Goal: Task Accomplishment & Management: Manage account settings

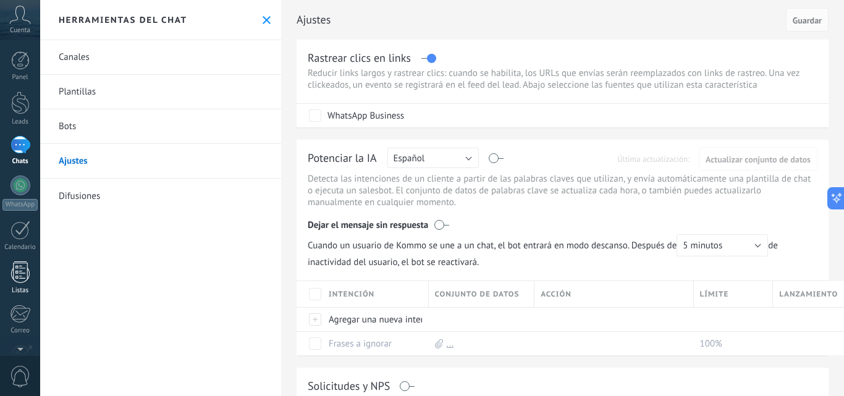
click at [21, 271] on div at bounding box center [20, 272] width 19 height 22
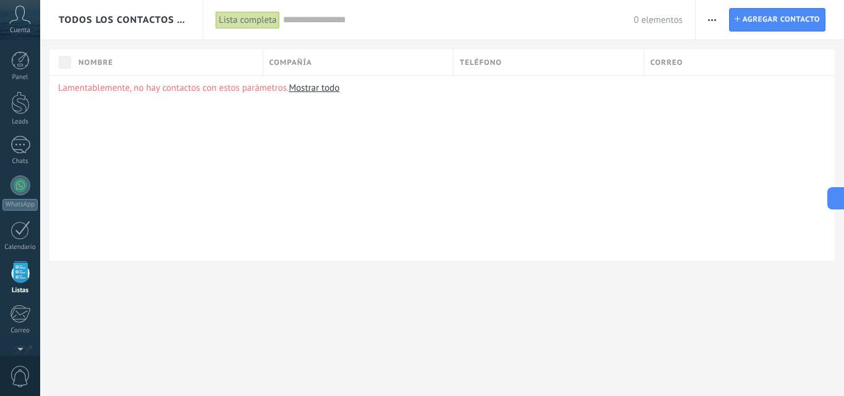
scroll to position [77, 0]
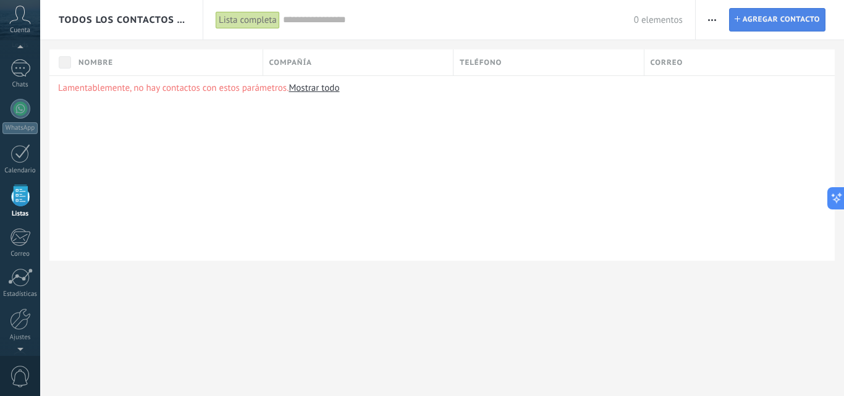
click at [766, 17] on span "Agregar contacto" at bounding box center [781, 20] width 77 height 22
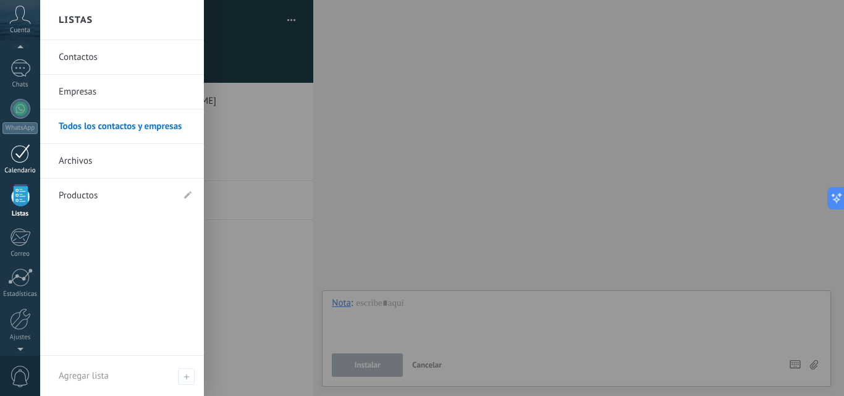
click at [25, 153] on div at bounding box center [21, 153] width 20 height 19
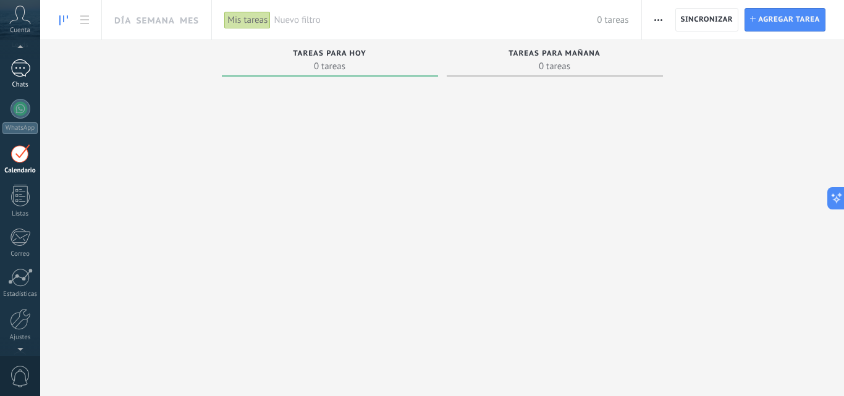
click at [19, 80] on link "Chats" at bounding box center [20, 74] width 40 height 30
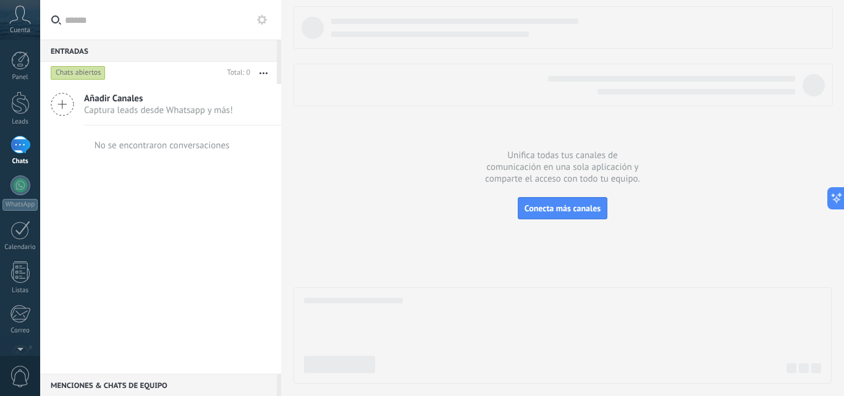
click at [258, 81] on button "button" at bounding box center [263, 73] width 27 height 22
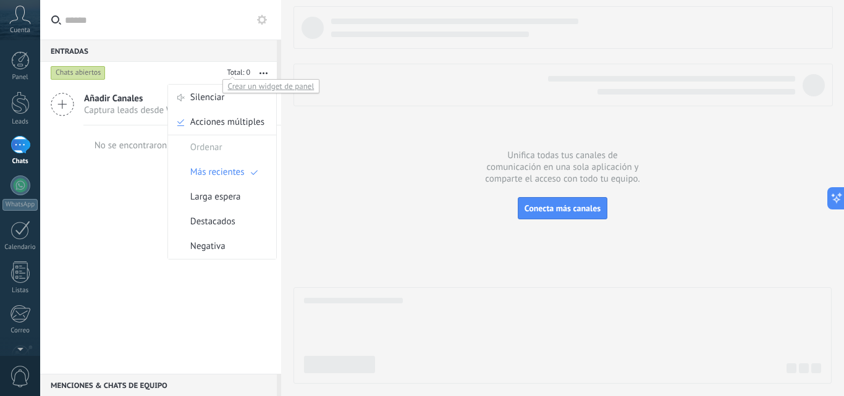
click at [236, 73] on div at bounding box center [237, 73] width 28 height 12
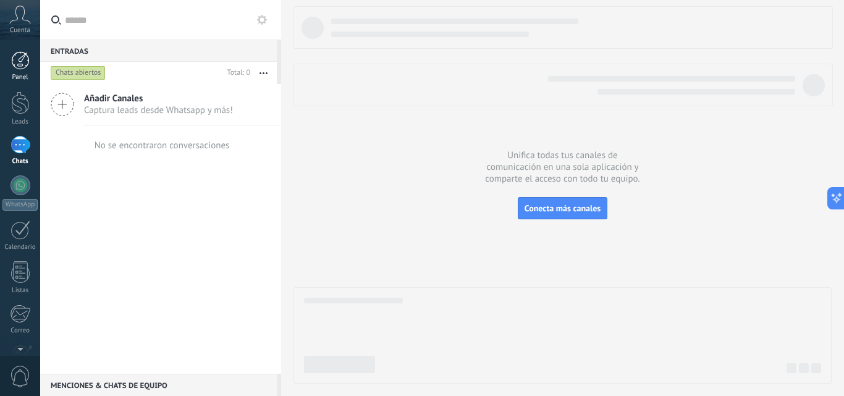
click at [25, 58] on div at bounding box center [20, 60] width 19 height 19
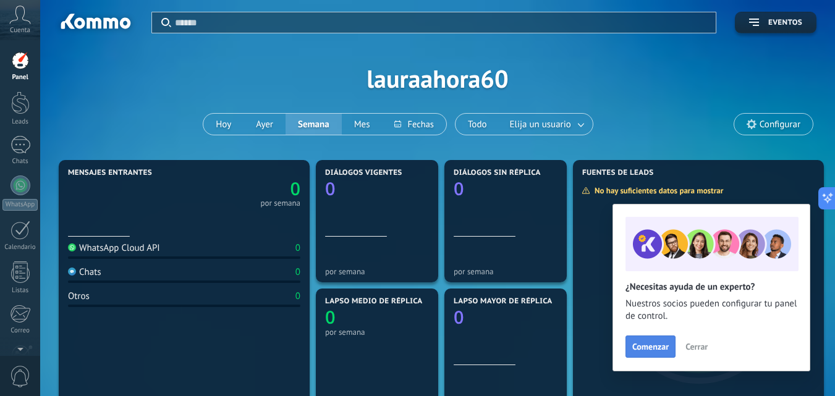
click at [656, 346] on span "Comenzar" at bounding box center [650, 346] width 36 height 9
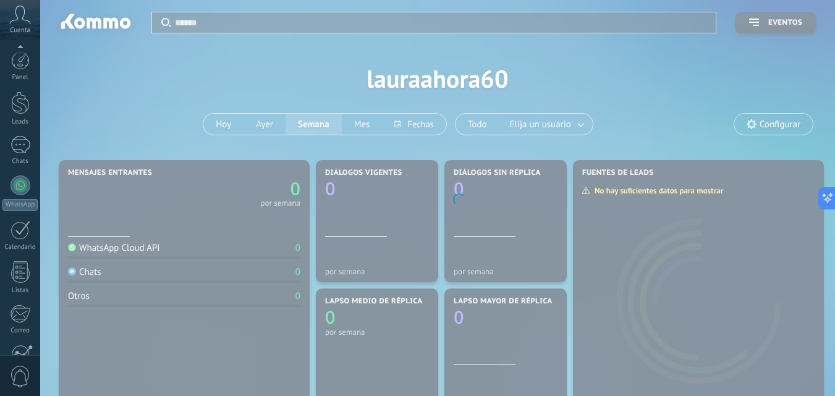
scroll to position [118, 0]
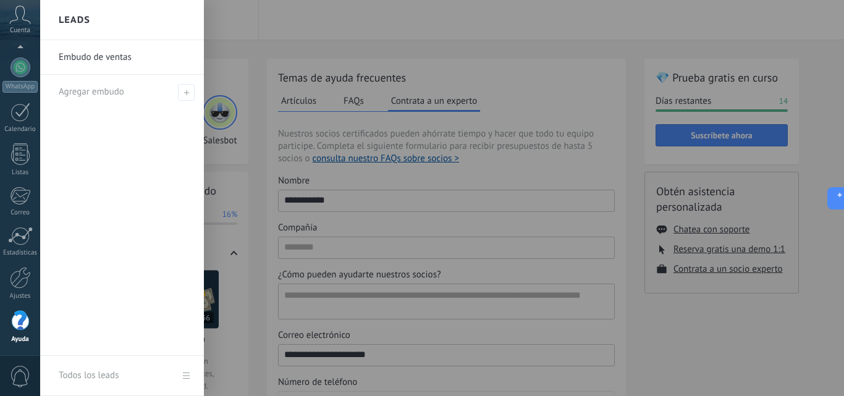
click at [271, 67] on div at bounding box center [462, 198] width 844 height 396
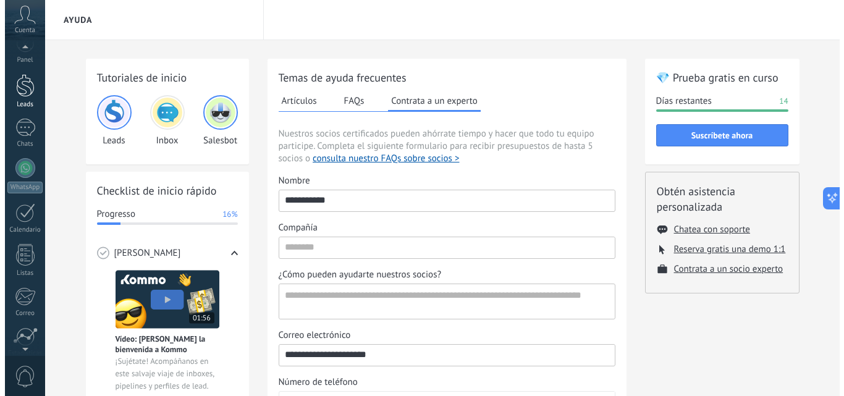
scroll to position [0, 0]
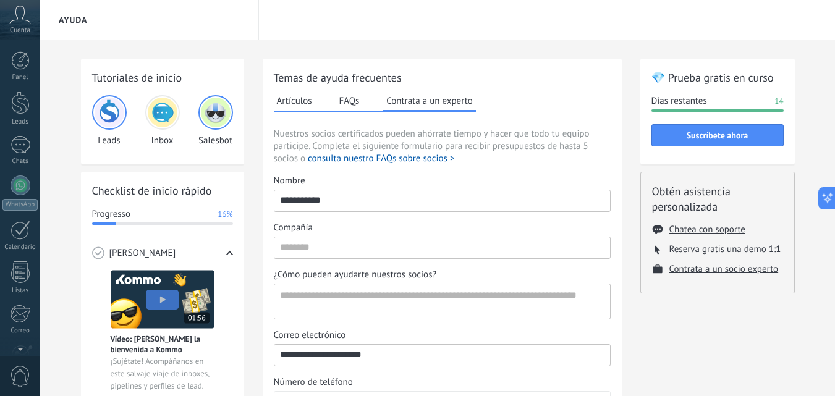
click at [27, 24] on div "Cuenta" at bounding box center [20, 20] width 40 height 40
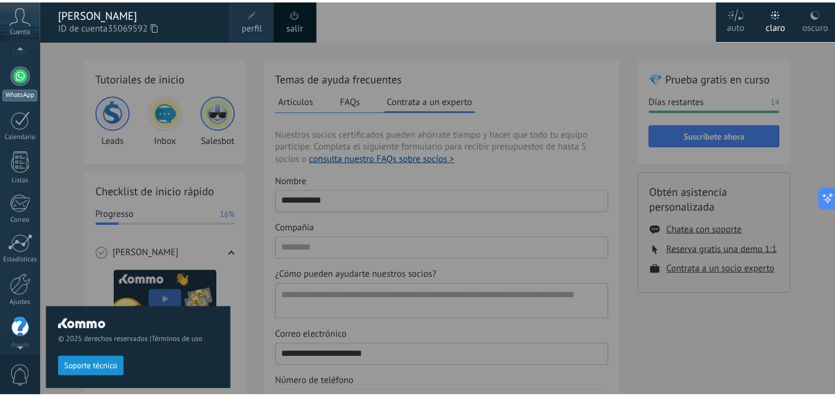
scroll to position [107, 0]
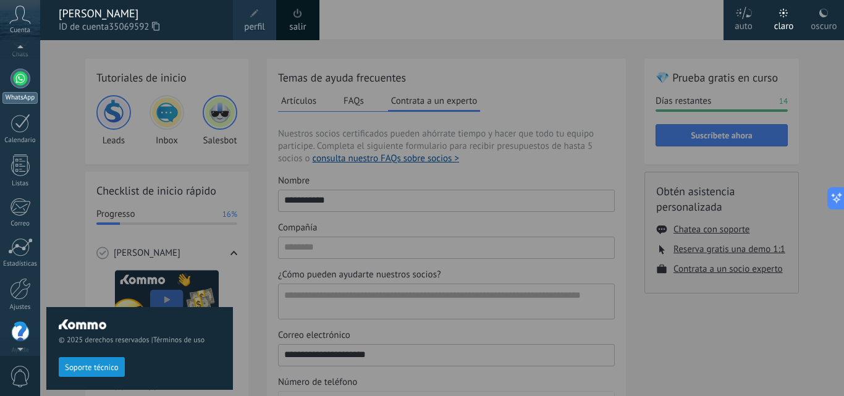
click at [21, 77] on div at bounding box center [21, 79] width 20 height 20
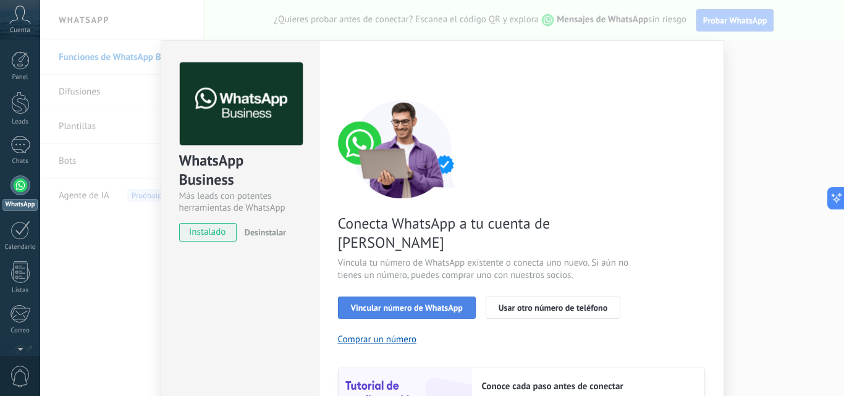
click at [400, 303] on span "Vincular número de WhatsApp" at bounding box center [407, 307] width 112 height 9
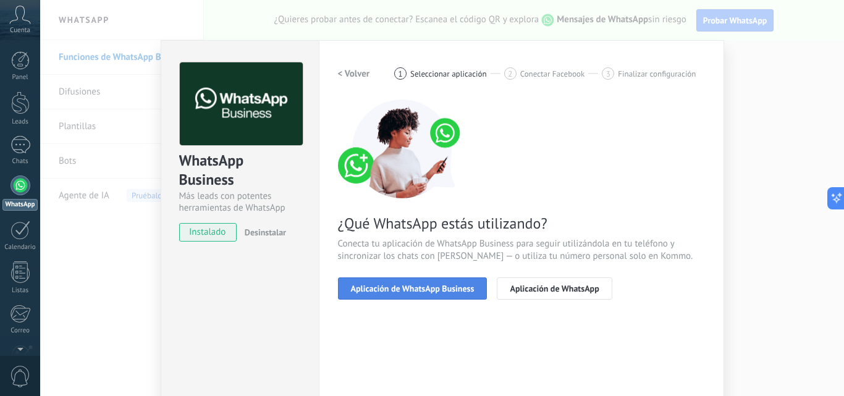
click at [395, 290] on span "Aplicación de WhatsApp Business" at bounding box center [413, 288] width 124 height 9
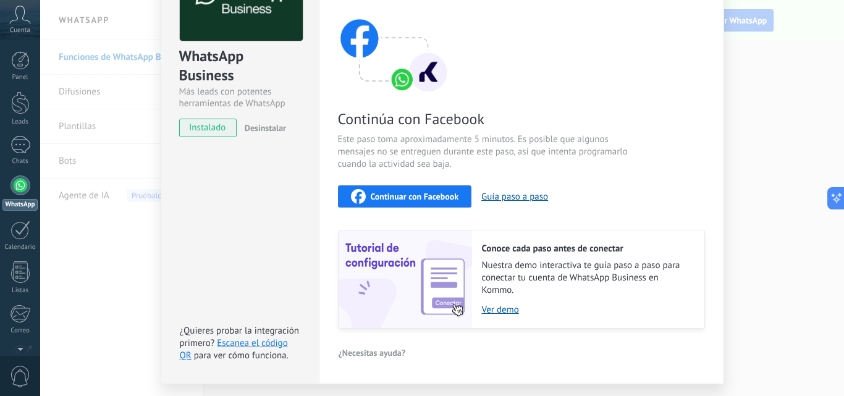
scroll to position [138, 0]
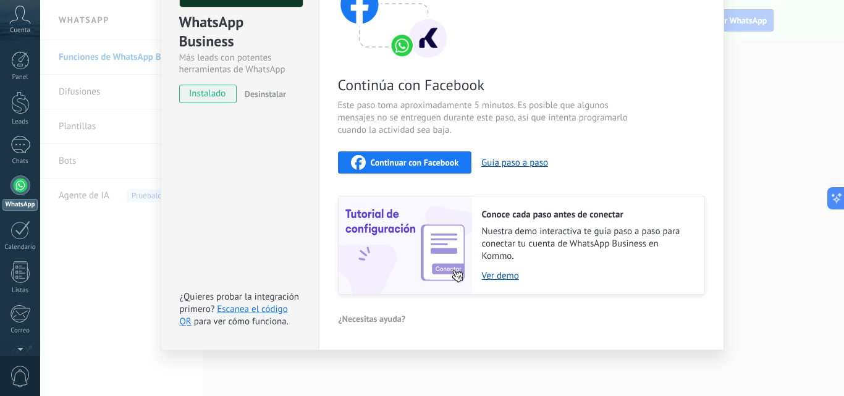
click at [410, 164] on span "Continuar con Facebook" at bounding box center [415, 162] width 88 height 9
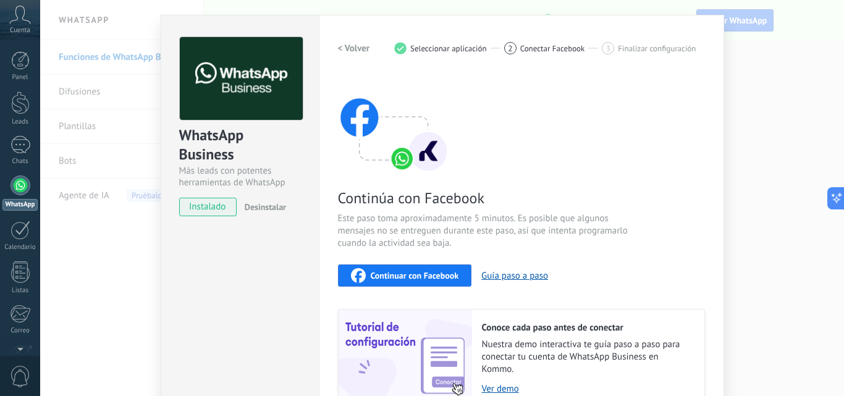
scroll to position [15, 0]
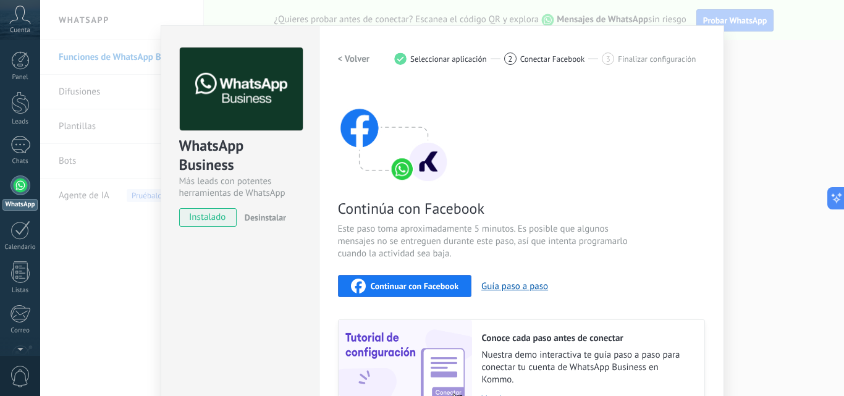
click at [358, 60] on h2 "< Volver" at bounding box center [354, 59] width 32 height 12
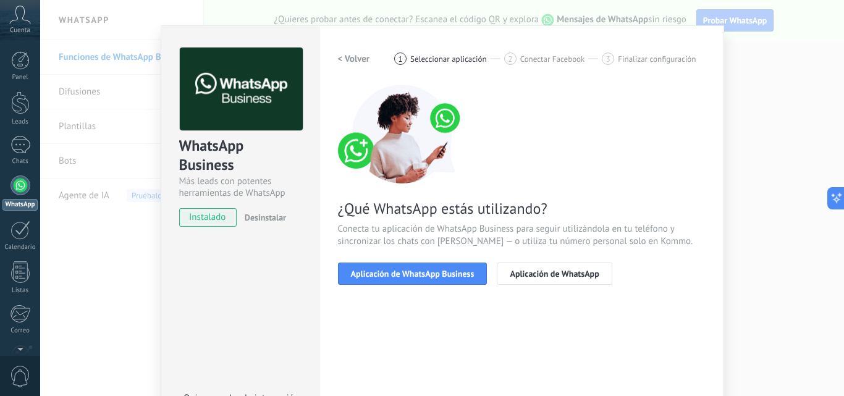
click at [358, 60] on h2 "< Volver" at bounding box center [354, 59] width 32 height 12
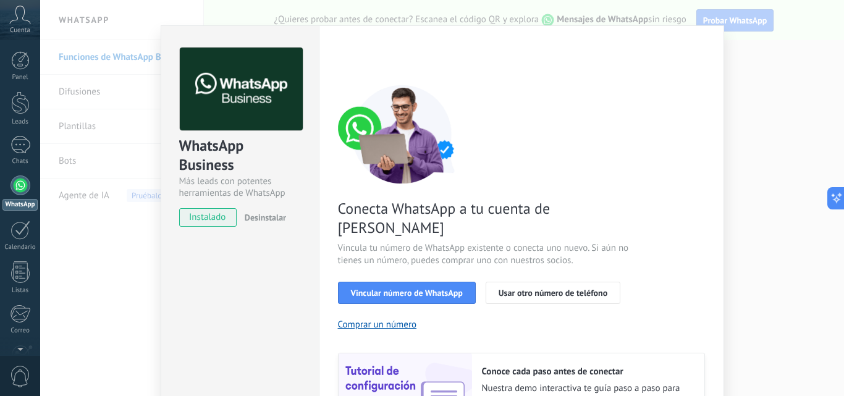
click at [358, 60] on div "< Volver 1 Seleccionar aplicación 2 Conectar Facebook 3 Finalizar configuración" at bounding box center [521, 59] width 367 height 22
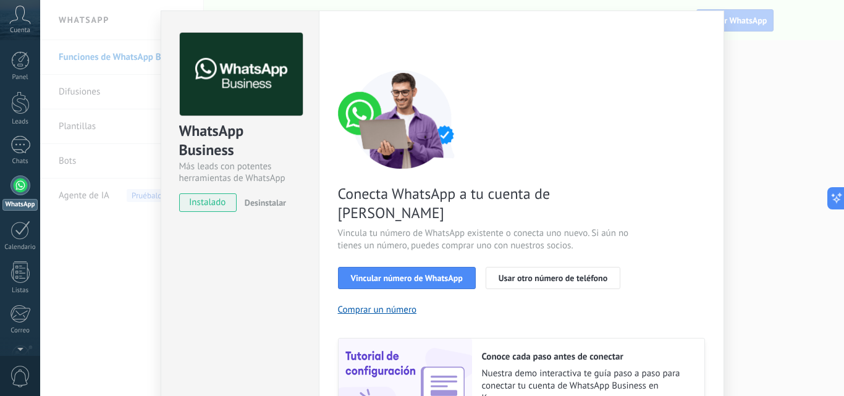
scroll to position [29, 0]
click at [268, 206] on span "Desinstalar" at bounding box center [265, 203] width 41 height 11
click at [213, 208] on span "instalado" at bounding box center [208, 203] width 56 height 19
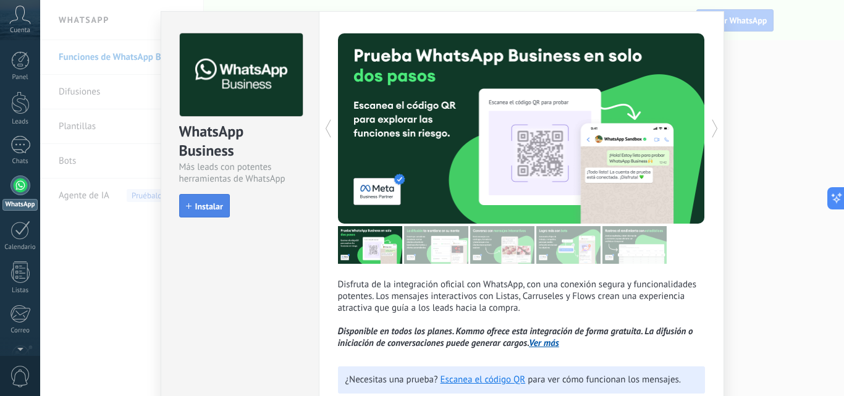
click at [213, 211] on span "Instalar" at bounding box center [209, 206] width 28 height 9
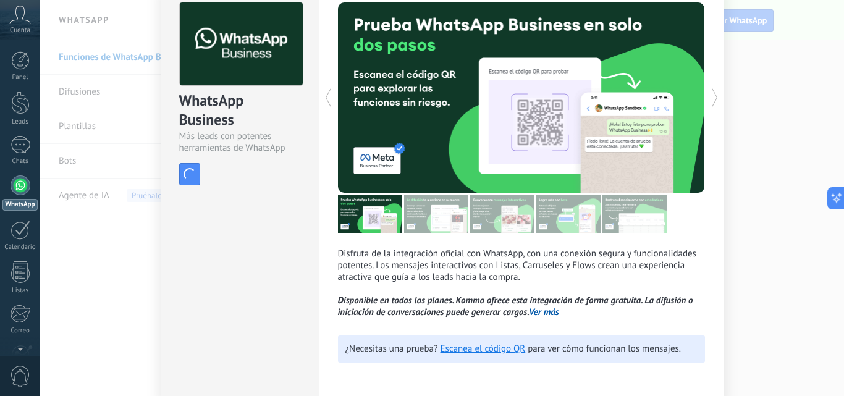
scroll to position [109, 0]
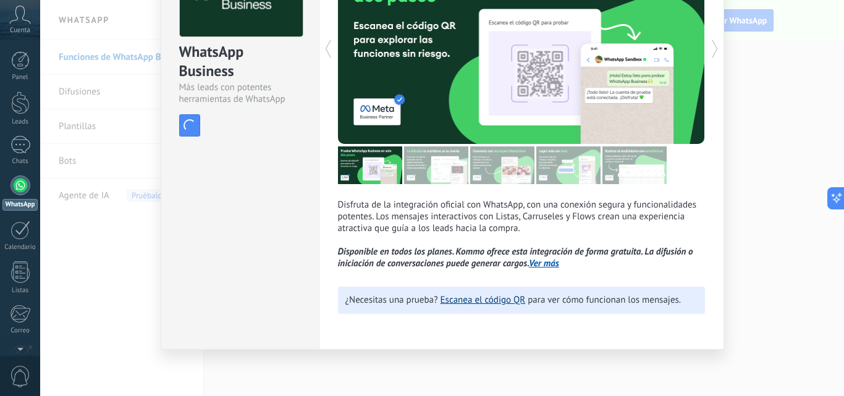
click at [470, 302] on link "Escanea el código QR" at bounding box center [483, 300] width 85 height 12
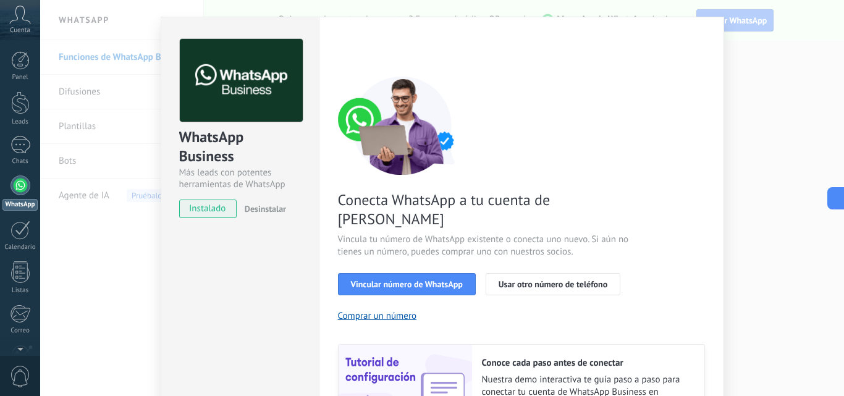
scroll to position [0, 0]
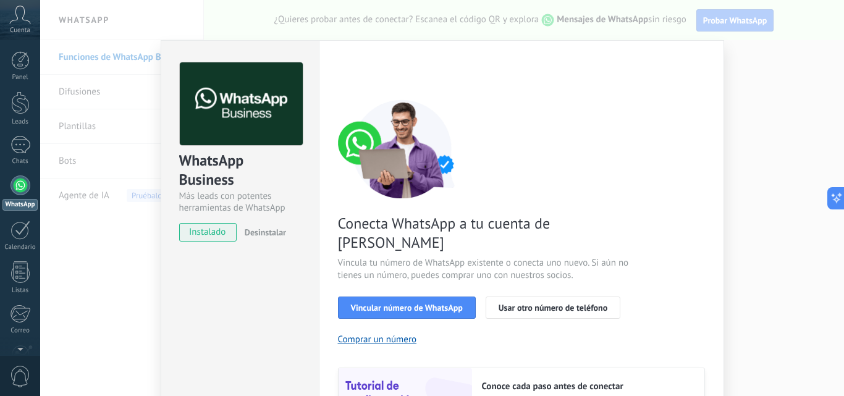
click at [776, 70] on div "WhatsApp Business Más leads con potentes herramientas de WhatsApp instalado Des…" at bounding box center [442, 198] width 804 height 396
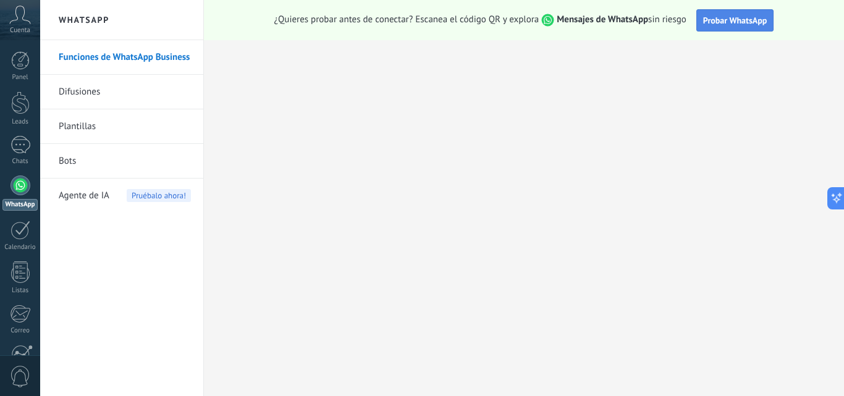
click at [726, 21] on span "Probar WhatsApp" at bounding box center [735, 20] width 64 height 11
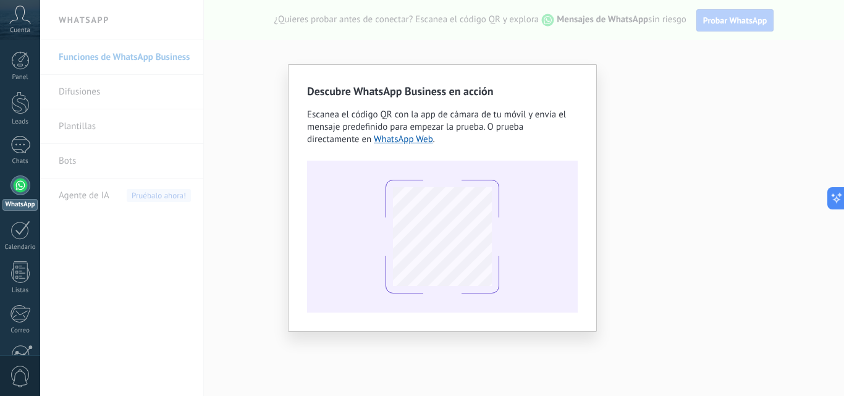
click at [659, 202] on div "Descubre WhatsApp Business en acción Escanea el código QR con la app de cámara …" at bounding box center [442, 198] width 804 height 396
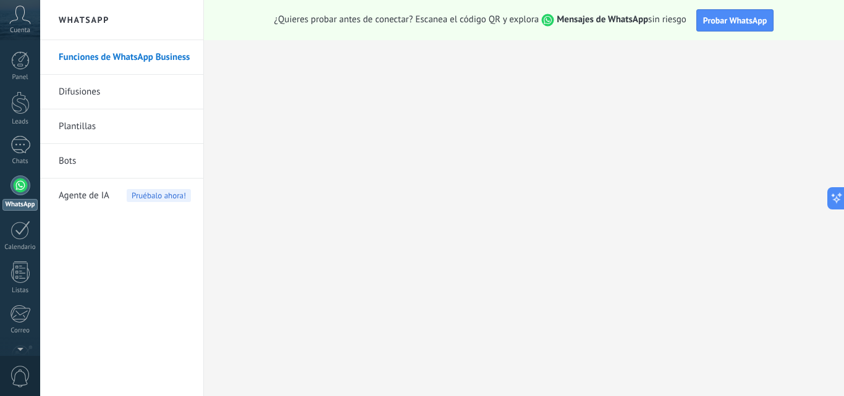
click at [92, 96] on link "Difusiones" at bounding box center [125, 92] width 132 height 35
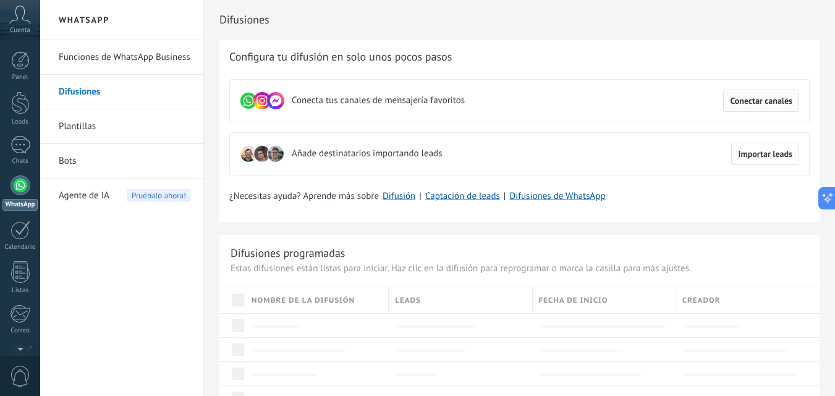
click at [766, 99] on span "Conectar canales" at bounding box center [761, 100] width 62 height 9
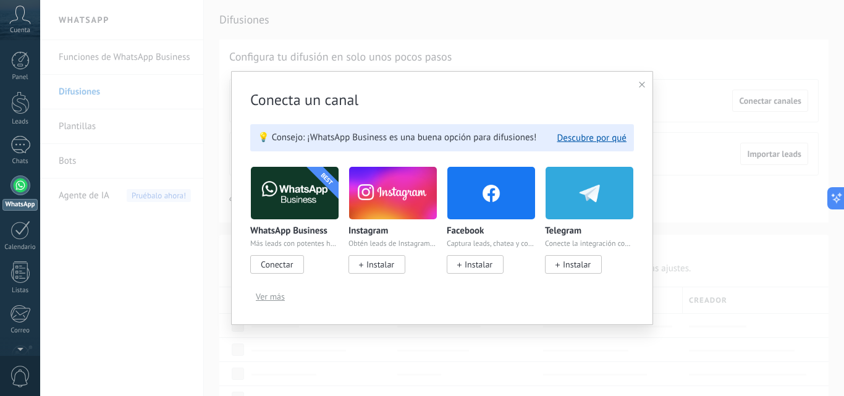
click at [285, 262] on span "Conectar" at bounding box center [277, 264] width 32 height 11
click at [285, 268] on span "Conectar" at bounding box center [277, 264] width 32 height 11
click at [262, 267] on span "Conectar" at bounding box center [277, 264] width 32 height 11
click at [272, 192] on img at bounding box center [295, 193] width 88 height 60
click at [286, 268] on span "Conectar" at bounding box center [277, 264] width 32 height 11
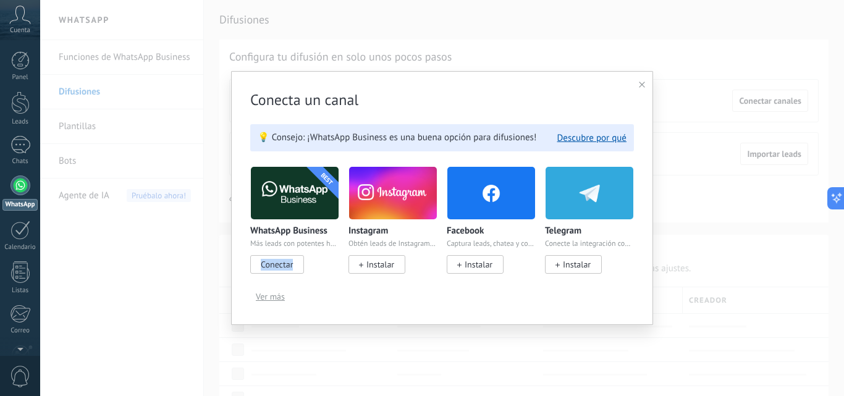
drag, startPoint x: 286, startPoint y: 268, endPoint x: 280, endPoint y: 264, distance: 6.9
click at [282, 266] on span "Conectar" at bounding box center [277, 264] width 32 height 11
click at [280, 264] on span "Conectar" at bounding box center [277, 264] width 32 height 11
click at [593, 138] on button "Descubre por qué" at bounding box center [591, 138] width 69 height 12
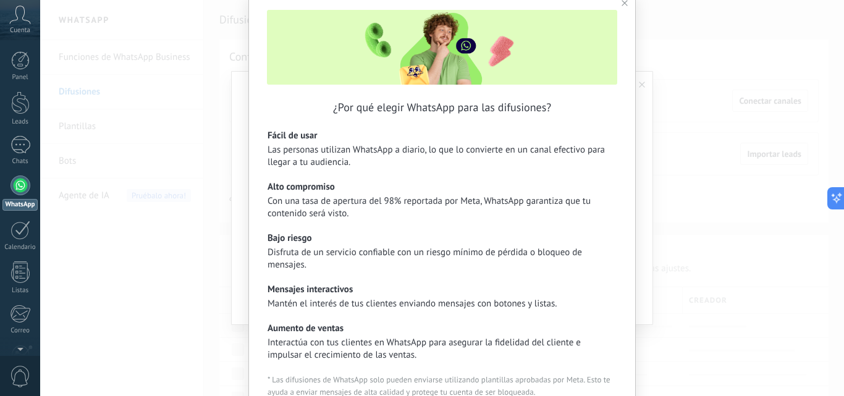
scroll to position [148, 0]
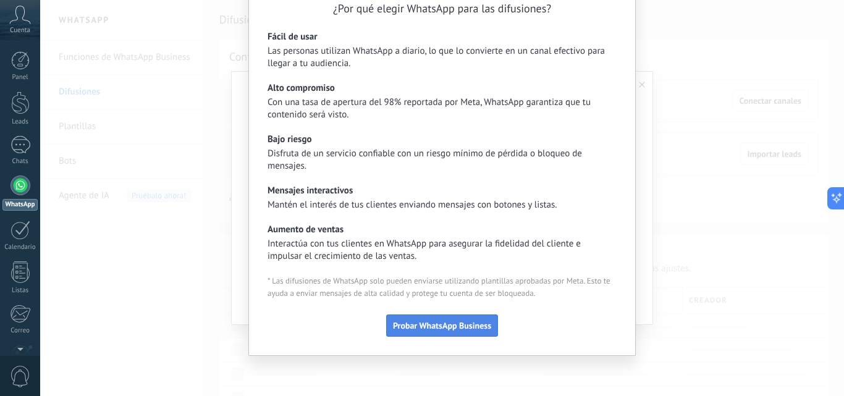
click at [444, 328] on span "Probar WhatsApp Business" at bounding box center [442, 325] width 98 height 9
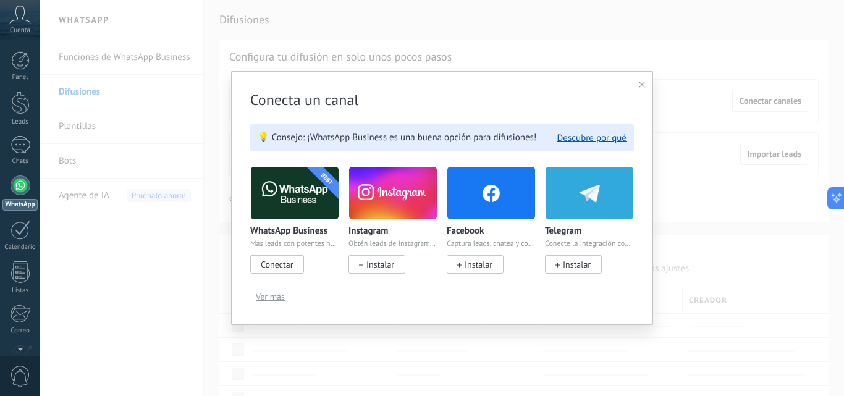
scroll to position [0, 0]
click at [253, 261] on span "Conectar" at bounding box center [277, 264] width 54 height 19
click at [276, 268] on span "Conectar" at bounding box center [277, 264] width 32 height 11
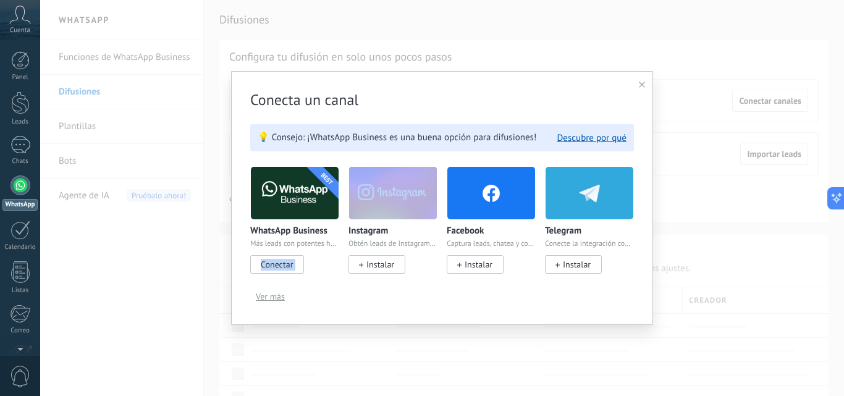
click at [276, 268] on span "Conectar" at bounding box center [277, 264] width 32 height 11
click at [292, 263] on span "Conectar" at bounding box center [277, 264] width 32 height 11
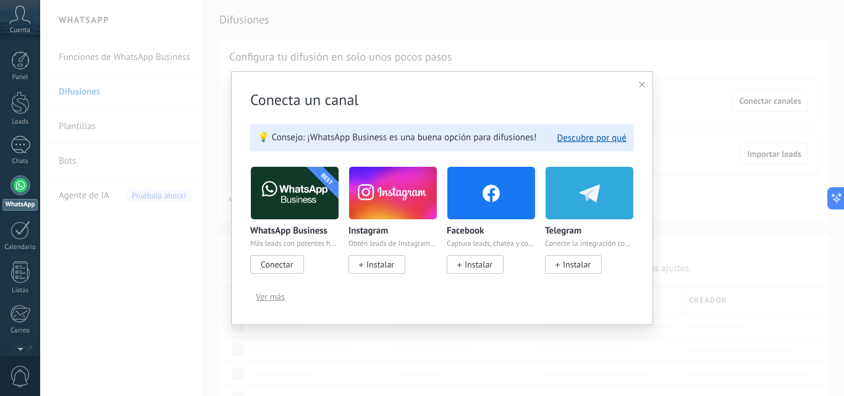
click at [643, 84] on use at bounding box center [642, 85] width 6 height 6
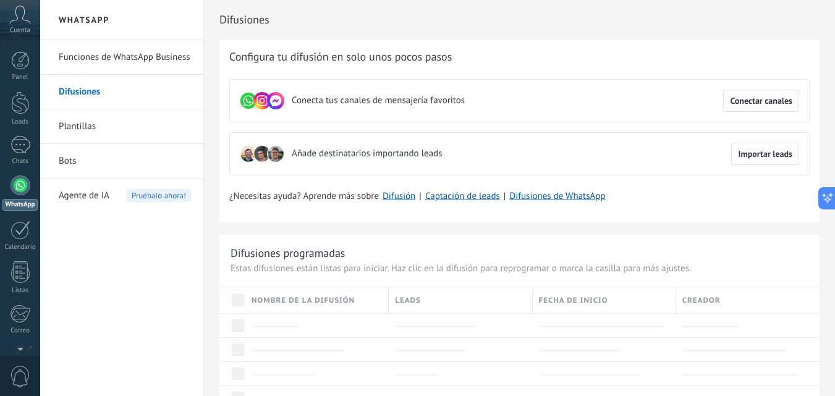
click at [748, 90] on div "Conecta tus canales de mensajería favoritos Conectar canales" at bounding box center [519, 100] width 580 height 43
click at [744, 101] on span "Conectar canales" at bounding box center [761, 100] width 62 height 9
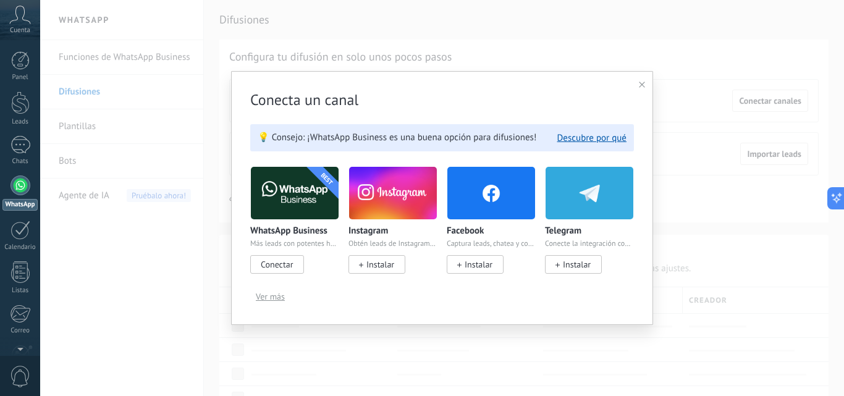
click at [277, 297] on span "Ver más" at bounding box center [270, 296] width 29 height 9
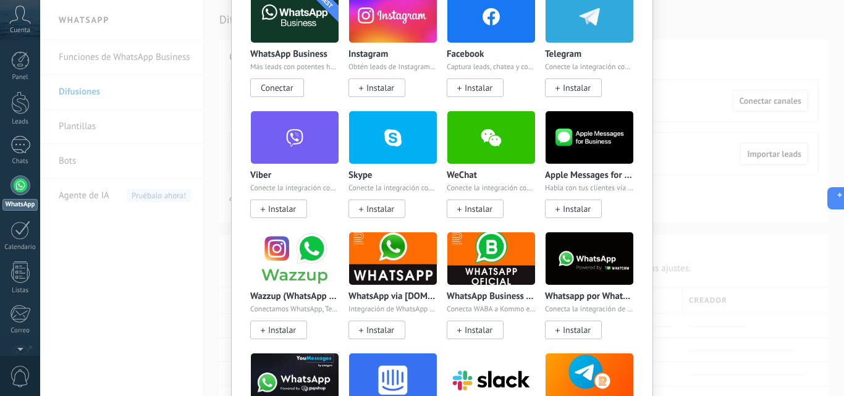
scroll to position [185, 0]
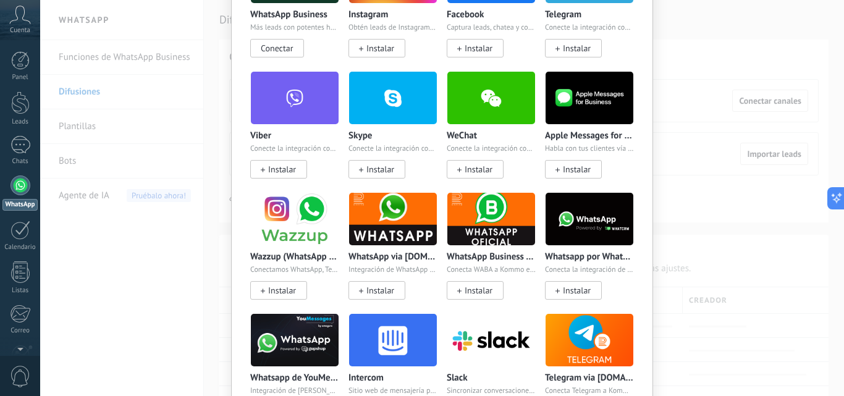
click at [378, 295] on span "Instalar" at bounding box center [380, 290] width 28 height 11
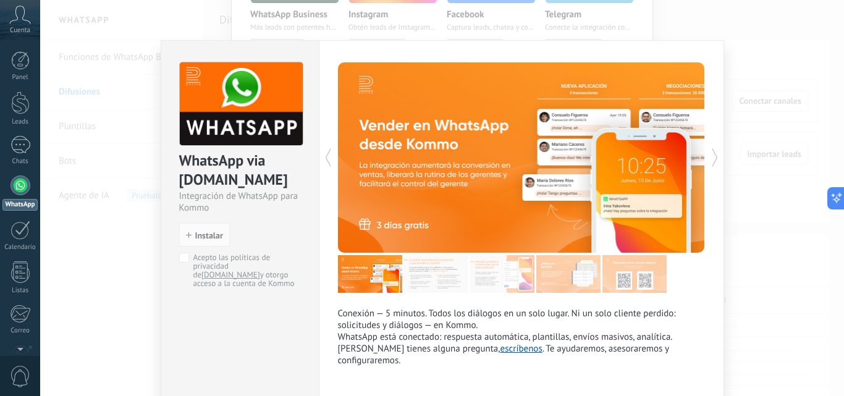
scroll to position [58, 0]
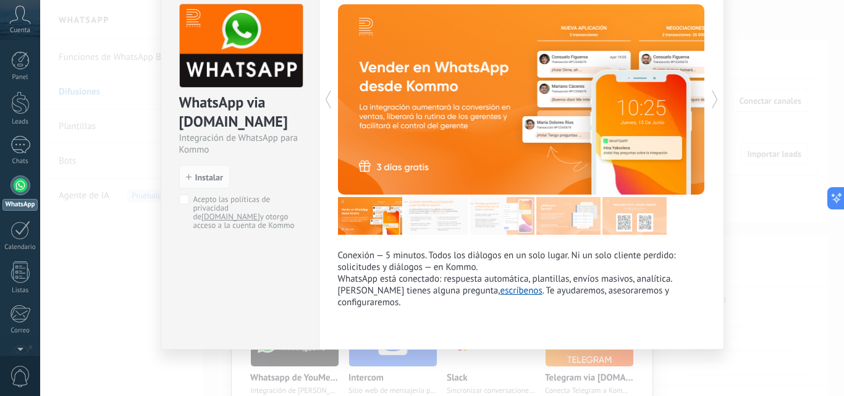
click at [270, 261] on div "WhatsApp via Radist.Online Integración de WhatsApp para Kommo install Instalar …" at bounding box center [240, 166] width 158 height 368
click at [208, 182] on span "Instalar" at bounding box center [209, 177] width 28 height 9
click at [218, 178] on span "Instalar" at bounding box center [209, 177] width 28 height 9
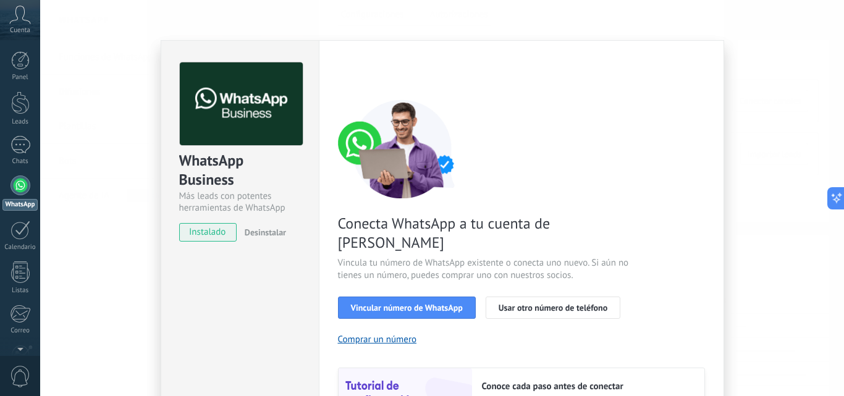
scroll to position [0, 0]
click at [749, 129] on div "WhatsApp Business Más leads con potentes herramientas de WhatsApp instalado Des…" at bounding box center [442, 198] width 804 height 396
click at [752, 171] on div "WhatsApp Business Más leads con potentes herramientas de WhatsApp instalado Des…" at bounding box center [442, 198] width 804 height 396
click at [752, 171] on div at bounding box center [442, 198] width 804 height 396
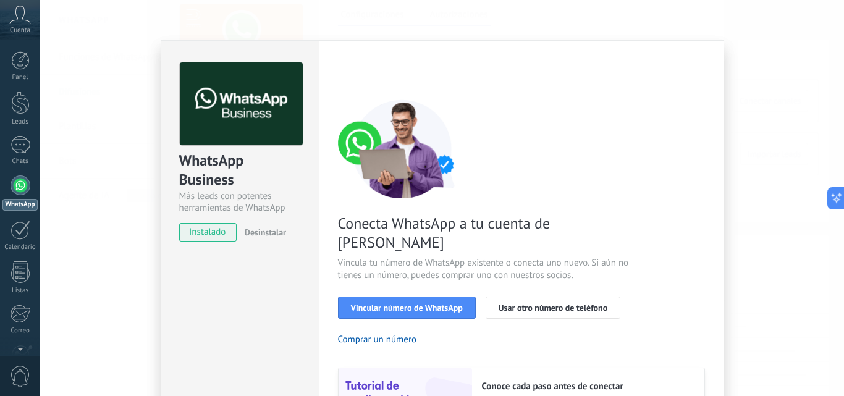
drag, startPoint x: 155, startPoint y: 130, endPoint x: 173, endPoint y: 140, distance: 20.5
click at [156, 131] on div "WhatsApp Business Más leads con potentes herramientas de WhatsApp instalado Des…" at bounding box center [442, 198] width 804 height 396
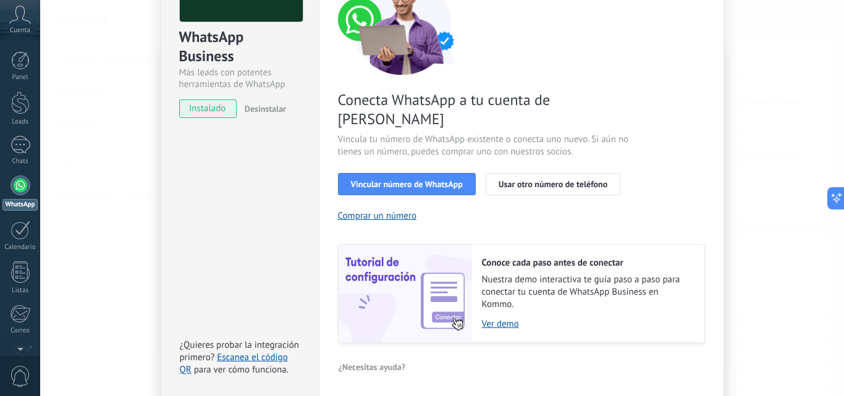
scroll to position [153, 0]
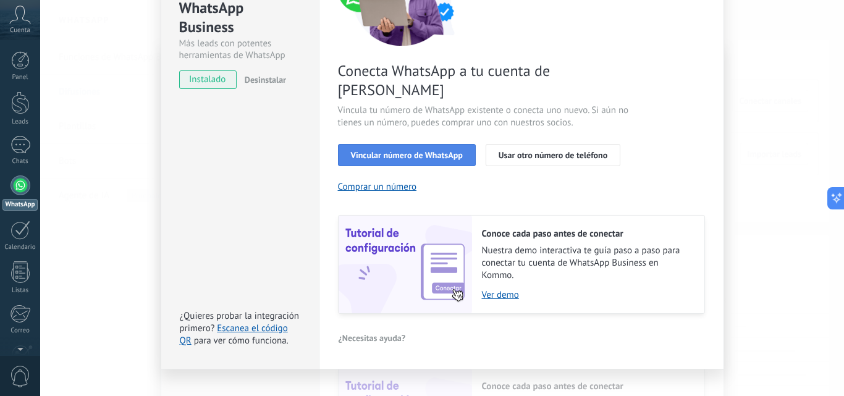
click at [445, 151] on span "Vincular número de WhatsApp" at bounding box center [407, 155] width 112 height 9
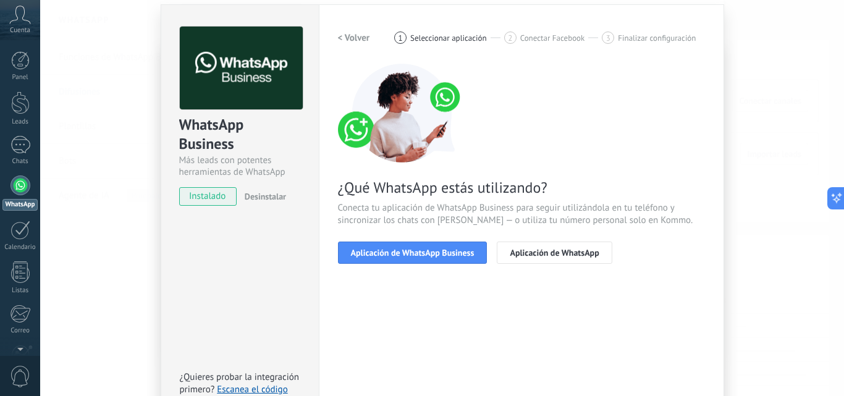
scroll to position [0, 0]
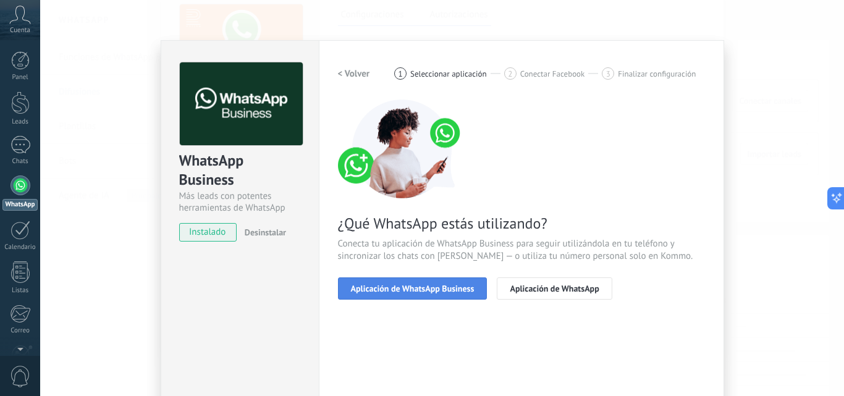
click at [408, 289] on span "Aplicación de WhatsApp Business" at bounding box center [413, 288] width 124 height 9
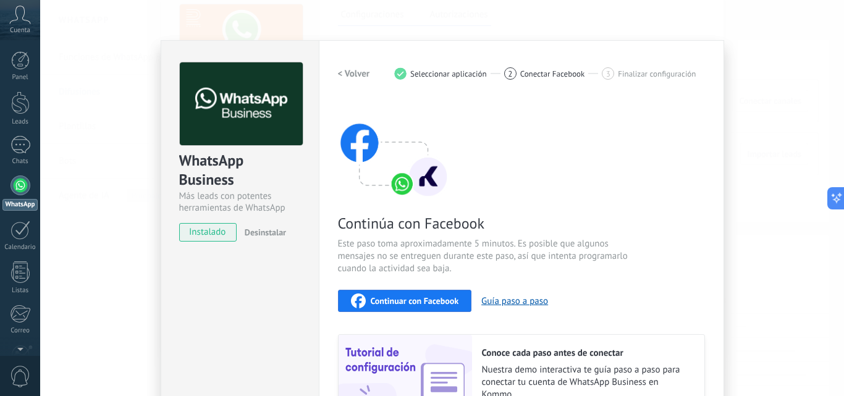
click at [212, 236] on span "instalado" at bounding box center [208, 232] width 56 height 19
click at [738, 93] on div "WhatsApp Business Más leads con potentes herramientas de WhatsApp instalado Des…" at bounding box center [442, 198] width 804 height 396
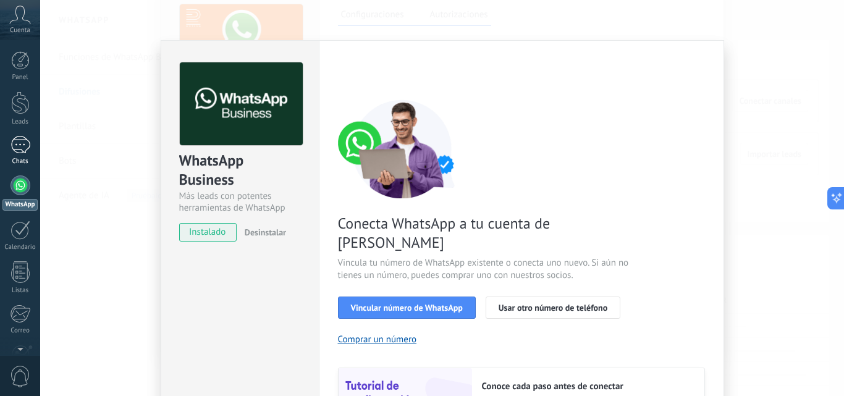
click at [13, 142] on div at bounding box center [21, 145] width 20 height 18
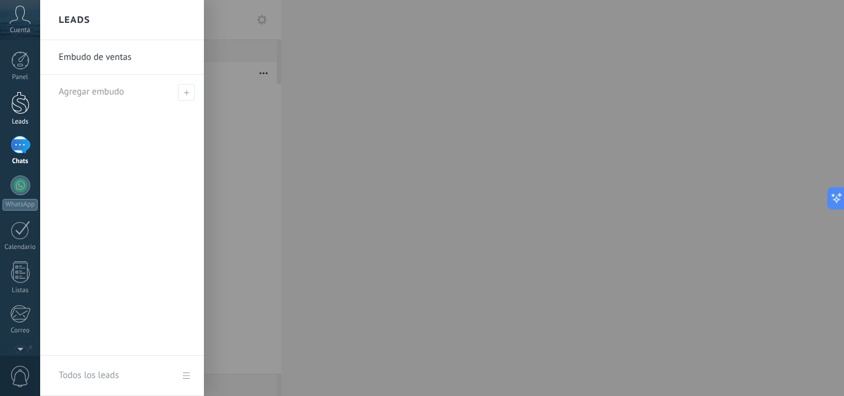
click at [17, 118] on div "Leads" at bounding box center [20, 122] width 36 height 8
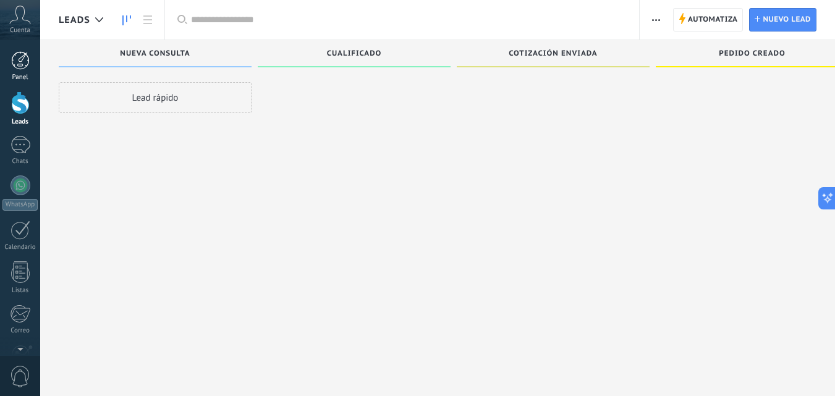
click at [15, 64] on div at bounding box center [20, 60] width 19 height 19
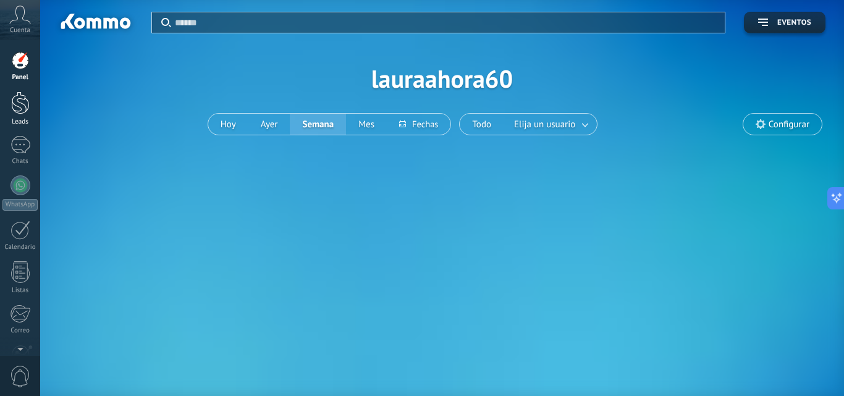
click at [10, 117] on link "Leads" at bounding box center [20, 108] width 40 height 35
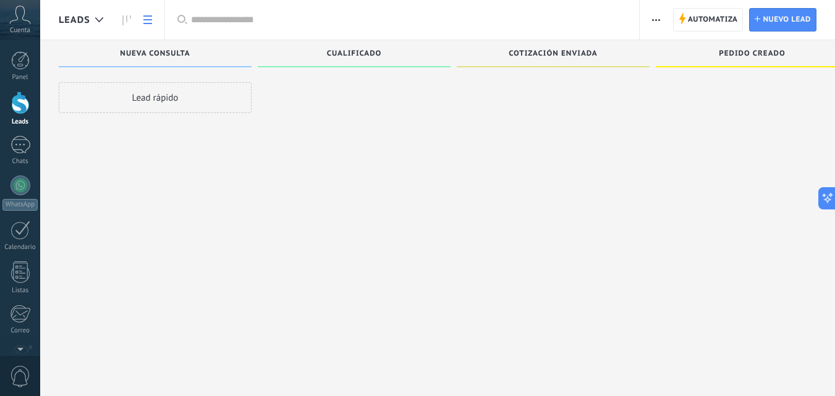
click at [150, 21] on icon at bounding box center [147, 19] width 9 height 9
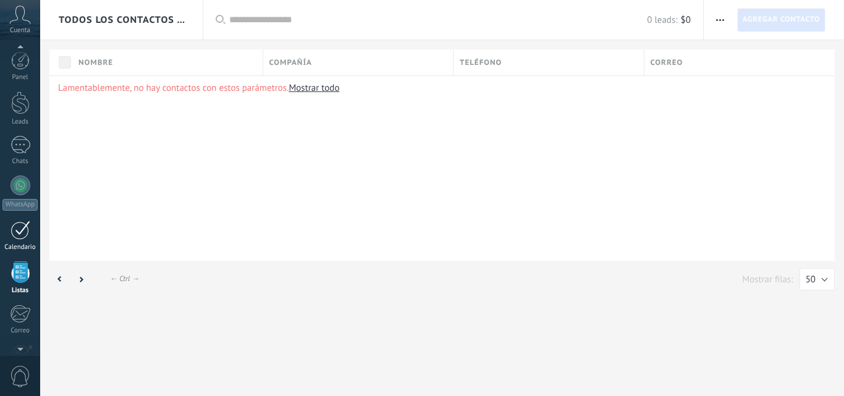
scroll to position [77, 0]
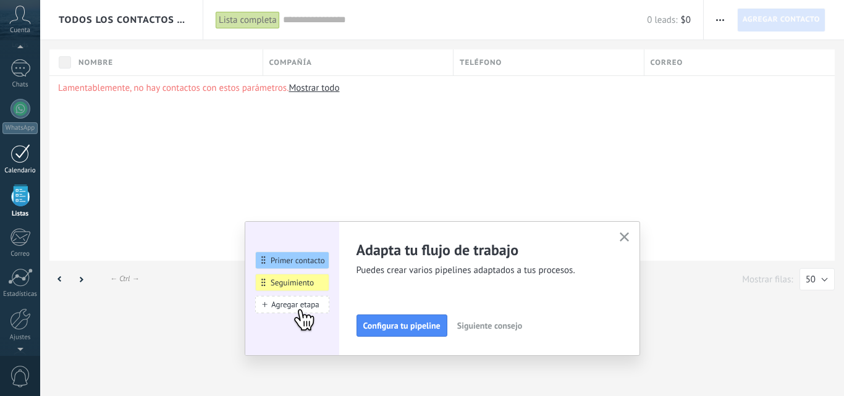
click at [23, 156] on div at bounding box center [21, 153] width 20 height 19
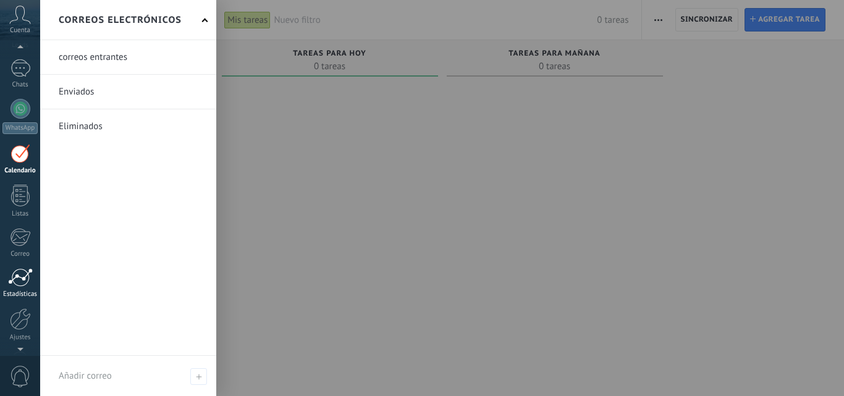
click at [21, 286] on div at bounding box center [20, 277] width 25 height 19
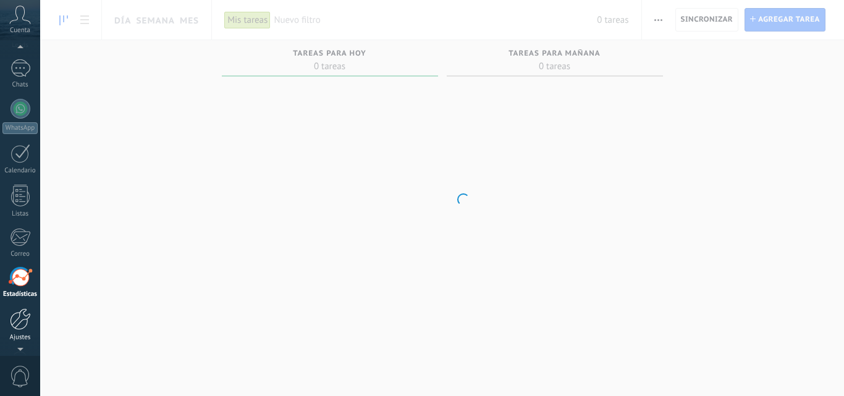
click at [20, 318] on div at bounding box center [20, 319] width 21 height 22
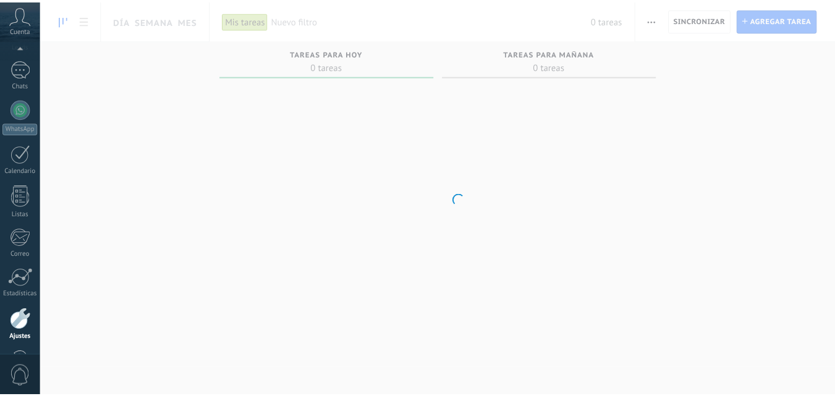
scroll to position [118, 0]
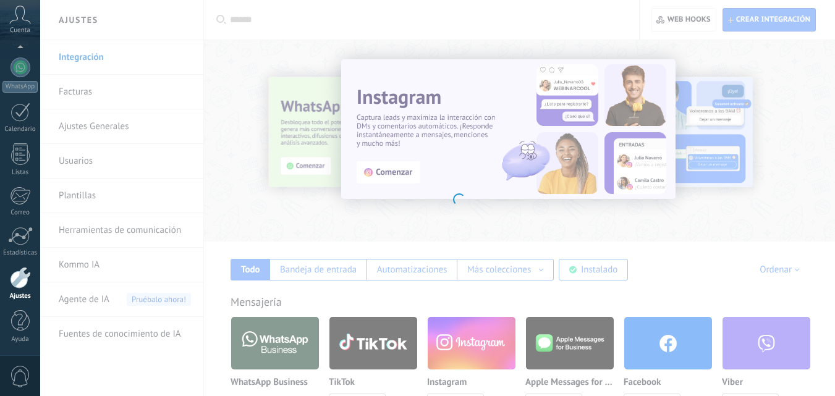
click at [285, 201] on body ".abccls-1,.abccls-2{fill-rule:evenodd}.abccls-2{fill:#fff} .abfcls-1{fill:none}…" at bounding box center [417, 198] width 835 height 396
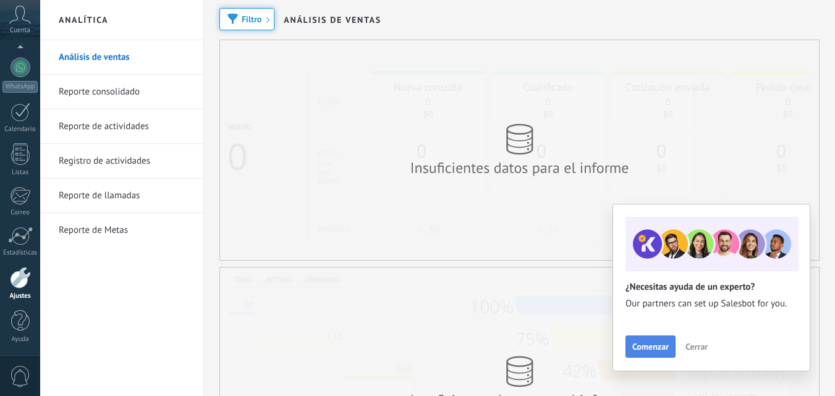
click at [644, 344] on span "Comenzar" at bounding box center [650, 346] width 36 height 9
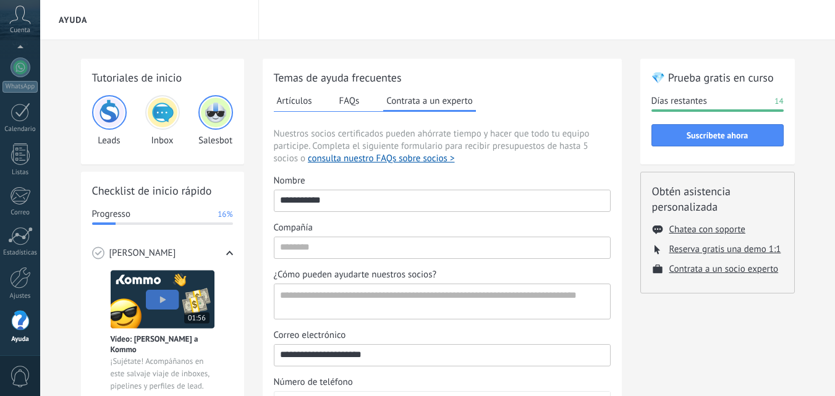
scroll to position [124, 0]
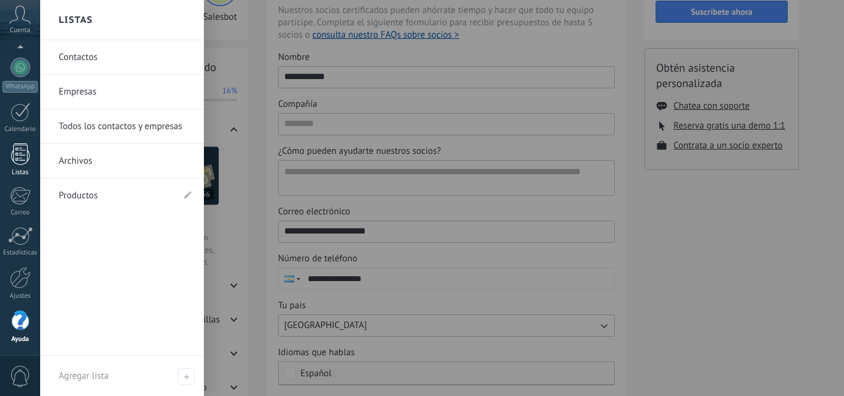
click at [15, 159] on div at bounding box center [20, 154] width 19 height 22
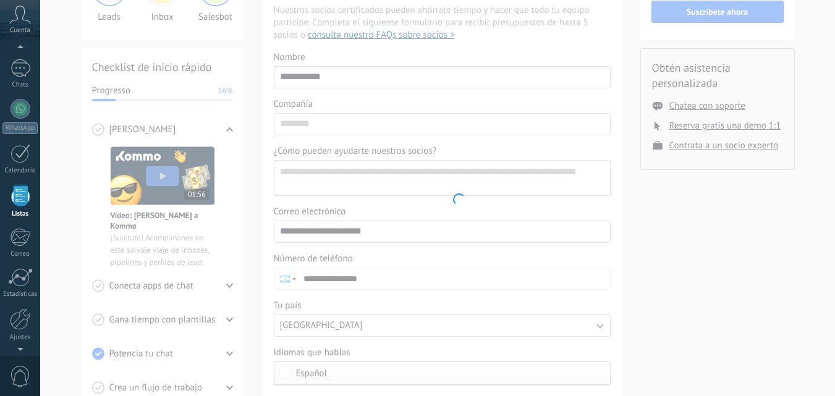
scroll to position [78, 0]
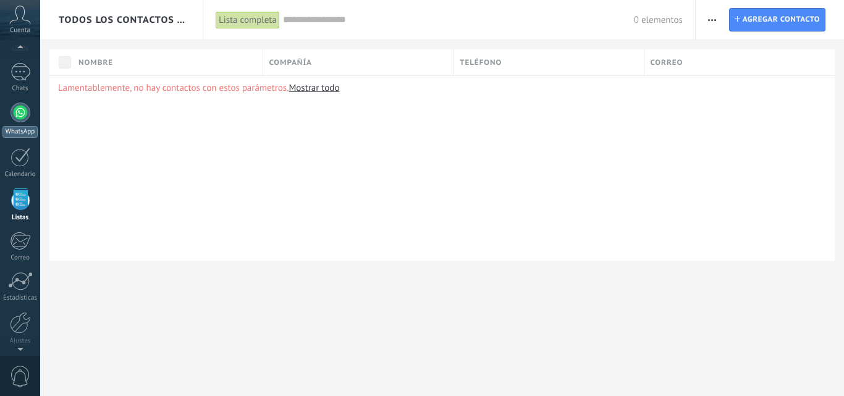
scroll to position [77, 0]
click at [19, 71] on div at bounding box center [21, 68] width 20 height 18
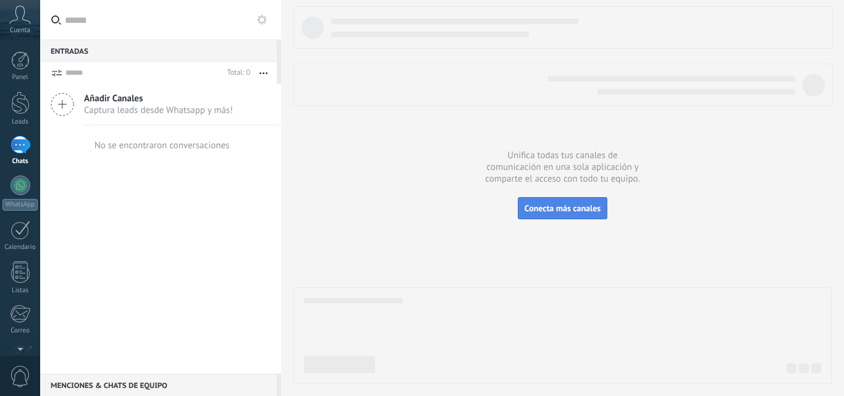
click at [557, 208] on span "Conecta más canales" at bounding box center [563, 208] width 76 height 11
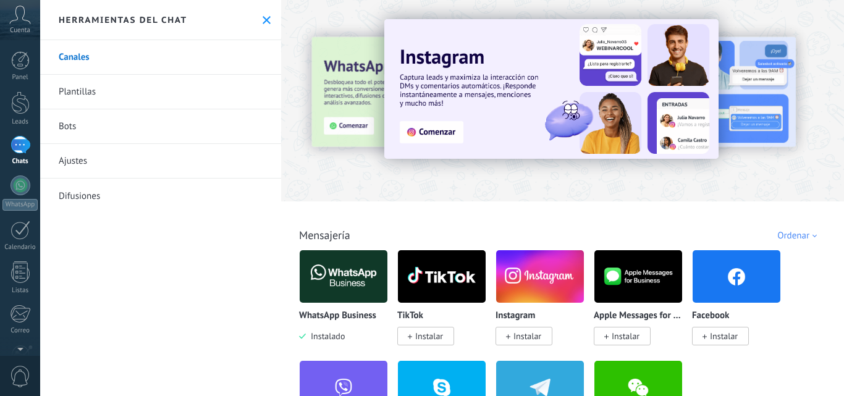
click at [184, 62] on link "Canales" at bounding box center [160, 57] width 241 height 35
click at [312, 296] on img at bounding box center [344, 277] width 88 height 60
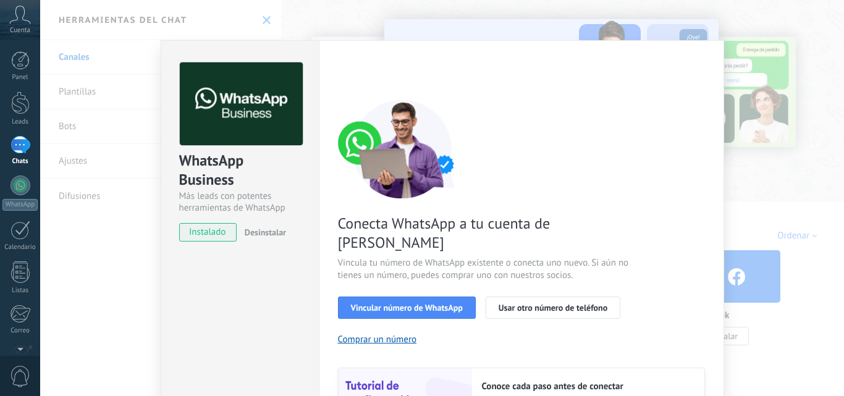
click at [445, 300] on div "Conecta WhatsApp a tu cuenta de Kommo Vincula tu número de WhatsApp existente o…" at bounding box center [521, 282] width 367 height 367
click at [438, 297] on button "Vincular número de WhatsApp" at bounding box center [407, 308] width 138 height 22
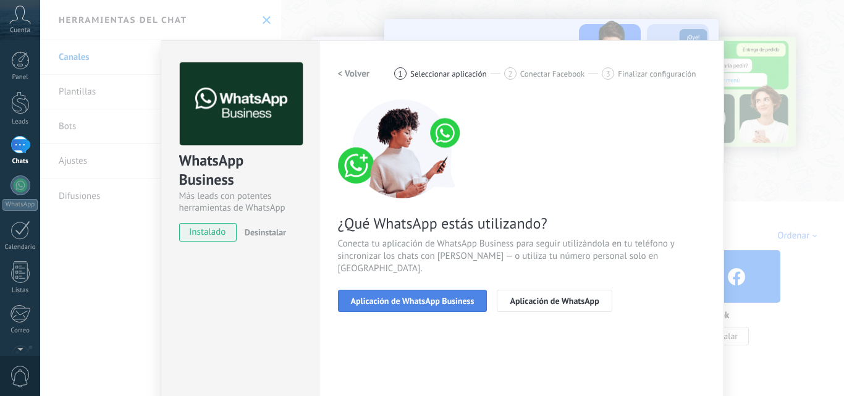
click at [370, 297] on span "Aplicación de WhatsApp Business" at bounding box center [413, 301] width 124 height 9
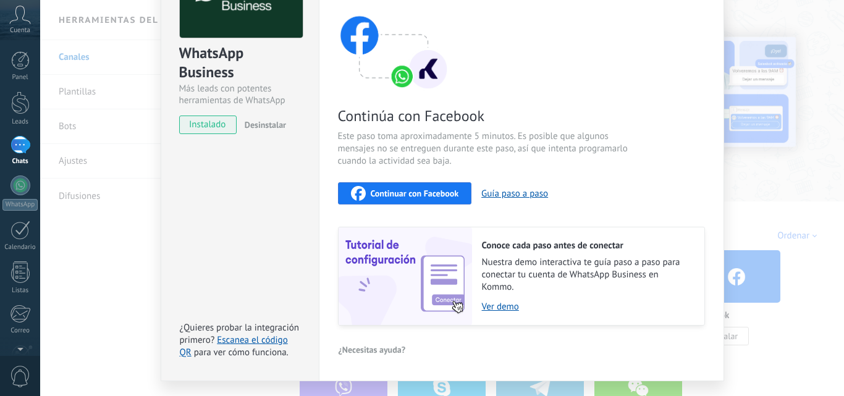
scroll to position [124, 0]
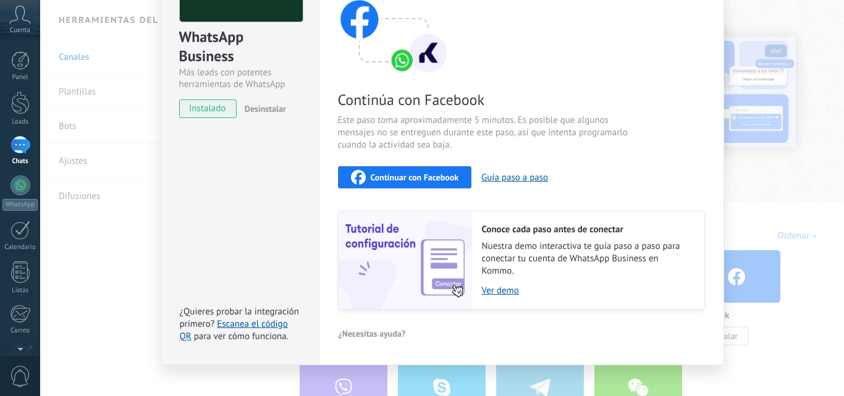
click at [125, 282] on div "WhatsApp Business Más leads con potentes herramientas de WhatsApp instalado Des…" at bounding box center [442, 198] width 804 height 396
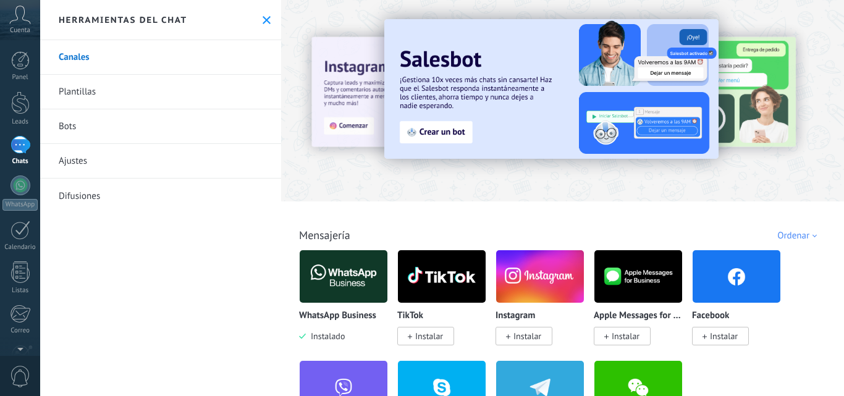
click at [348, 279] on img at bounding box center [344, 277] width 88 height 60
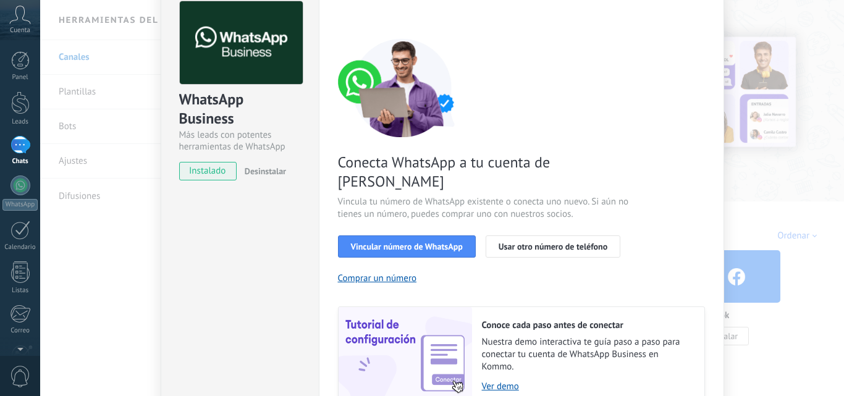
scroll to position [62, 0]
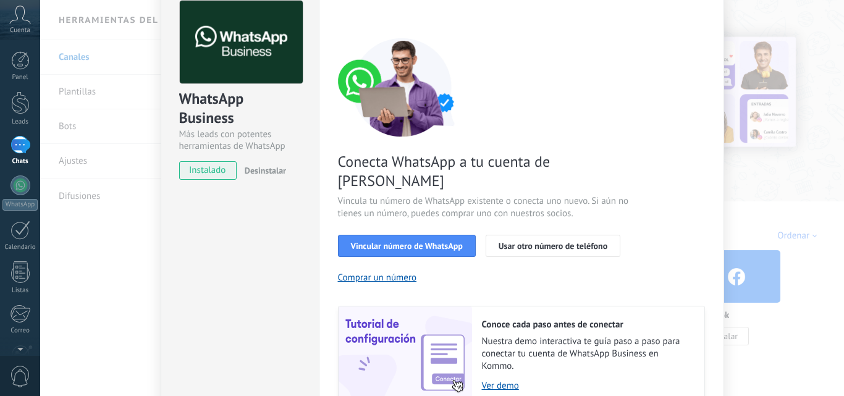
click at [106, 267] on div "WhatsApp Business Más leads con potentes herramientas de WhatsApp instalado Des…" at bounding box center [442, 198] width 804 height 396
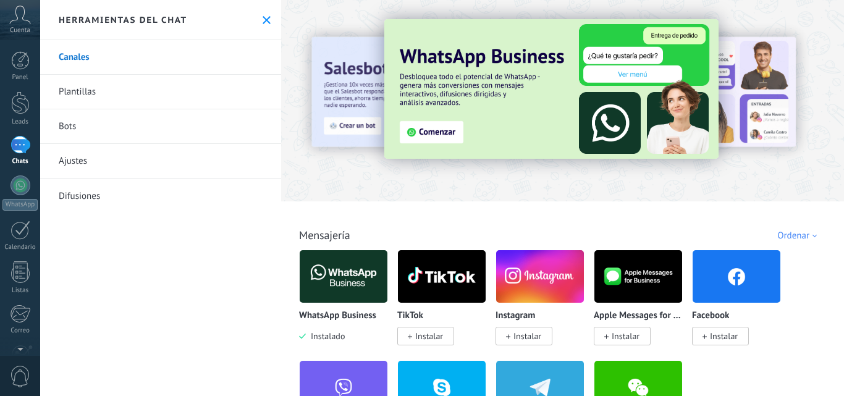
scroll to position [0, 0]
click at [80, 57] on link "Canales" at bounding box center [160, 57] width 241 height 35
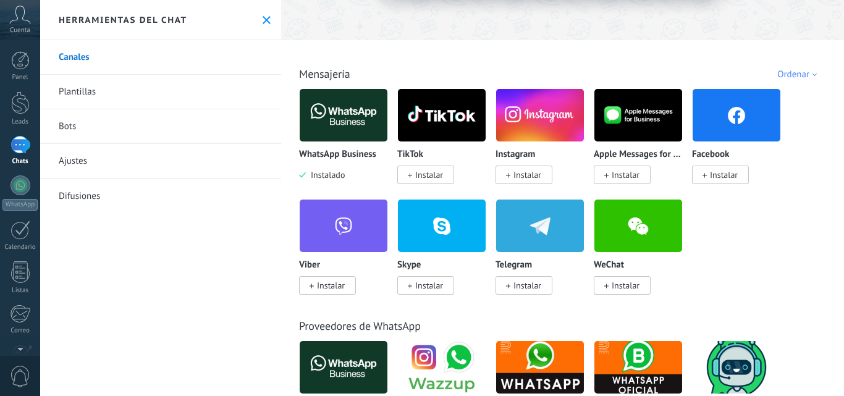
scroll to position [309, 0]
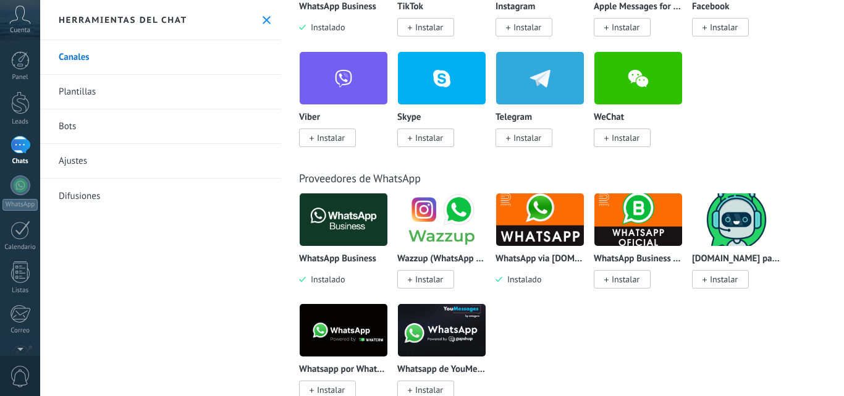
click at [528, 228] on img at bounding box center [540, 220] width 88 height 60
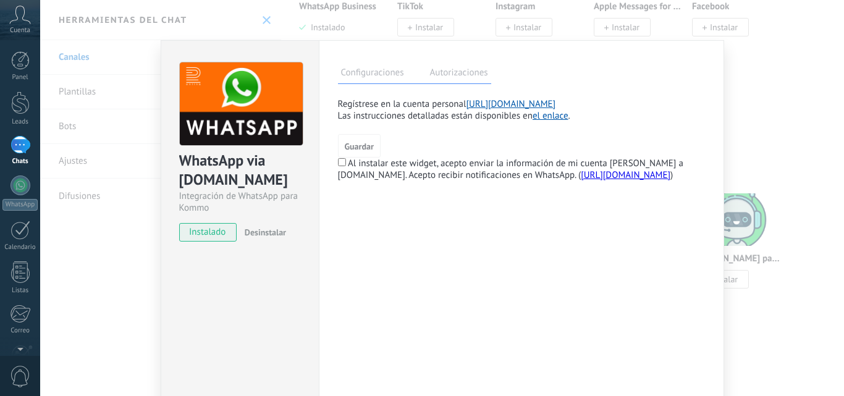
click at [462, 68] on label "Autorizaciones" at bounding box center [459, 74] width 64 height 18
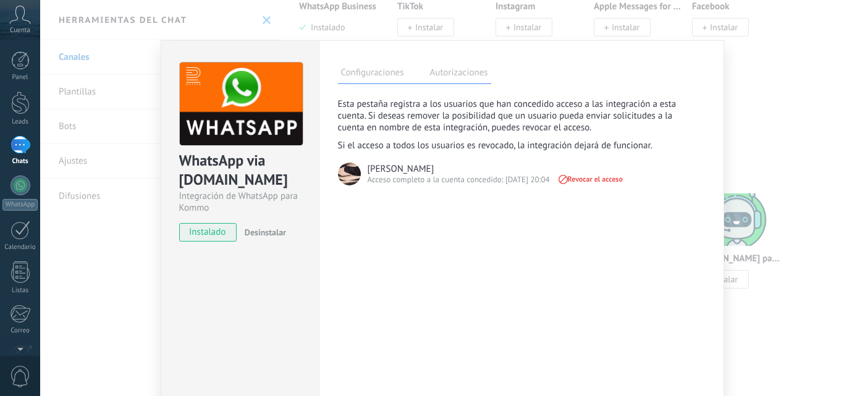
click at [397, 78] on label "Configuraciones" at bounding box center [372, 74] width 69 height 18
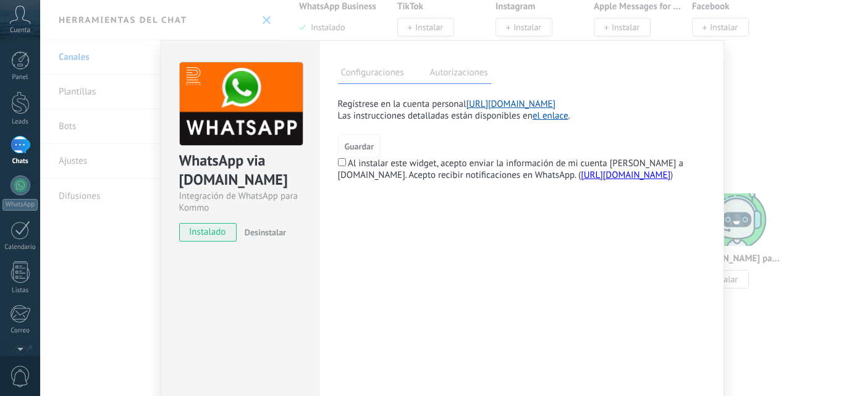
drag, startPoint x: 365, startPoint y: 139, endPoint x: 285, endPoint y: 196, distance: 98.3
click at [365, 141] on button "Guardar" at bounding box center [359, 145] width 43 height 23
click at [265, 236] on span "Desinstalar" at bounding box center [265, 232] width 41 height 11
click at [345, 156] on button "Guardar" at bounding box center [359, 145] width 43 height 23
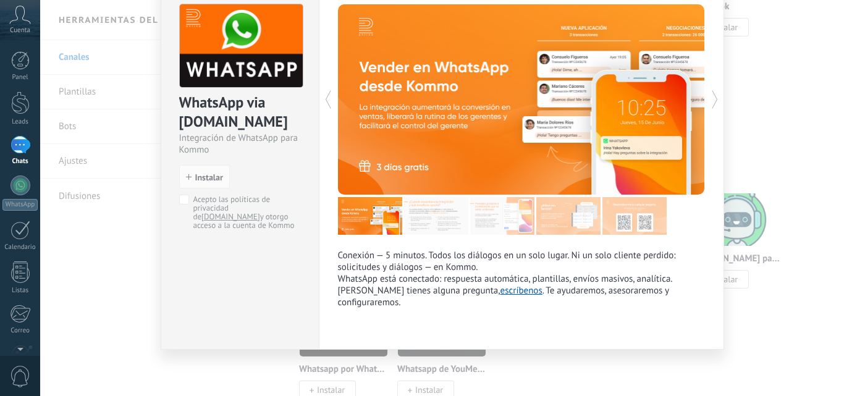
scroll to position [0, 0]
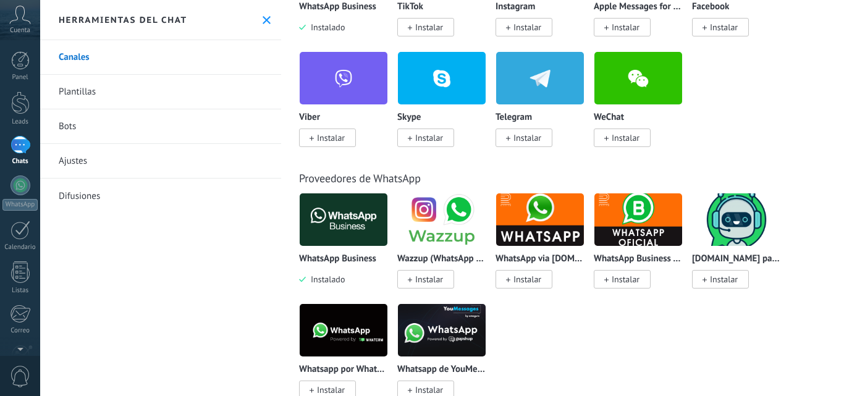
drag, startPoint x: 489, startPoint y: 200, endPoint x: 537, endPoint y: 230, distance: 56.6
click at [537, 230] on img at bounding box center [540, 220] width 88 height 60
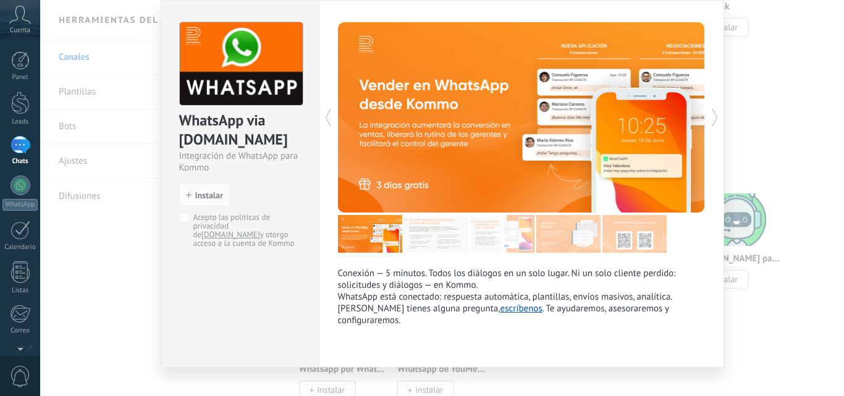
scroll to position [58, 0]
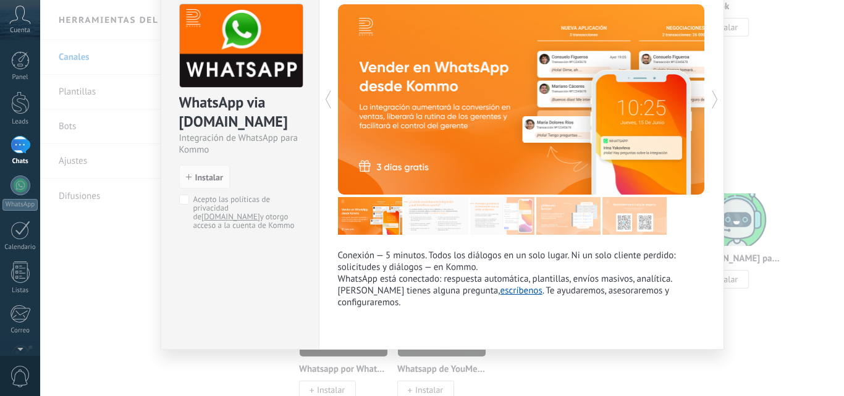
click at [800, 193] on div "WhatsApp via Radist.Online Integración de WhatsApp para Kommo install Instalar …" at bounding box center [442, 198] width 804 height 396
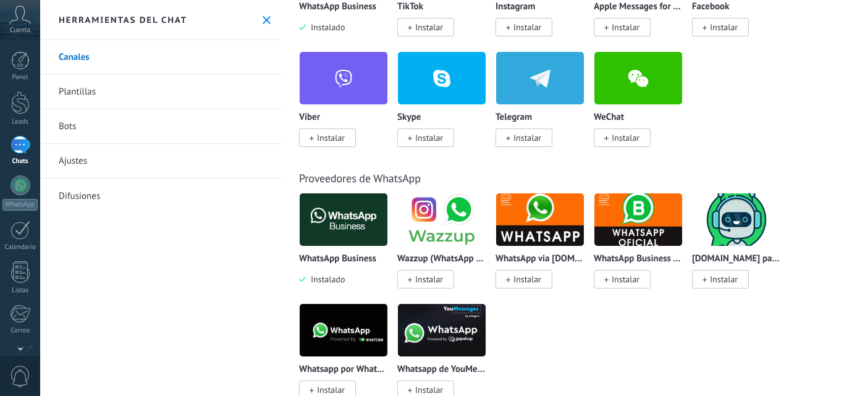
click at [454, 227] on img at bounding box center [442, 220] width 88 height 60
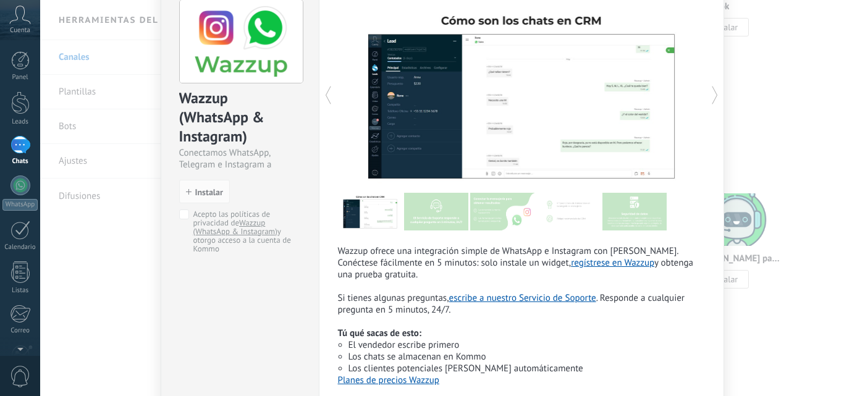
scroll to position [124, 0]
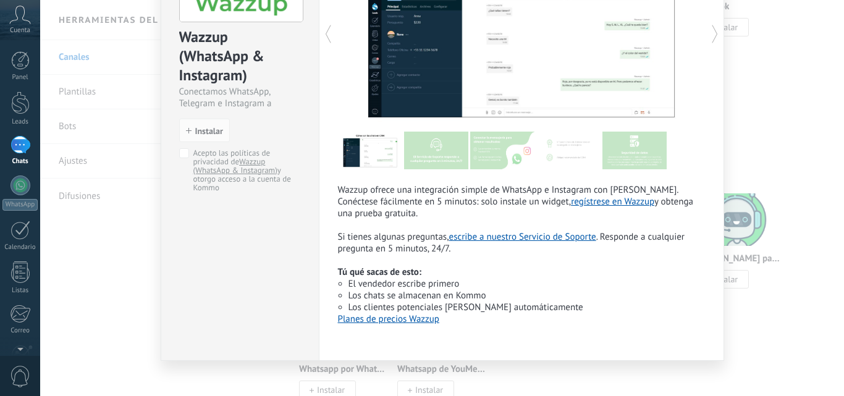
click at [428, 154] on img at bounding box center [436, 151] width 64 height 38
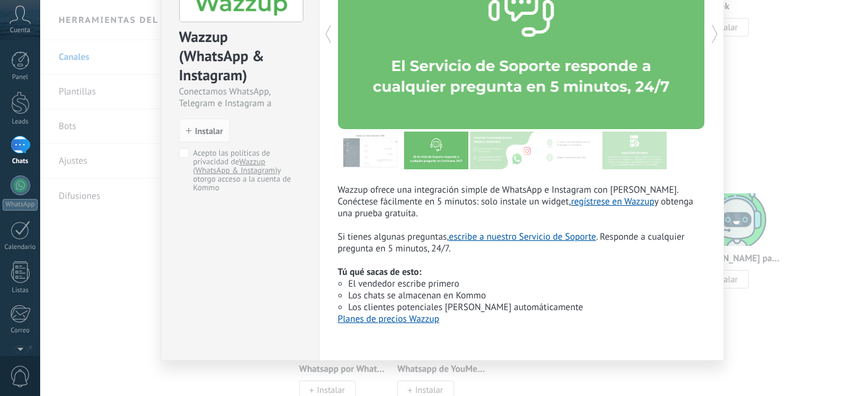
click at [532, 145] on div at bounding box center [521, 151] width 367 height 38
click at [504, 151] on img at bounding box center [502, 151] width 64 height 38
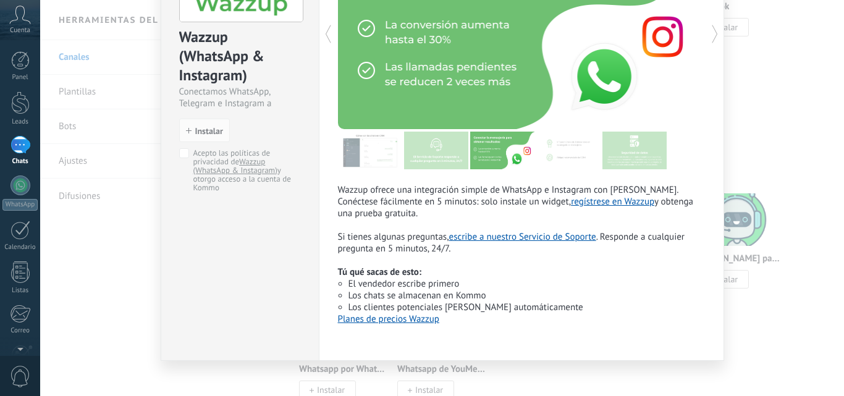
scroll to position [62, 0]
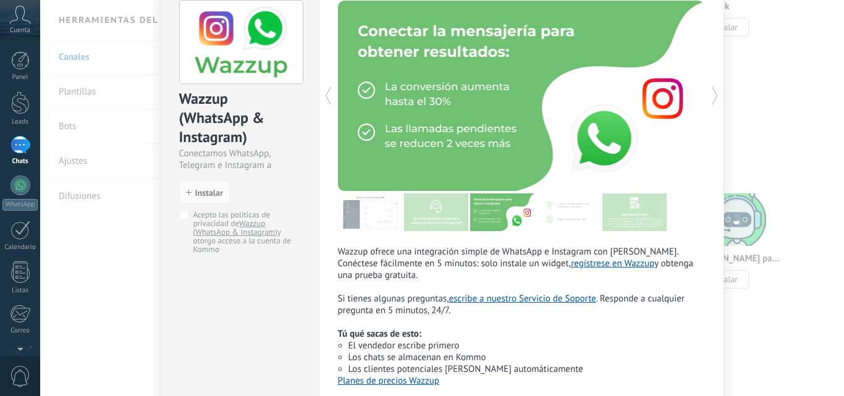
click at [559, 228] on img at bounding box center [568, 212] width 64 height 38
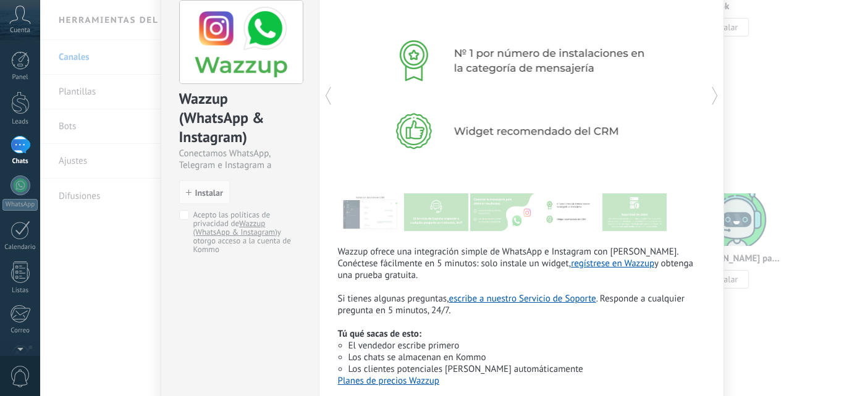
click at [639, 218] on img at bounding box center [634, 212] width 64 height 38
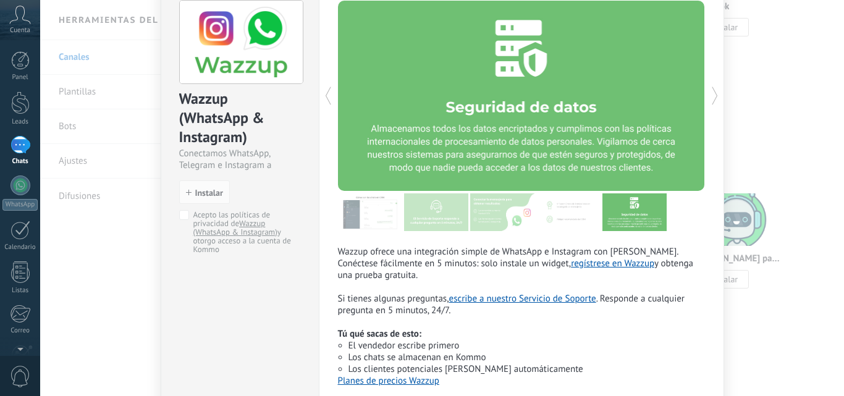
click at [359, 211] on img at bounding box center [370, 212] width 64 height 38
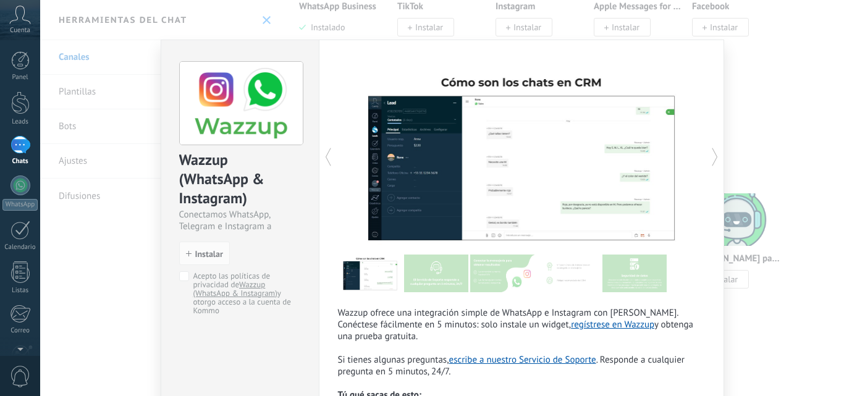
scroll to position [0, 0]
click at [722, 24] on div "Wazzup (WhatsApp & Instagram) Conectamos WhatsApp, Telegram e Instagram a Kommo…" at bounding box center [442, 198] width 804 height 396
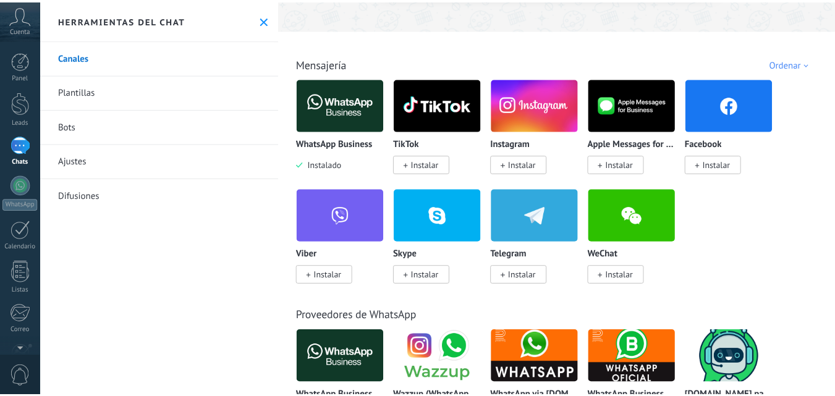
scroll to position [124, 0]
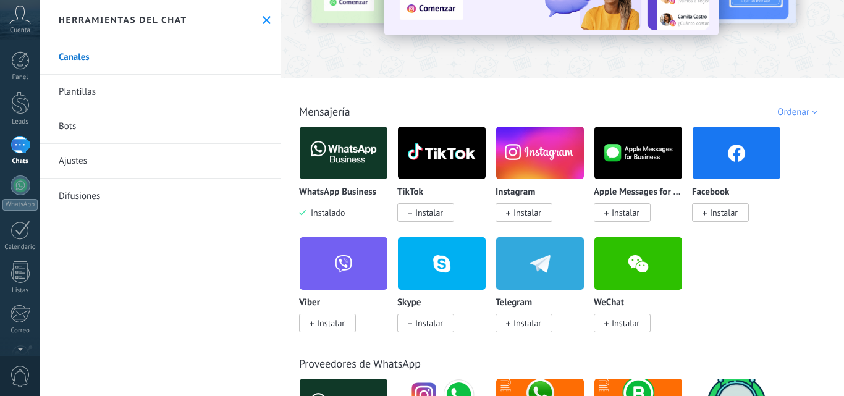
click at [336, 171] on img at bounding box center [344, 153] width 88 height 60
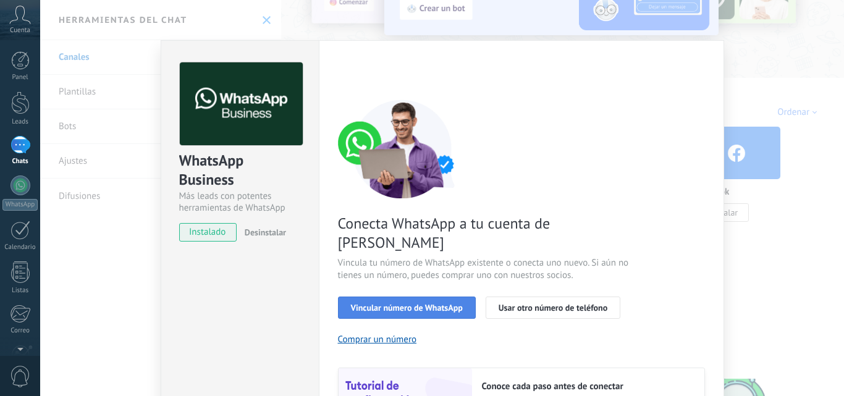
click at [392, 303] on span "Vincular número de WhatsApp" at bounding box center [407, 307] width 112 height 9
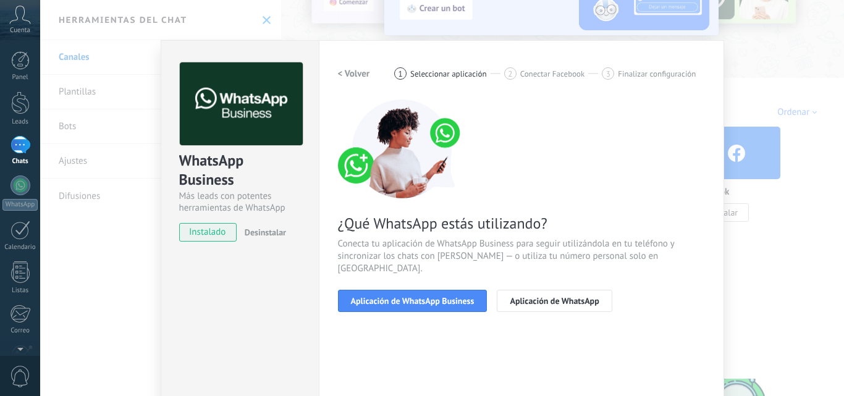
click at [392, 297] on span "Aplicación de WhatsApp Business" at bounding box center [413, 301] width 124 height 9
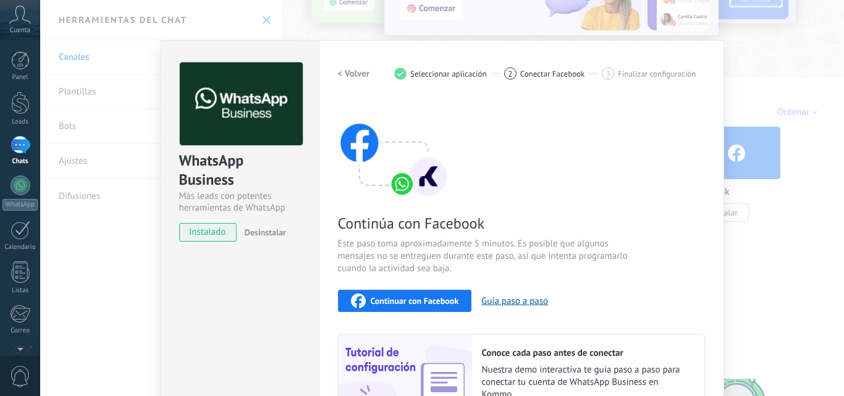
click at [759, 279] on div "WhatsApp Business Más leads con potentes herramientas de WhatsApp instalado Des…" at bounding box center [442, 198] width 804 height 396
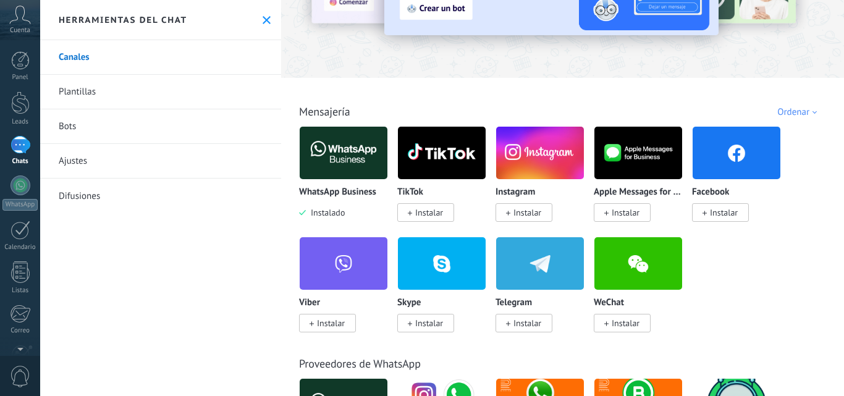
click at [20, 31] on span "Cuenta" at bounding box center [20, 31] width 20 height 8
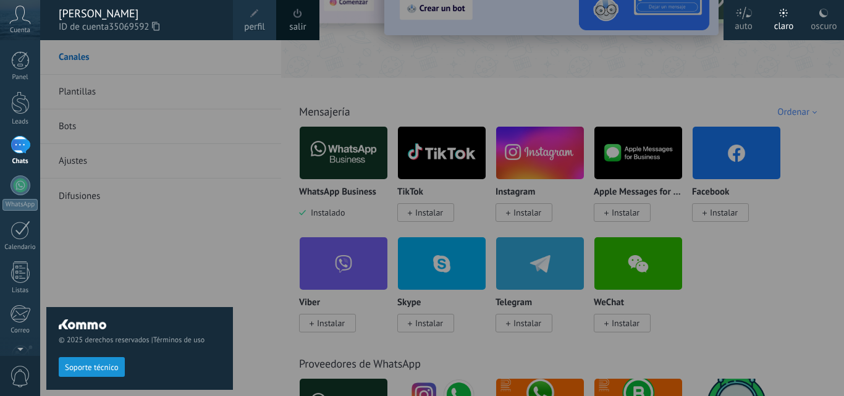
click at [830, 22] on div "oscuro" at bounding box center [824, 24] width 26 height 32
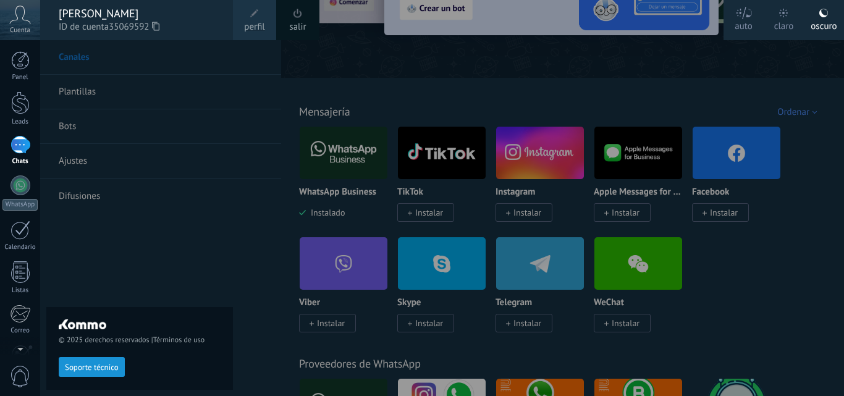
click at [108, 273] on div "© 2025 derechos reservados | Términos de uso Soporte técnico" at bounding box center [139, 218] width 187 height 356
click at [25, 59] on div at bounding box center [20, 60] width 19 height 19
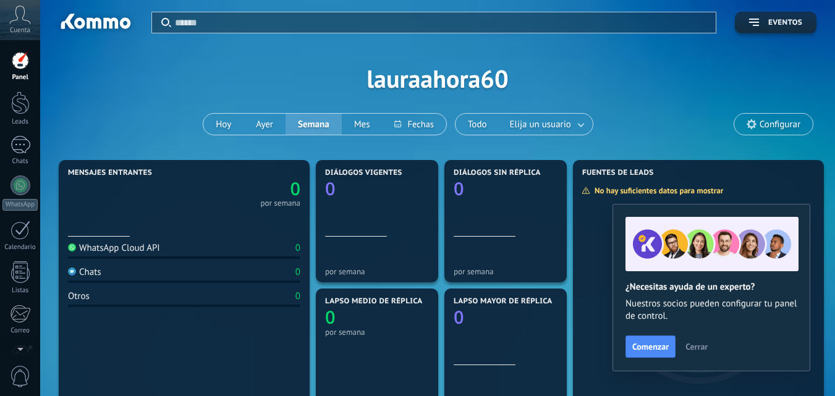
click at [776, 125] on span "Configurar" at bounding box center [779, 124] width 41 height 11
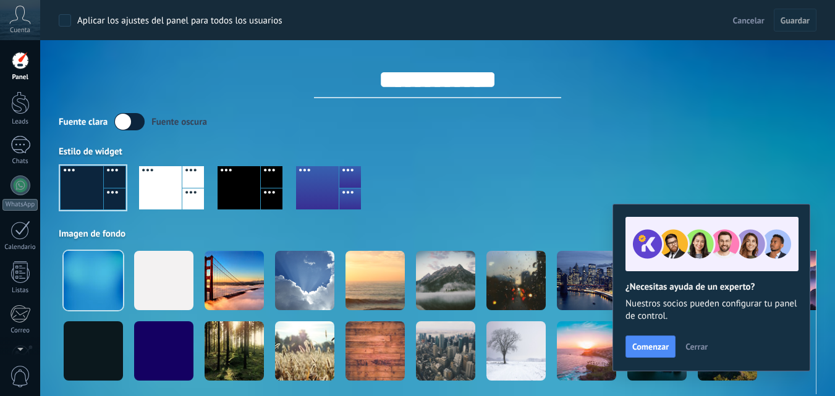
click at [237, 191] on div at bounding box center [238, 187] width 43 height 43
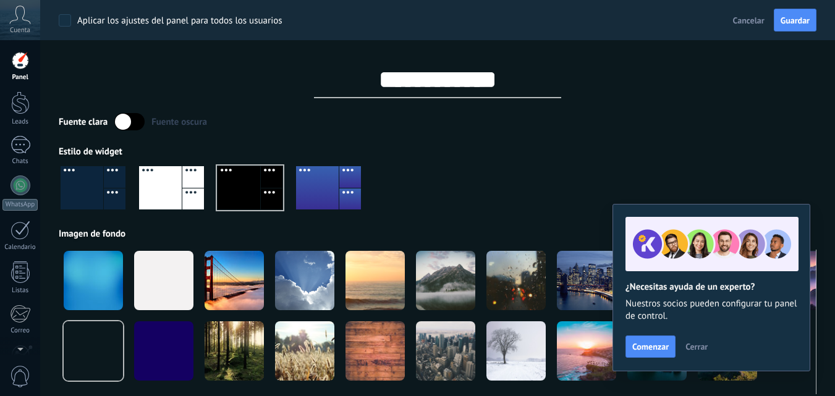
click at [514, 182] on div at bounding box center [438, 193] width 758 height 70
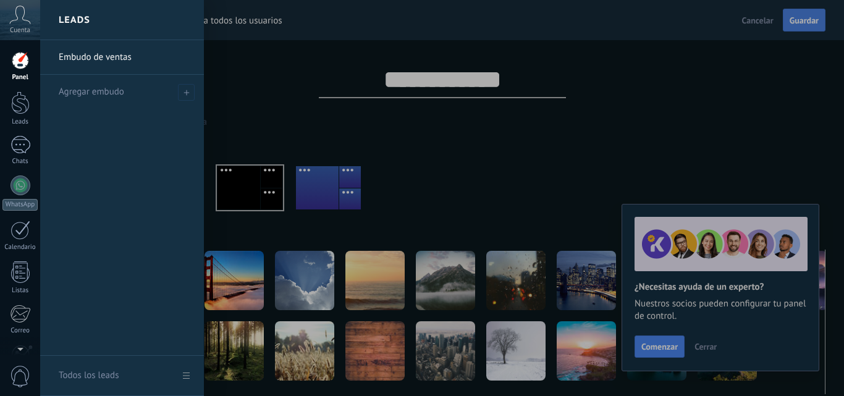
click at [798, 20] on div at bounding box center [462, 198] width 844 height 396
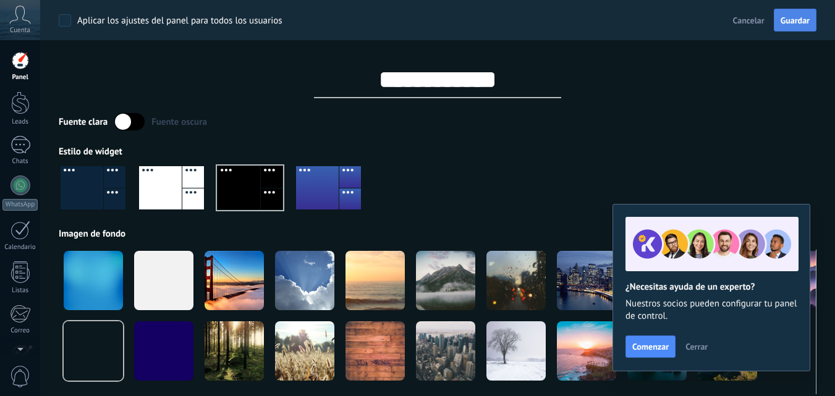
click at [809, 23] on button "Guardar" at bounding box center [795, 20] width 43 height 23
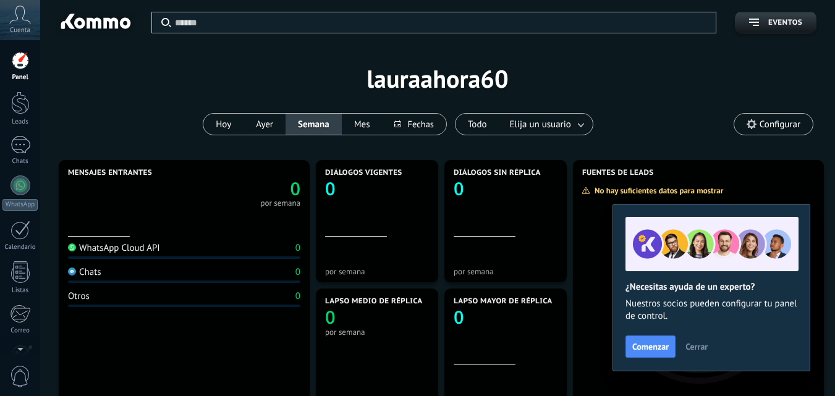
drag, startPoint x: 151, startPoint y: 130, endPoint x: 510, endPoint y: 159, distance: 360.2
click at [151, 129] on div "Aplicar Eventos lauraahora60 Hoy Ayer Semana Mes Todo Elija un usuario Configur…" at bounding box center [438, 78] width 758 height 157
click at [662, 345] on span "Comenzar" at bounding box center [650, 346] width 36 height 9
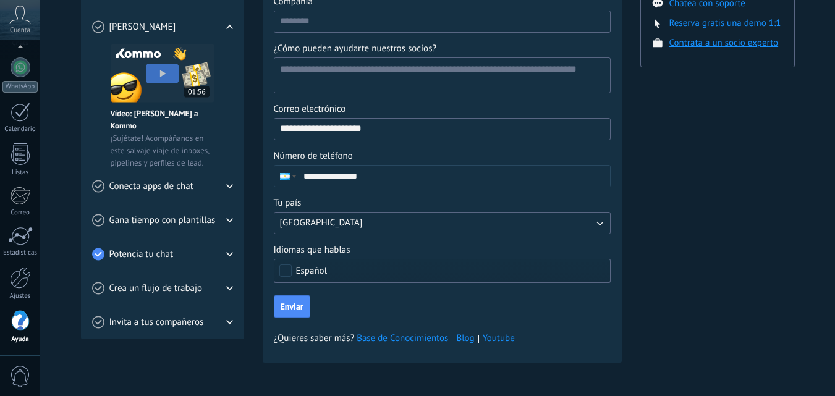
scroll to position [227, 0]
click at [314, 217] on button "USA" at bounding box center [442, 222] width 337 height 22
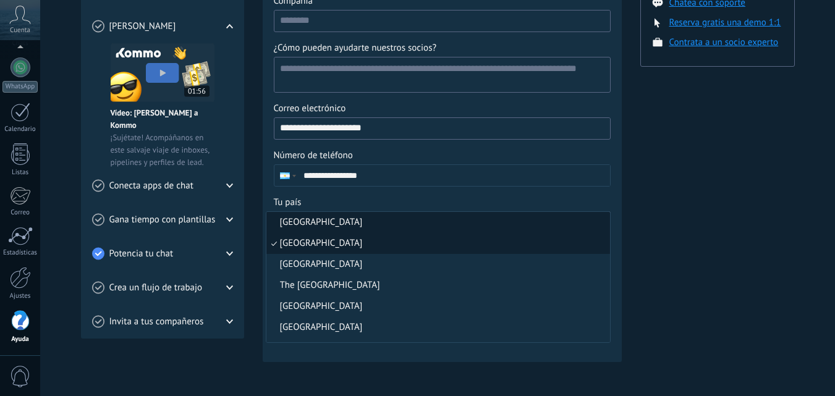
click at [314, 217] on li "Canada" at bounding box center [438, 222] width 344 height 21
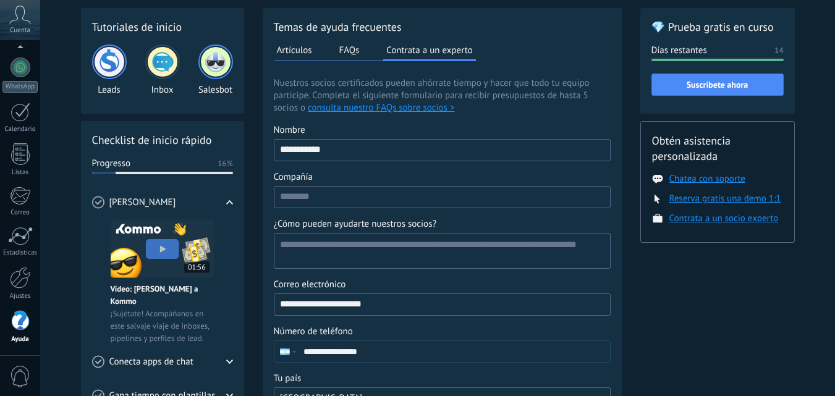
scroll to position [0, 0]
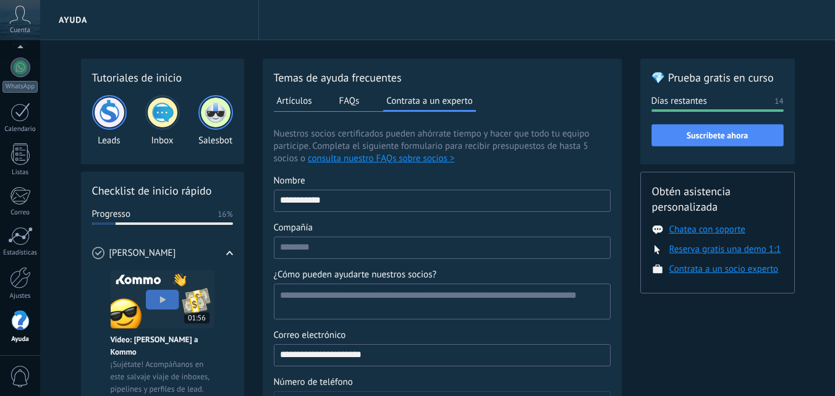
click at [343, 99] on button "FAQs" at bounding box center [349, 100] width 27 height 19
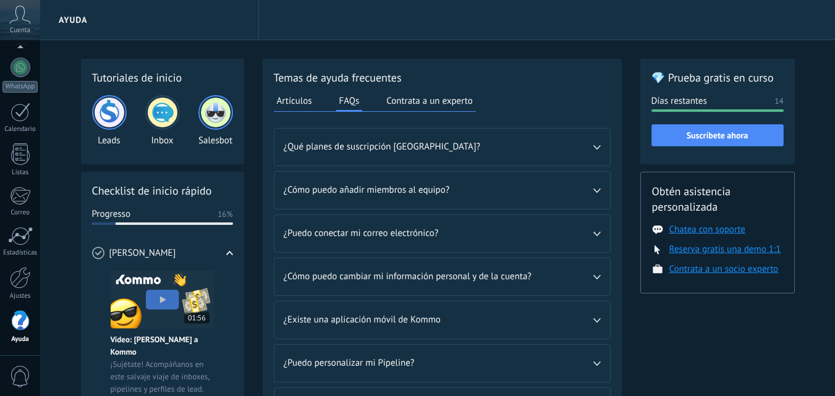
click at [298, 96] on button "Artículos" at bounding box center [294, 100] width 41 height 19
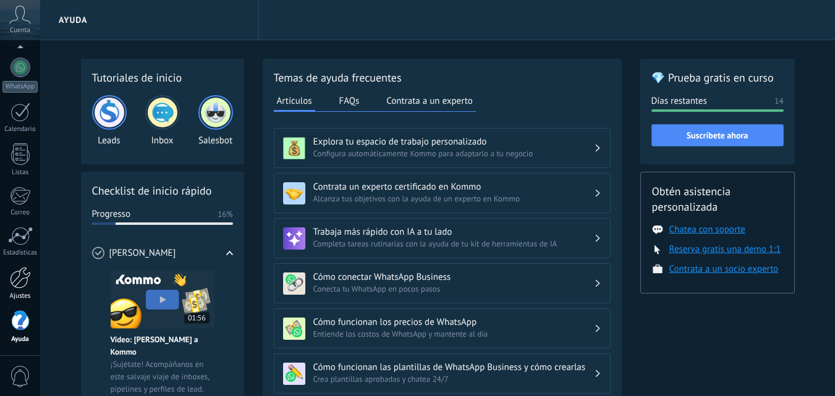
click at [27, 279] on div at bounding box center [20, 278] width 21 height 22
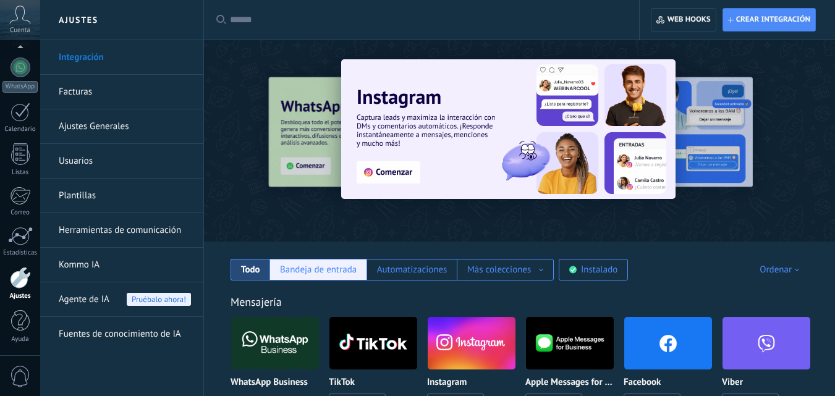
click at [331, 261] on div "Bandeja de entrada" at bounding box center [317, 270] width 97 height 22
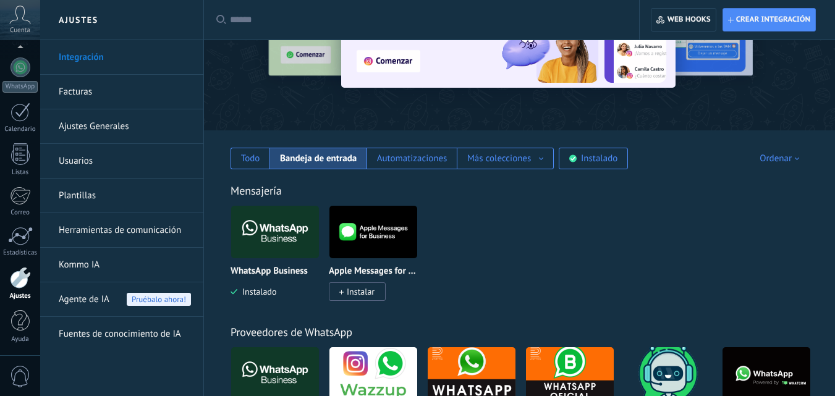
scroll to position [124, 0]
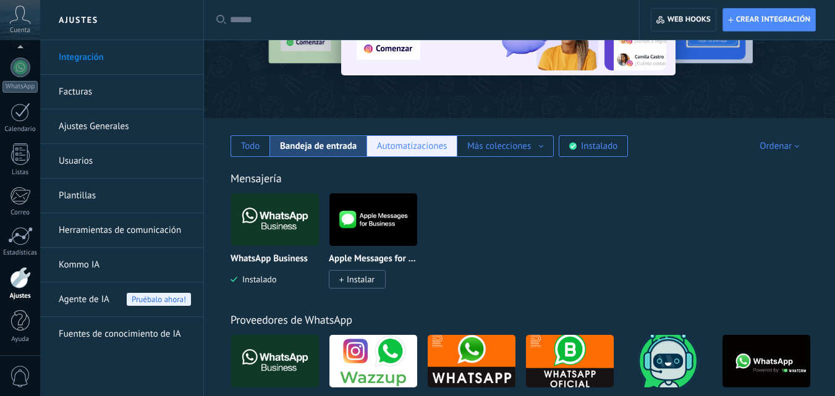
click at [408, 155] on div "Automatizaciones" at bounding box center [411, 146] width 90 height 22
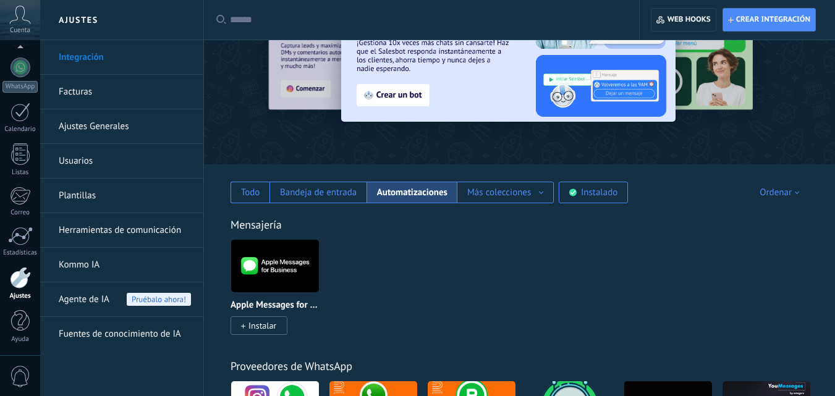
scroll to position [62, 0]
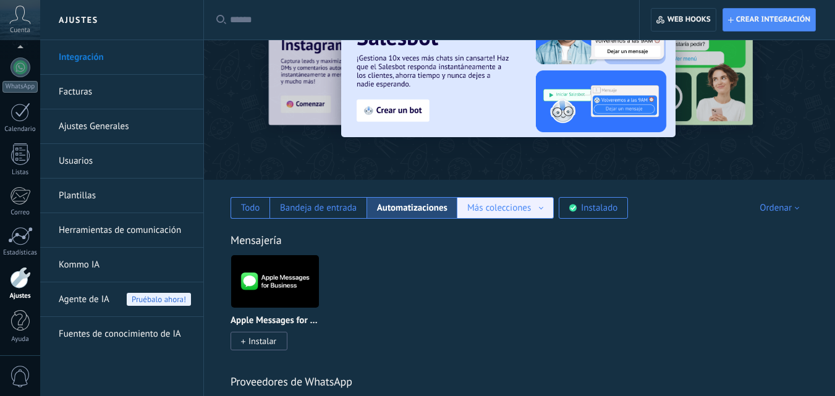
click at [513, 198] on div "Más colecciones Fuentes de leads Soluciones de IA Más colecciones" at bounding box center [505, 208] width 97 height 22
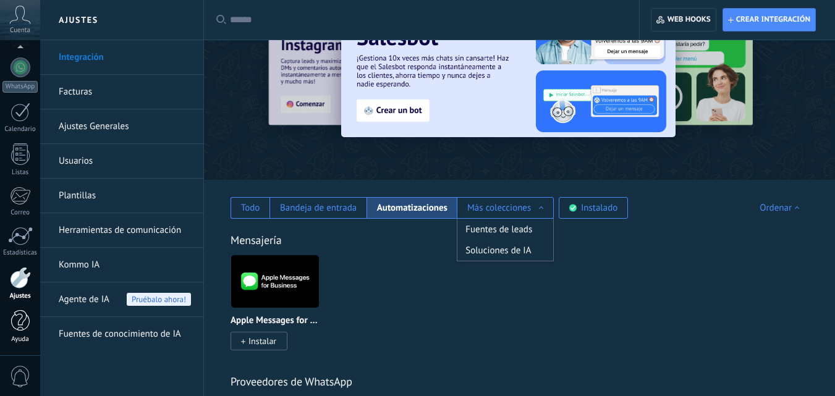
click at [21, 318] on div at bounding box center [20, 321] width 19 height 22
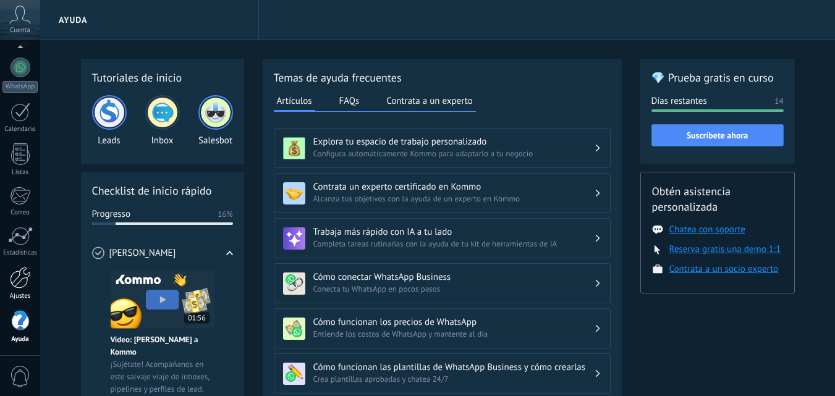
click at [15, 289] on link "Ajustes" at bounding box center [20, 283] width 40 height 33
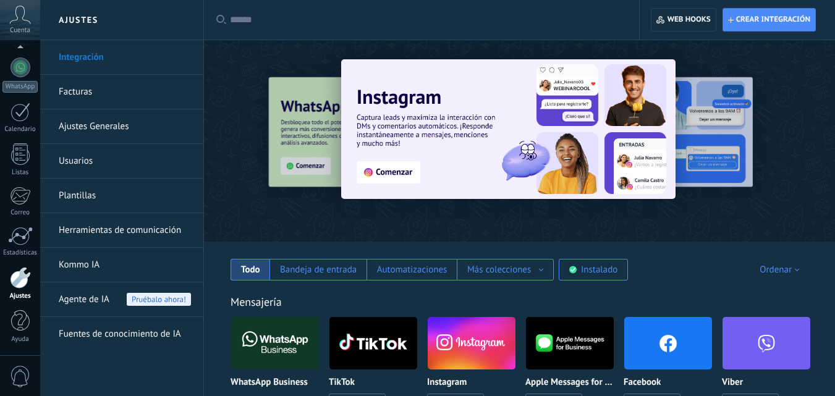
click at [119, 158] on link "Usuarios" at bounding box center [125, 161] width 132 height 35
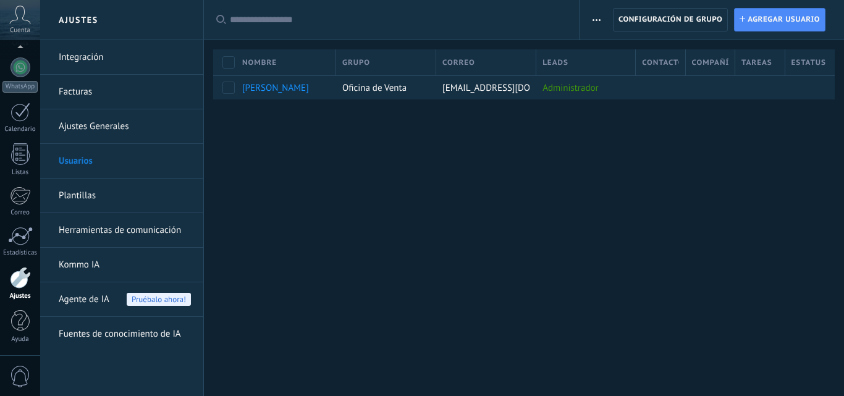
click at [122, 123] on link "Ajustes Generales" at bounding box center [125, 126] width 132 height 35
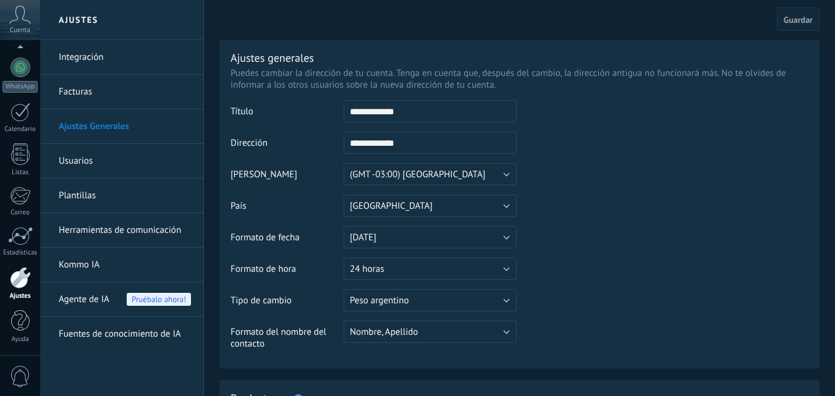
click at [85, 35] on h2 "Ajustes" at bounding box center [122, 20] width 132 height 40
click at [91, 54] on link "Integración" at bounding box center [125, 57] width 132 height 35
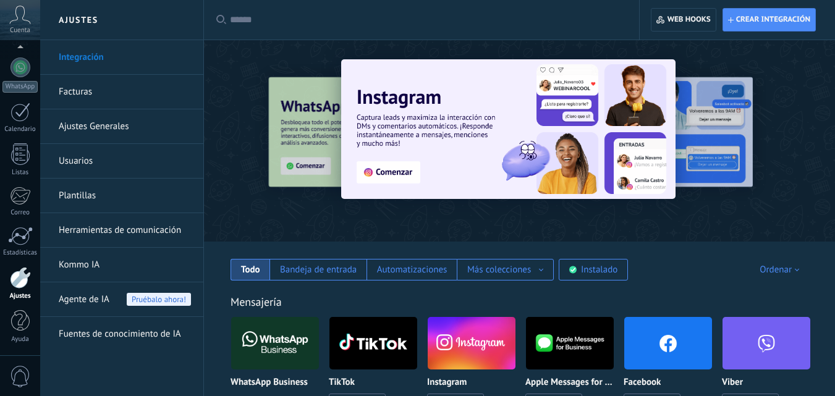
click at [133, 123] on link "Ajustes Generales" at bounding box center [125, 126] width 132 height 35
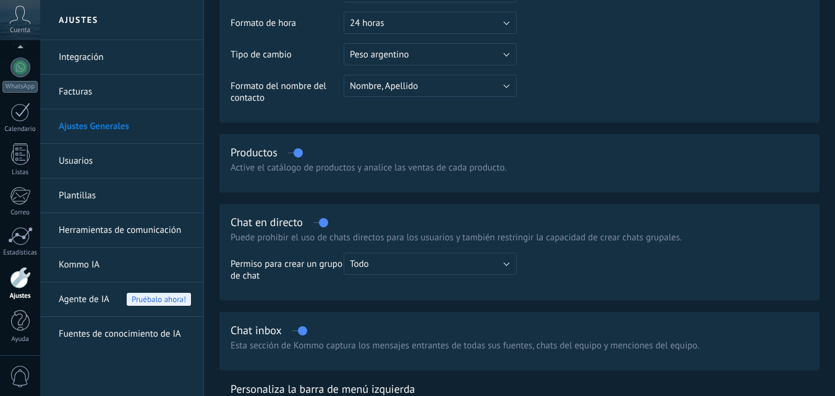
scroll to position [247, 0]
click at [115, 152] on link "Usuarios" at bounding box center [125, 161] width 132 height 35
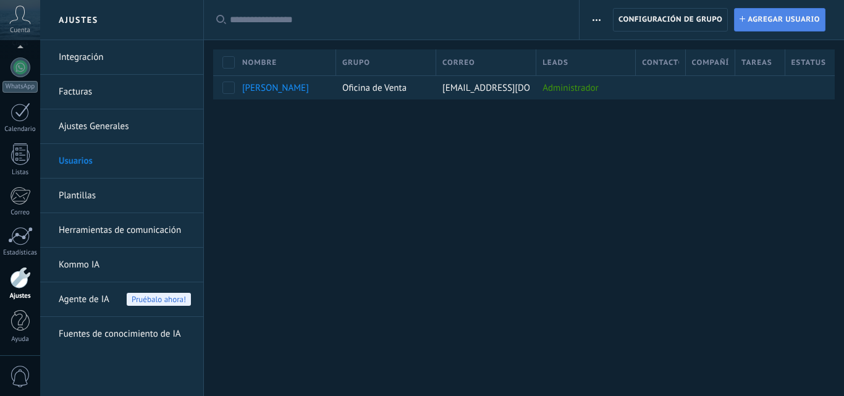
click at [805, 22] on span "Agregar usuario" at bounding box center [784, 20] width 72 height 22
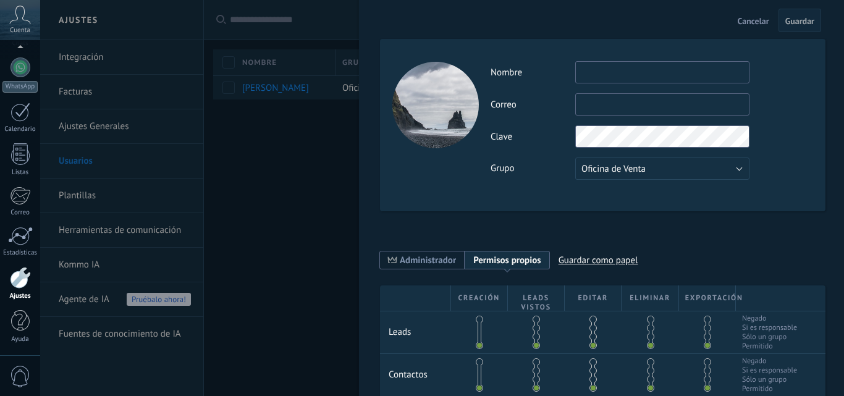
click at [602, 74] on input "text" at bounding box center [662, 72] width 174 height 22
drag, startPoint x: 316, startPoint y: 184, endPoint x: 287, endPoint y: 146, distance: 47.2
click at [314, 181] on div at bounding box center [422, 198] width 844 height 396
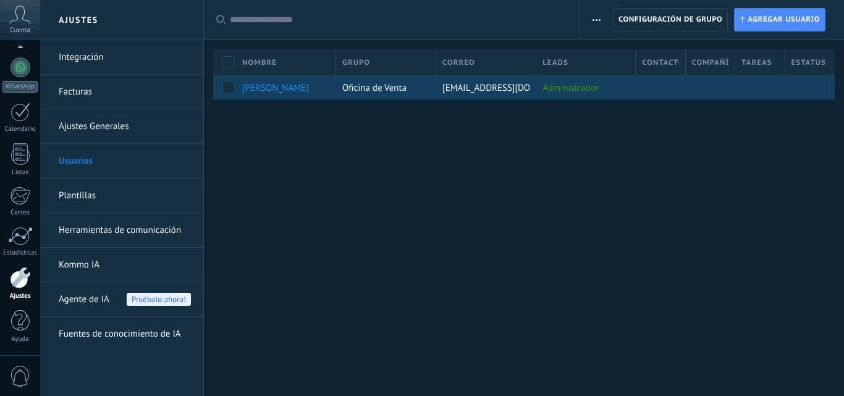
click at [262, 80] on div "[PERSON_NAME]" at bounding box center [283, 87] width 94 height 23
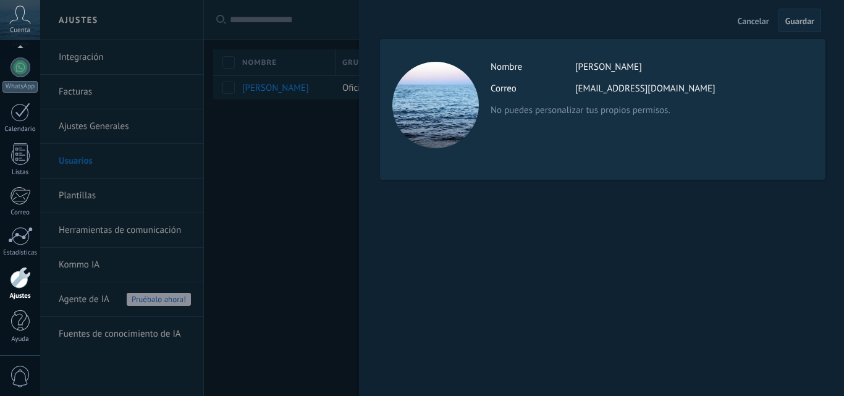
click at [623, 72] on div "Nombre Laura Ahora" at bounding box center [652, 67] width 322 height 12
click at [635, 82] on div "Actividad Nombre Laura Ahora Correo lauraahora60@gmail.com No puedes personaliz…" at bounding box center [652, 88] width 322 height 55
click at [795, 19] on span "Guardar" at bounding box center [799, 21] width 29 height 9
click at [755, 24] on span "Cancelar" at bounding box center [754, 21] width 32 height 9
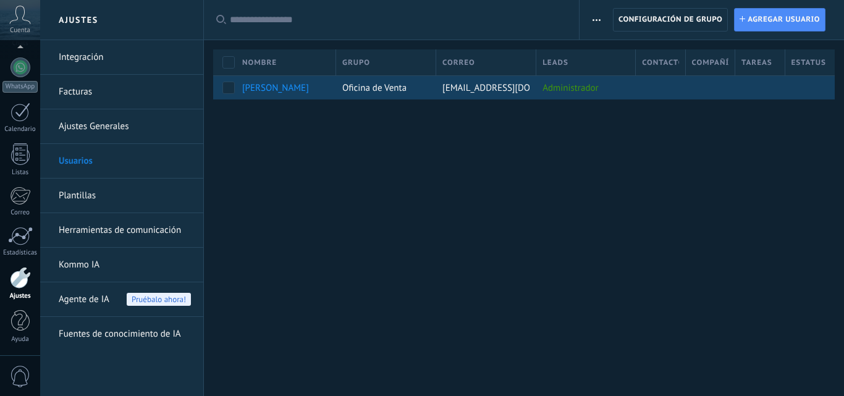
click at [606, 97] on div "Administrador" at bounding box center [582, 87] width 93 height 23
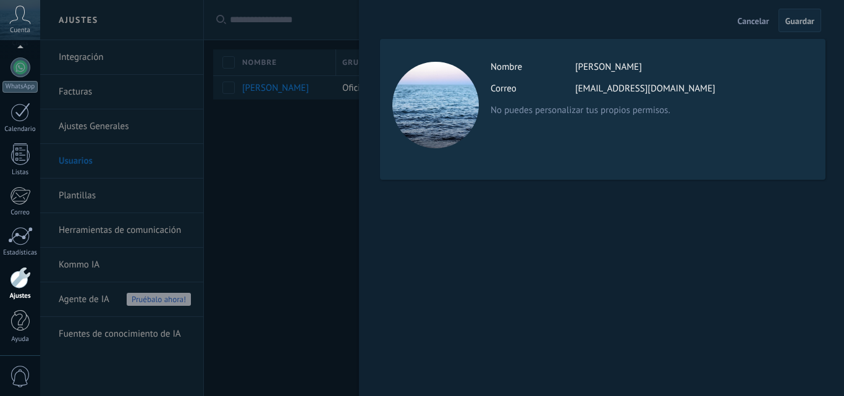
click at [464, 100] on div at bounding box center [435, 105] width 87 height 87
click at [219, 238] on div at bounding box center [422, 198] width 844 height 396
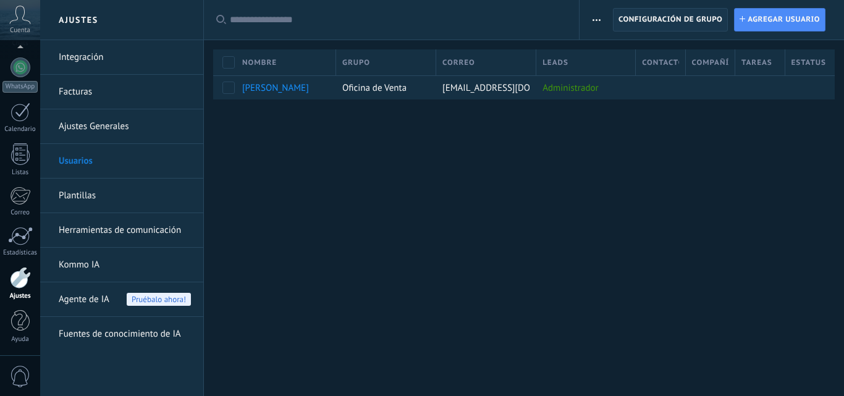
click at [694, 15] on span "Configuración de grupo" at bounding box center [670, 20] width 104 height 22
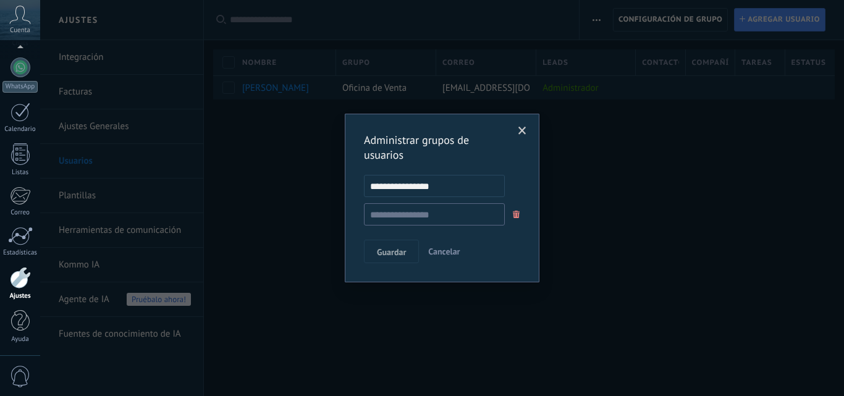
drag, startPoint x: 518, startPoint y: 130, endPoint x: 722, endPoint y: 35, distance: 225.0
click at [520, 130] on span at bounding box center [522, 131] width 8 height 9
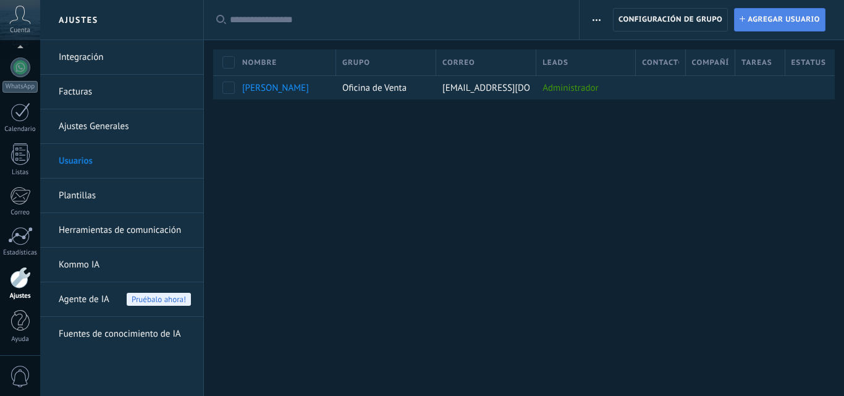
click at [759, 18] on span "Agregar usuario" at bounding box center [784, 20] width 72 height 22
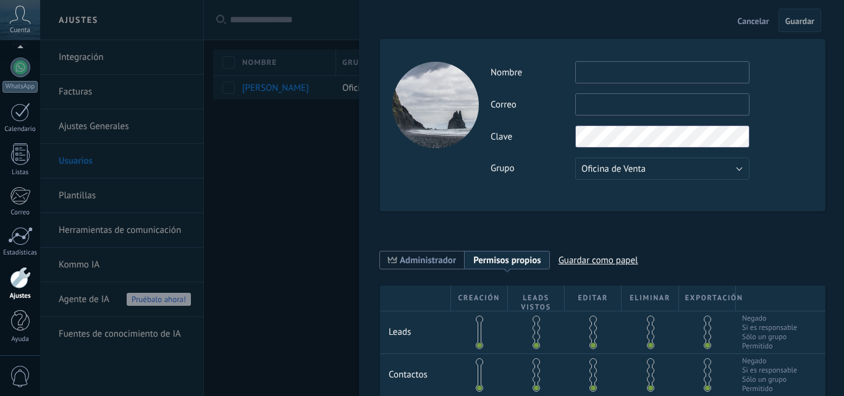
click at [618, 76] on input "text" at bounding box center [662, 72] width 174 height 22
type input "*******"
click at [682, 166] on button "Oficina de Venta" at bounding box center [662, 169] width 174 height 22
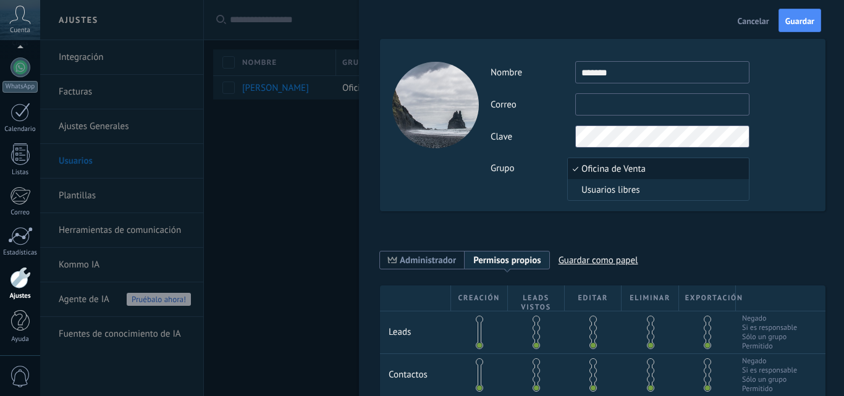
click at [682, 166] on span "Oficina de Venta" at bounding box center [656, 169] width 177 height 12
drag, startPoint x: 617, startPoint y: 62, endPoint x: 533, endPoint y: 37, distance: 87.2
click at [533, 36] on form "**********" at bounding box center [602, 351] width 445 height 675
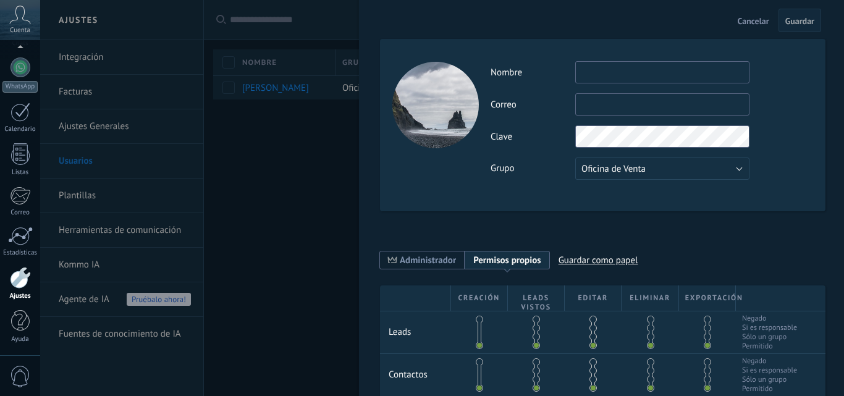
click at [759, 18] on span "Cancelar" at bounding box center [754, 21] width 32 height 9
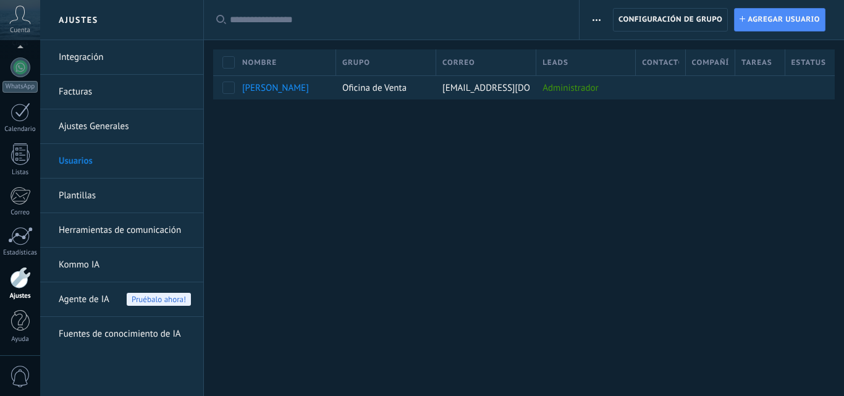
click at [599, 17] on span "button" at bounding box center [597, 19] width 8 height 23
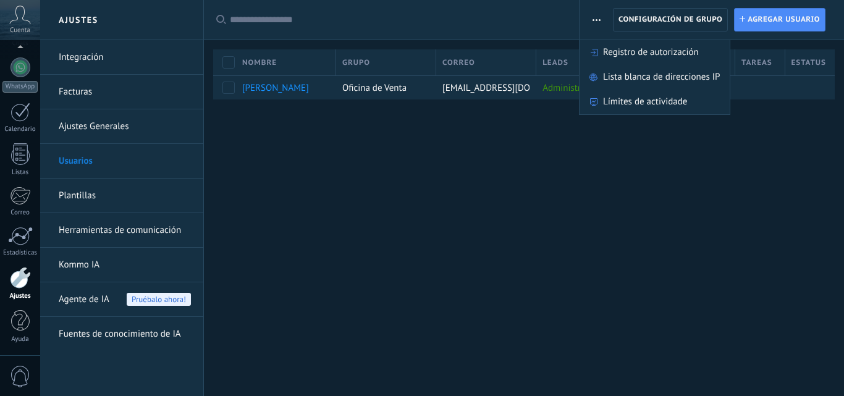
click at [599, 17] on span "button" at bounding box center [597, 19] width 8 height 23
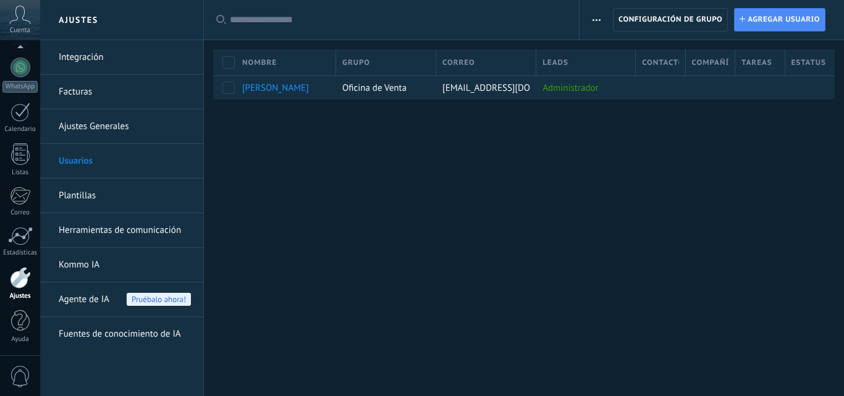
click at [97, 188] on link "Plantillas" at bounding box center [125, 196] width 132 height 35
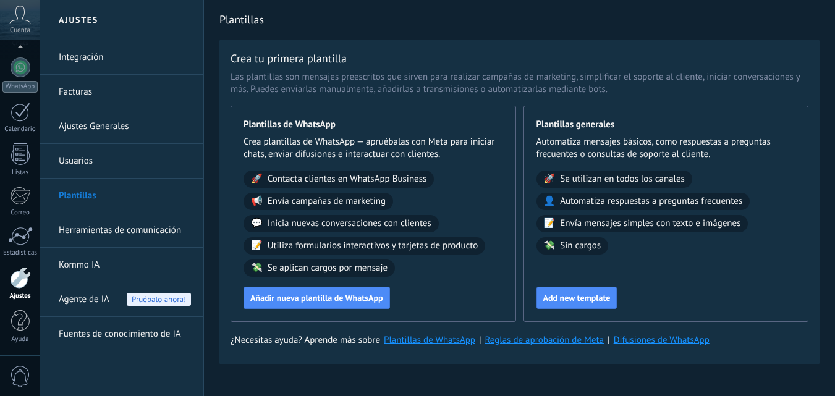
click at [101, 91] on link "Facturas" at bounding box center [125, 92] width 132 height 35
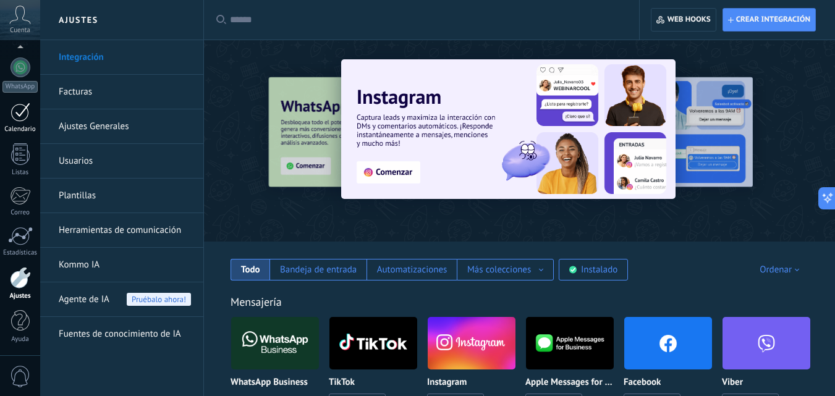
click at [27, 122] on link "Calendario" at bounding box center [20, 118] width 40 height 31
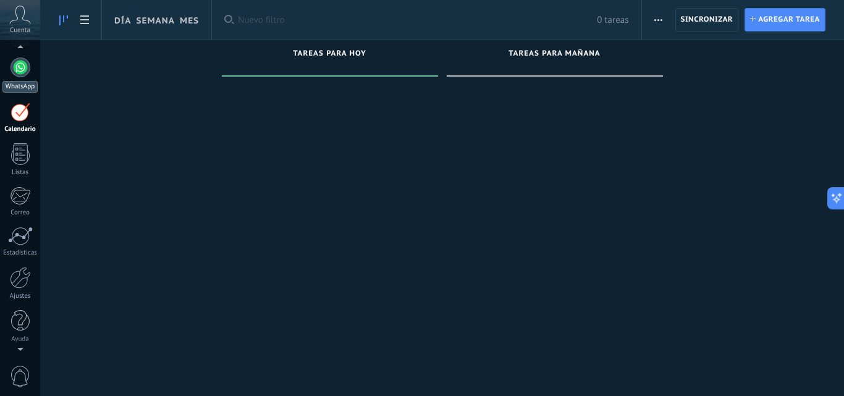
scroll to position [36, 0]
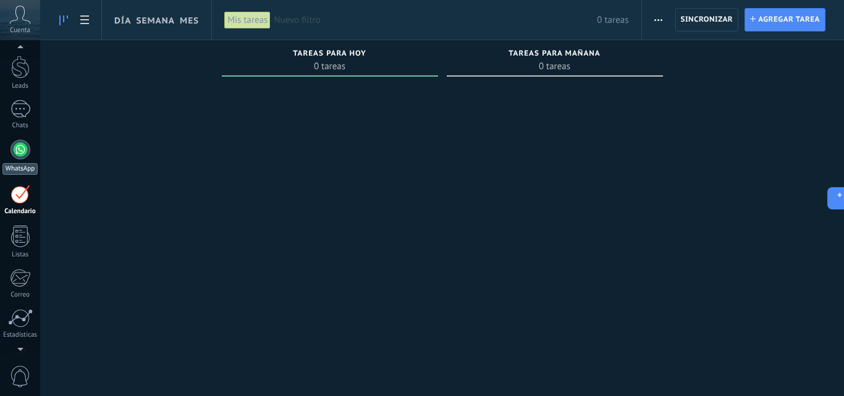
click at [25, 154] on div at bounding box center [21, 150] width 20 height 20
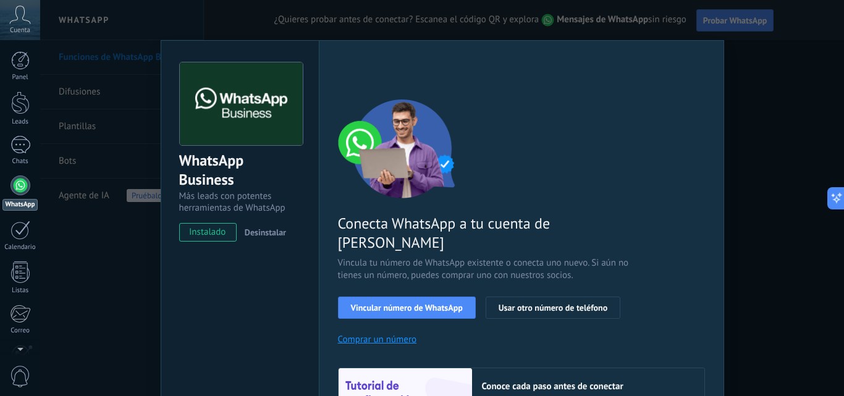
click at [237, 284] on div "WhatsApp Business Más leads con potentes herramientas de WhatsApp instalado Des…" at bounding box center [240, 281] width 158 height 482
drag, startPoint x: 97, startPoint y: 282, endPoint x: 71, endPoint y: 262, distance: 32.6
click at [97, 281] on div "WhatsApp Business Más leads con potentes herramientas de WhatsApp instalado Des…" at bounding box center [442, 198] width 804 height 396
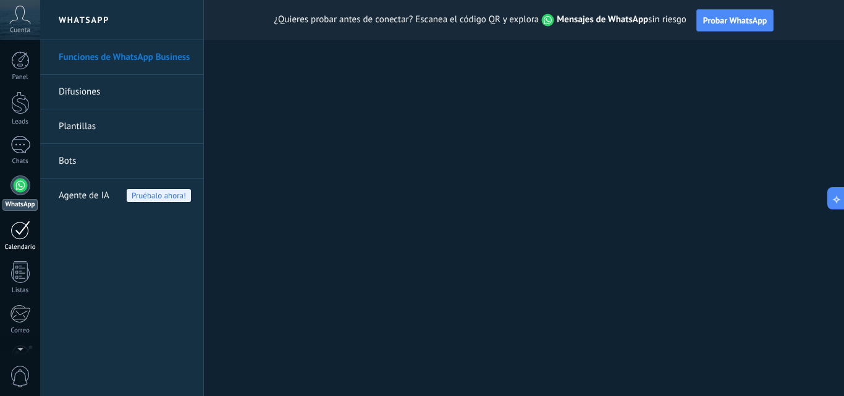
click at [21, 237] on div at bounding box center [21, 230] width 20 height 19
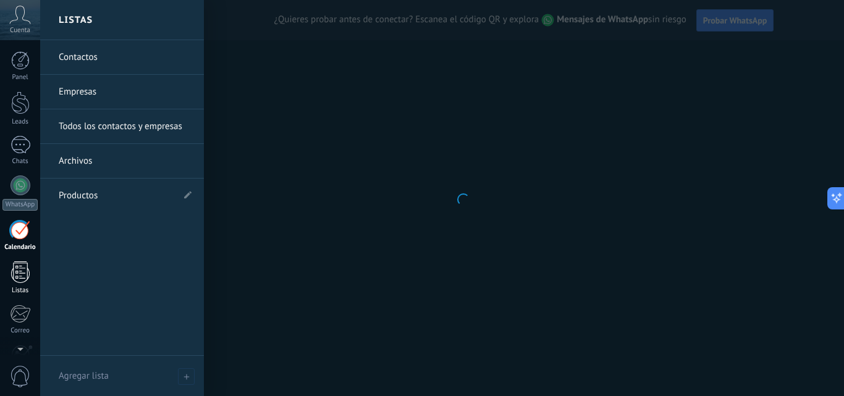
click at [15, 265] on div at bounding box center [20, 272] width 19 height 22
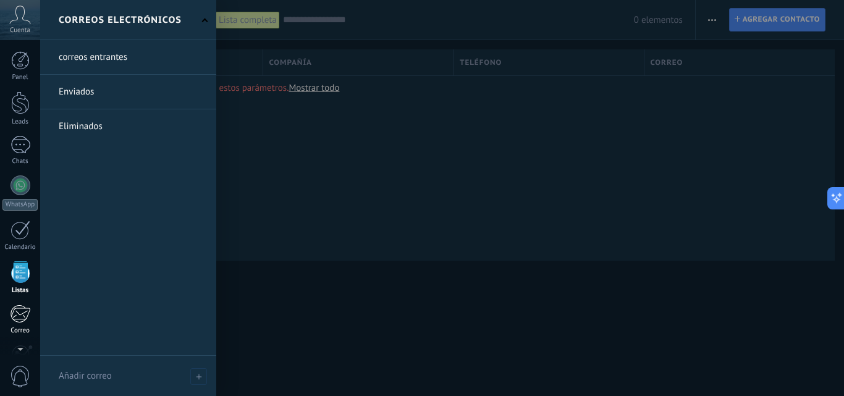
click at [20, 311] on div at bounding box center [20, 314] width 20 height 19
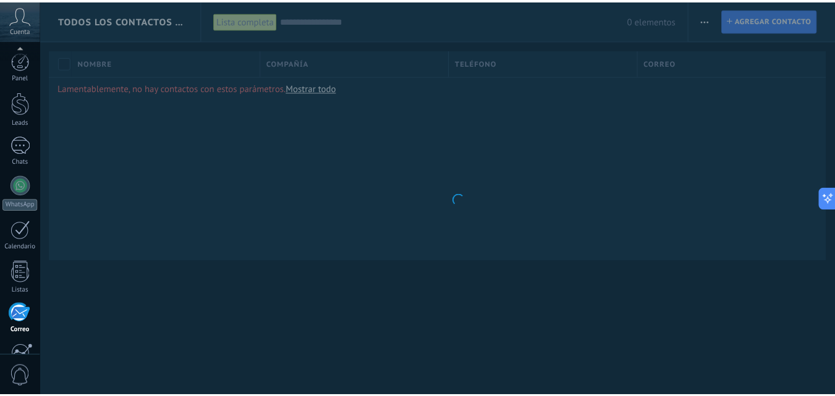
scroll to position [118, 0]
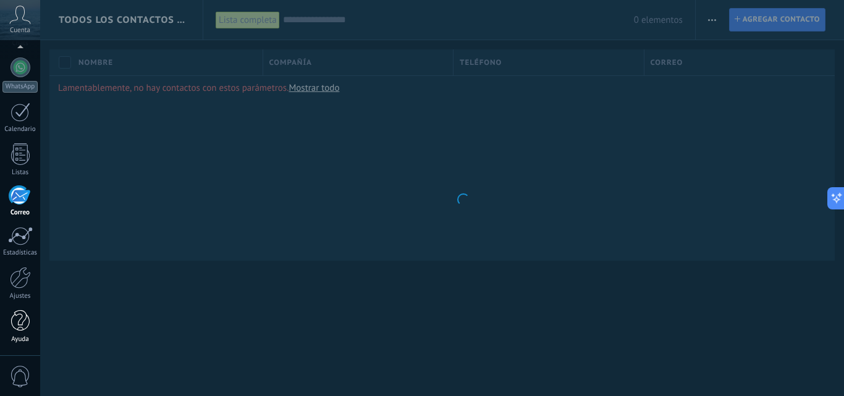
click at [25, 329] on div at bounding box center [20, 321] width 19 height 22
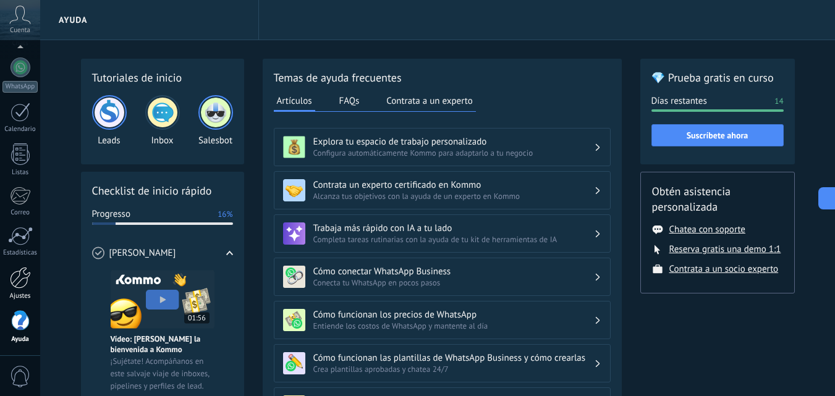
click at [16, 289] on link "Ajustes" at bounding box center [20, 283] width 40 height 33
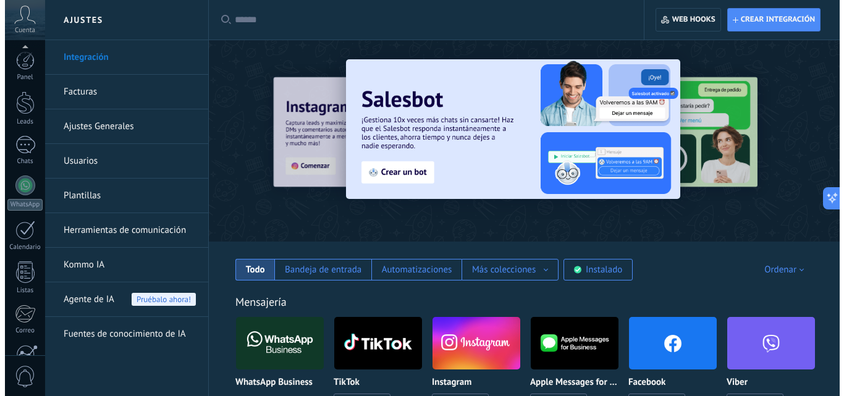
scroll to position [118, 0]
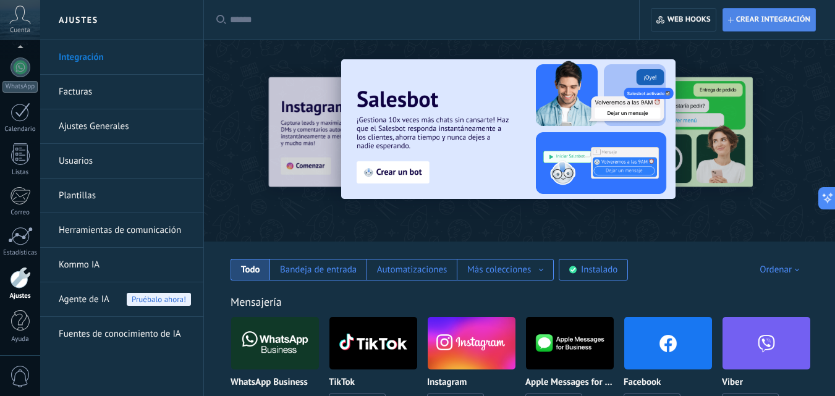
click at [759, 16] on span "Crear integración" at bounding box center [773, 20] width 74 height 10
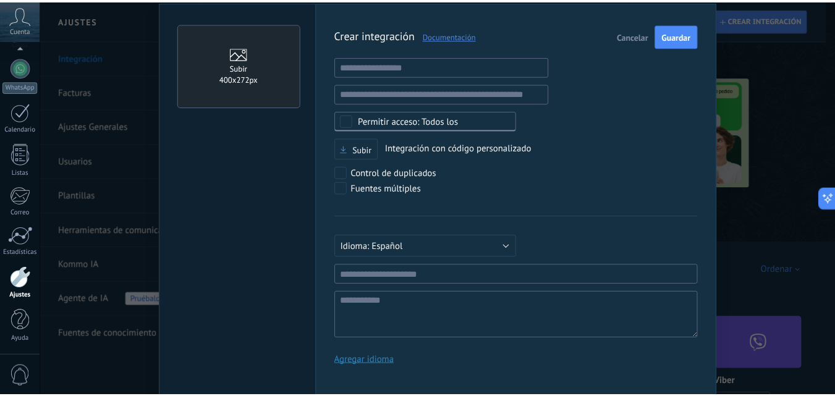
scroll to position [0, 0]
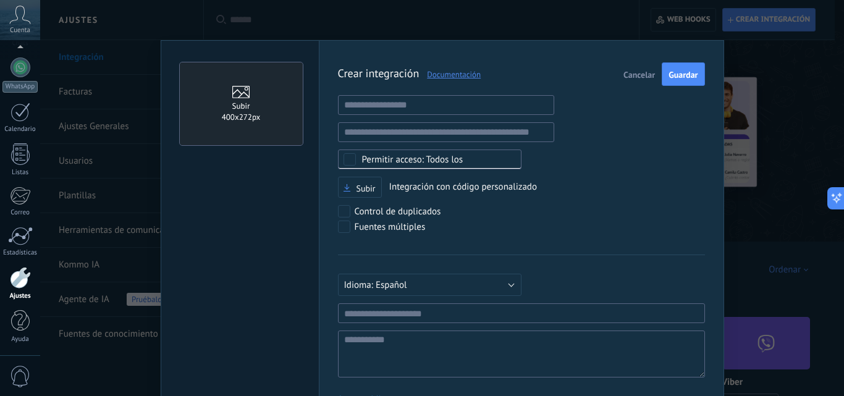
click at [684, 153] on div "Crear integración Documentación Cancelar Guardar URL inválida URL inválida Ning…" at bounding box center [521, 238] width 367 height 352
click at [808, 281] on div "Subir 400х272px Crear integración Documentación Cancelar Guardar URL inválida U…" at bounding box center [442, 198] width 804 height 396
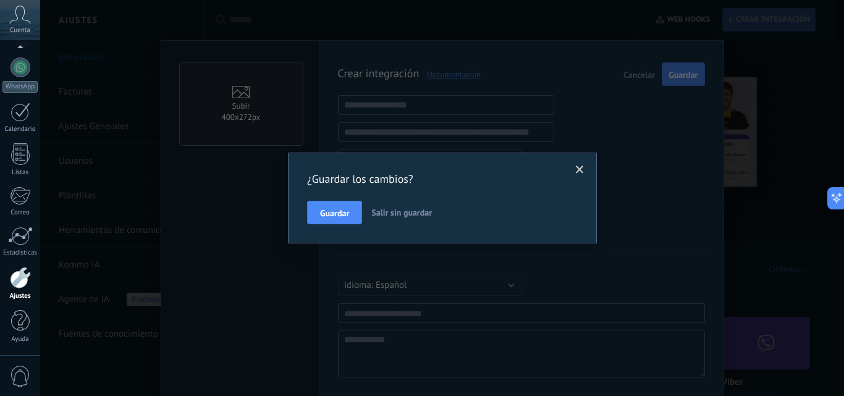
click at [578, 172] on span at bounding box center [580, 170] width 8 height 9
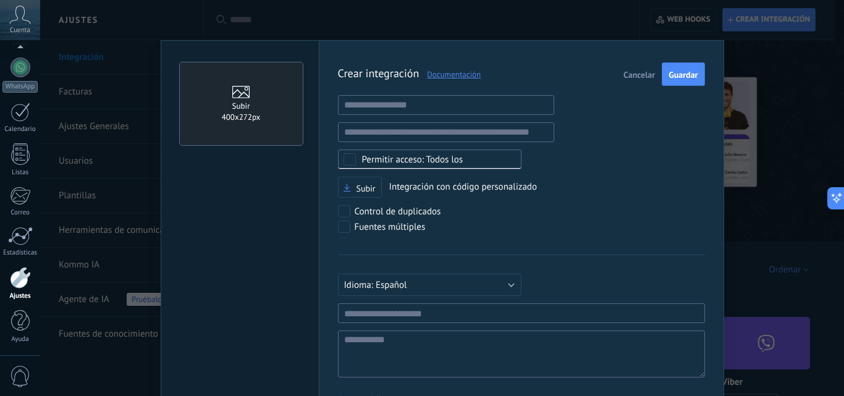
click at [641, 84] on button "Cancelar" at bounding box center [638, 73] width 41 height 23
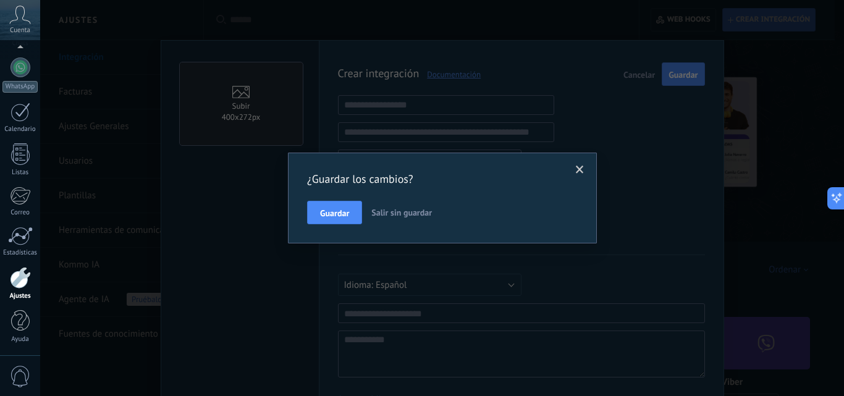
click at [389, 206] on button "Salir sin guardar" at bounding box center [401, 212] width 70 height 23
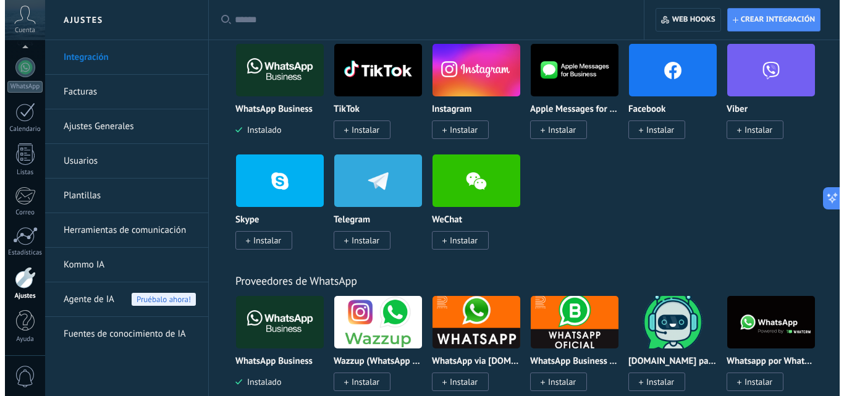
scroll to position [371, 0]
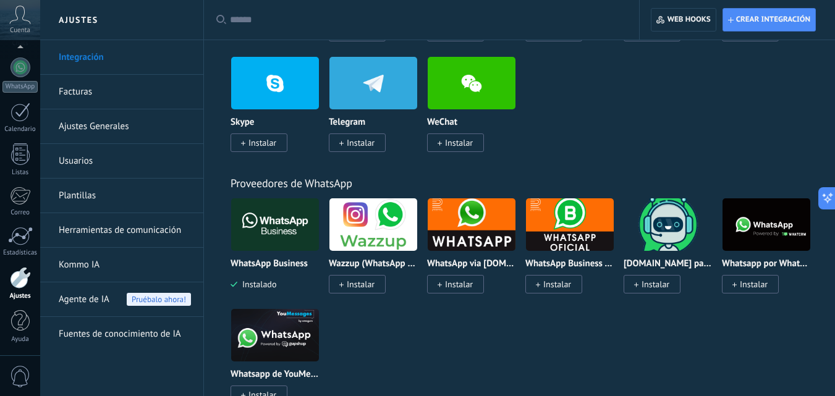
click at [359, 240] on img at bounding box center [373, 225] width 88 height 60
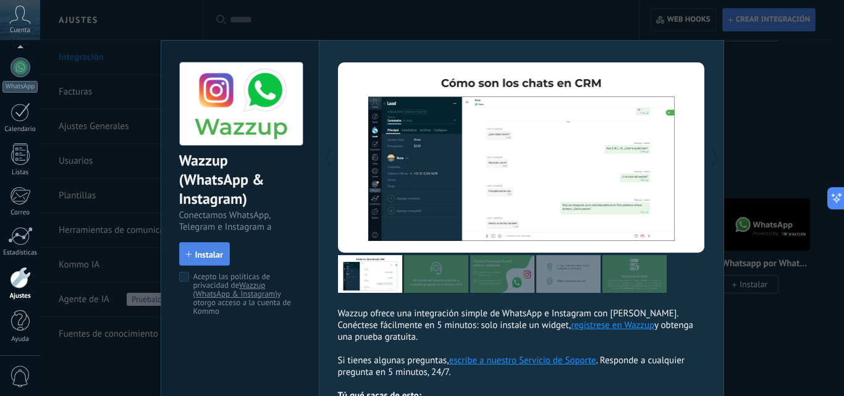
click at [198, 263] on button "Instalar" at bounding box center [204, 253] width 51 height 23
click at [470, 39] on div "Wazzup (WhatsApp & Instagram) Conectamos WhatsApp, Telegram e Instagram a Kommo…" at bounding box center [442, 198] width 804 height 396
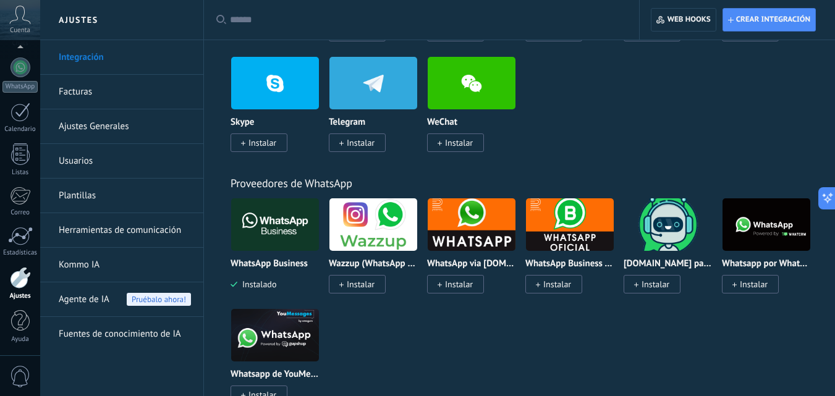
click at [357, 237] on img at bounding box center [373, 225] width 88 height 60
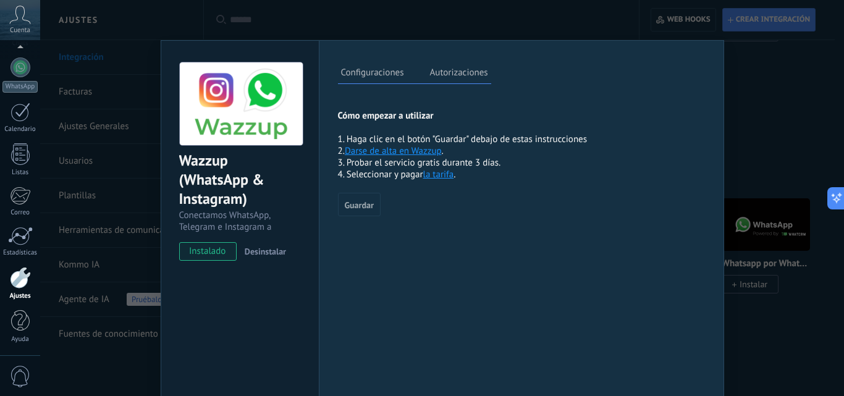
click at [201, 247] on span "instalado" at bounding box center [208, 251] width 56 height 19
click at [215, 251] on span "instalado" at bounding box center [208, 251] width 56 height 19
click at [398, 150] on link "Darse de alta en Wazzup" at bounding box center [393, 151] width 97 height 12
click at [471, 66] on label "Autorizaciones" at bounding box center [459, 74] width 64 height 18
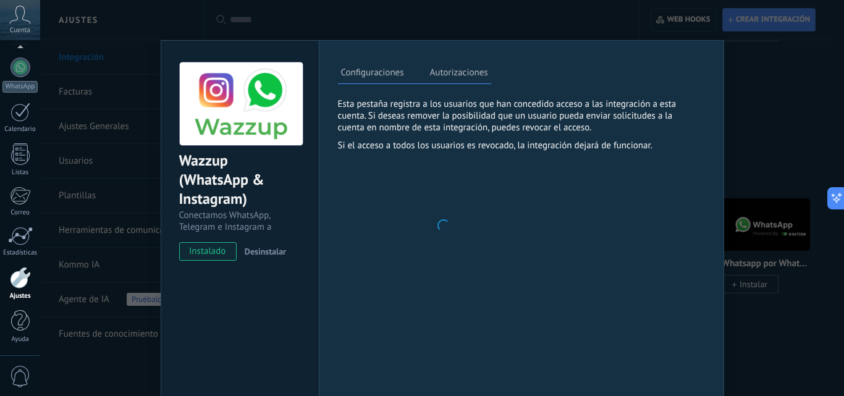
click at [347, 80] on label "Configuraciones" at bounding box center [372, 74] width 69 height 18
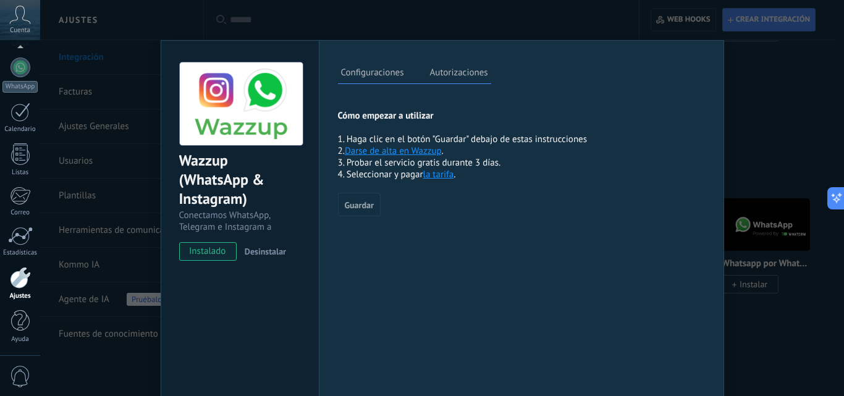
click at [219, 240] on div "Wazzup (WhatsApp & Instagram) Conectamos WhatsApp, Telegram e Instagram a Kommo…" at bounding box center [240, 156] width 158 height 230
click at [217, 250] on span "instalado" at bounding box center [208, 251] width 56 height 19
click at [456, 267] on div "Configuraciones Autorizaciones Esta pestaña registra a los usuarios que han con…" at bounding box center [521, 224] width 405 height 368
click at [355, 203] on span "Guardar" at bounding box center [359, 205] width 29 height 9
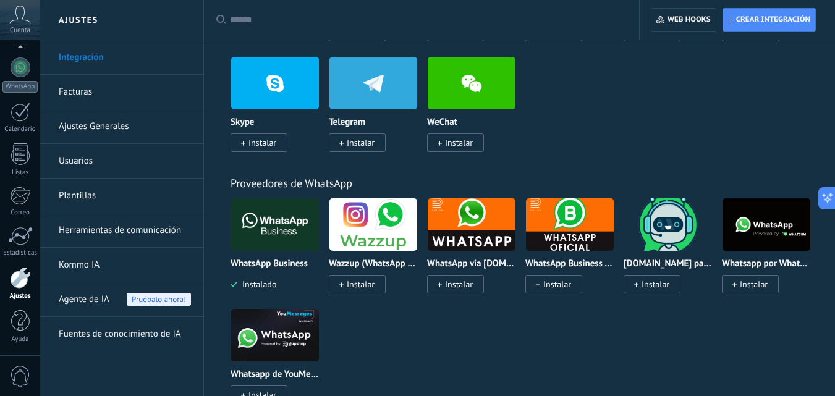
click at [373, 214] on img at bounding box center [373, 225] width 88 height 60
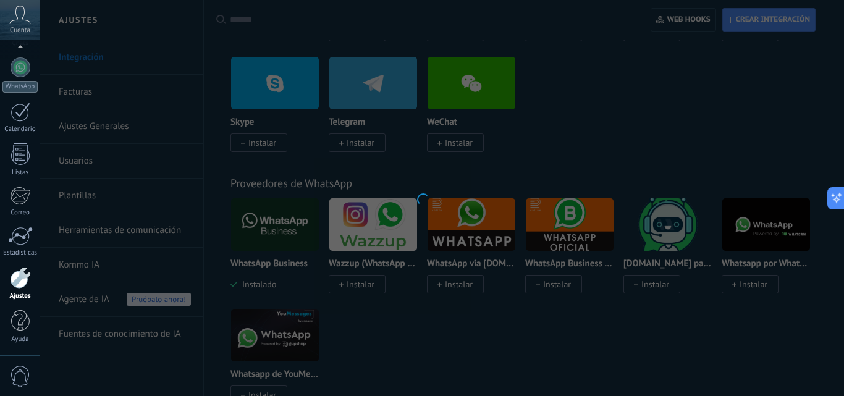
click at [449, 310] on div at bounding box center [422, 198] width 844 height 396
click at [402, 245] on div at bounding box center [422, 198] width 844 height 396
click at [834, 201] on icon at bounding box center [844, 198] width 9 height 9
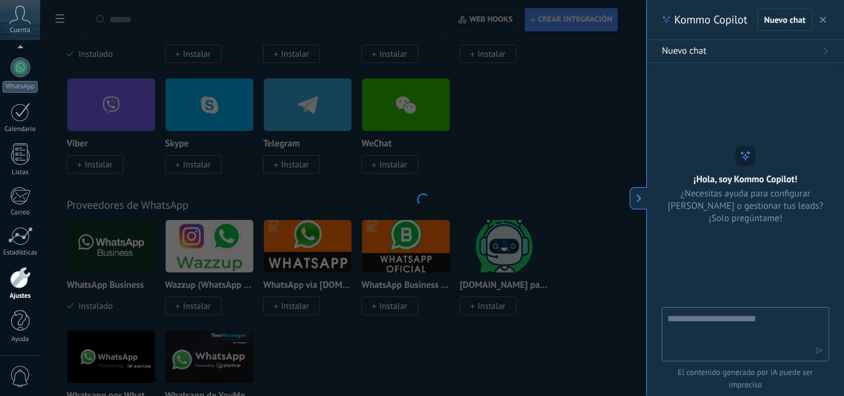
type textarea "**********"
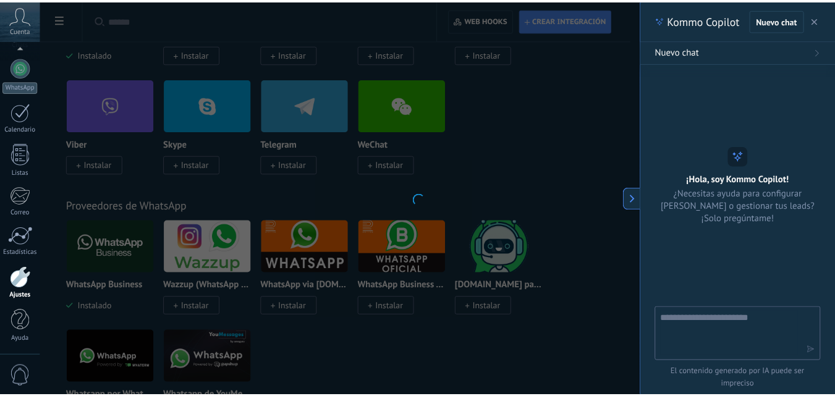
scroll to position [12, 0]
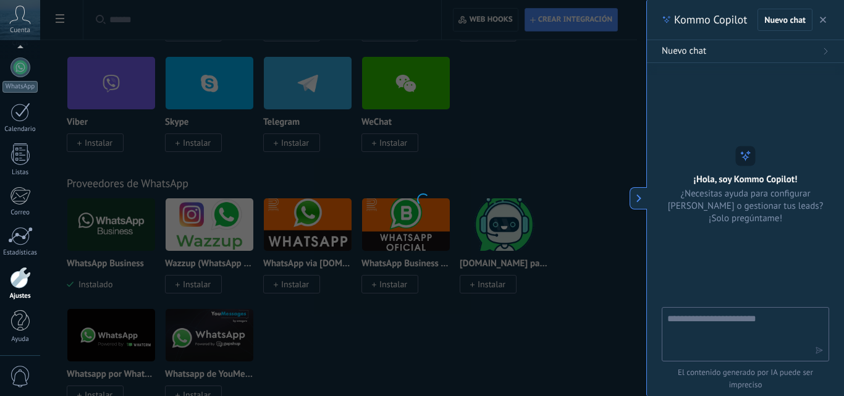
click at [317, 132] on div at bounding box center [422, 198] width 844 height 396
click at [827, 19] on button "button" at bounding box center [823, 19] width 12 height 15
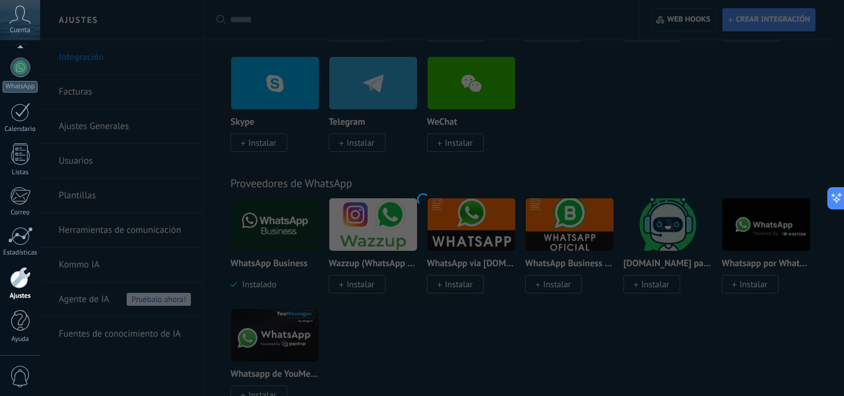
click at [642, 216] on div at bounding box center [422, 198] width 844 height 396
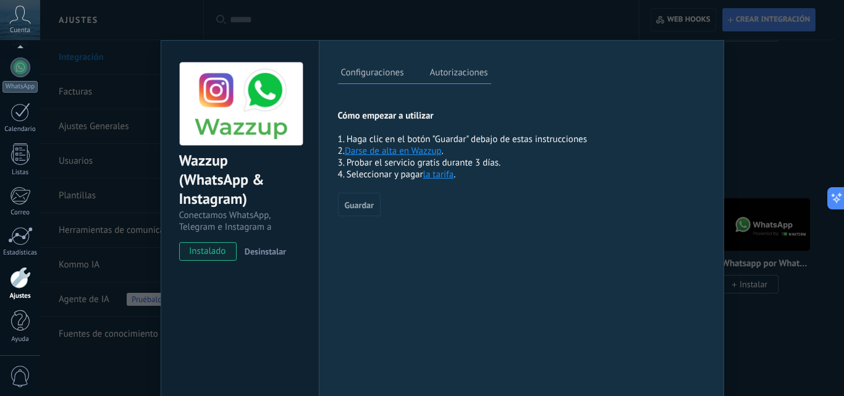
click at [120, 373] on div "Wazzup (WhatsApp & Instagram) Conectamos WhatsApp, Telegram e Instagram a Kommo…" at bounding box center [442, 198] width 804 height 396
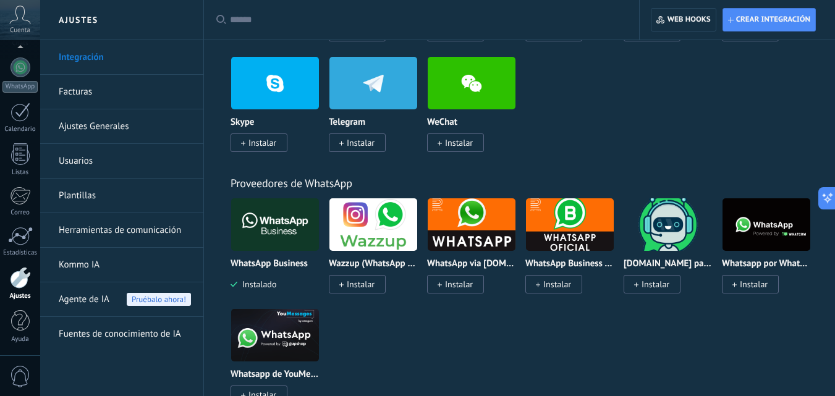
click at [269, 230] on img at bounding box center [275, 225] width 88 height 60
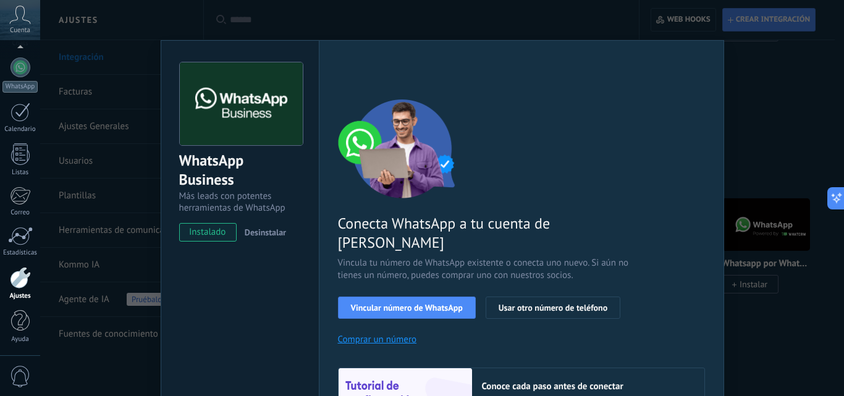
drag, startPoint x: 212, startPoint y: 236, endPoint x: 475, endPoint y: 260, distance: 263.6
click at [214, 236] on span "instalado" at bounding box center [208, 232] width 56 height 19
click at [431, 300] on div "Conecta WhatsApp a tu cuenta de Kommo Vincula tu número de WhatsApp existente o…" at bounding box center [521, 282] width 367 height 367
click at [412, 297] on button "Vincular número de WhatsApp" at bounding box center [407, 308] width 138 height 22
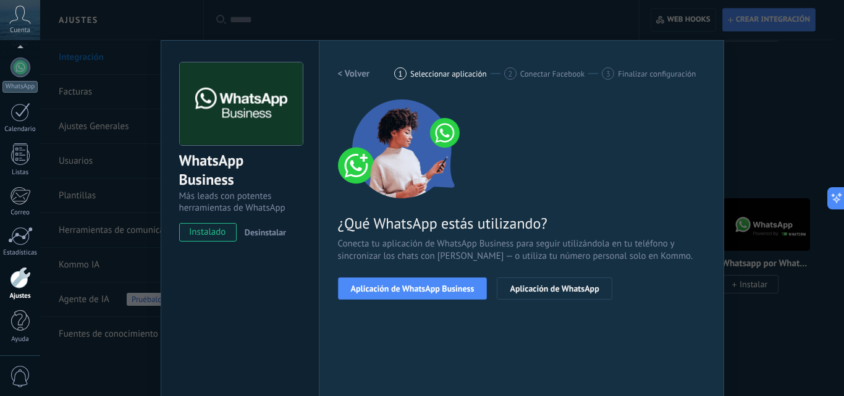
drag, startPoint x: 158, startPoint y: 16, endPoint x: 158, endPoint y: 1, distance: 14.8
click at [153, 11] on div "WhatsApp Business Más leads con potentes herramientas de WhatsApp instalado Des…" at bounding box center [442, 198] width 804 height 396
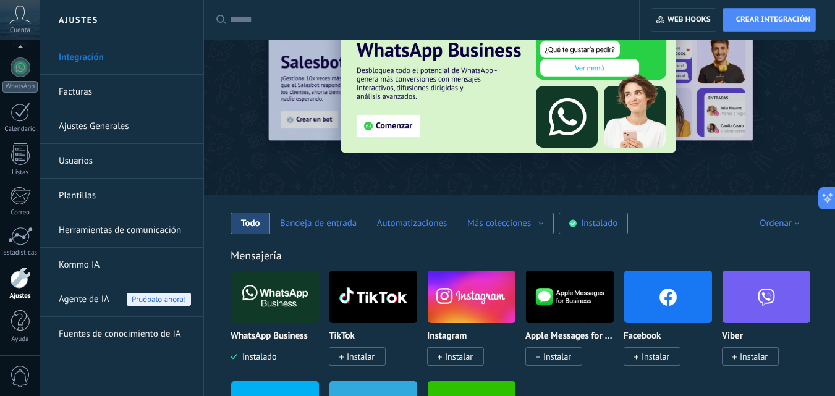
scroll to position [0, 0]
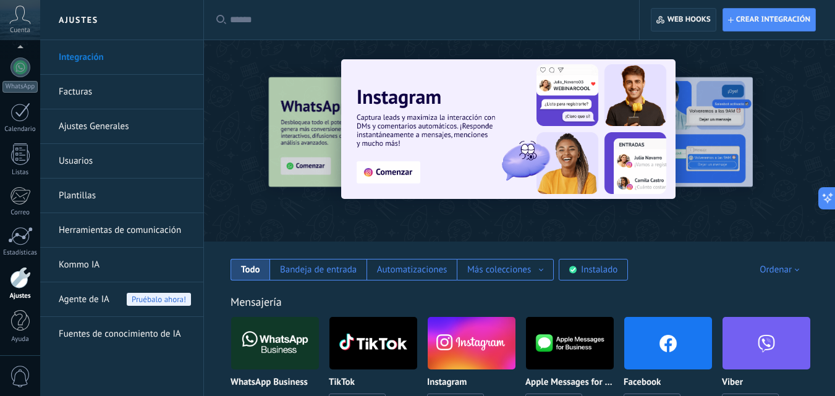
click at [683, 25] on span "Web hooks 0" at bounding box center [683, 20] width 54 height 22
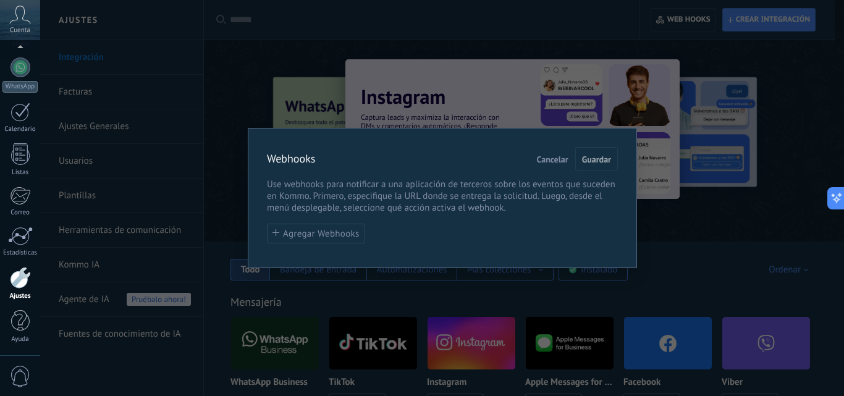
click at [562, 164] on span "Cancelar" at bounding box center [553, 159] width 32 height 9
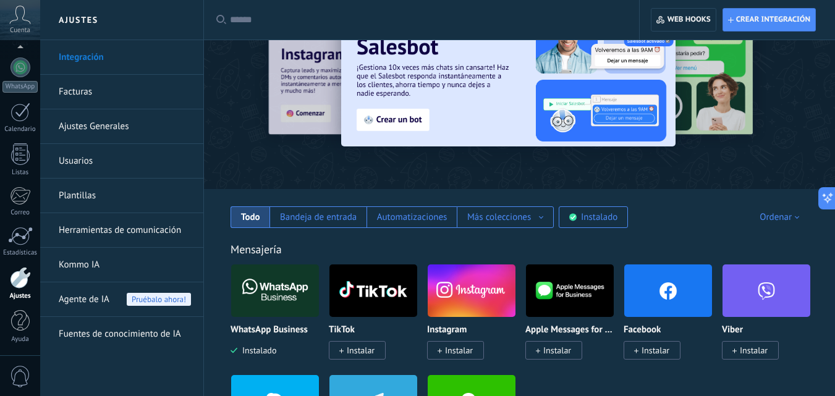
scroll to position [124, 0]
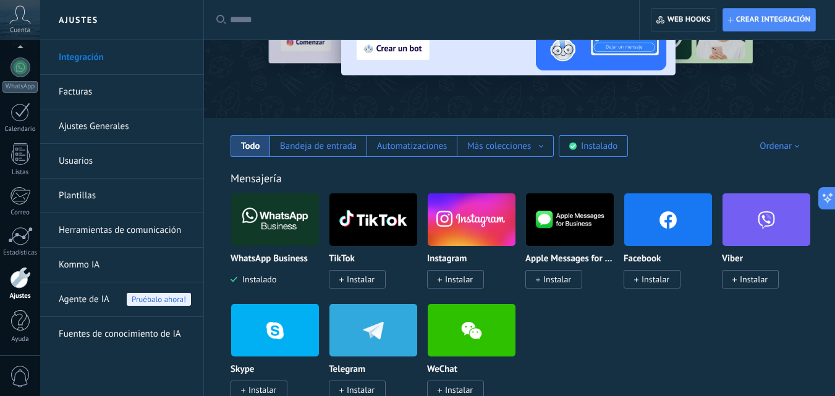
click at [781, 154] on div "Todo Bandeja de entrada Automatizaciones Más colecciones Fuentes de leads Soluc…" at bounding box center [519, 137] width 606 height 39
click at [775, 148] on div "Ordenar" at bounding box center [781, 146] width 44 height 12
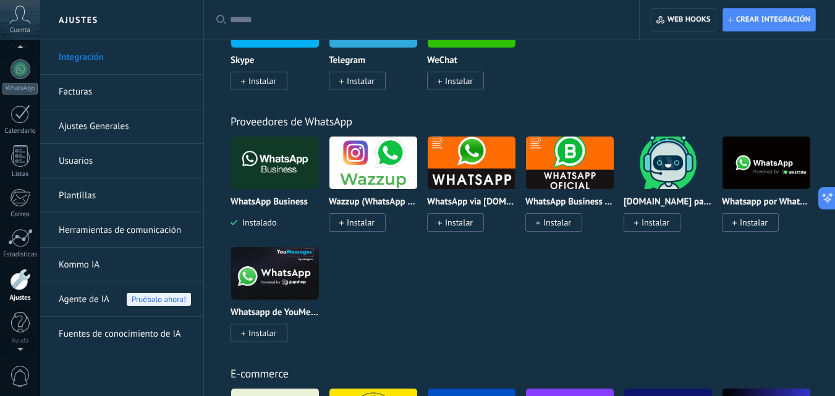
scroll to position [118, 0]
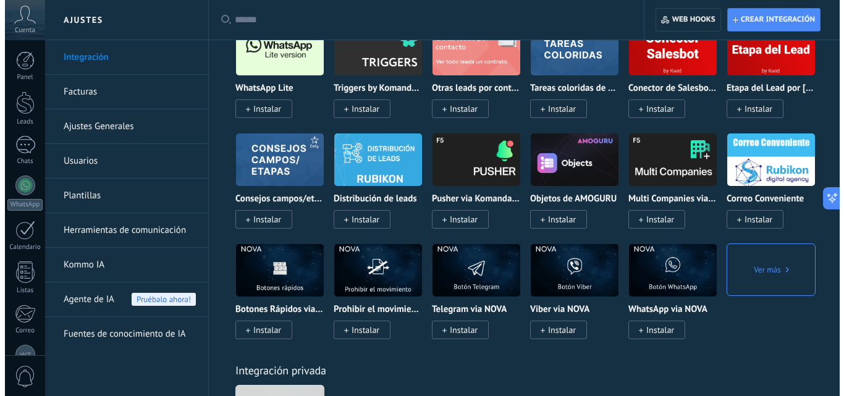
scroll to position [4921, 0]
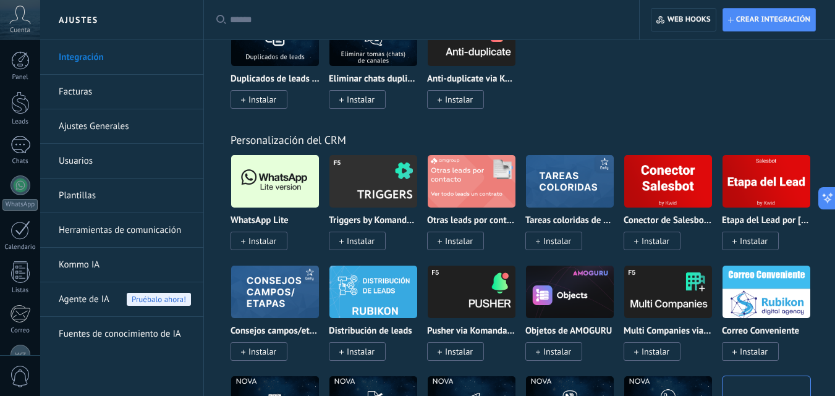
click at [261, 243] on span "Instalar" at bounding box center [262, 240] width 28 height 11
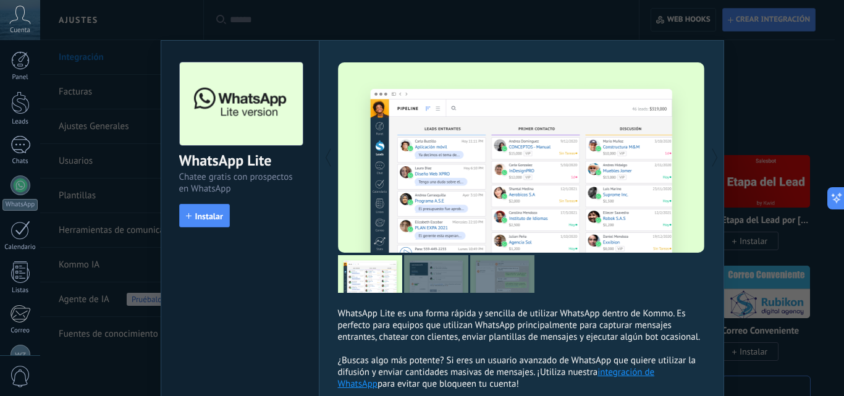
click at [167, 201] on div "WhatsApp Lite Chatee gratis con prospectos en WhatsApp install Instalar" at bounding box center [240, 139] width 158 height 196
click at [201, 227] on div "WhatsApp Lite Chatee gratis con prospectos en WhatsApp install Instalar" at bounding box center [240, 139] width 158 height 196
click at [198, 222] on button "Instalar" at bounding box center [204, 215] width 51 height 23
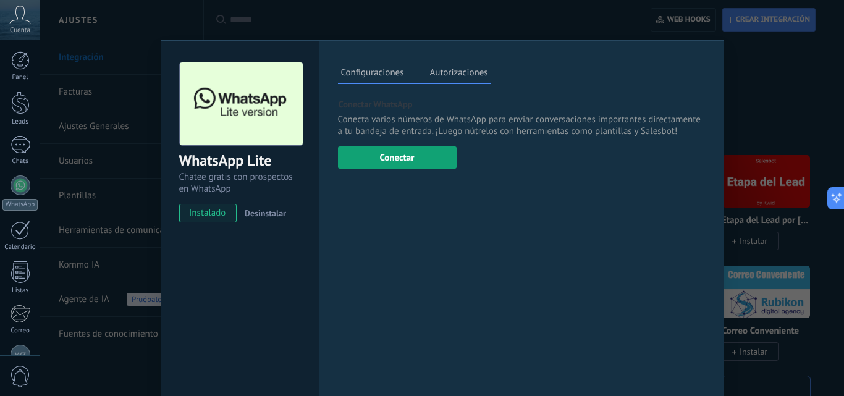
click at [442, 156] on button "Conectar" at bounding box center [397, 157] width 119 height 22
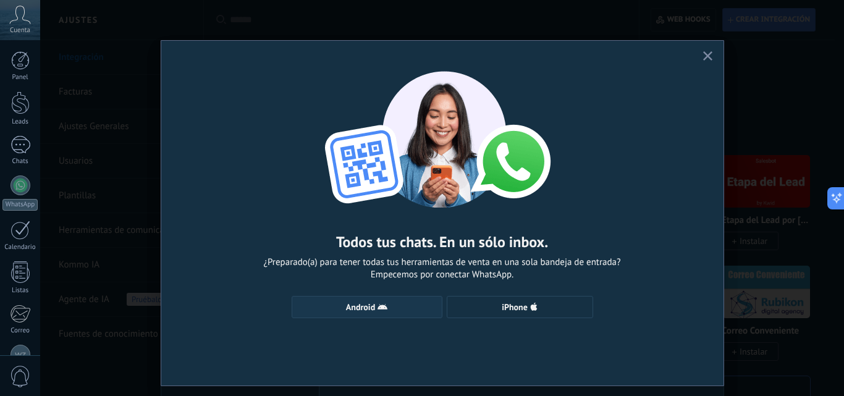
click at [361, 307] on span "Android" at bounding box center [360, 307] width 29 height 9
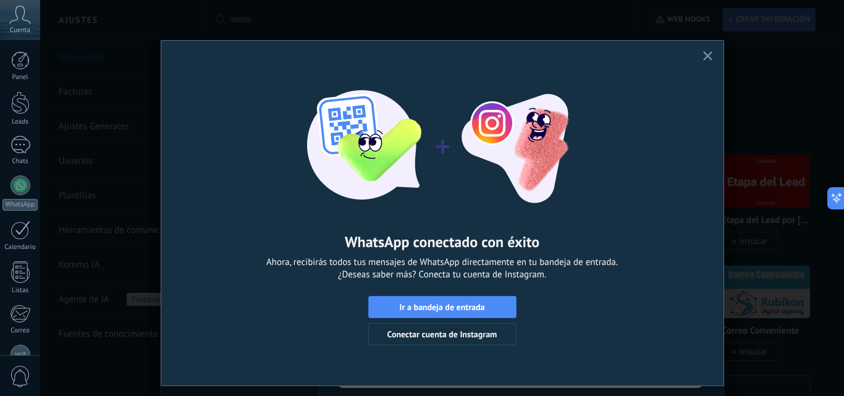
click at [483, 309] on span "Ir a bandeja de entrada" at bounding box center [442, 307] width 135 height 9
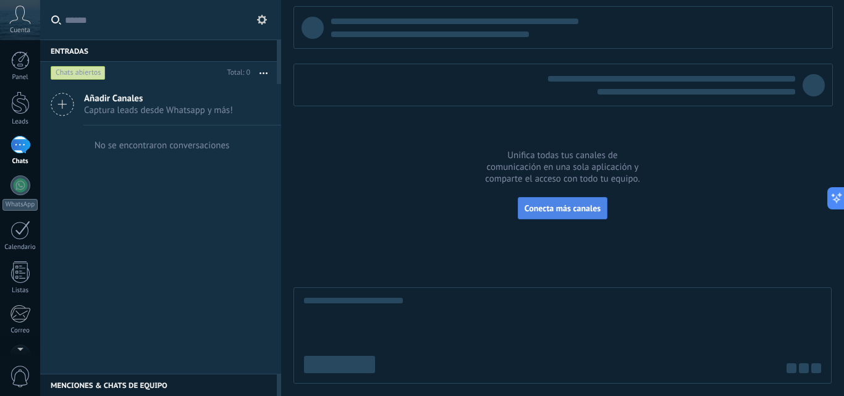
click at [555, 205] on span "Conecta más canales" at bounding box center [563, 208] width 76 height 11
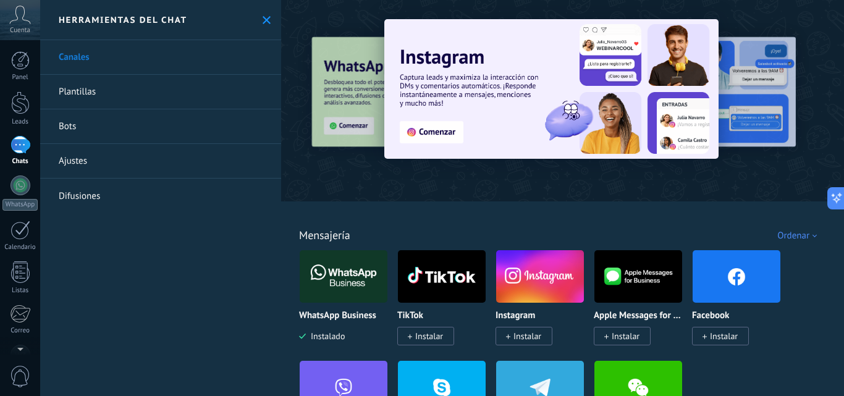
click at [789, 234] on div "Ordenar" at bounding box center [799, 236] width 44 height 12
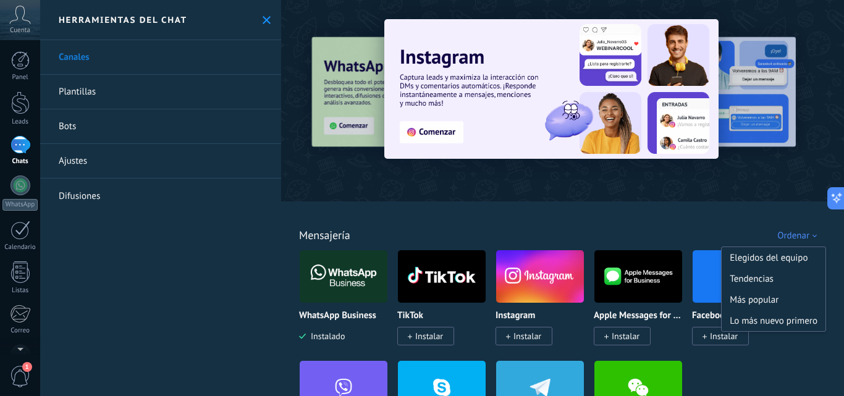
click at [631, 185] on div at bounding box center [562, 97] width 563 height 177
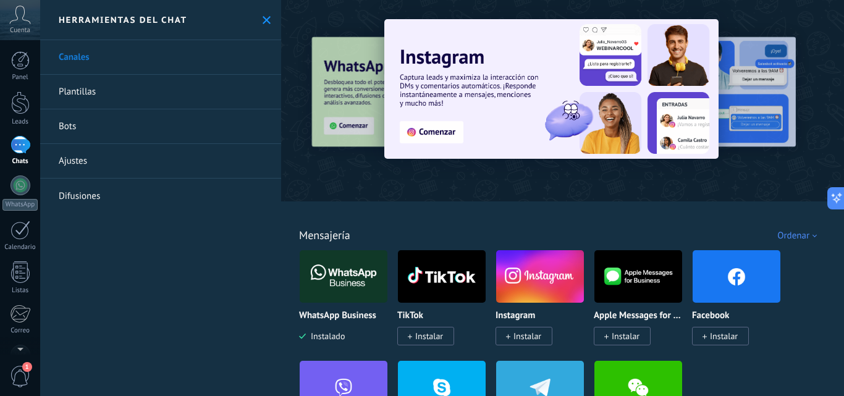
click at [643, 211] on div "Todo Bandeja de entrada Automatizaciones Fuentes de leads Soluciones de IA Inst…" at bounding box center [562, 221] width 555 height 40
click at [808, 232] on div "Ordenar" at bounding box center [799, 236] width 44 height 12
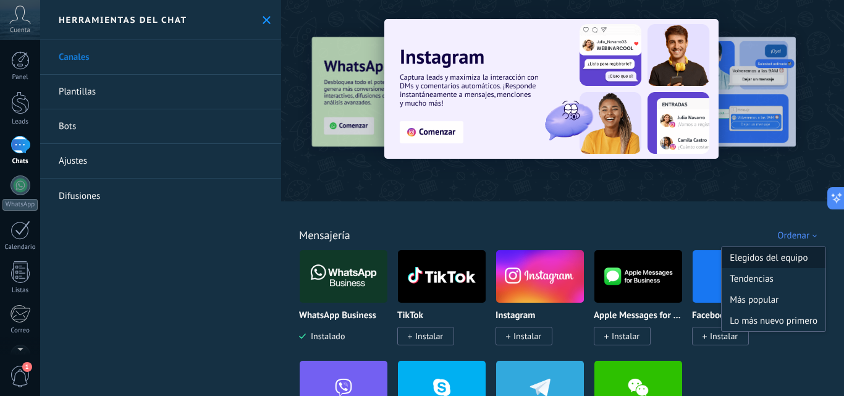
click at [793, 256] on div "Elegidos del equipo" at bounding box center [774, 257] width 104 height 21
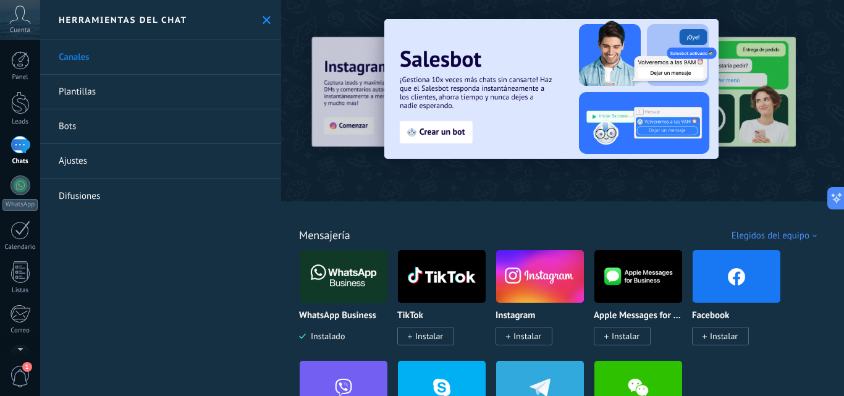
click at [761, 237] on div "Elegidos del equipo" at bounding box center [777, 236] width 90 height 12
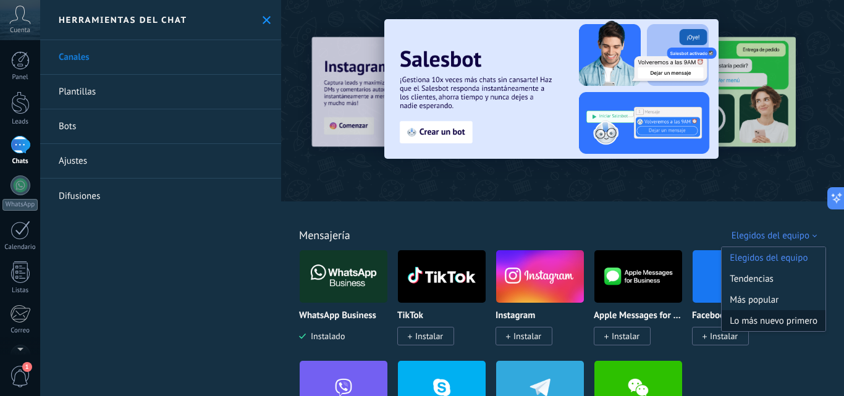
click at [762, 318] on div "Lo más nuevo primero" at bounding box center [774, 320] width 104 height 21
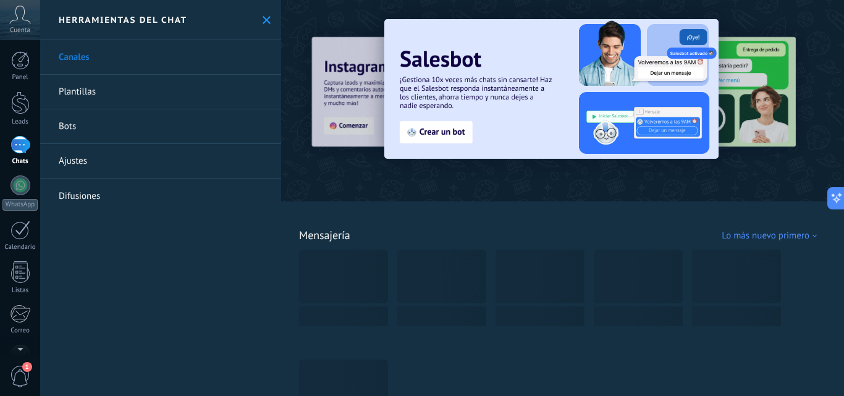
click at [555, 224] on div "Todo Bandeja de entrada Automatizaciones Fuentes de leads Soluciones de IA Inst…" at bounding box center [562, 221] width 555 height 40
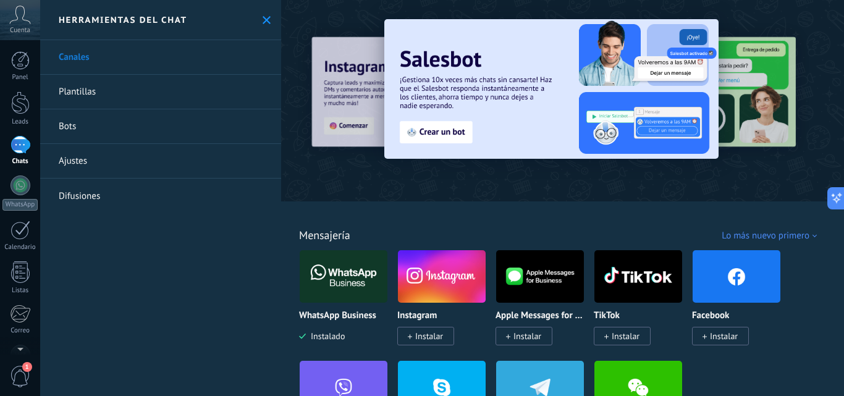
click at [263, 23] on use at bounding box center [267, 20] width 8 height 8
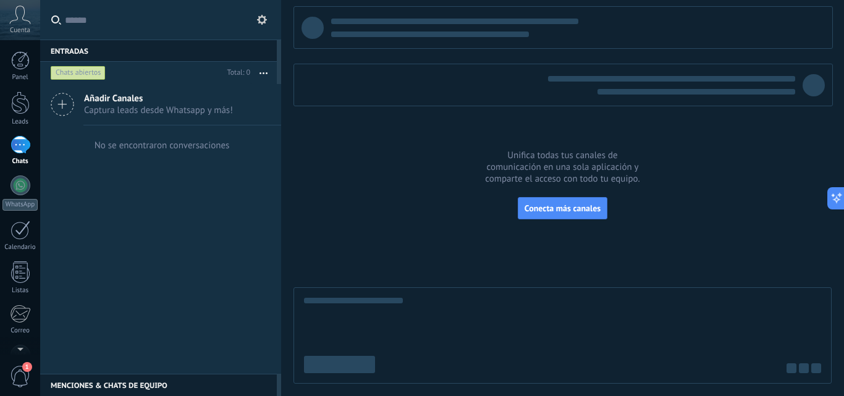
click at [67, 103] on icon at bounding box center [62, 104] width 23 height 23
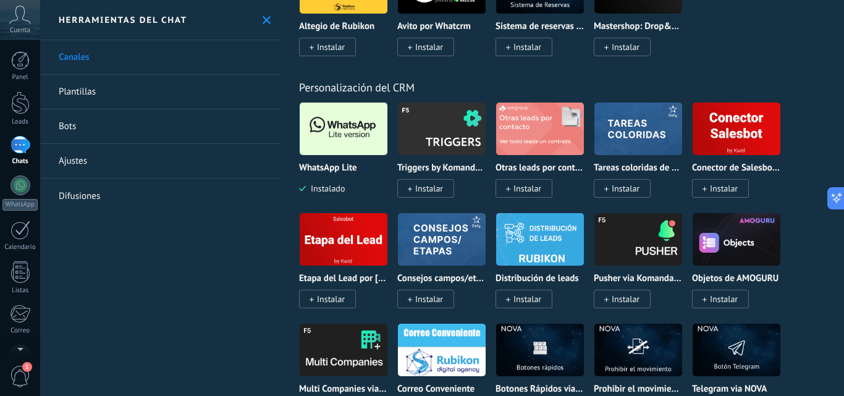
scroll to position [2923, 0]
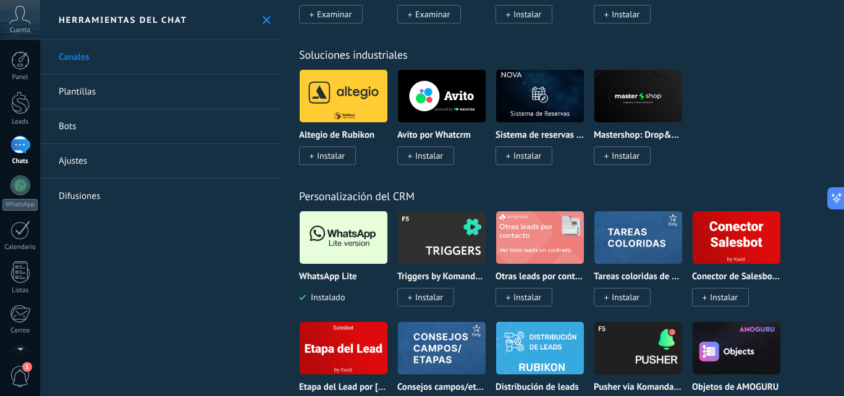
click at [308, 250] on img at bounding box center [344, 238] width 88 height 60
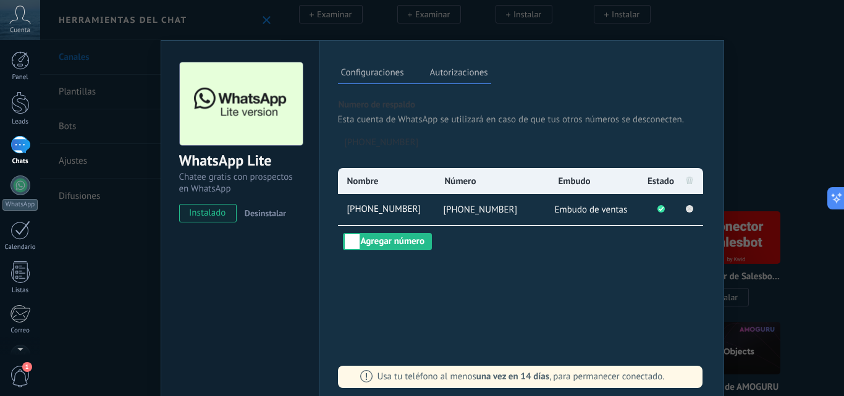
click at [687, 210] on rect at bounding box center [689, 208] width 7 height 7
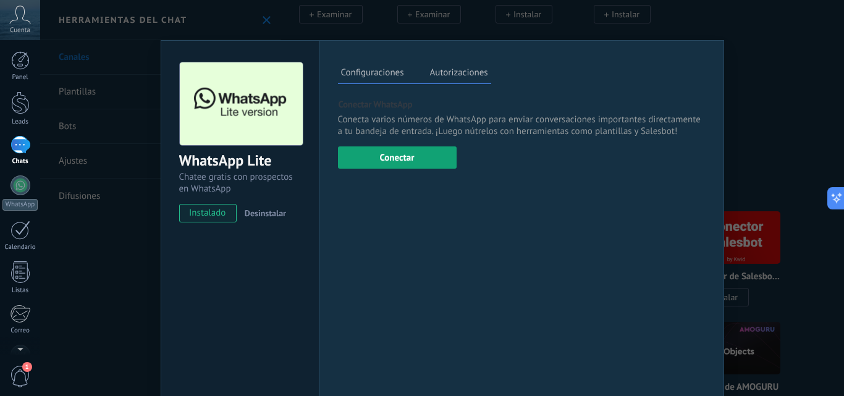
click at [427, 157] on button "Conectar" at bounding box center [397, 157] width 119 height 22
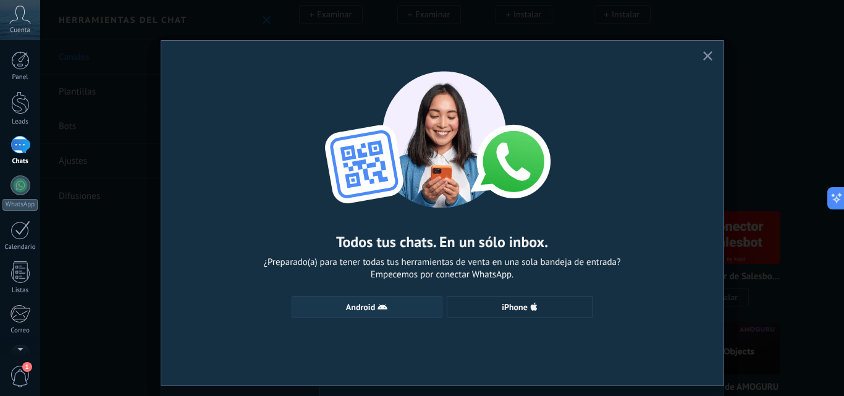
click at [383, 316] on button "Android" at bounding box center [367, 307] width 151 height 22
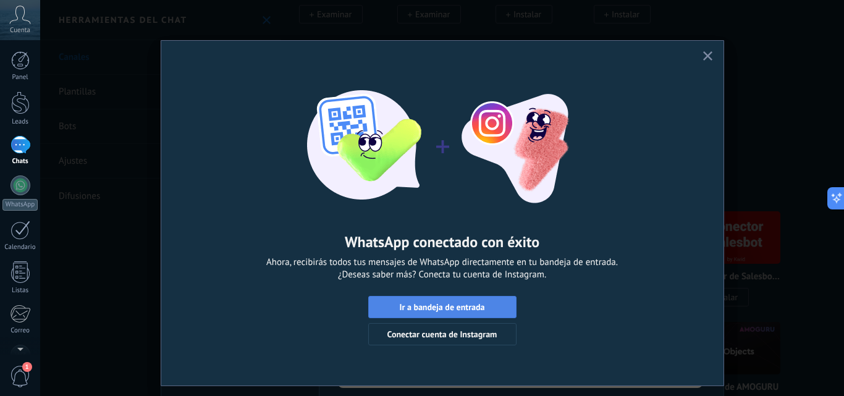
click at [415, 305] on span "Ir a bandeja de entrada" at bounding box center [441, 307] width 85 height 9
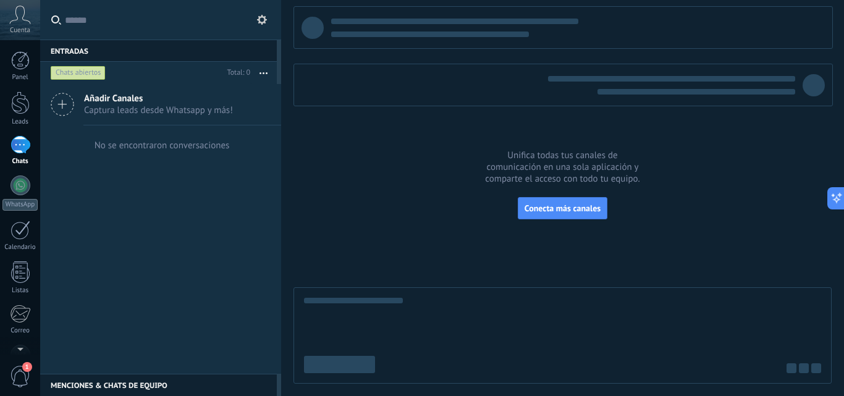
click at [133, 104] on span "Captura leads desde Whatsapp y más!" at bounding box center [158, 110] width 149 height 12
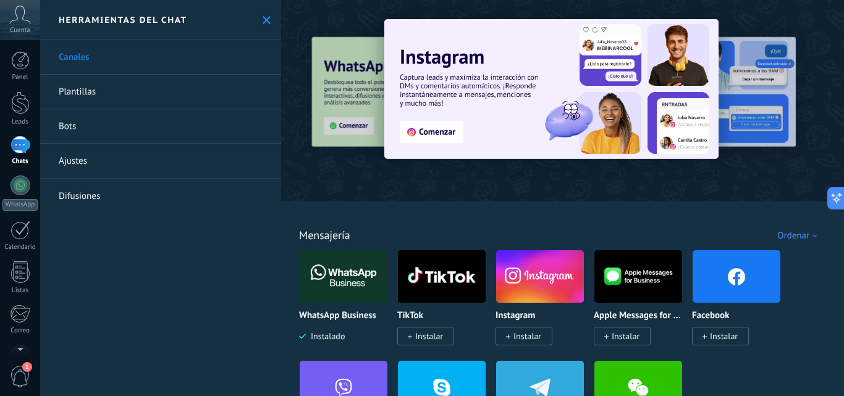
click at [538, 239] on div "Todo Bandeja de entrada Automatizaciones Fuentes de leads Soluciones de IA Inst…" at bounding box center [562, 221] width 555 height 40
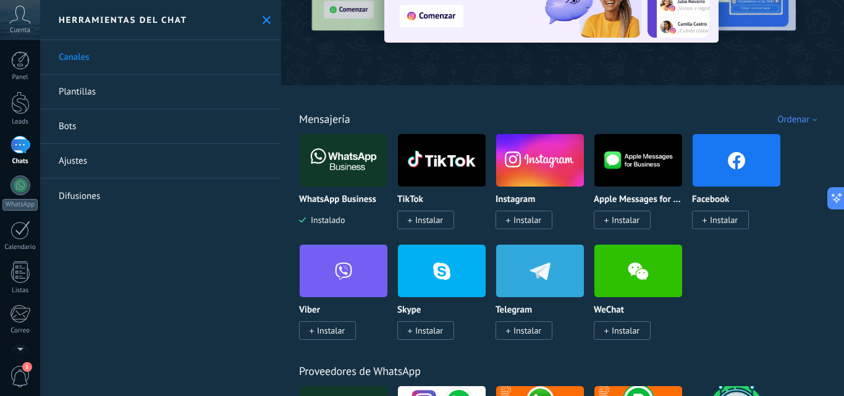
scroll to position [124, 0]
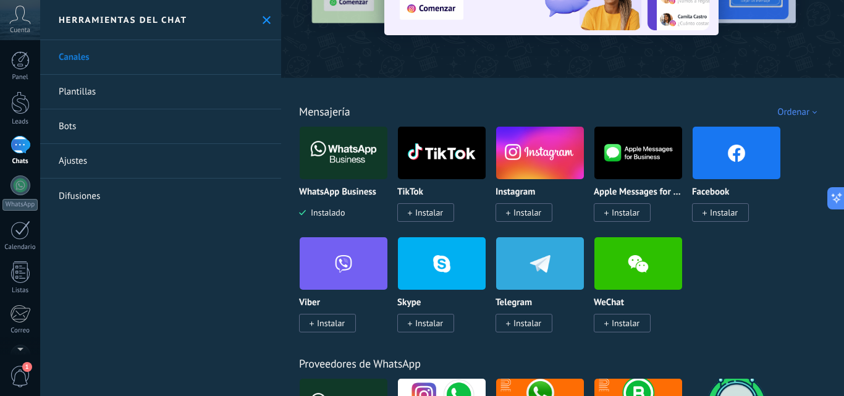
click at [791, 109] on div "Ordenar" at bounding box center [799, 112] width 44 height 12
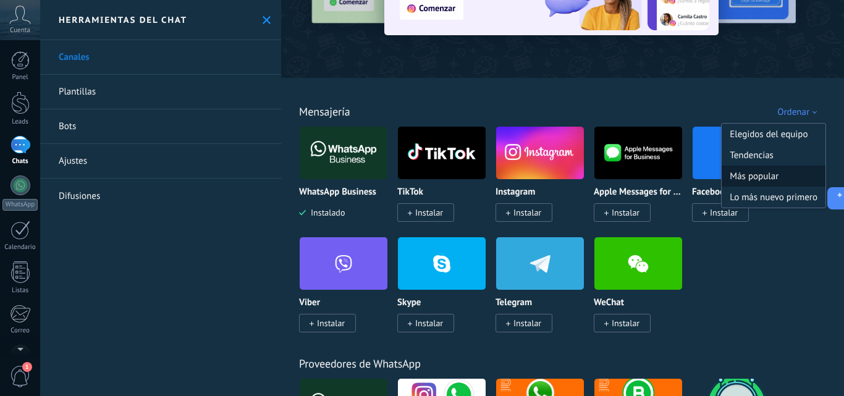
click at [762, 181] on div "Más popular" at bounding box center [774, 176] width 104 height 21
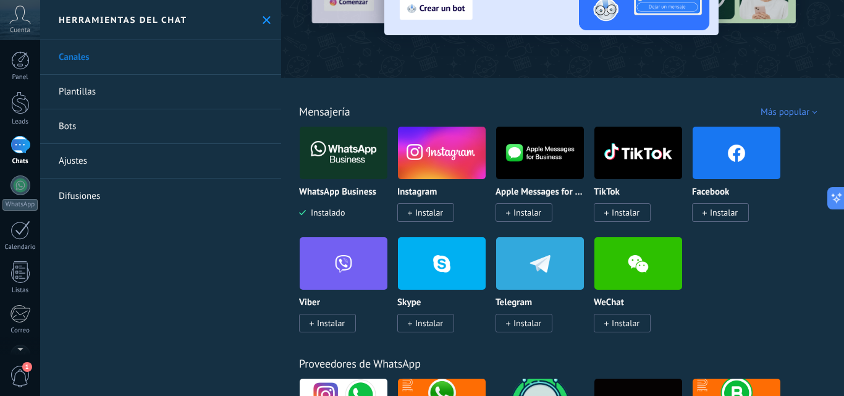
click at [770, 109] on div "Más popular" at bounding box center [791, 112] width 61 height 12
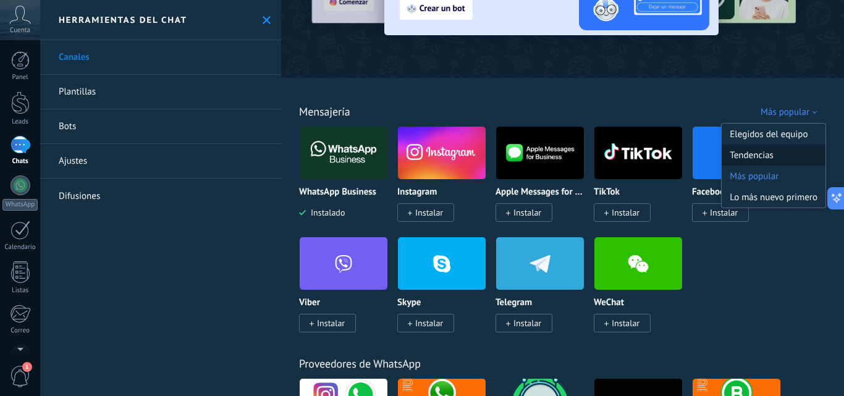
click at [775, 156] on div "Tendencias" at bounding box center [774, 155] width 104 height 21
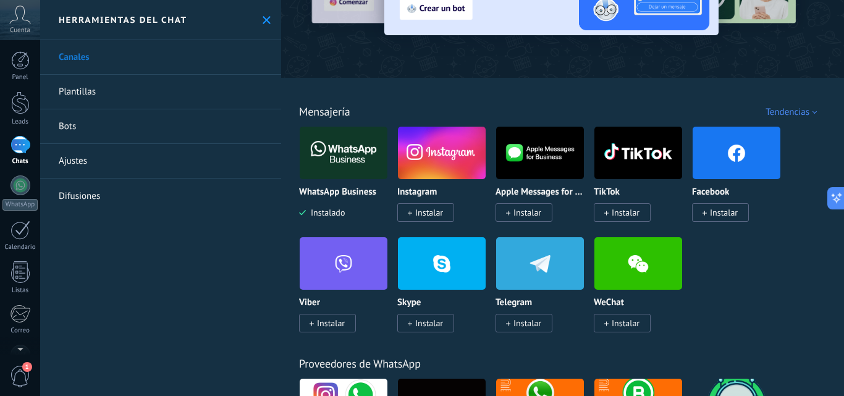
click at [795, 112] on div "Tendencias" at bounding box center [794, 112] width 56 height 12
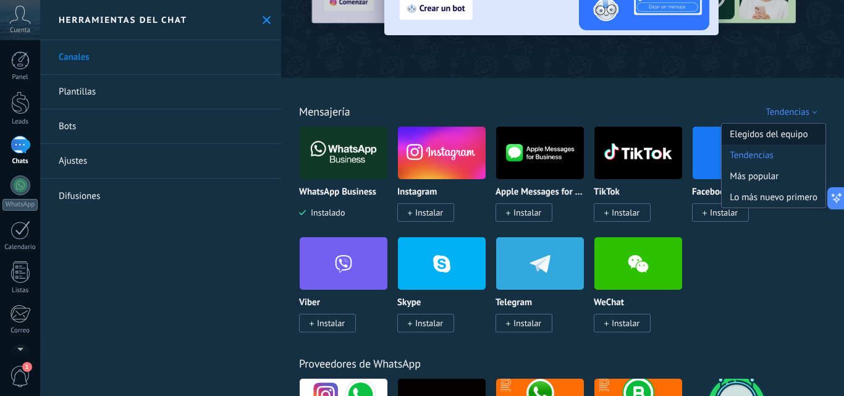
click at [791, 135] on div "Elegidos del equipo" at bounding box center [774, 134] width 104 height 21
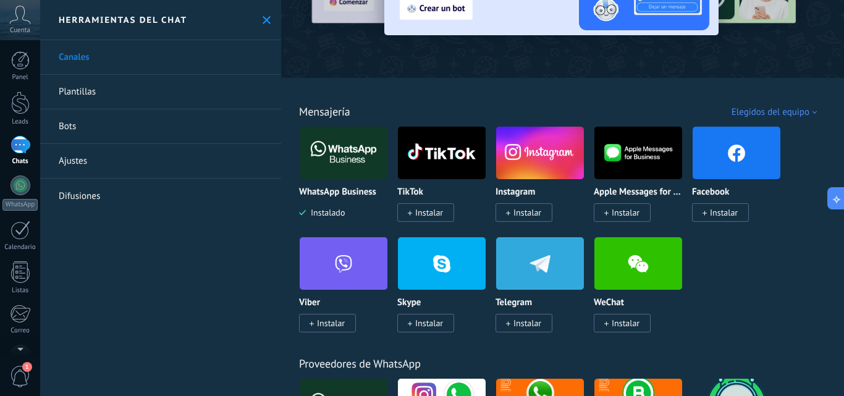
click at [791, 115] on div "Elegidos del equipo" at bounding box center [777, 112] width 90 height 12
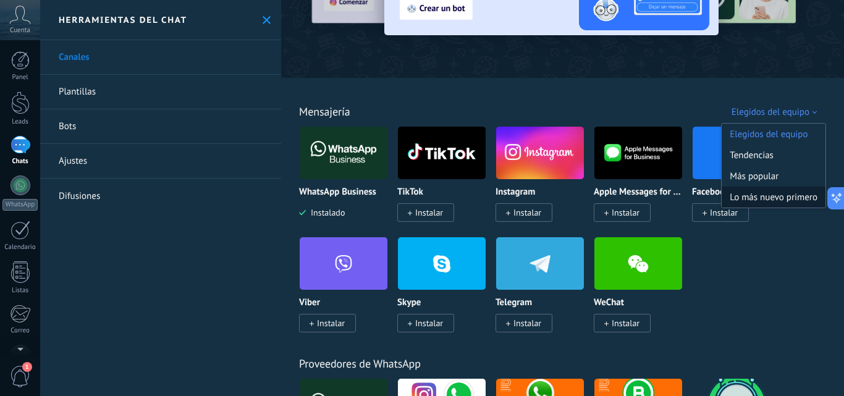
click at [750, 201] on div "Lo más nuevo primero" at bounding box center [774, 197] width 104 height 21
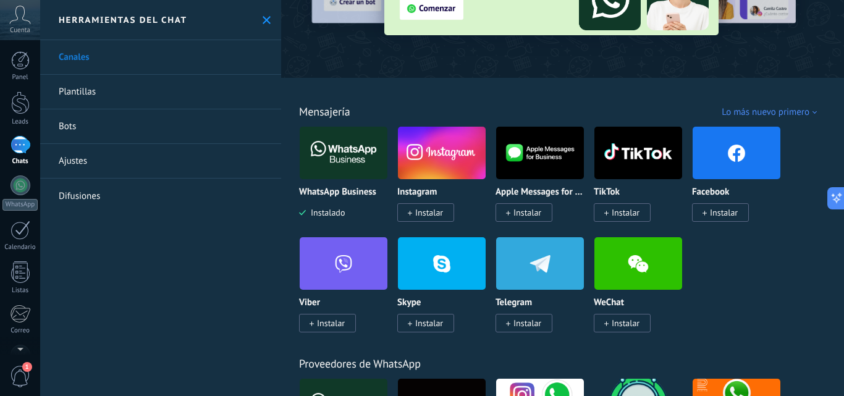
click at [264, 25] on div "Herramientas del chat" at bounding box center [160, 20] width 241 height 40
click at [263, 19] on use at bounding box center [267, 20] width 8 height 8
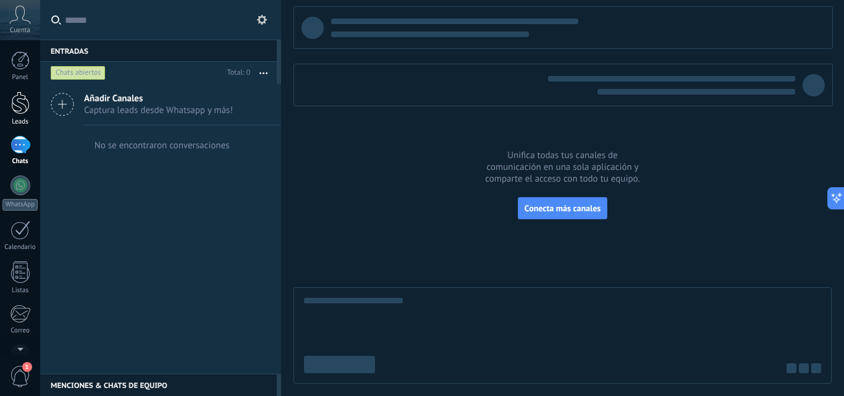
click at [15, 106] on div at bounding box center [20, 102] width 19 height 23
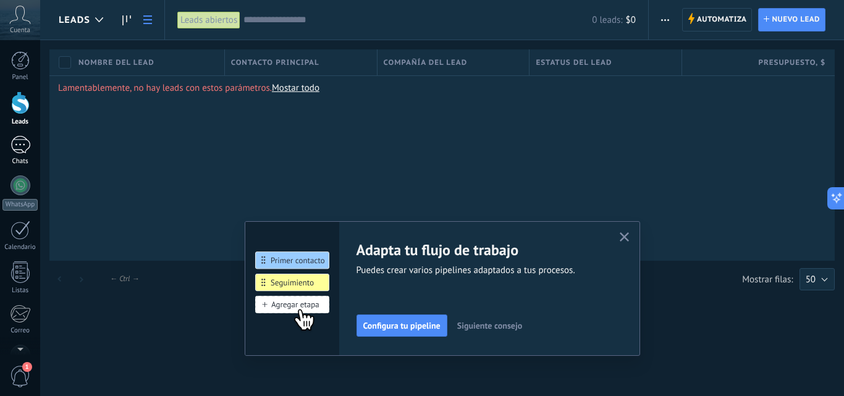
click at [22, 150] on div at bounding box center [21, 145] width 20 height 18
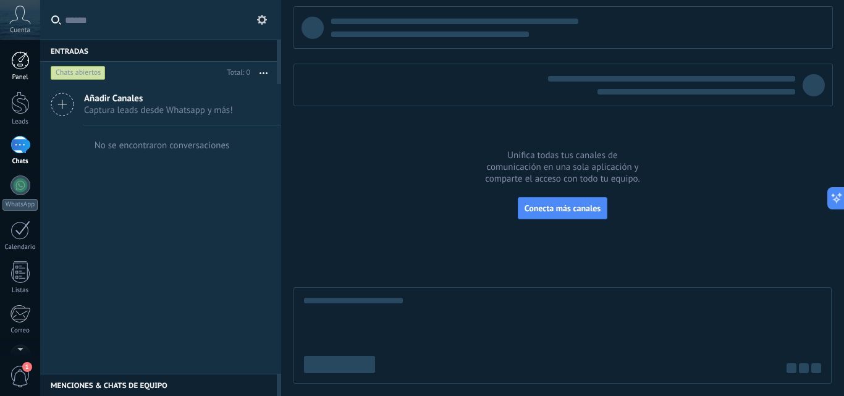
click at [18, 57] on div at bounding box center [20, 60] width 19 height 19
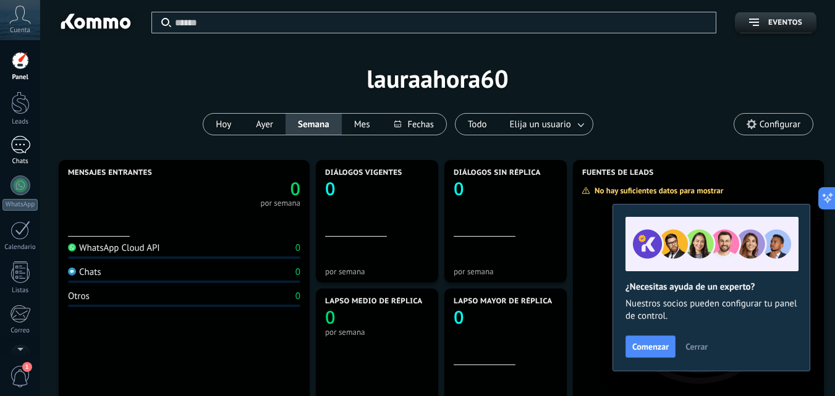
click at [14, 152] on div at bounding box center [21, 145] width 20 height 18
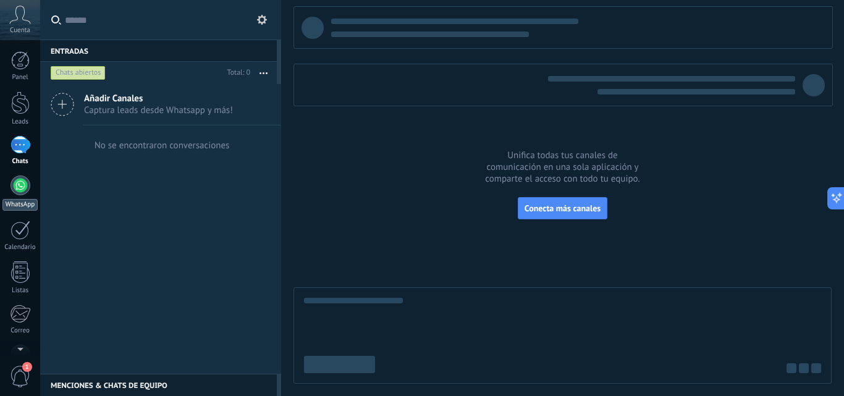
click at [18, 189] on div at bounding box center [21, 185] width 20 height 20
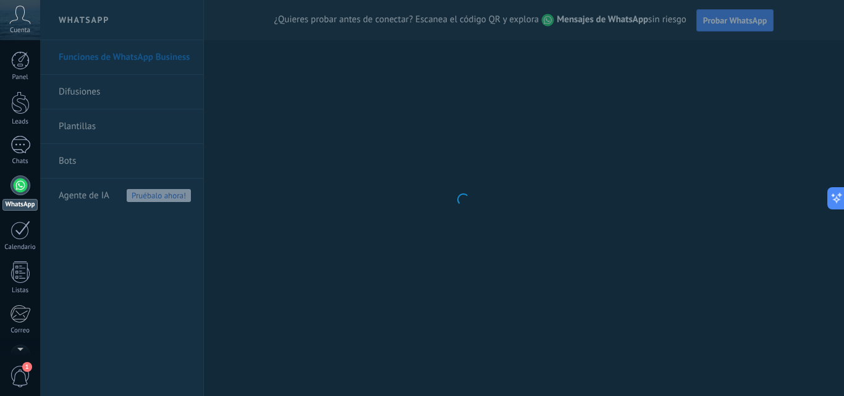
click at [415, 263] on body ".abccls-1,.abccls-2{fill-rule:evenodd}.abccls-2{fill:#fff} .abfcls-1{fill:none}…" at bounding box center [422, 198] width 844 height 396
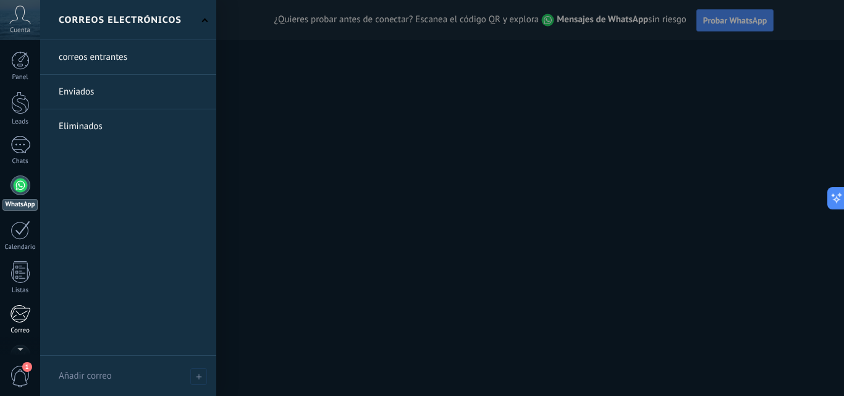
click at [28, 326] on link "Correo" at bounding box center [20, 320] width 40 height 30
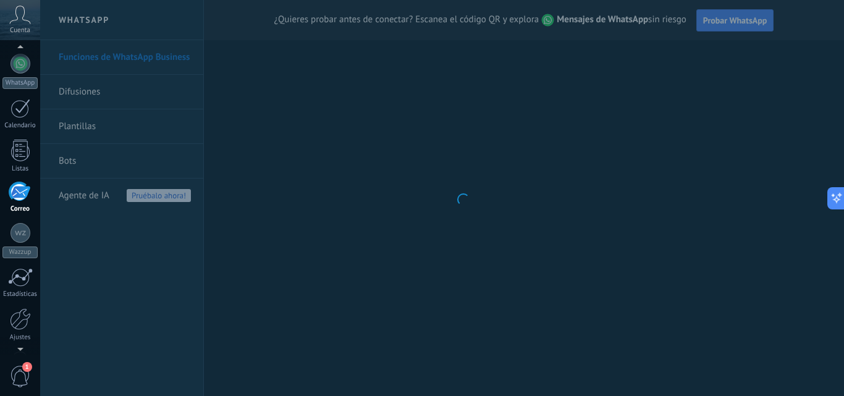
scroll to position [120, 0]
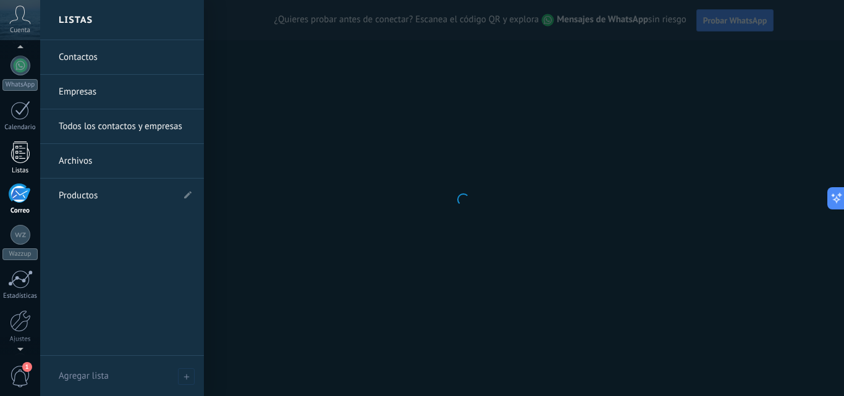
click at [24, 155] on div at bounding box center [20, 152] width 19 height 22
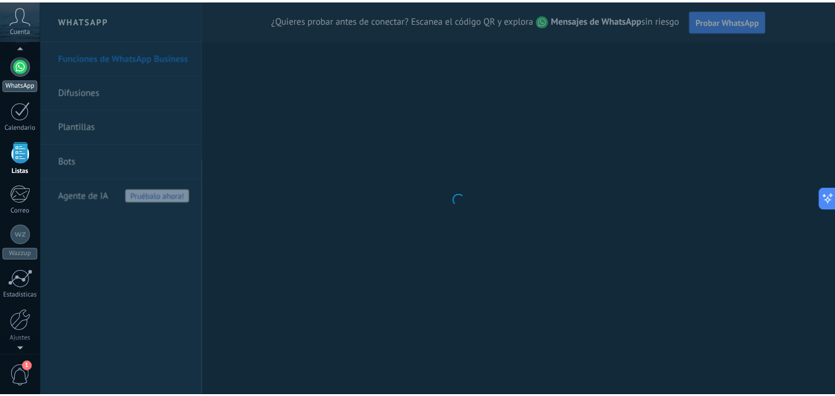
scroll to position [77, 0]
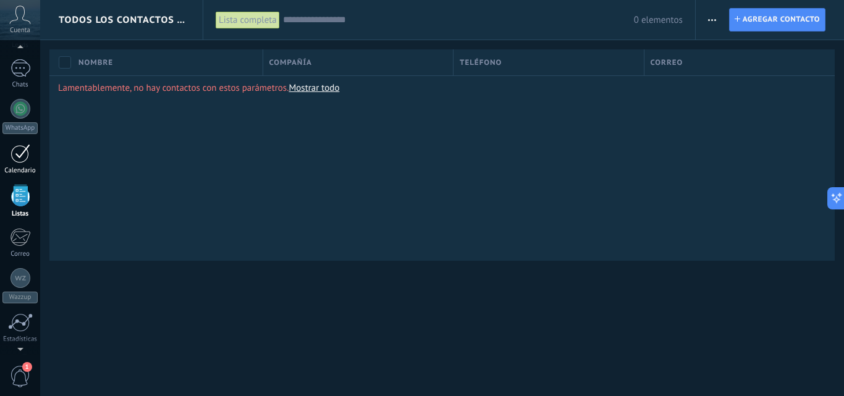
click at [25, 162] on div at bounding box center [21, 153] width 20 height 19
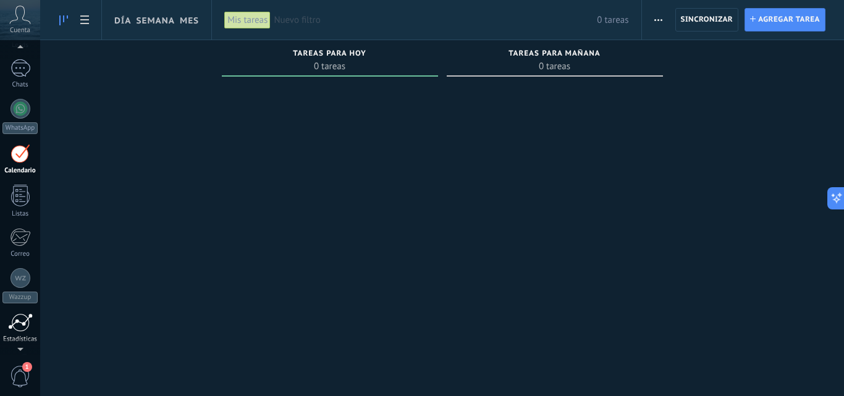
click at [25, 317] on div at bounding box center [20, 322] width 25 height 19
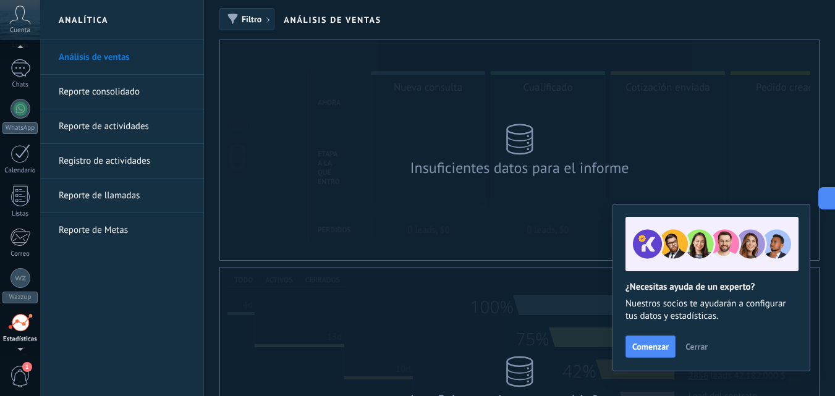
scroll to position [163, 0]
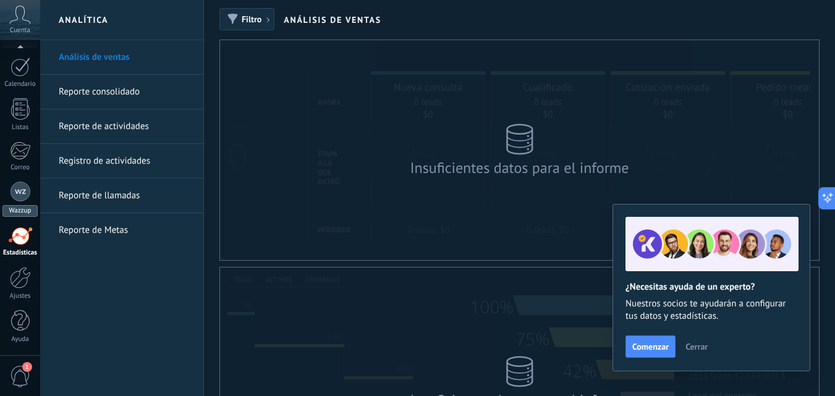
click at [17, 188] on div at bounding box center [21, 192] width 20 height 20
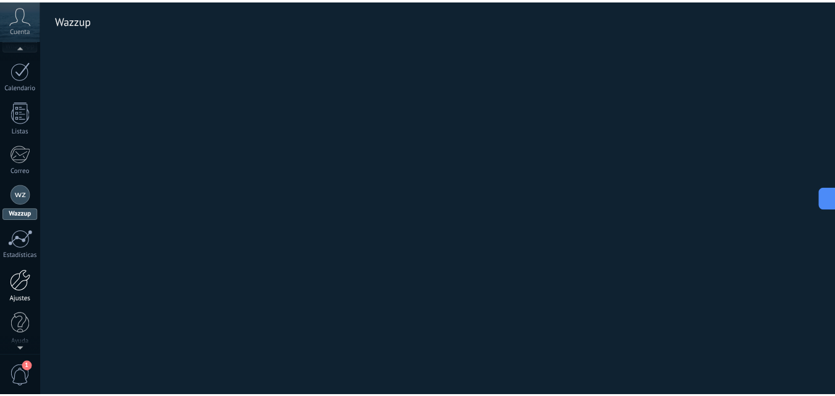
scroll to position [163, 0]
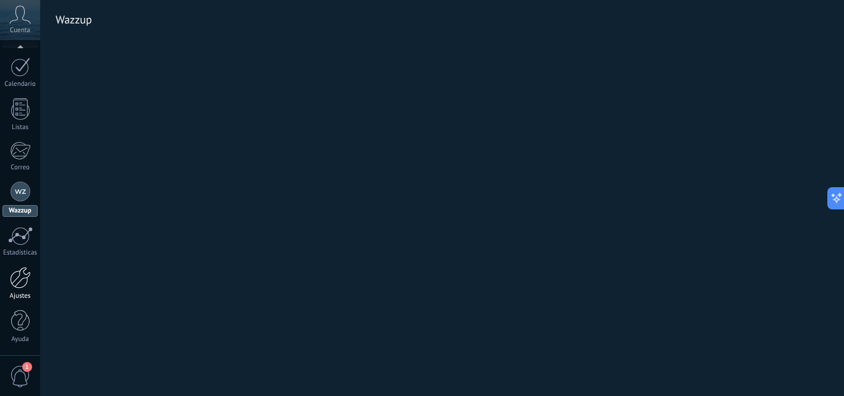
click at [14, 290] on link "Ajustes" at bounding box center [20, 283] width 40 height 33
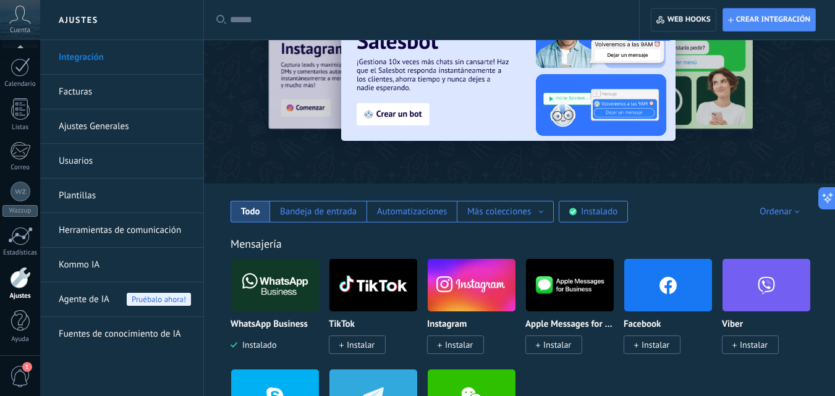
scroll to position [185, 0]
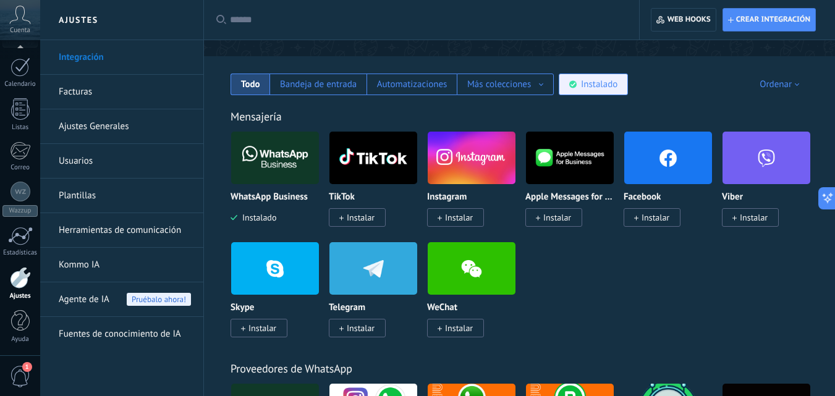
click at [607, 77] on div "Instalado" at bounding box center [593, 85] width 69 height 22
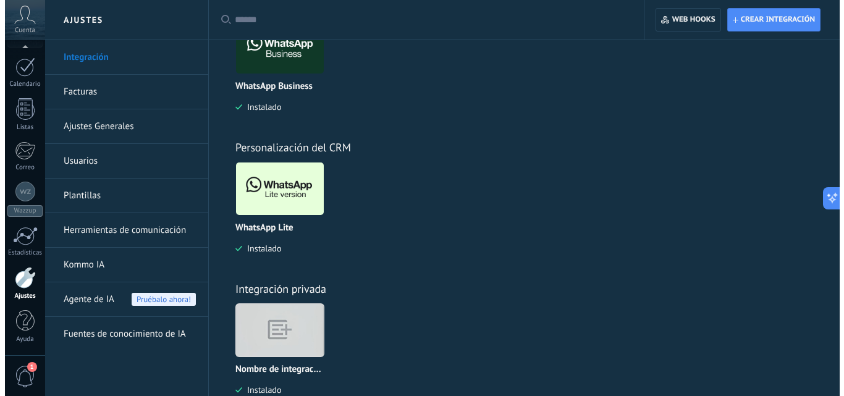
scroll to position [471, 0]
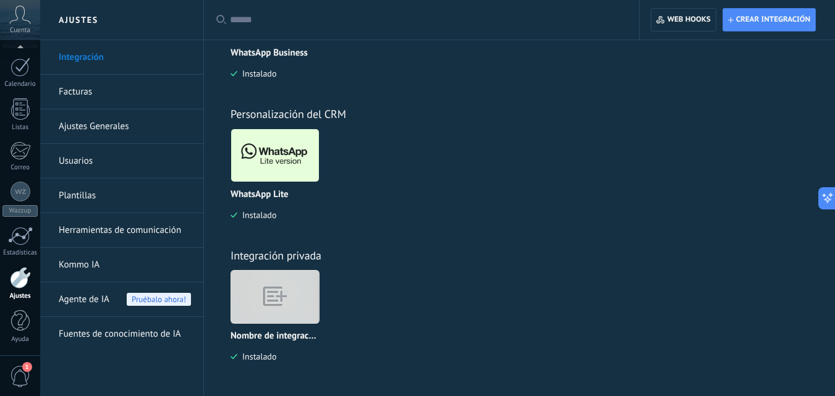
click at [263, 148] on img at bounding box center [275, 155] width 88 height 60
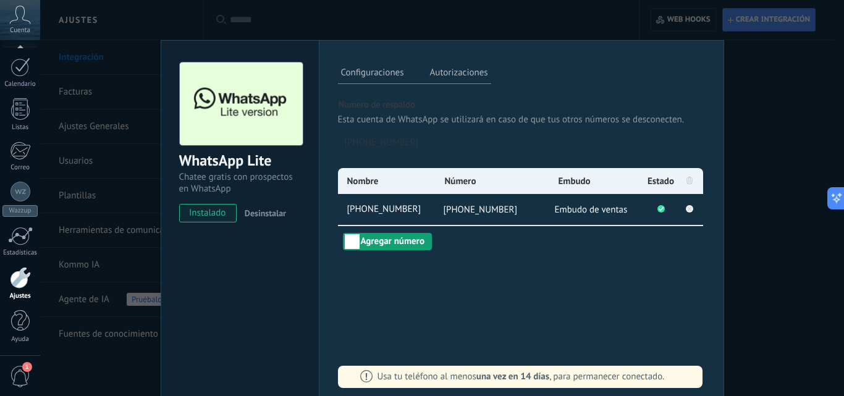
click at [394, 242] on button "Agregar número" at bounding box center [387, 241] width 89 height 17
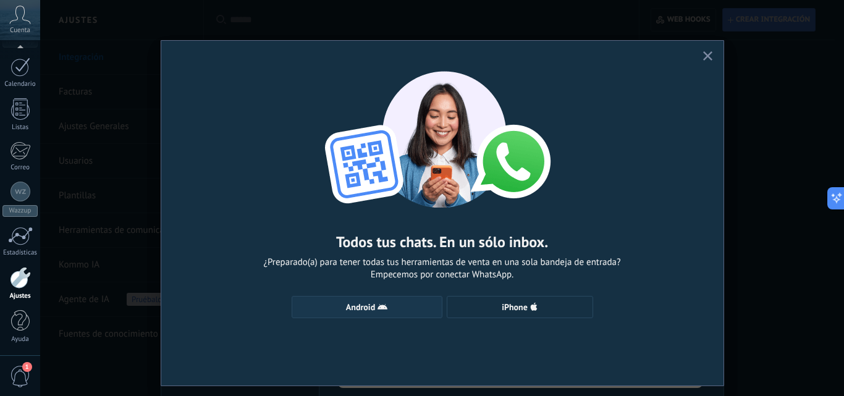
click at [379, 304] on icon "button" at bounding box center [383, 307] width 10 height 10
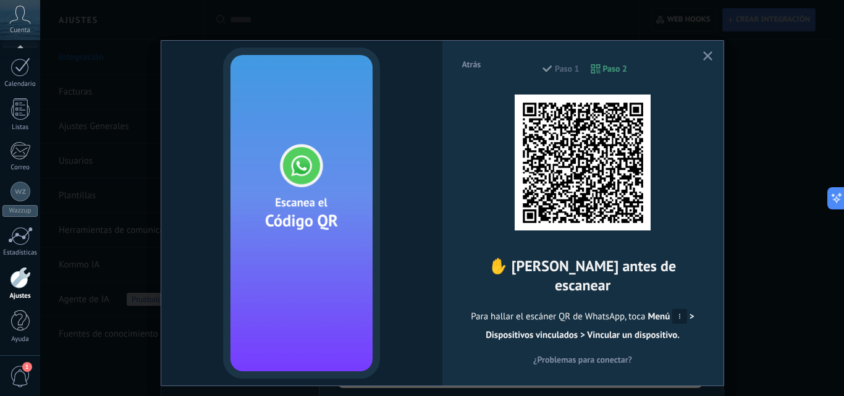
click at [706, 53] on icon "button" at bounding box center [707, 55] width 9 height 9
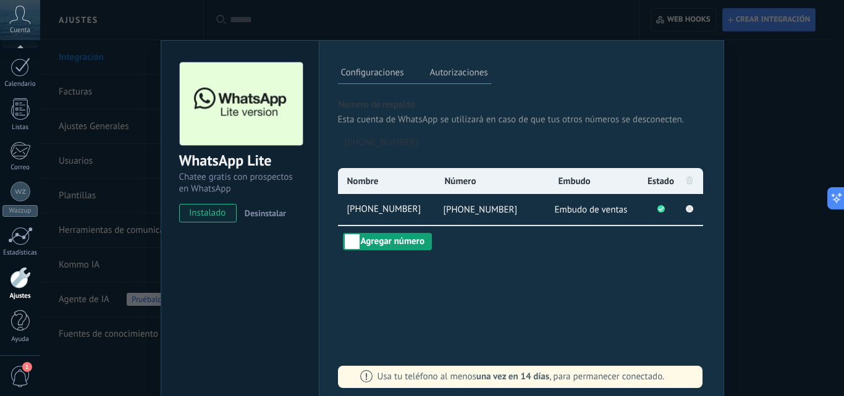
click at [418, 237] on button "Agregar número" at bounding box center [387, 241] width 89 height 17
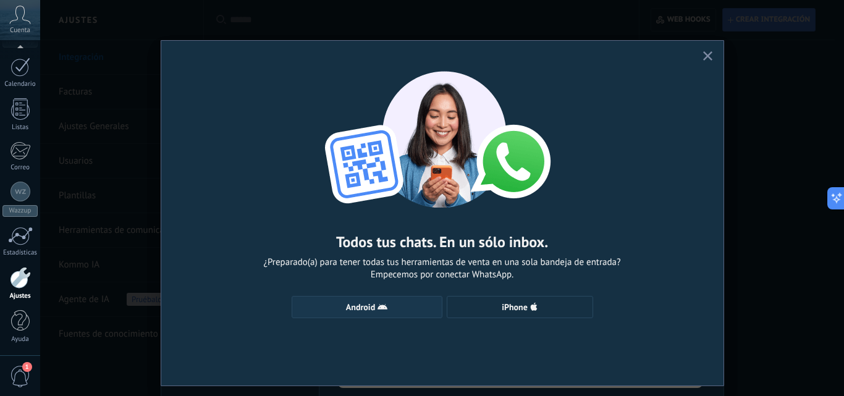
click at [328, 302] on button "Android" at bounding box center [367, 307] width 151 height 22
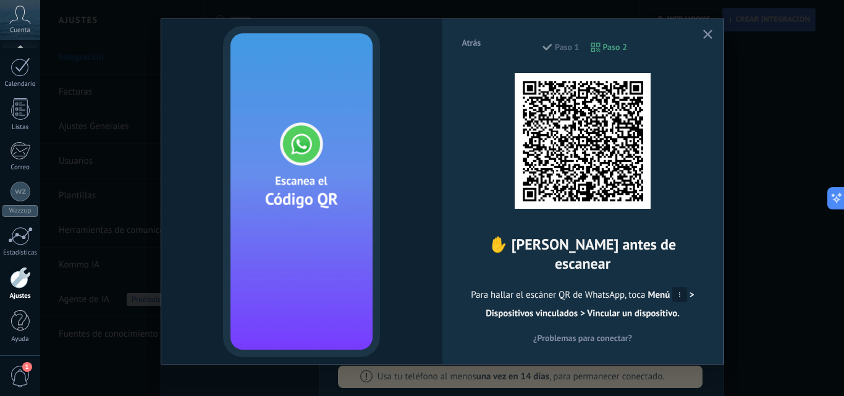
scroll to position [30, 0]
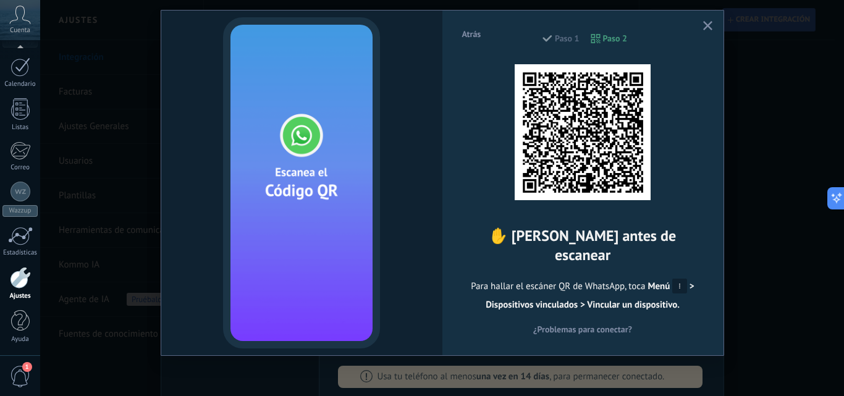
click at [617, 171] on img at bounding box center [583, 132] width 136 height 136
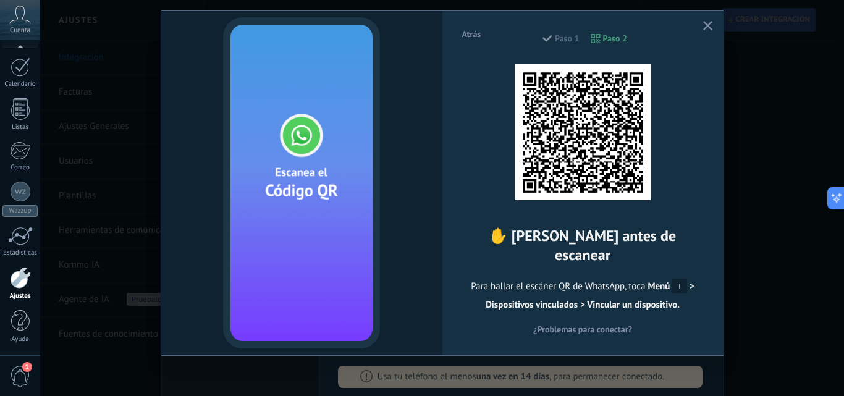
click at [610, 325] on span "¿Problemas para conectar?" at bounding box center [582, 329] width 99 height 9
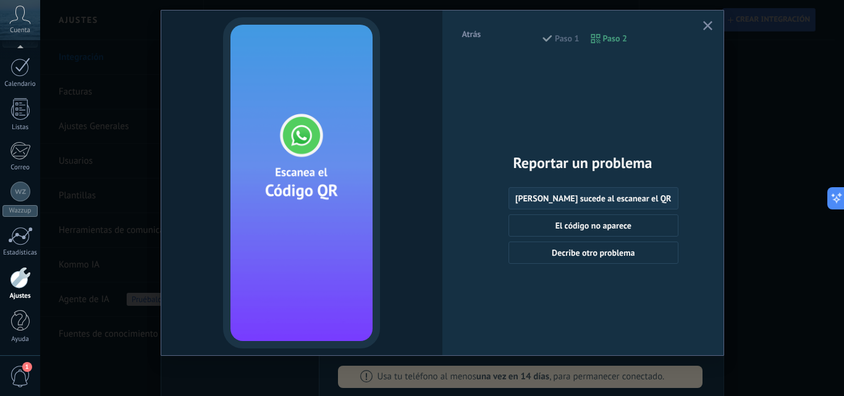
click at [602, 199] on span "Nada sucede al escanear el QR" at bounding box center [593, 198] width 156 height 9
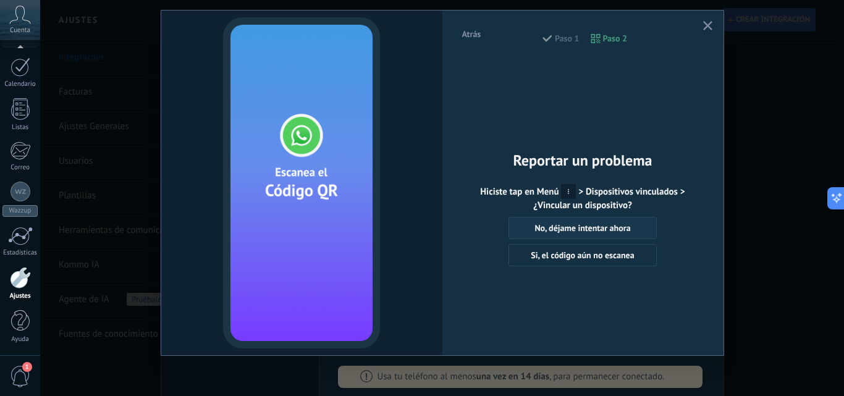
click at [578, 229] on span "No, déjame intentar ahora" at bounding box center [582, 228] width 96 height 9
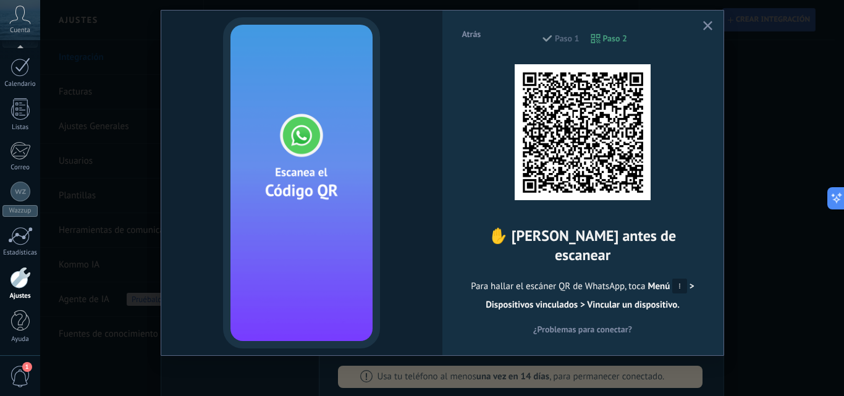
click at [679, 279] on icon at bounding box center [679, 286] width 15 height 15
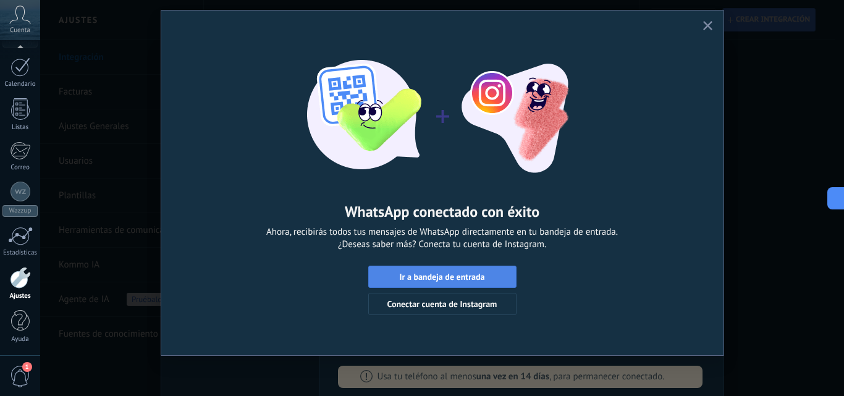
click at [431, 270] on button "Ir a bandeja de entrada" at bounding box center [442, 277] width 148 height 22
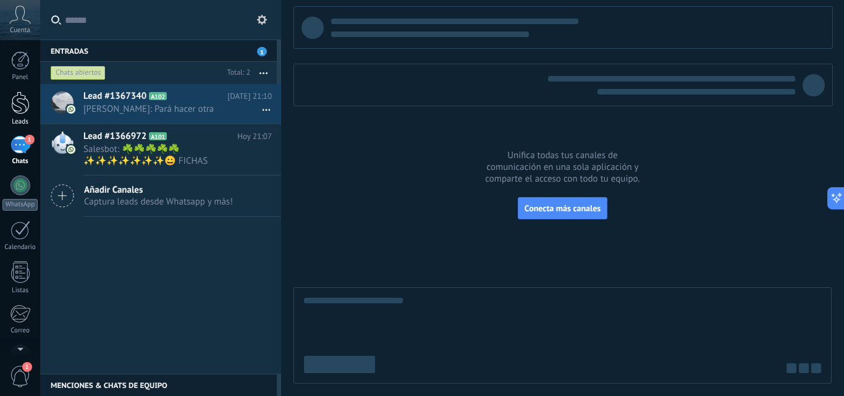
click at [19, 101] on div at bounding box center [20, 102] width 19 height 23
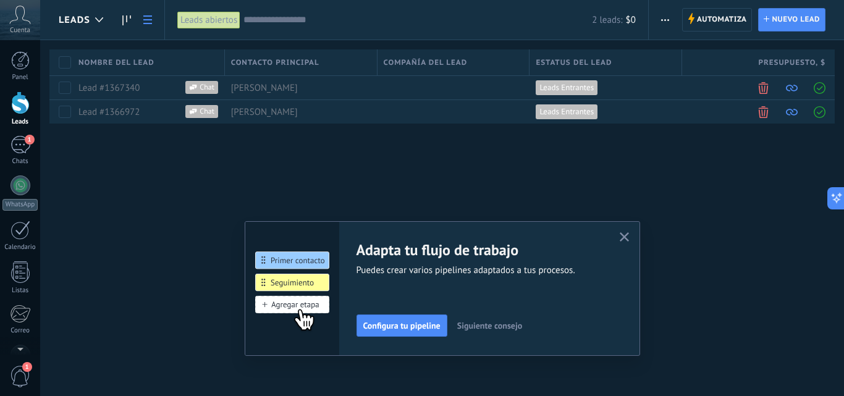
click at [623, 235] on icon "button" at bounding box center [624, 236] width 9 height 9
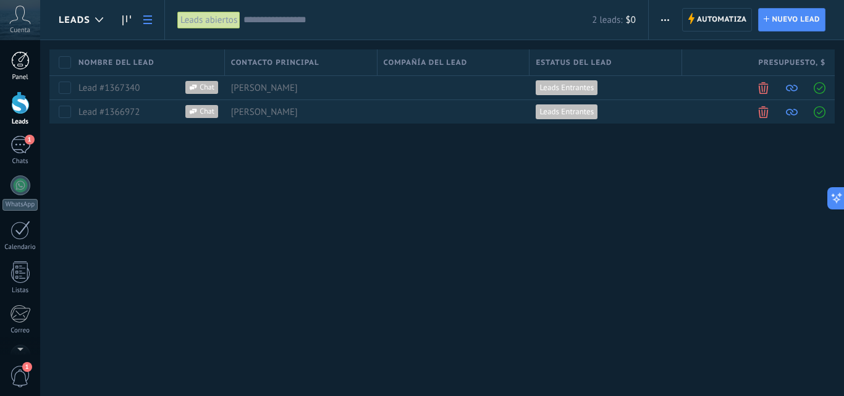
click at [20, 52] on div at bounding box center [20, 60] width 19 height 19
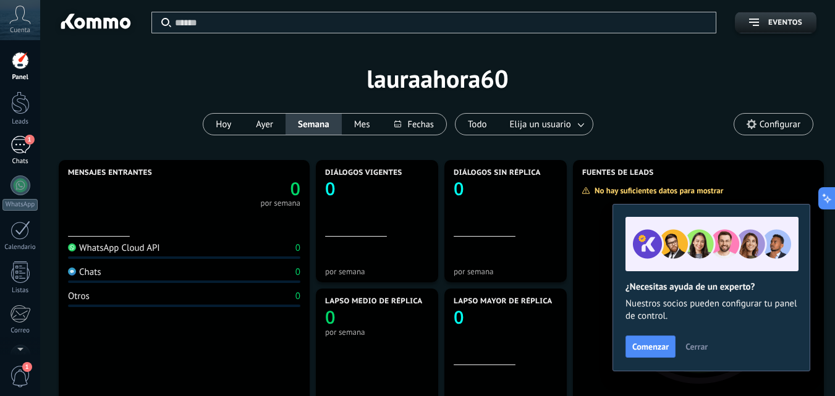
click at [22, 161] on div "Chats" at bounding box center [20, 162] width 36 height 8
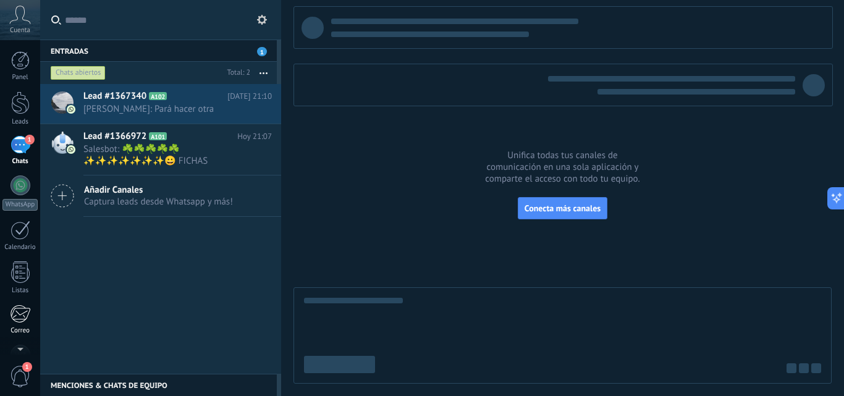
click at [18, 329] on div "Correo" at bounding box center [20, 331] width 36 height 8
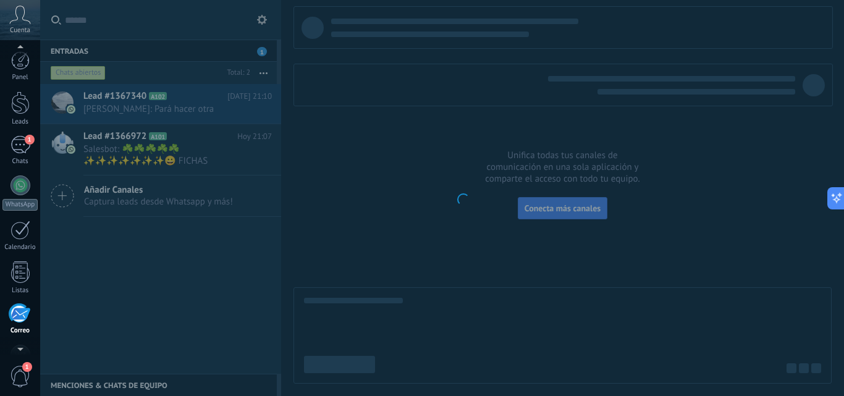
scroll to position [120, 0]
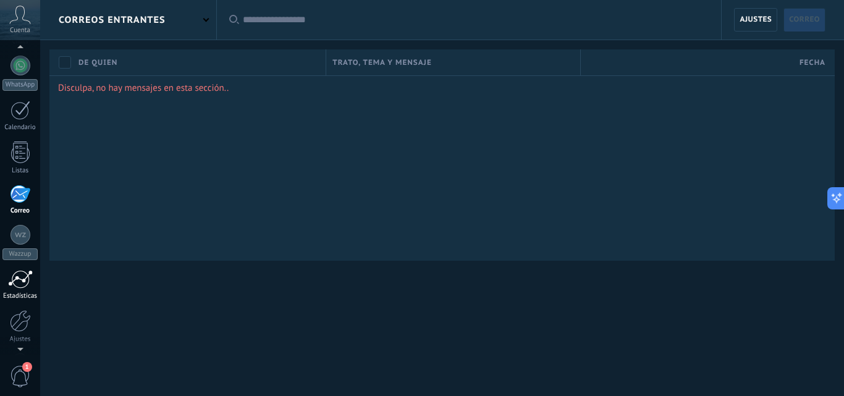
click at [20, 277] on div at bounding box center [20, 279] width 25 height 19
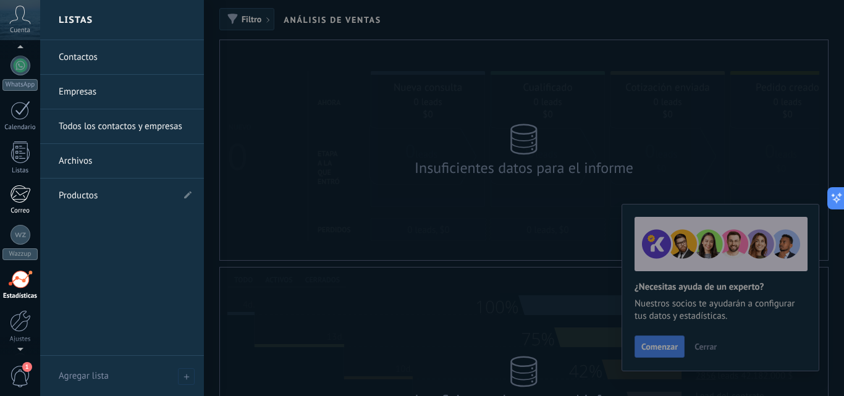
click at [20, 195] on div at bounding box center [20, 194] width 20 height 19
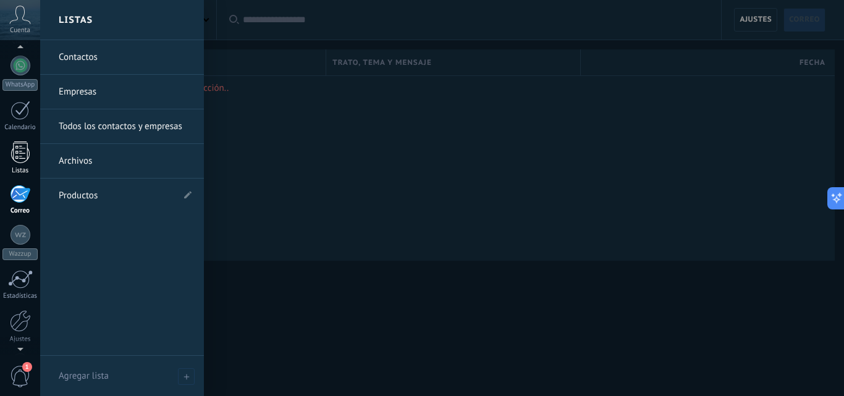
click at [20, 151] on div at bounding box center [20, 152] width 19 height 22
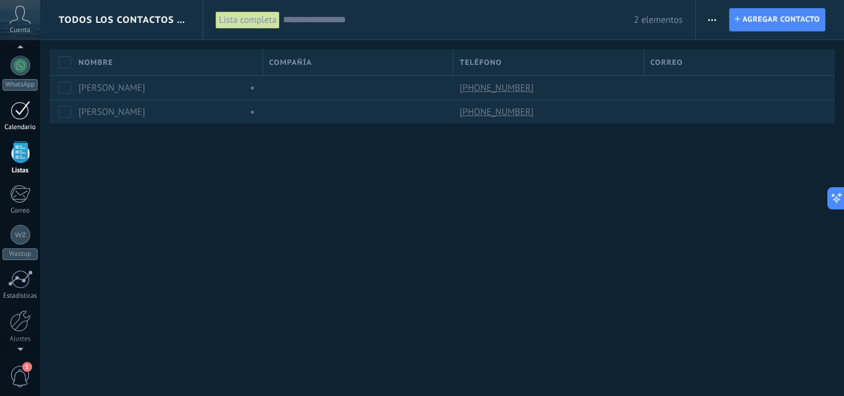
click at [12, 112] on div at bounding box center [21, 110] width 20 height 19
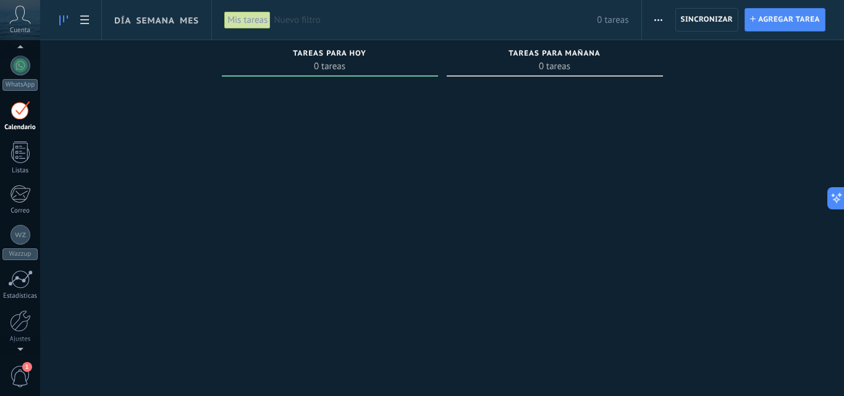
scroll to position [36, 0]
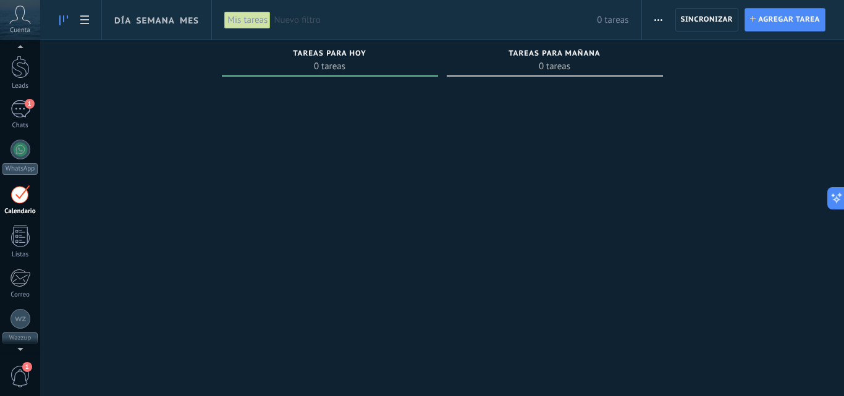
click at [20, 18] on icon at bounding box center [20, 15] width 22 height 19
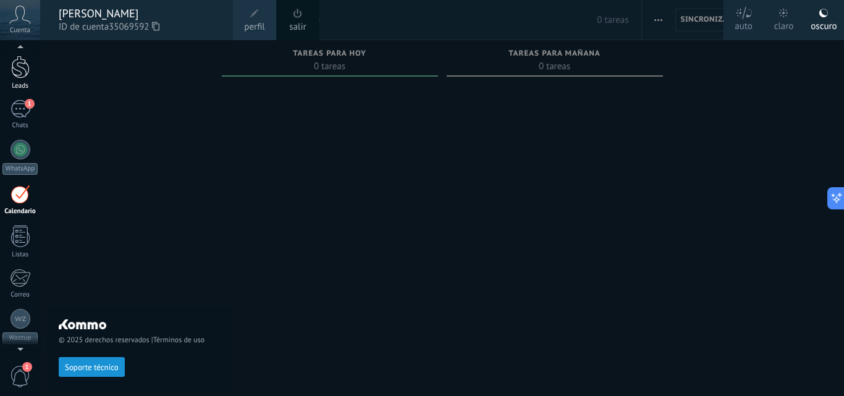
scroll to position [21, 0]
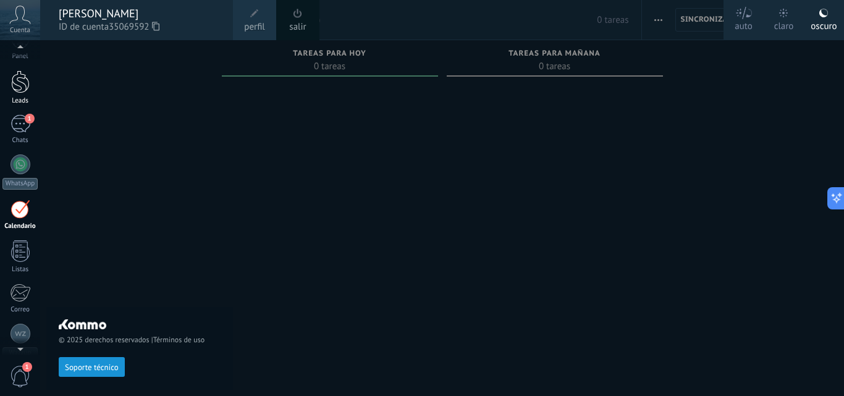
click at [24, 78] on div at bounding box center [20, 81] width 19 height 23
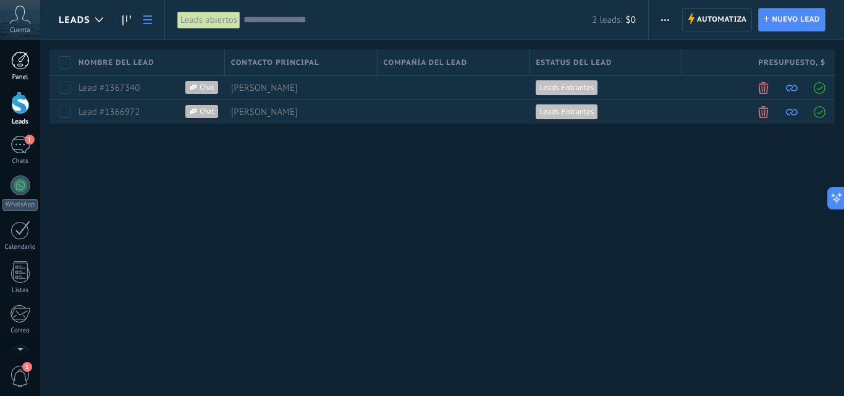
click at [21, 53] on div at bounding box center [20, 60] width 19 height 19
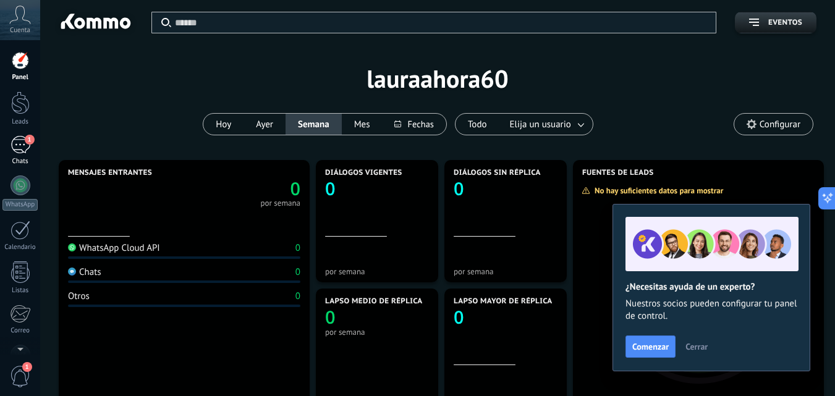
click at [23, 149] on div "1" at bounding box center [21, 145] width 20 height 18
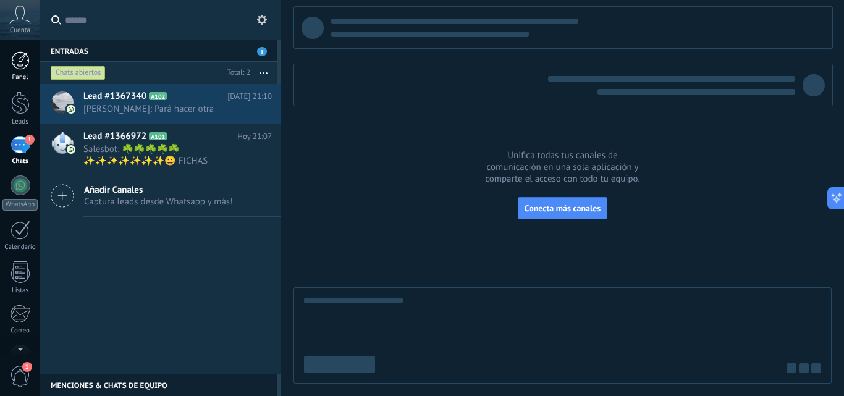
click at [14, 57] on div at bounding box center [20, 60] width 19 height 19
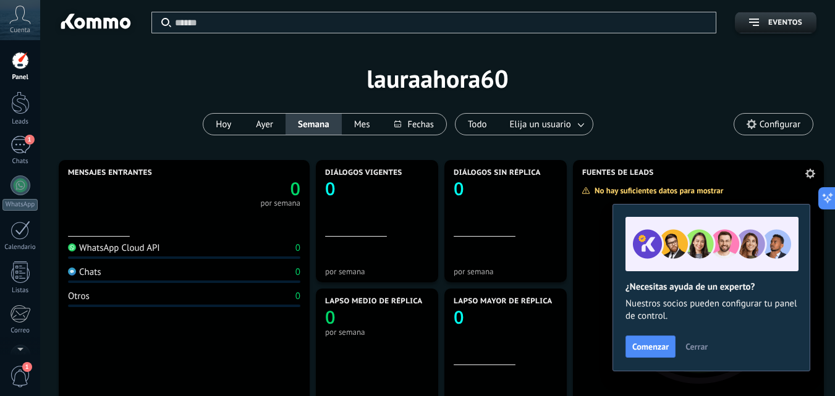
click at [787, 178] on div "Fuentes de leads" at bounding box center [698, 285] width 251 height 251
click at [639, 354] on button "Comenzar" at bounding box center [650, 347] width 50 height 22
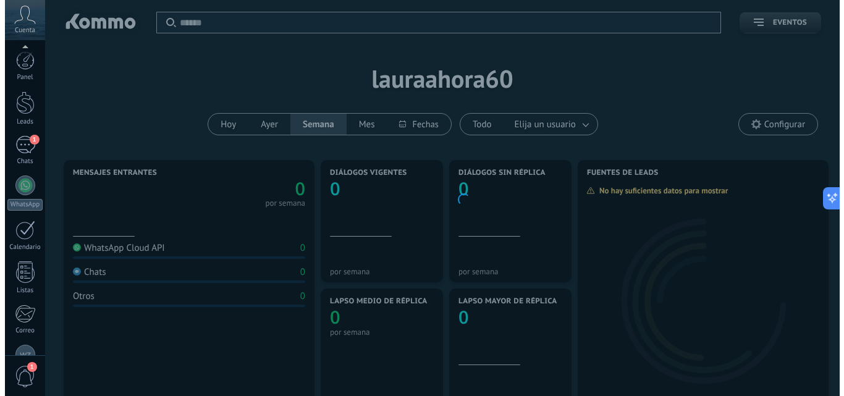
scroll to position [163, 0]
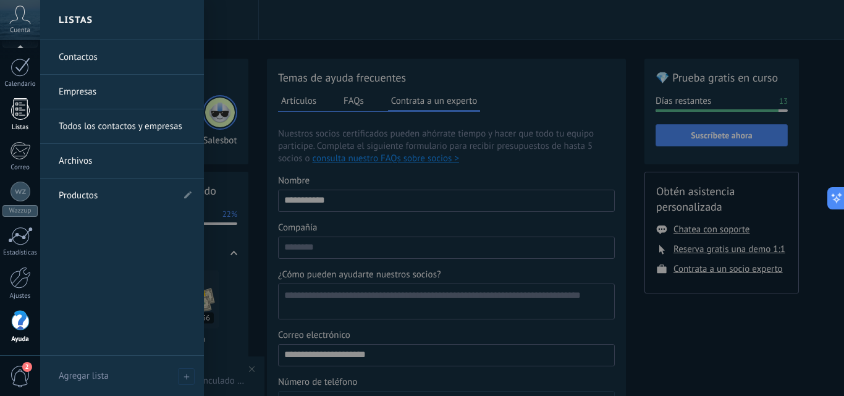
click at [25, 115] on div at bounding box center [20, 109] width 19 height 22
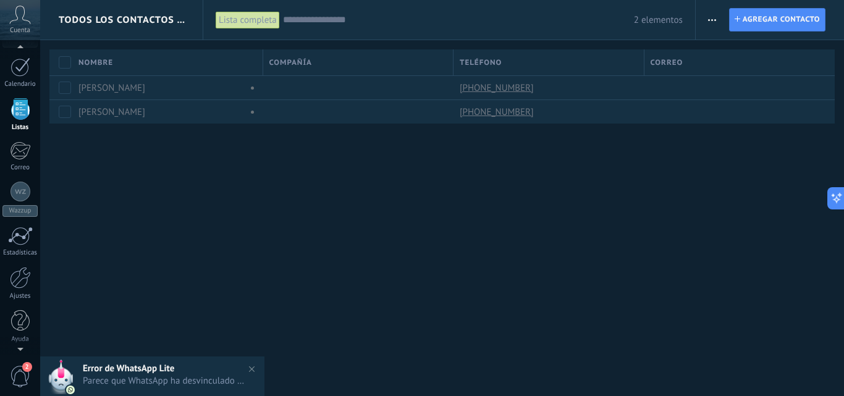
scroll to position [77, 0]
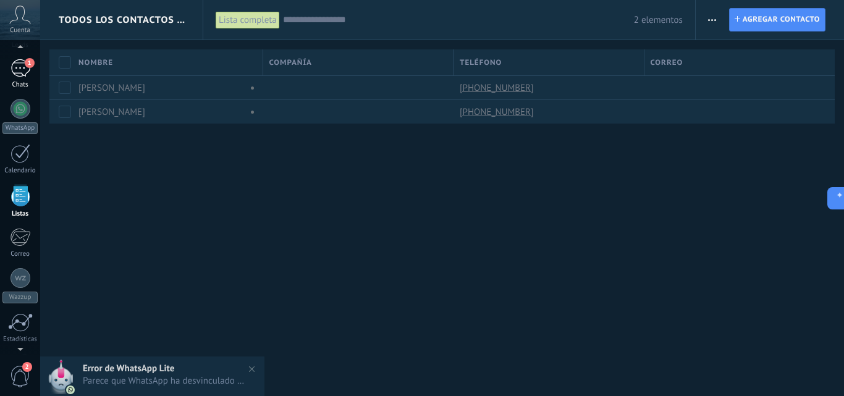
click at [23, 70] on div "1" at bounding box center [21, 68] width 20 height 18
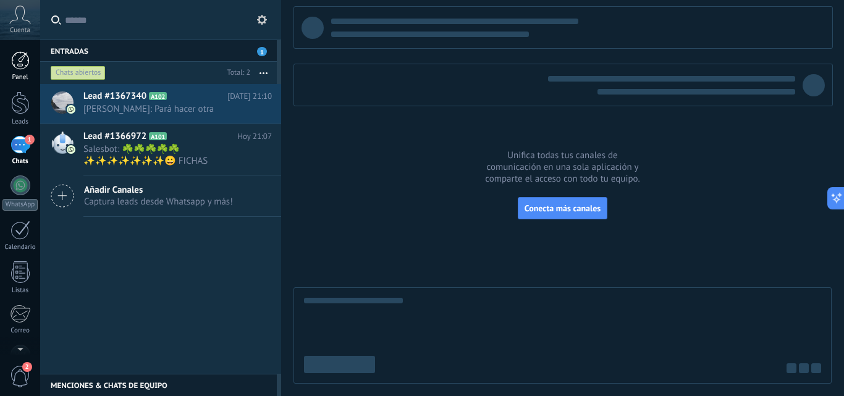
click at [21, 69] on div at bounding box center [20, 60] width 19 height 19
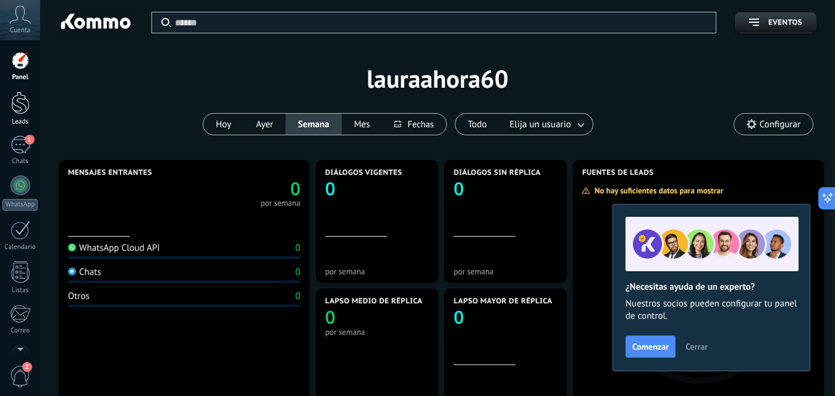
click at [12, 106] on div at bounding box center [20, 102] width 19 height 23
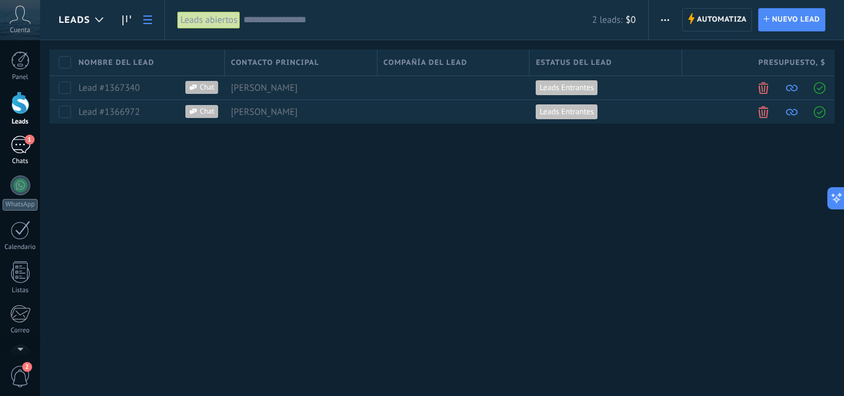
click at [25, 143] on div "1" at bounding box center [21, 145] width 20 height 18
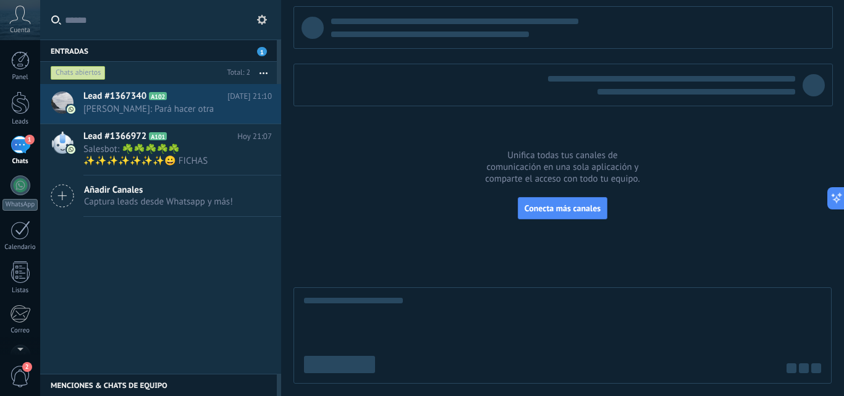
click at [67, 195] on icon at bounding box center [62, 195] width 23 height 23
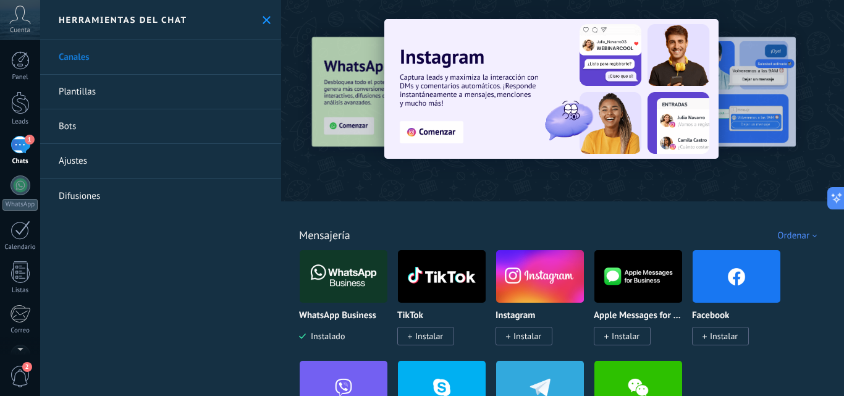
click at [814, 232] on div "Ordenar" at bounding box center [799, 236] width 44 height 12
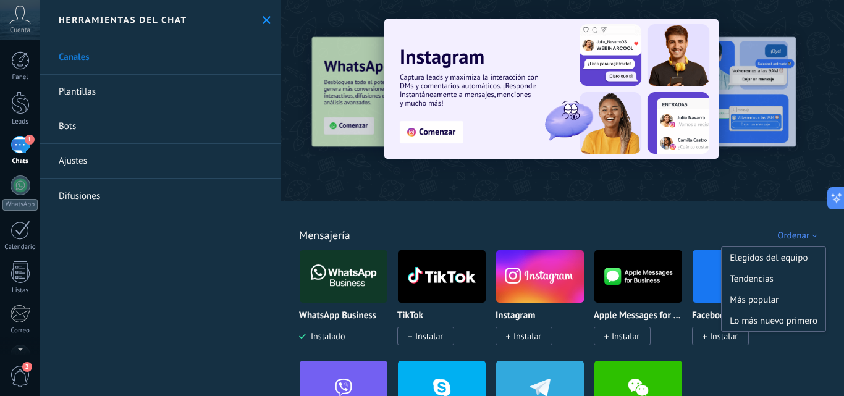
drag, startPoint x: 802, startPoint y: 234, endPoint x: 759, endPoint y: 220, distance: 44.7
click at [801, 234] on div "Ordenar" at bounding box center [799, 236] width 44 height 12
click at [386, 221] on div "Todo Bandeja de entrada Automatizaciones Fuentes de leads Soluciones de IA Inst…" at bounding box center [562, 221] width 555 height 40
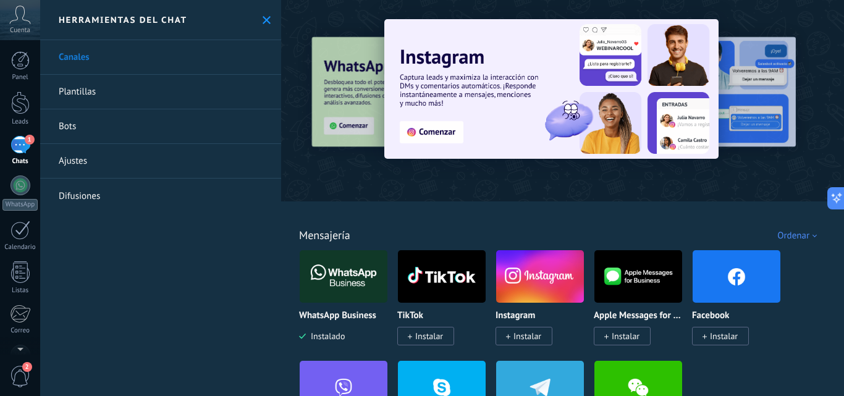
click at [132, 88] on link "Plantillas" at bounding box center [160, 92] width 241 height 35
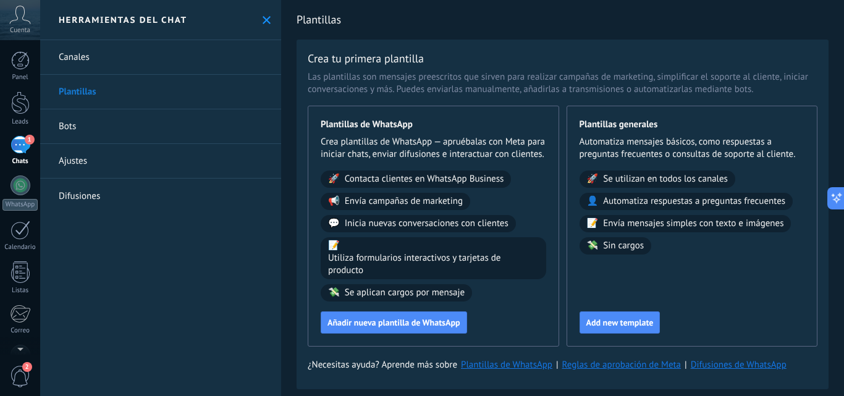
click at [82, 118] on link "Bots" at bounding box center [160, 126] width 241 height 35
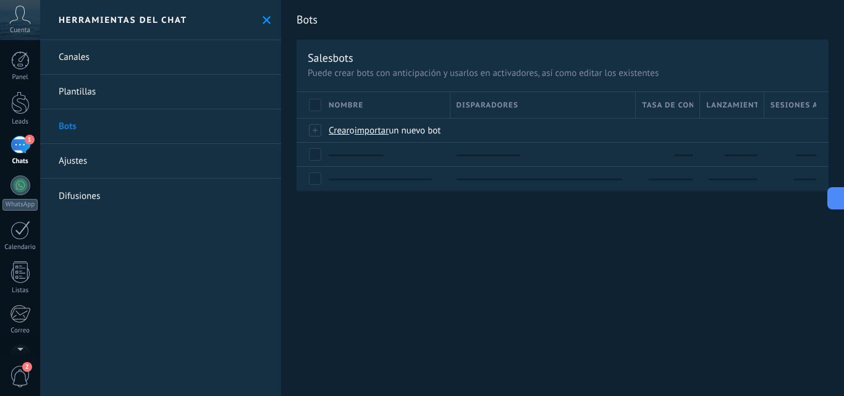
click at [90, 59] on link "Canales" at bounding box center [160, 57] width 241 height 35
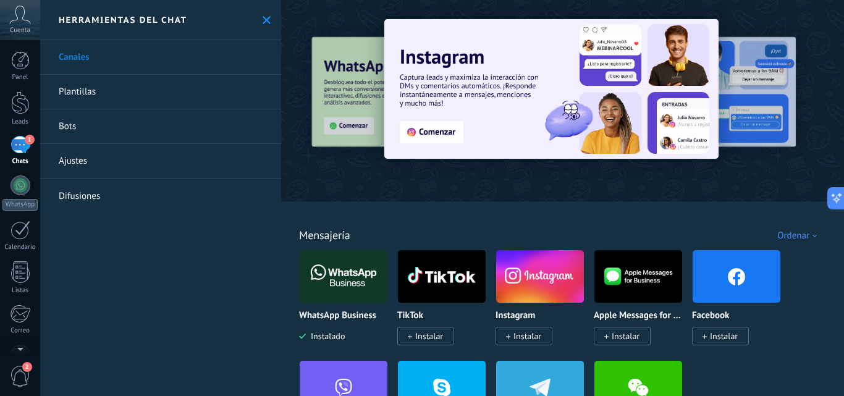
click at [263, 19] on use at bounding box center [267, 20] width 8 height 8
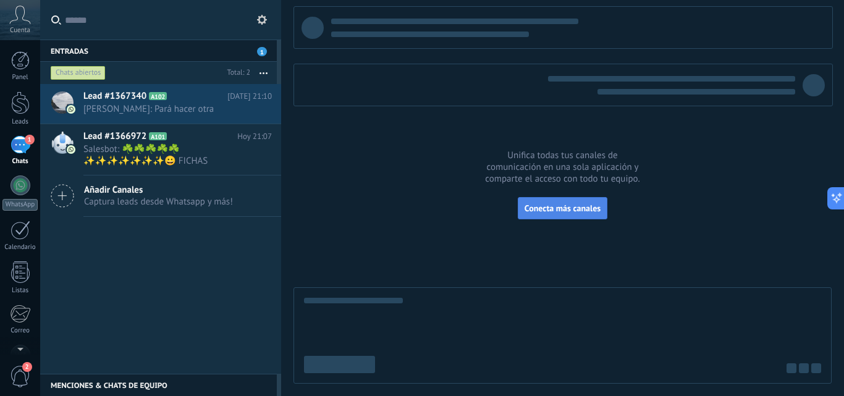
click at [557, 209] on span "Conecta más canales" at bounding box center [563, 208] width 76 height 11
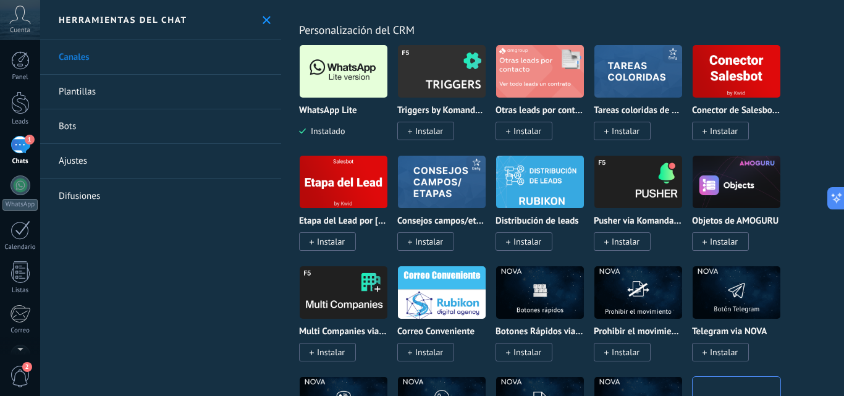
scroll to position [3089, 0]
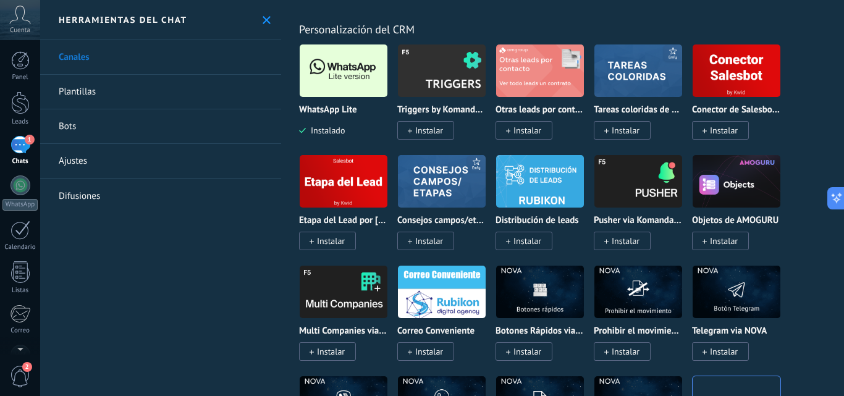
drag, startPoint x: 350, startPoint y: 85, endPoint x: 336, endPoint y: 62, distance: 27.8
click at [336, 62] on img at bounding box center [344, 71] width 88 height 60
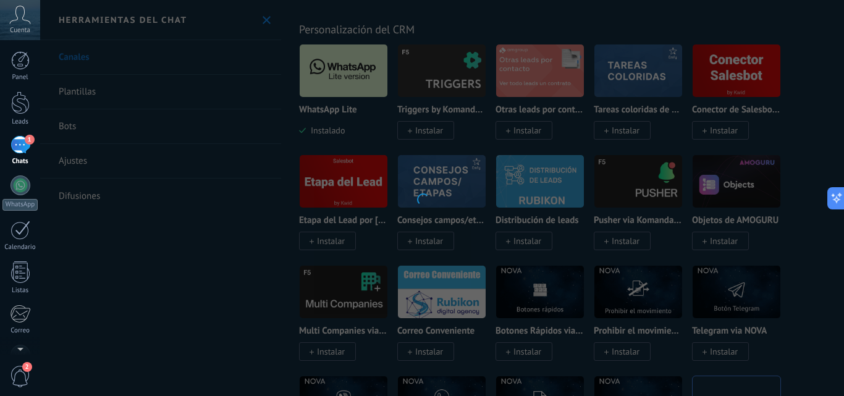
click at [434, 24] on div at bounding box center [422, 198] width 844 height 396
click at [192, 191] on div at bounding box center [422, 198] width 844 height 396
click at [195, 192] on div at bounding box center [422, 198] width 844 height 396
click at [200, 185] on div at bounding box center [422, 198] width 844 height 396
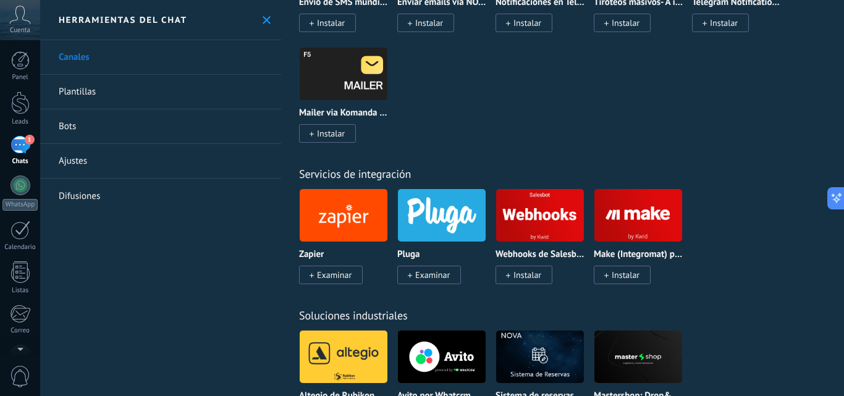
scroll to position [2842, 0]
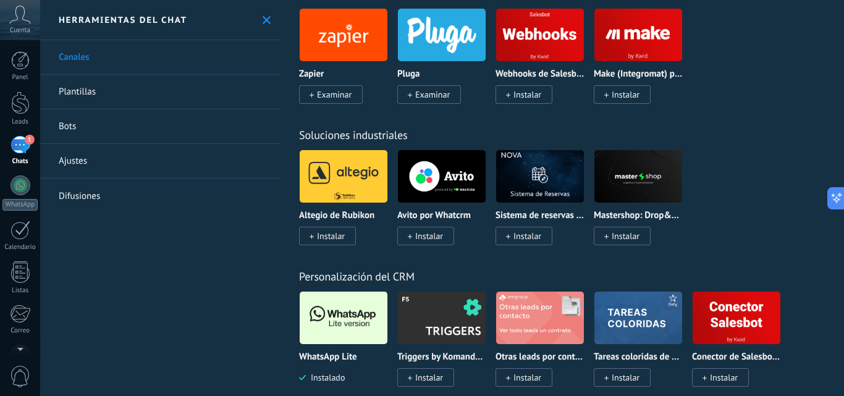
click at [353, 310] on img at bounding box center [344, 318] width 88 height 60
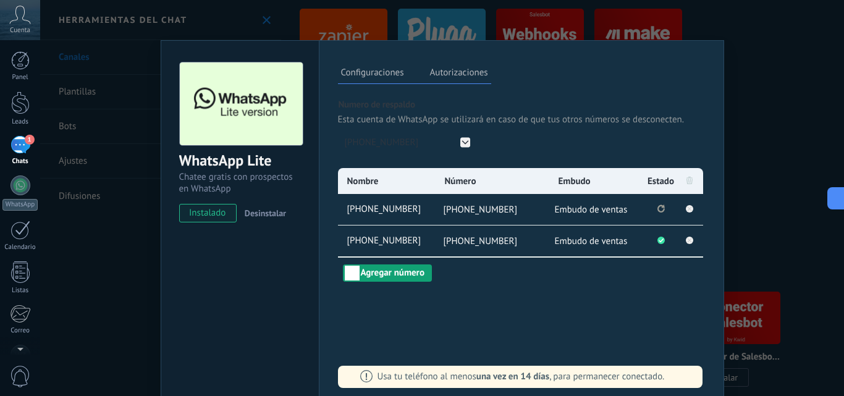
click at [380, 268] on button "Agregar número" at bounding box center [387, 272] width 89 height 17
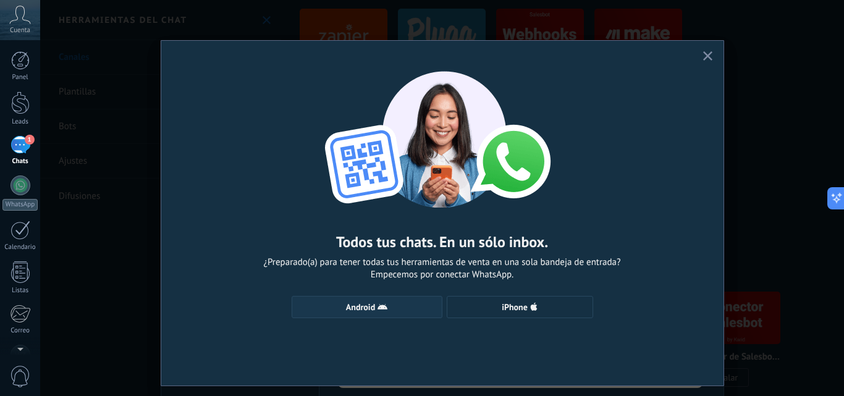
click at [348, 308] on span "Android" at bounding box center [360, 307] width 29 height 9
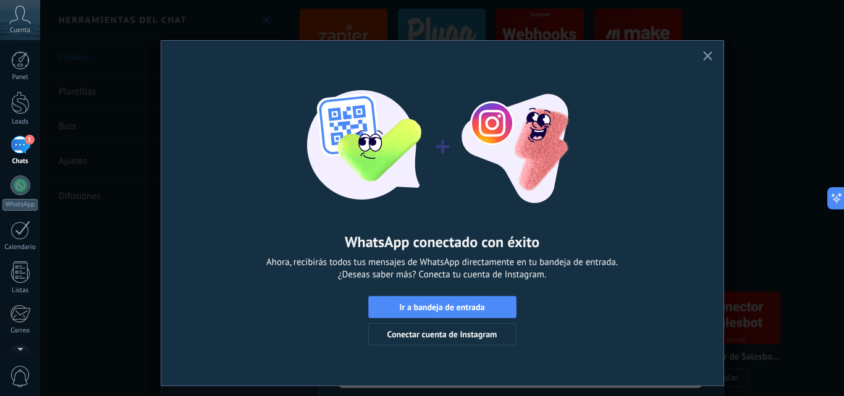
click at [700, 53] on button "button" at bounding box center [707, 56] width 15 height 17
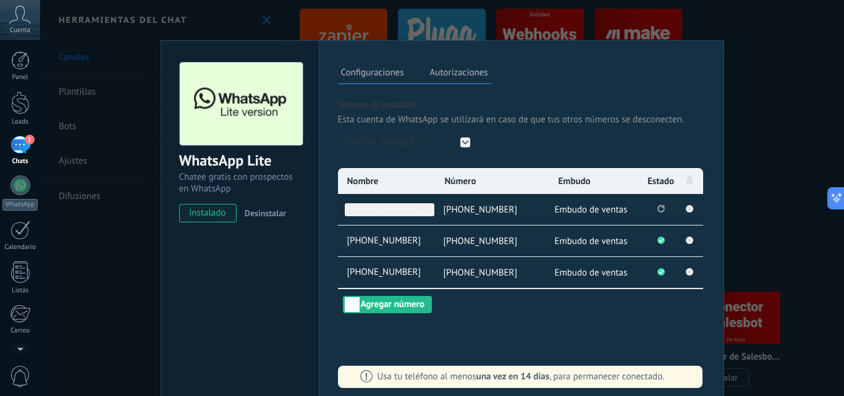
click at [406, 211] on span "[PHONE_NUMBER]" at bounding box center [390, 209] width 90 height 13
click at [413, 240] on span "[PHONE_NUMBER]" at bounding box center [390, 241] width 90 height 13
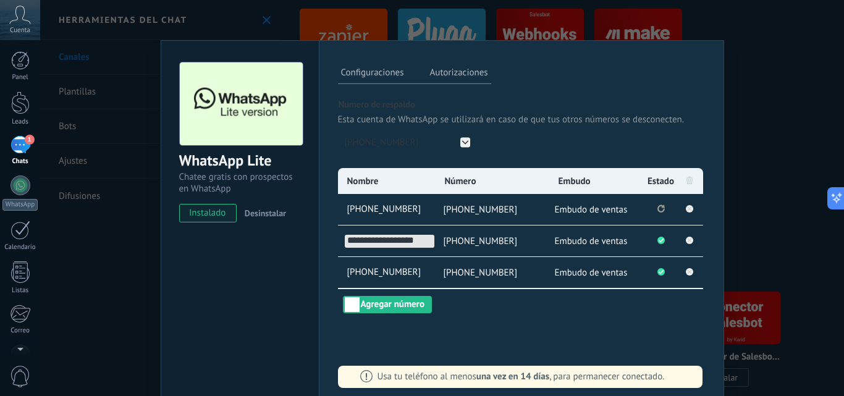
drag, startPoint x: 426, startPoint y: 242, endPoint x: 266, endPoint y: 245, distance: 159.4
click at [266, 245] on div "WhatsApp Lite Chatee gratis con prospectos en WhatsApp instalado Desinstalar Co…" at bounding box center [442, 224] width 563 height 368
click at [379, 243] on span "[PHONE_NUMBER]" at bounding box center [390, 241] width 90 height 13
type input "*"
type input "*******"
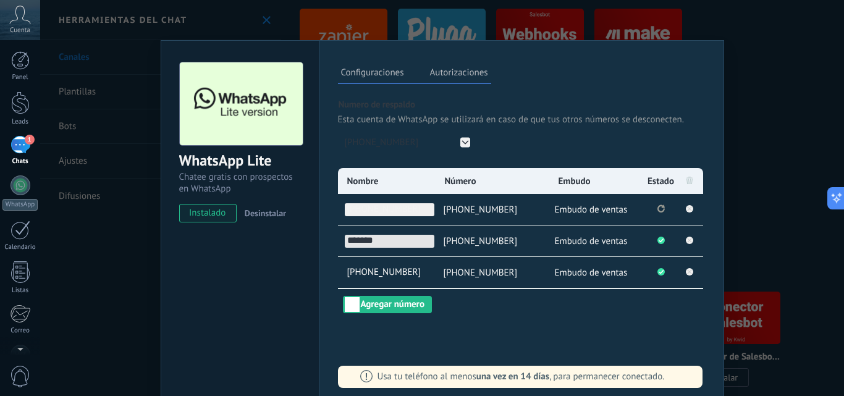
click at [400, 213] on span "[PHONE_NUMBER]" at bounding box center [390, 209] width 90 height 13
type input "*"
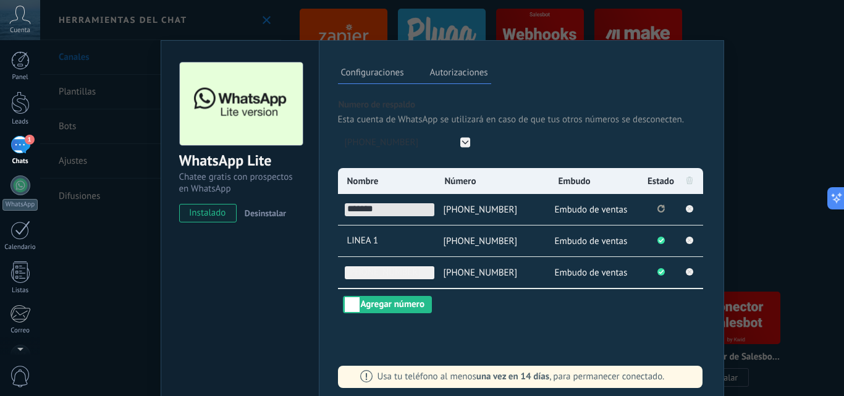
type input "*******"
click at [423, 274] on span "[PHONE_NUMBER]" at bounding box center [390, 272] width 90 height 13
type input "*"
type input "*******"
click at [501, 310] on div "Nombre Número Embudo Estado LINEA 2 [PHONE_NUMBER] Embudo de ventas LINEA 1 [PH…" at bounding box center [521, 240] width 367 height 145
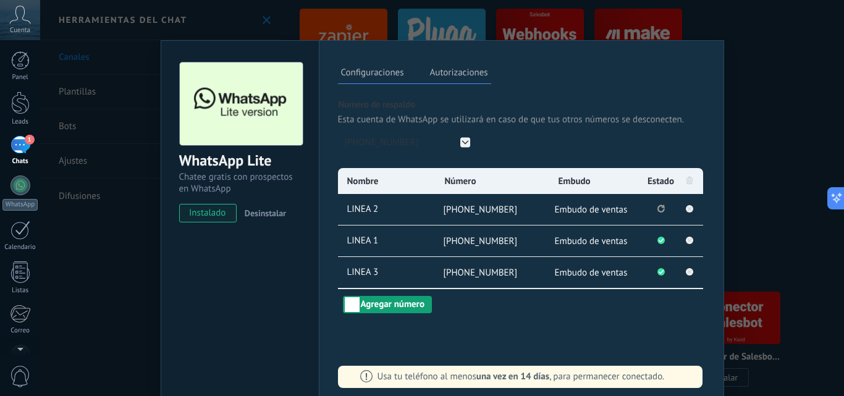
click at [383, 306] on button "Agregar número" at bounding box center [387, 304] width 89 height 17
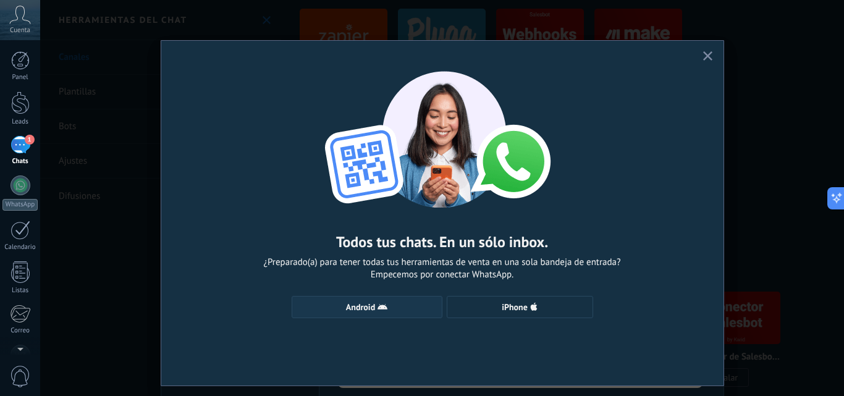
click at [385, 305] on icon "button" at bounding box center [383, 307] width 10 height 10
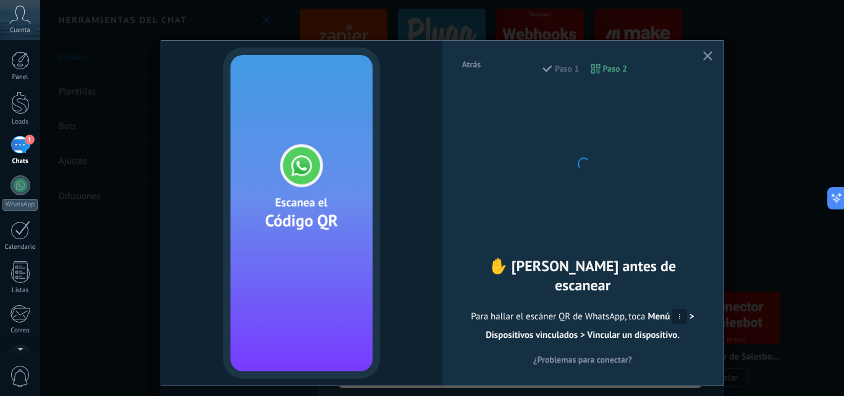
click at [707, 54] on icon "button" at bounding box center [707, 55] width 9 height 9
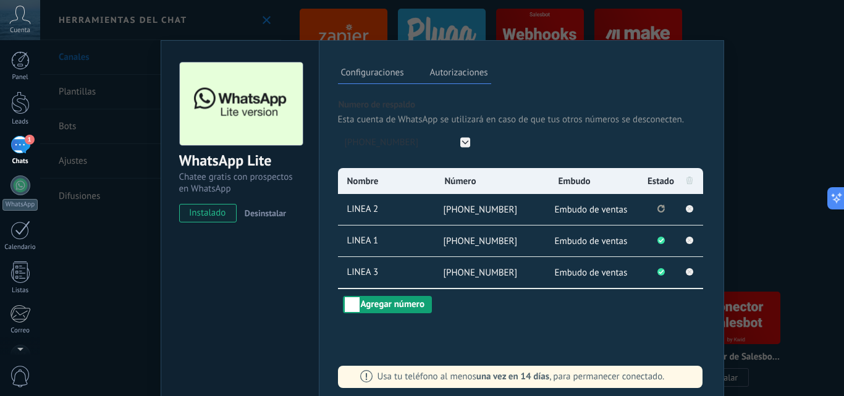
click at [405, 308] on button "Agregar número" at bounding box center [387, 304] width 89 height 17
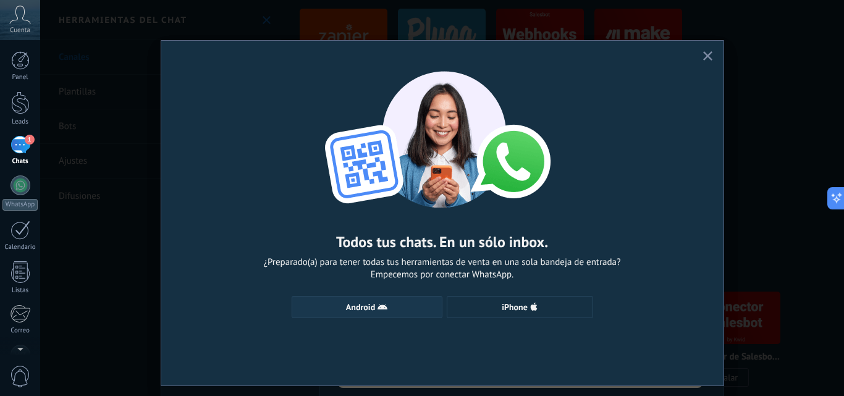
click at [404, 308] on span "Android" at bounding box center [366, 307] width 137 height 10
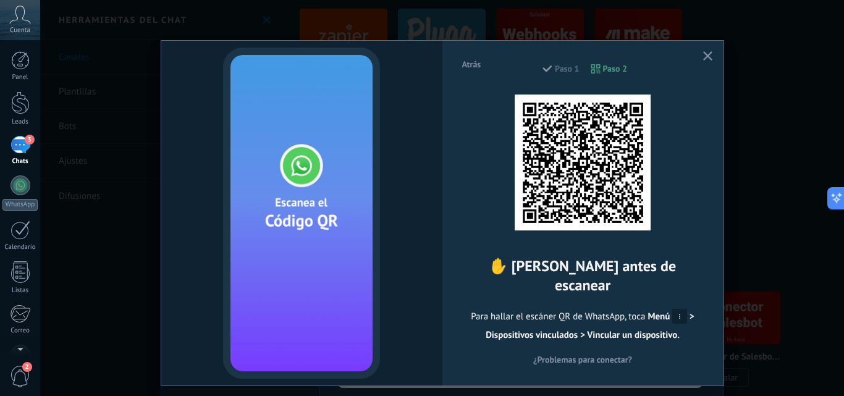
click at [703, 52] on icon "button" at bounding box center [707, 55] width 9 height 9
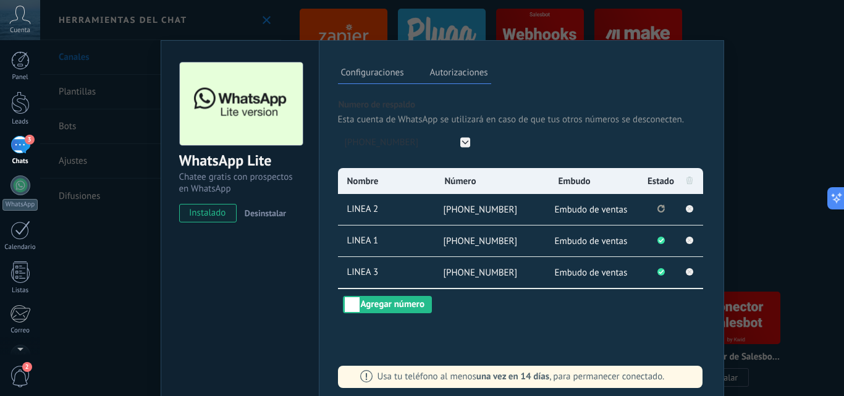
click at [203, 217] on span "instalado" at bounding box center [208, 213] width 56 height 19
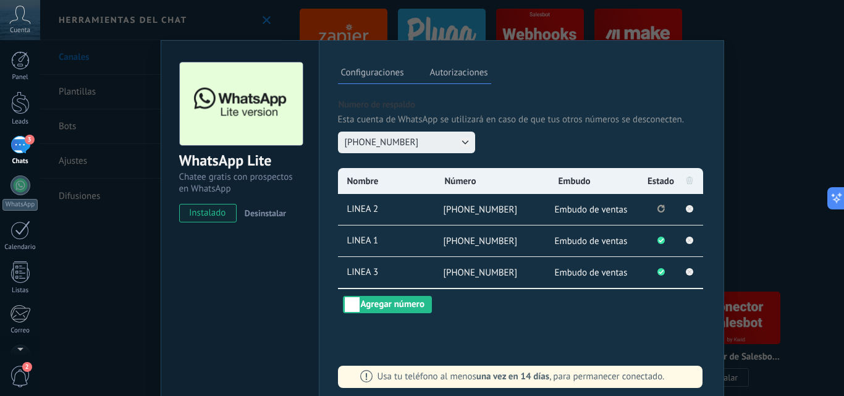
click at [461, 147] on icon at bounding box center [465, 142] width 10 height 10
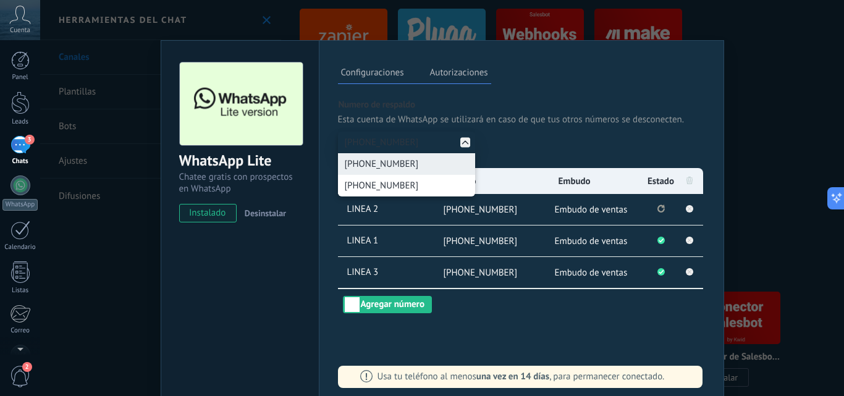
click at [403, 162] on span "[PHONE_NUMBER]" at bounding box center [382, 164] width 74 height 12
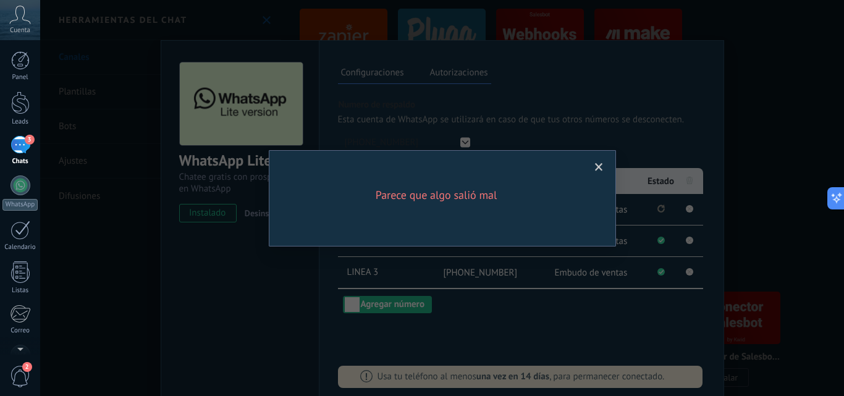
click at [599, 165] on span at bounding box center [599, 167] width 8 height 9
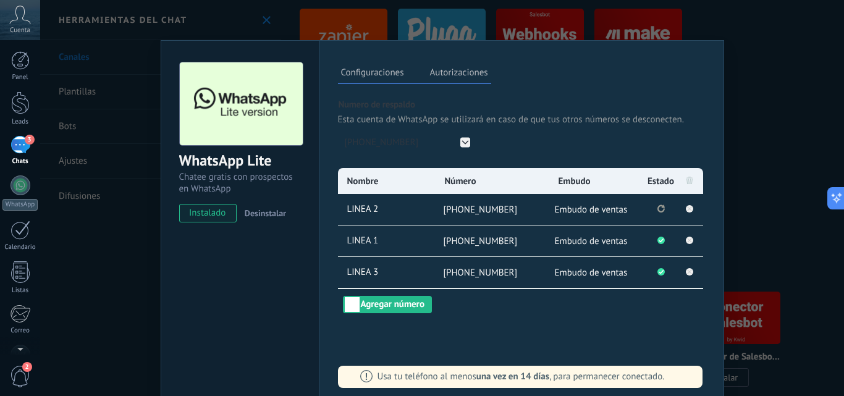
click at [395, 313] on div "Configuraciones Autorizaciones Esta pestaña registra a los usuarios que han con…" at bounding box center [521, 224] width 405 height 368
click at [389, 305] on button "Agregar número" at bounding box center [387, 304] width 89 height 17
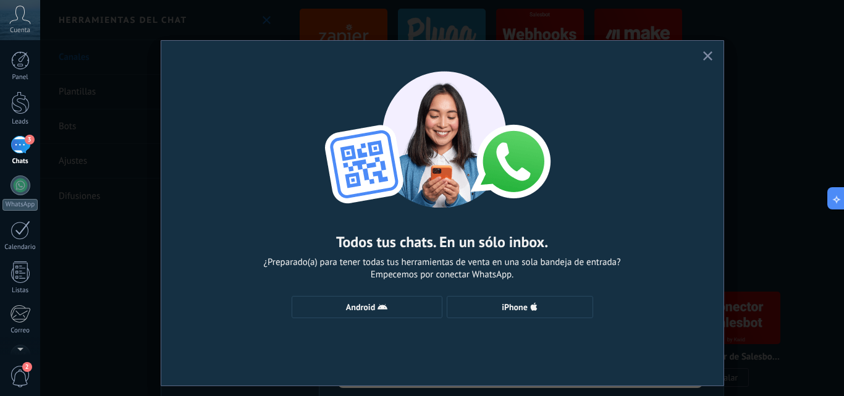
click at [389, 305] on span "Android" at bounding box center [366, 307] width 137 height 10
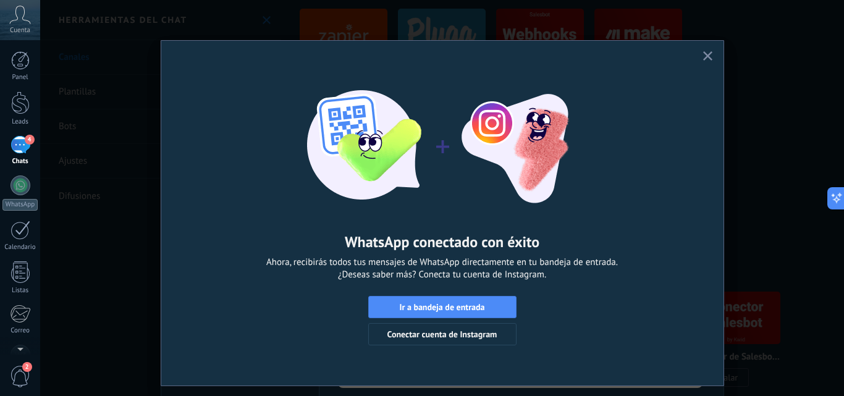
click at [713, 60] on div "WhatsApp conectado con éxito Ahora, recibirás todos tus mensajes de WhatsApp di…" at bounding box center [442, 202] width 562 height 323
click at [706, 55] on icon "button" at bounding box center [707, 55] width 9 height 9
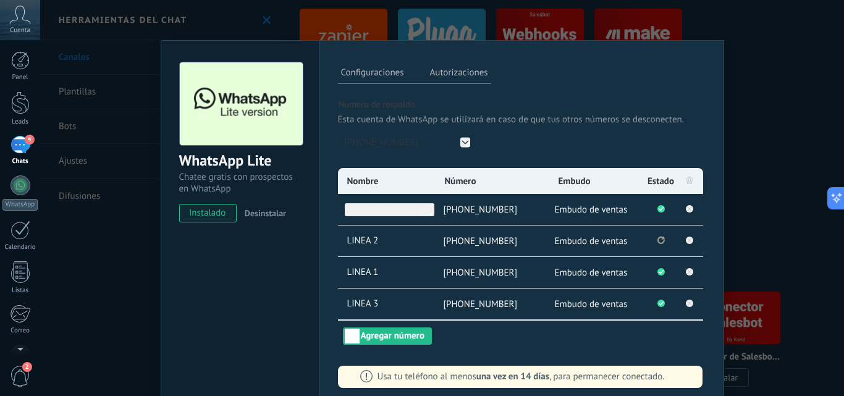
click at [396, 208] on span "[PHONE_NUMBER]" at bounding box center [390, 209] width 90 height 13
type input "*"
type input "*******"
click at [409, 334] on button "Agregar número" at bounding box center [387, 335] width 89 height 17
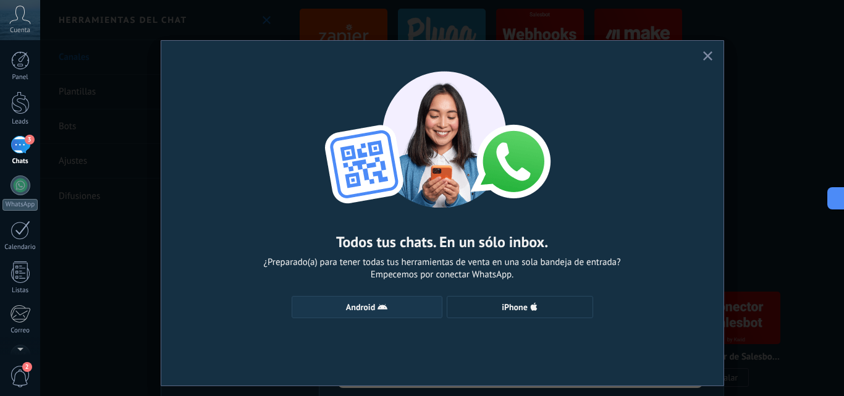
click at [389, 311] on span "Android" at bounding box center [366, 307] width 137 height 10
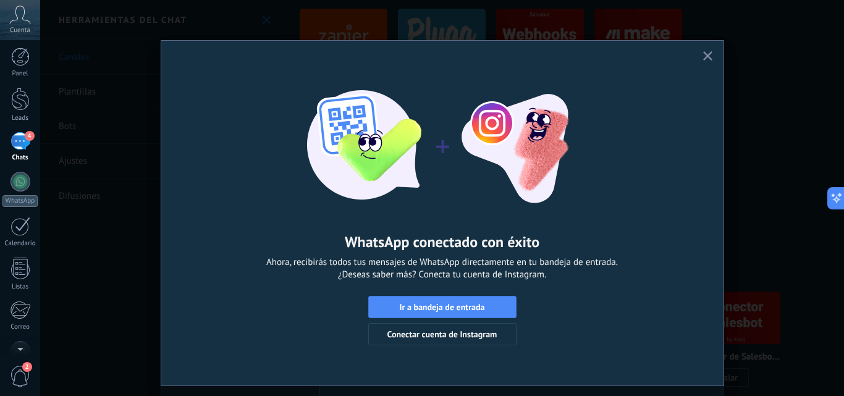
scroll to position [0, 0]
click at [706, 52] on icon "button" at bounding box center [707, 55] width 9 height 9
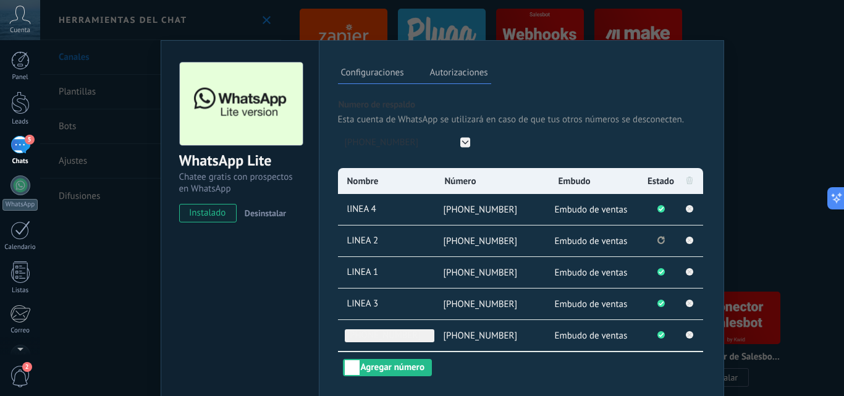
click at [400, 336] on span "[PHONE_NUMBER]" at bounding box center [390, 335] width 90 height 13
type input "*"
type input "*******"
click at [355, 272] on span "LINEA 1" at bounding box center [390, 272] width 90 height 13
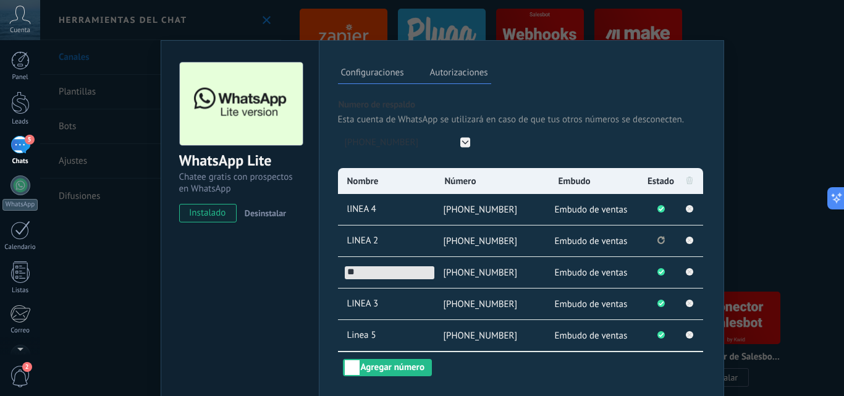
type input "*"
type input "*******"
click at [370, 248] on li "LINEA 2" at bounding box center [386, 241] width 96 height 31
click at [366, 242] on span "LINEA 2" at bounding box center [390, 241] width 90 height 13
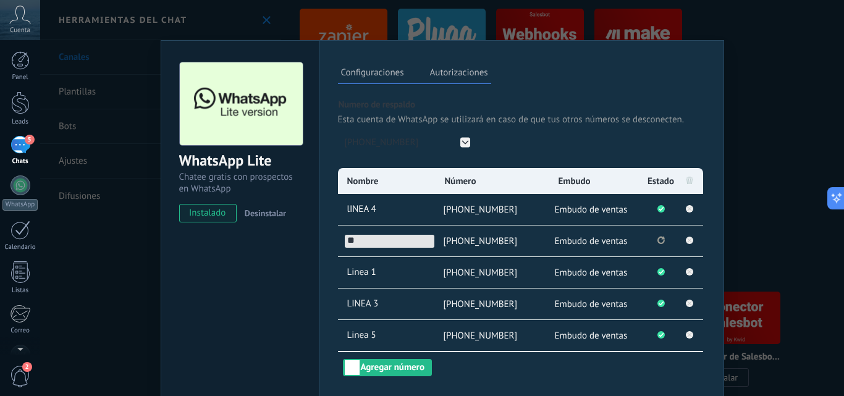
type input "*"
type input "*******"
click at [358, 304] on span "LINEA 3" at bounding box center [390, 304] width 90 height 13
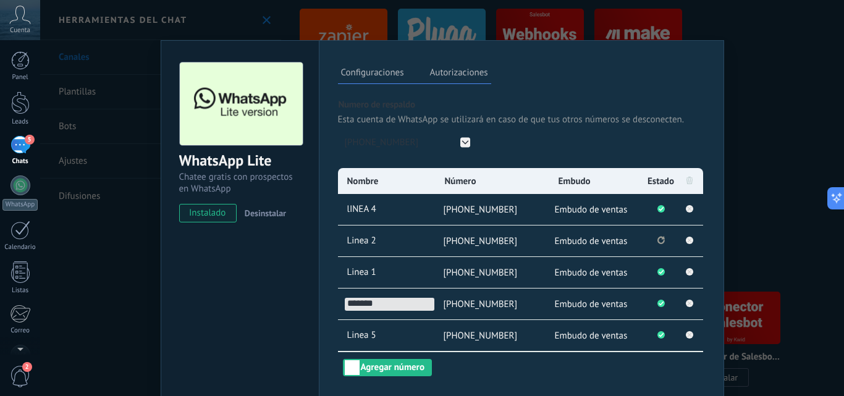
drag, startPoint x: 381, startPoint y: 307, endPoint x: 322, endPoint y: 286, distance: 62.9
click at [322, 286] on div "Configuraciones Autorizaciones Esta pestaña registra a los usuarios que han con…" at bounding box center [521, 239] width 405 height 399
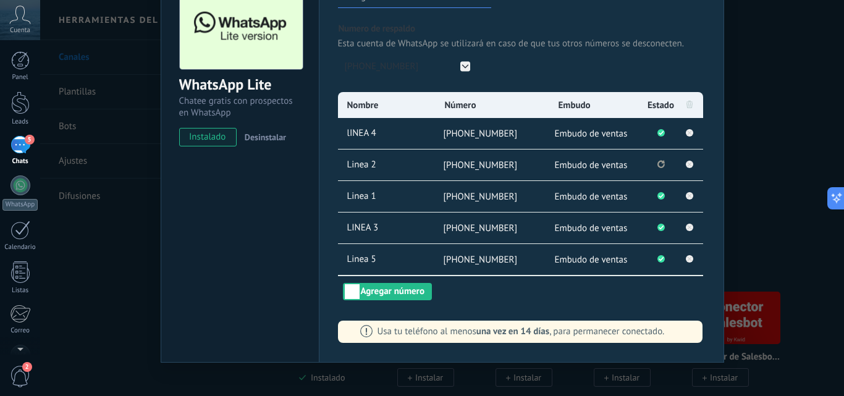
scroll to position [89, 0]
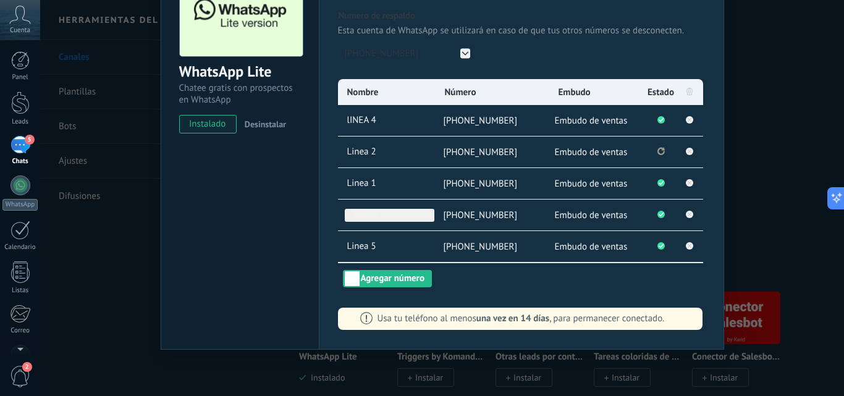
click at [373, 213] on span "LINEA 3" at bounding box center [390, 215] width 90 height 13
click at [371, 213] on input "*******" at bounding box center [390, 215] width 90 height 13
drag, startPoint x: 375, startPoint y: 215, endPoint x: 343, endPoint y: 211, distance: 32.4
click at [345, 211] on input "*******" at bounding box center [390, 215] width 90 height 13
type input "*******"
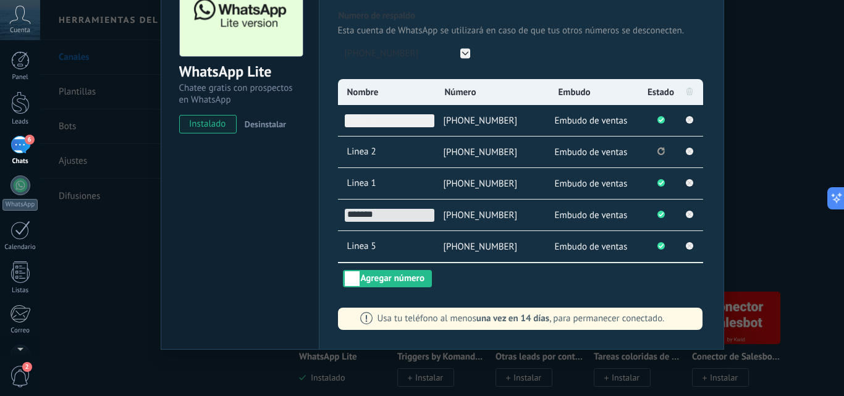
click at [352, 127] on span "lINEA 4" at bounding box center [390, 120] width 90 height 13
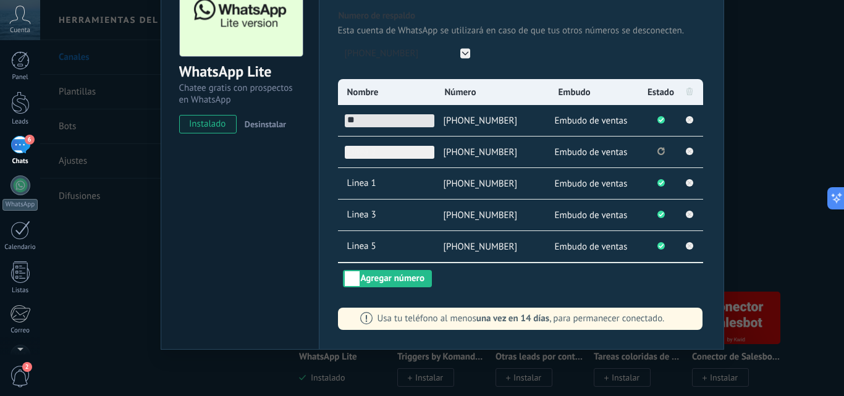
type input "*"
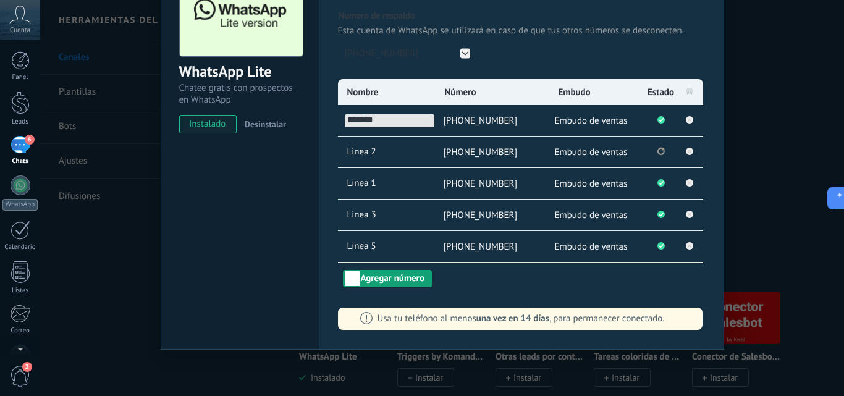
type input "*******"
click at [395, 274] on button "Agregar número" at bounding box center [387, 278] width 89 height 17
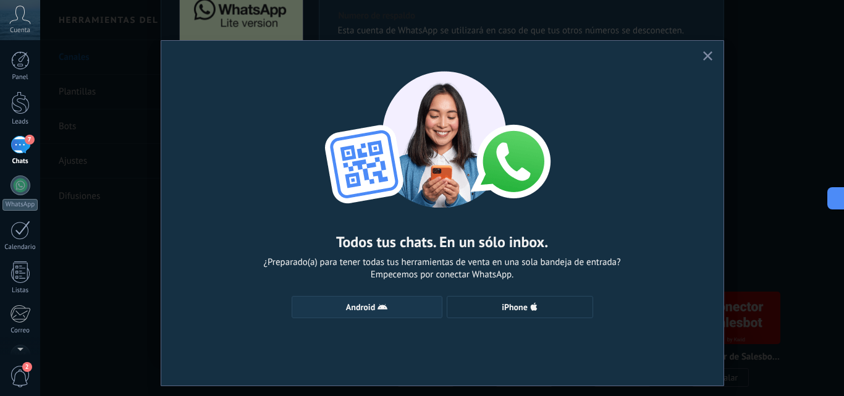
click at [378, 308] on use "button" at bounding box center [383, 307] width 10 height 6
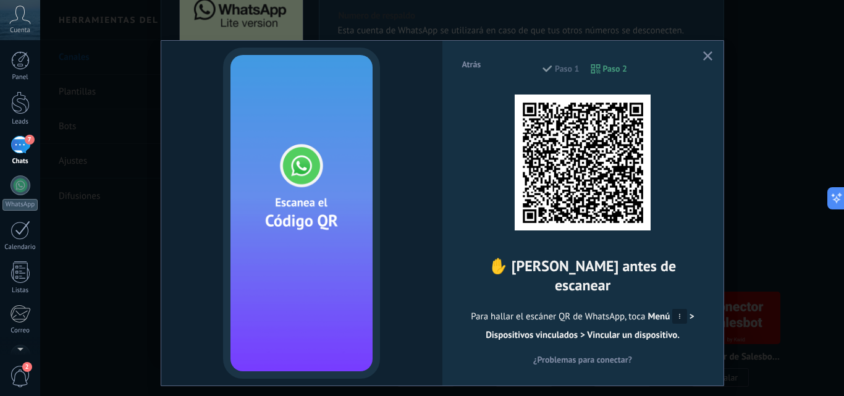
click at [707, 56] on icon "button" at bounding box center [707, 55] width 9 height 9
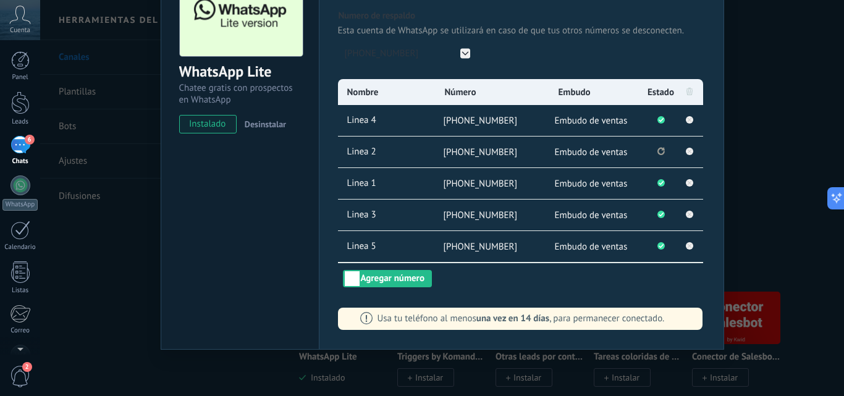
click at [397, 269] on div "Nombre Número Embudo Estado Linea 4 [PHONE_NUMBER] Embudo de ventas Linea 2 [PH…" at bounding box center [521, 183] width 367 height 208
click at [397, 272] on button "Agregar número" at bounding box center [387, 278] width 89 height 17
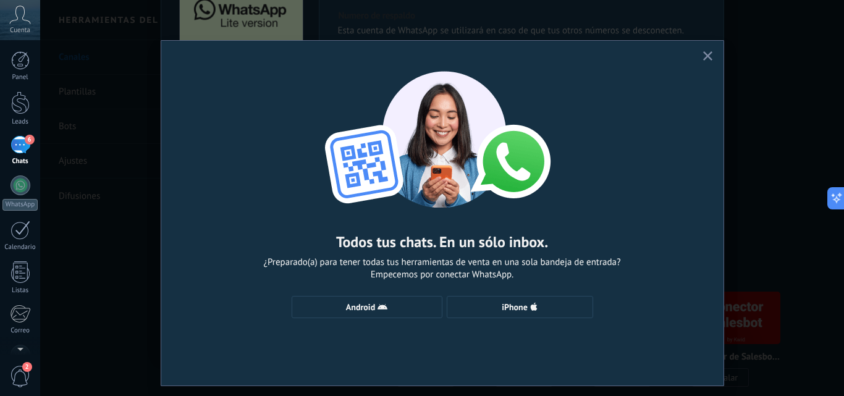
drag, startPoint x: 336, startPoint y: 342, endPoint x: 328, endPoint y: 326, distance: 17.7
click at [335, 339] on div "Todos tus chats. En un sólo inbox. ¿Preparado(a) para tener todas tus herramien…" at bounding box center [442, 213] width 562 height 345
click at [321, 315] on button "Android" at bounding box center [367, 307] width 151 height 22
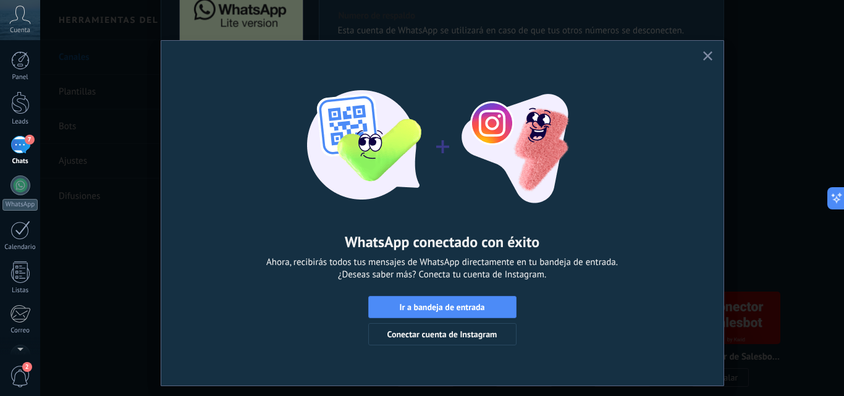
click at [703, 53] on icon "button" at bounding box center [707, 55] width 9 height 9
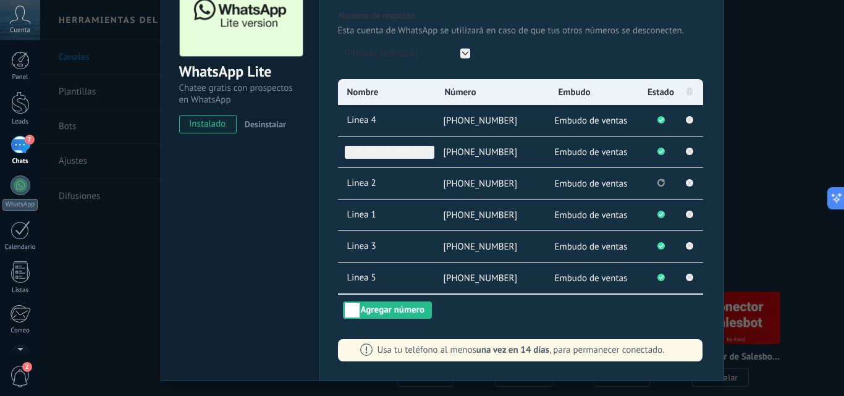
click at [397, 151] on span "[PHONE_NUMBER]" at bounding box center [390, 152] width 90 height 13
type input "*"
type input "*******"
click at [383, 309] on button "Agregar número" at bounding box center [387, 310] width 89 height 17
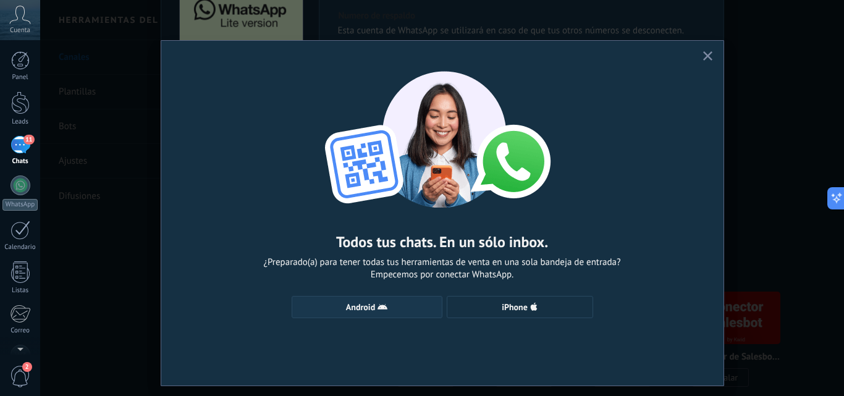
click at [379, 306] on use "button" at bounding box center [383, 307] width 10 height 6
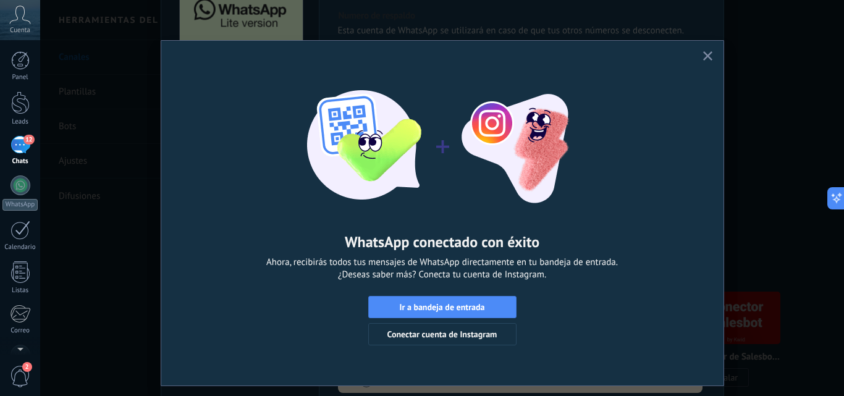
click at [706, 58] on icon "button" at bounding box center [707, 55] width 9 height 9
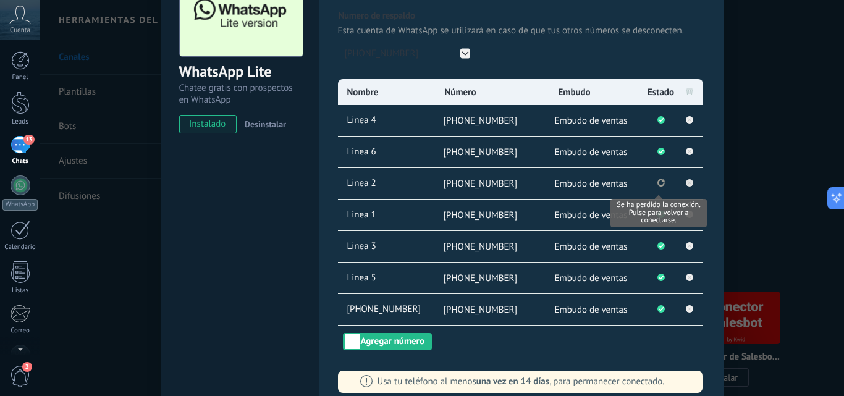
drag, startPoint x: 657, startPoint y: 179, endPoint x: 694, endPoint y: 189, distance: 37.8
click at [663, 180] on li "Se ha perdido la conexión. Pulse para volver a conectarse." at bounding box center [661, 183] width 31 height 31
click at [660, 185] on icon "Se ha perdido la conexión. Pulse para volver a conectarse." at bounding box center [660, 183] width 7 height 8
click at [660, 185] on circle "Se ha perdido la conexión. Para restablecerla, remuevalo y vuelva a conectarlo." at bounding box center [660, 182] width 7 height 7
click at [657, 184] on circle "Se ha perdido la conexión. Para restablecerla, remuevalo y vuelva a conectarlo." at bounding box center [660, 182] width 7 height 7
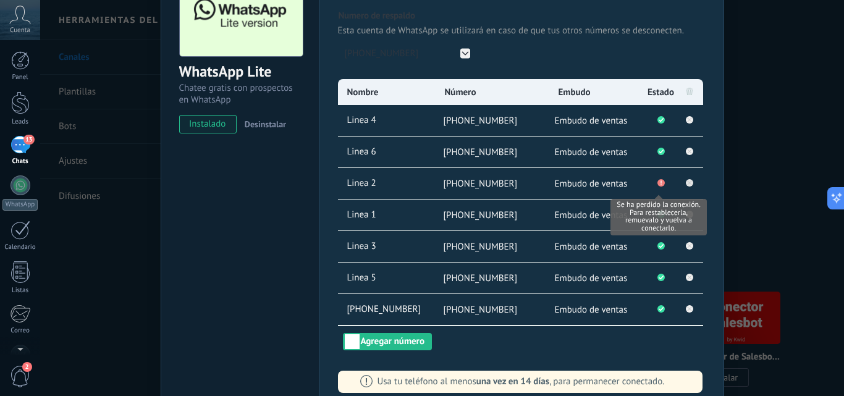
click at [688, 181] on rect at bounding box center [689, 182] width 7 height 7
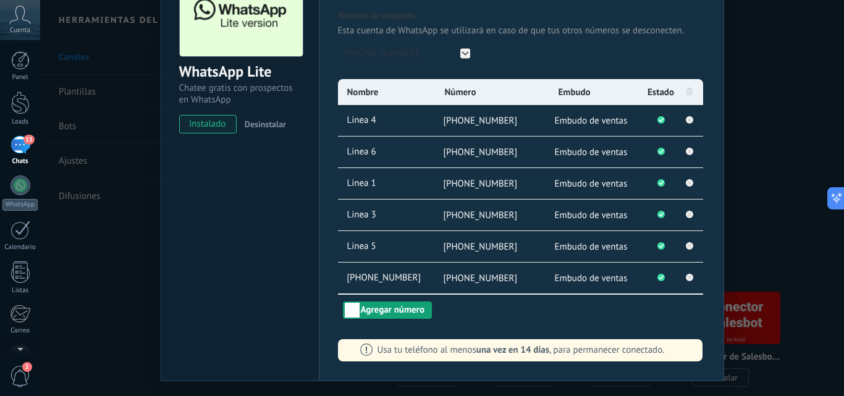
click at [391, 314] on button "Agregar número" at bounding box center [387, 310] width 89 height 17
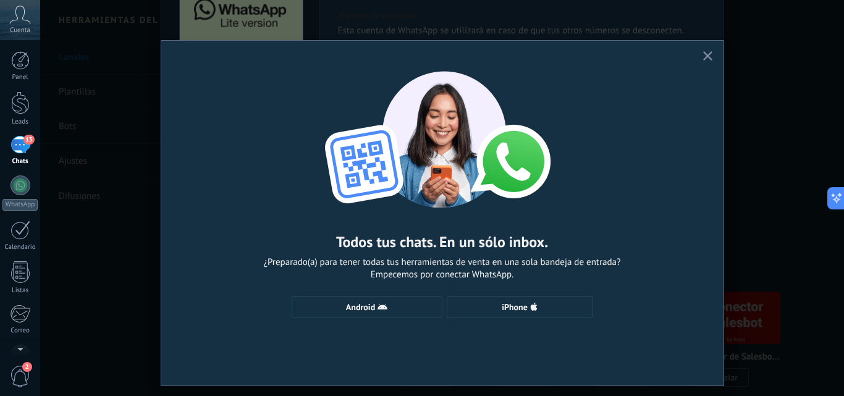
click at [703, 51] on button "button" at bounding box center [707, 56] width 15 height 17
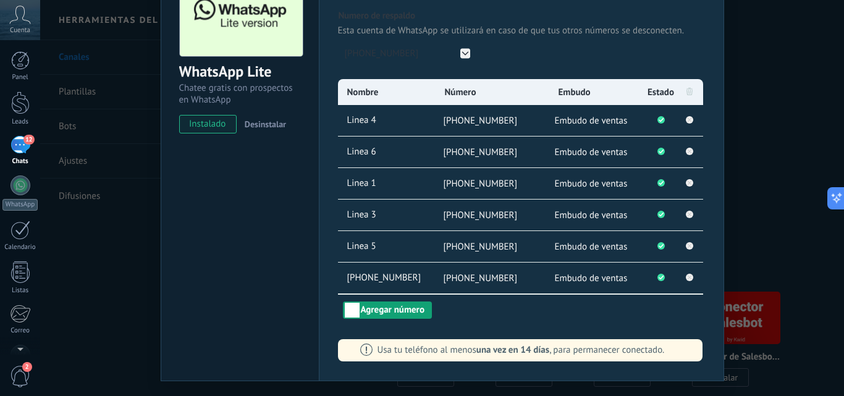
click at [412, 308] on button "Agregar número" at bounding box center [387, 310] width 89 height 17
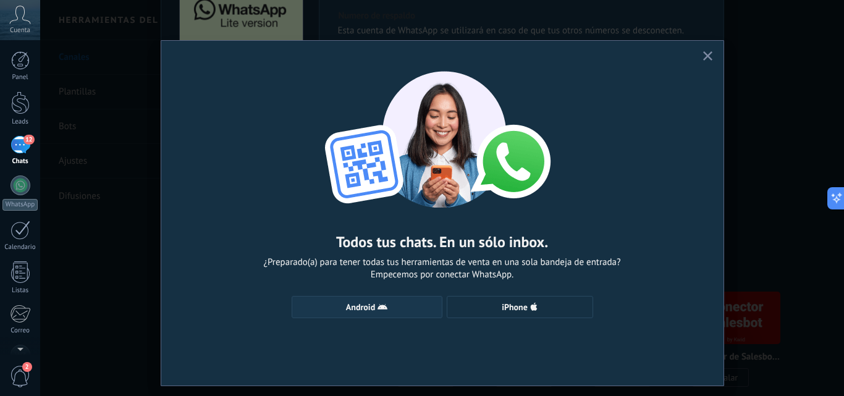
click at [407, 305] on span "Android" at bounding box center [366, 307] width 137 height 10
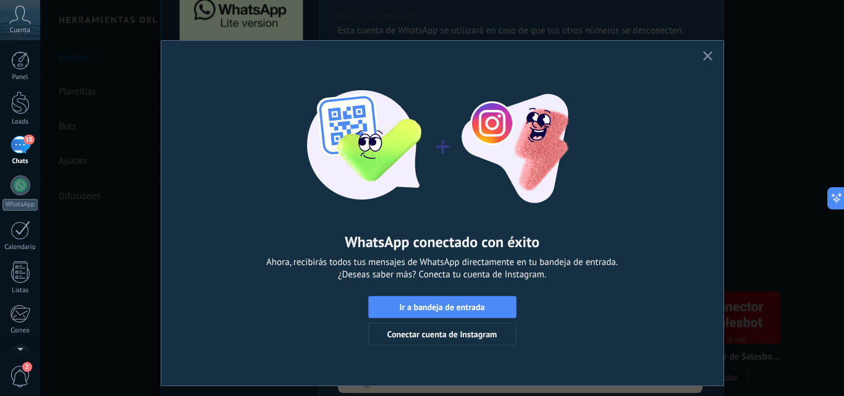
click at [700, 56] on button "button" at bounding box center [707, 56] width 15 height 17
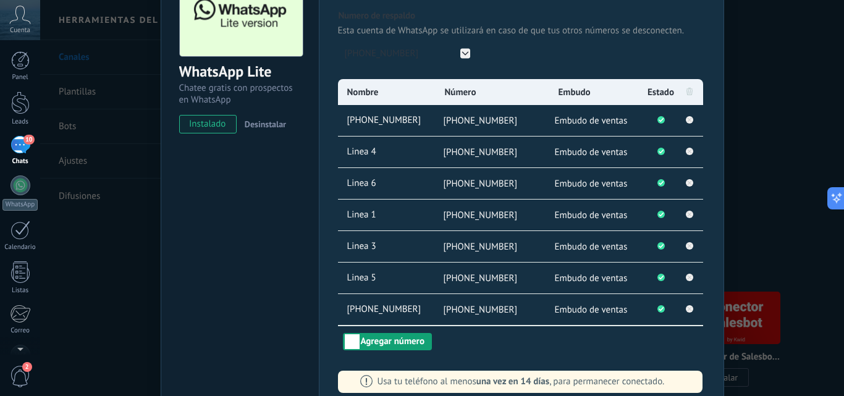
click at [390, 345] on button "Agregar número" at bounding box center [387, 341] width 89 height 17
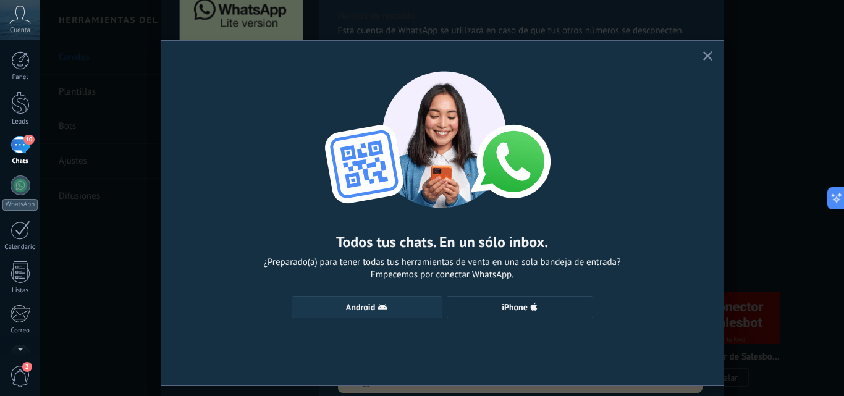
click at [348, 301] on button "Android" at bounding box center [367, 307] width 151 height 22
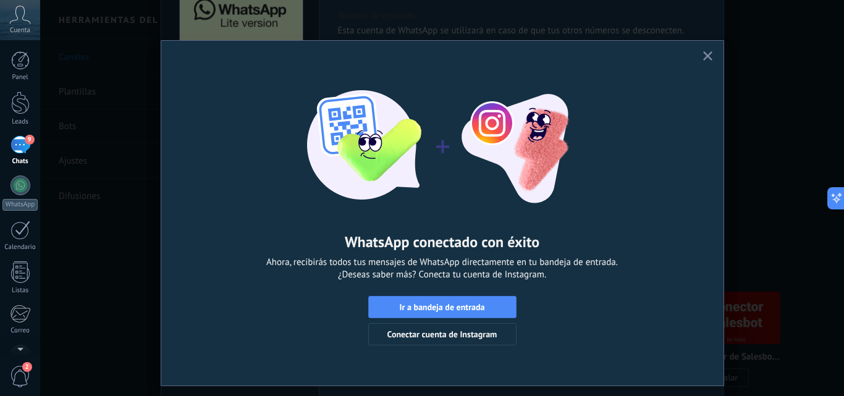
click at [701, 50] on button "button" at bounding box center [707, 56] width 15 height 17
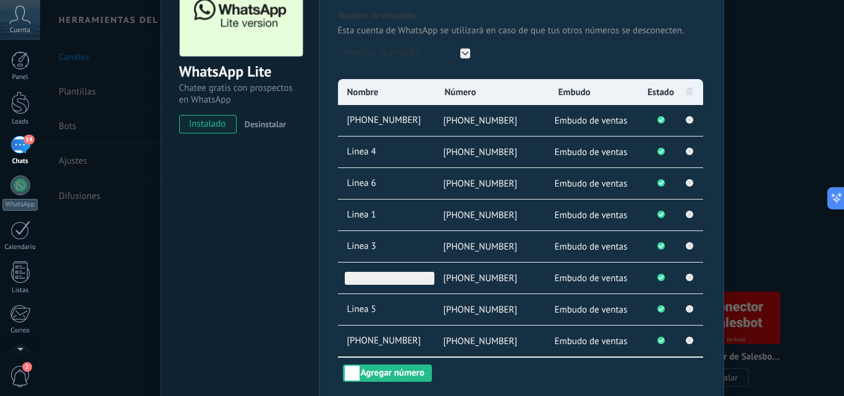
click at [387, 277] on span "[PHONE_NUMBER]" at bounding box center [390, 278] width 90 height 13
type input "*"
type input "*******"
click at [470, 374] on div "Nombre Número Embudo Estado +54 9 11 2694-1476 +54 9 11 2694-1476 Embudo de ven…" at bounding box center [521, 230] width 367 height 303
click at [405, 376] on button "Agregar número" at bounding box center [387, 373] width 89 height 17
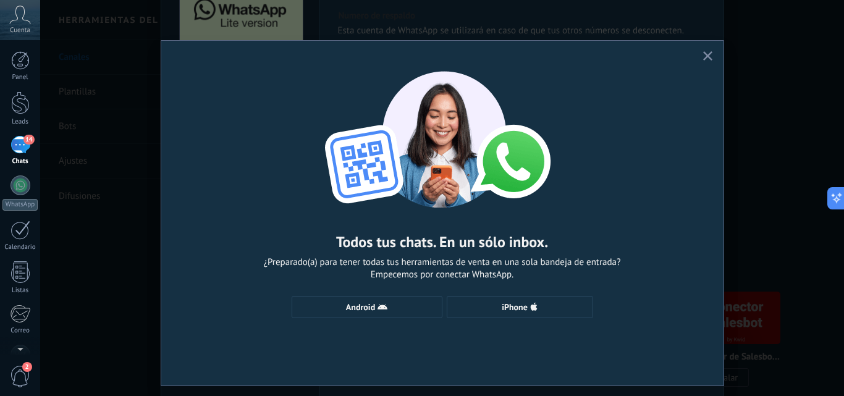
click at [705, 60] on icon "button" at bounding box center [707, 55] width 9 height 9
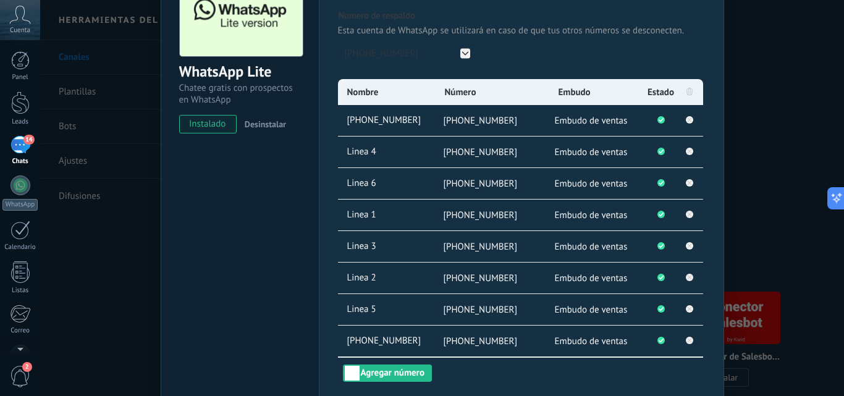
click at [201, 319] on div "WhatsApp Lite Chatee gratis con prospectos en WhatsApp instalado Desinstalar" at bounding box center [240, 197] width 158 height 493
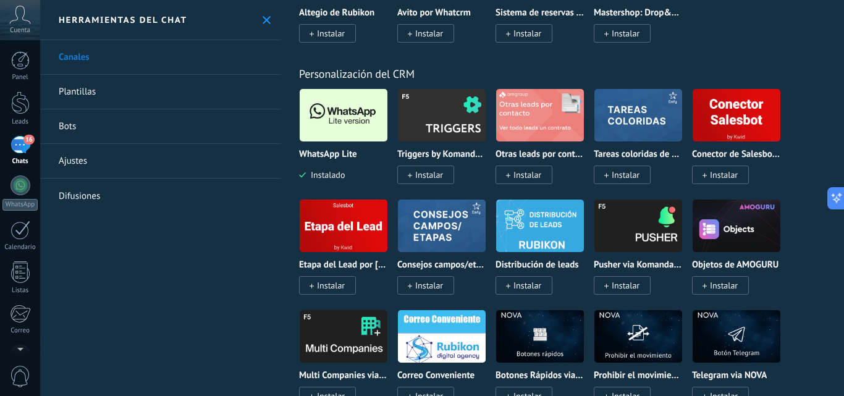
click at [332, 124] on img at bounding box center [344, 115] width 88 height 60
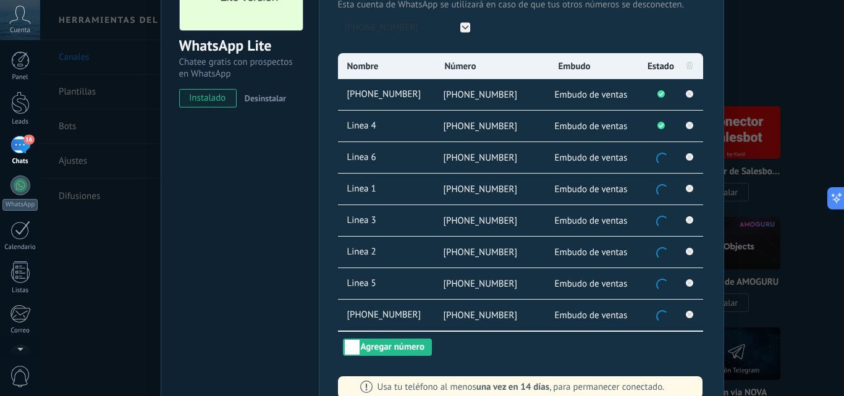
scroll to position [124, 0]
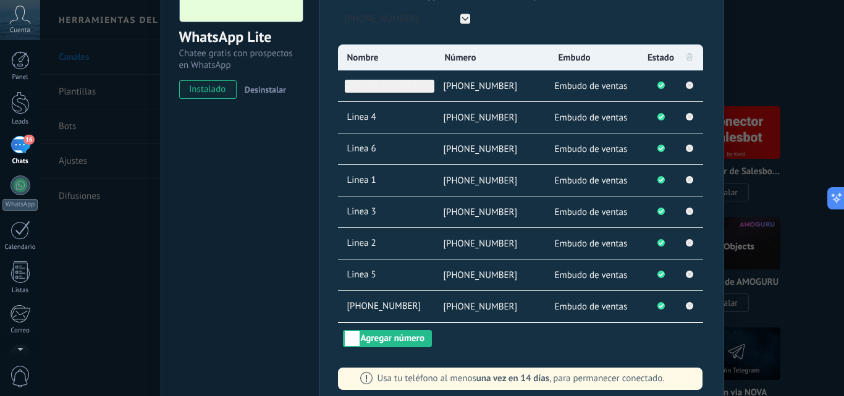
click at [385, 84] on span "[PHONE_NUMBER]" at bounding box center [390, 86] width 90 height 13
click at [385, 84] on input "**********" at bounding box center [390, 86] width 90 height 13
click at [417, 339] on button "Agregar número" at bounding box center [387, 338] width 89 height 17
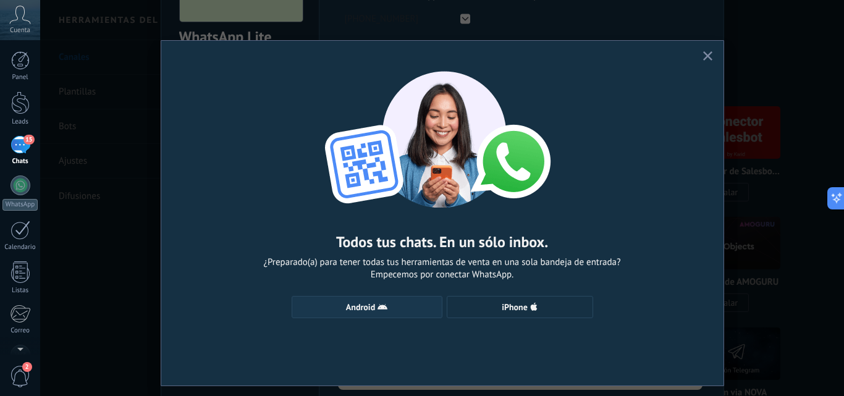
click at [394, 302] on button "Android" at bounding box center [367, 307] width 151 height 22
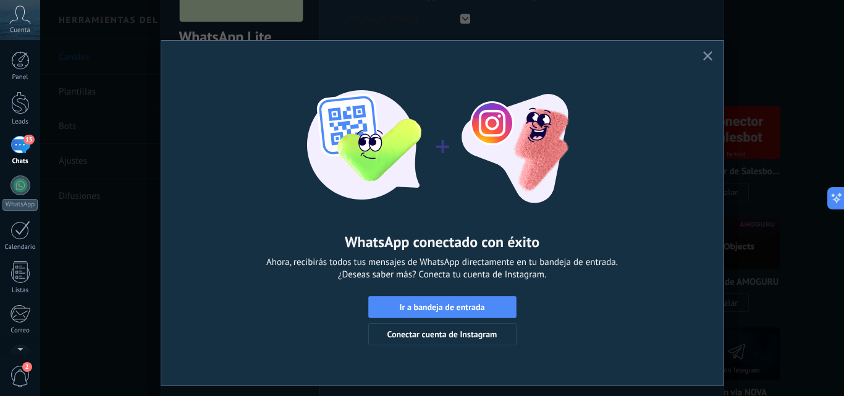
click at [707, 61] on span "button" at bounding box center [707, 56] width 9 height 11
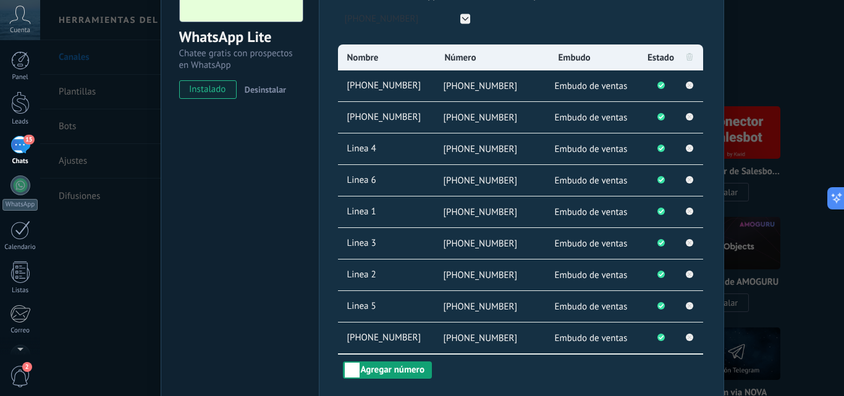
click at [381, 369] on button "Agregar número" at bounding box center [387, 369] width 89 height 17
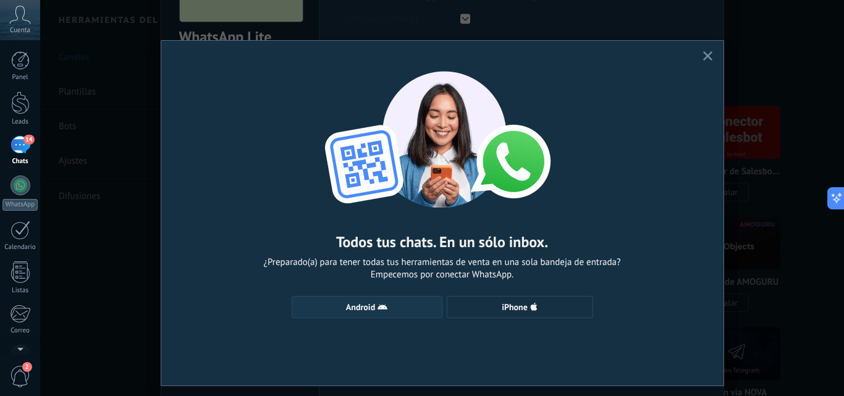
click at [418, 311] on span "Android" at bounding box center [366, 307] width 137 height 10
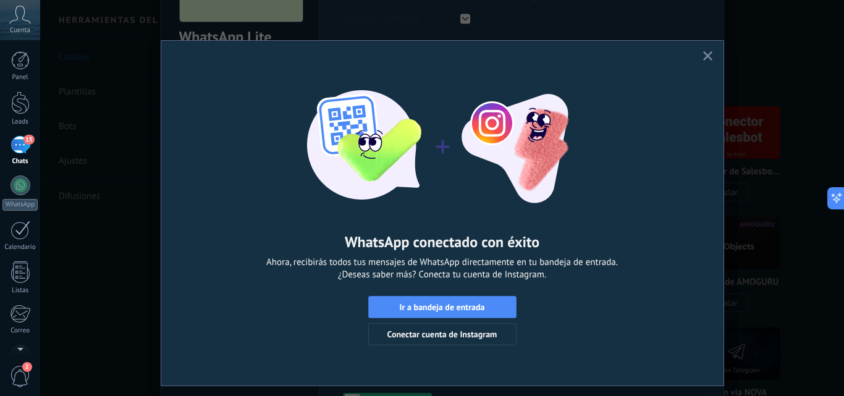
click at [707, 49] on button "button" at bounding box center [707, 56] width 15 height 17
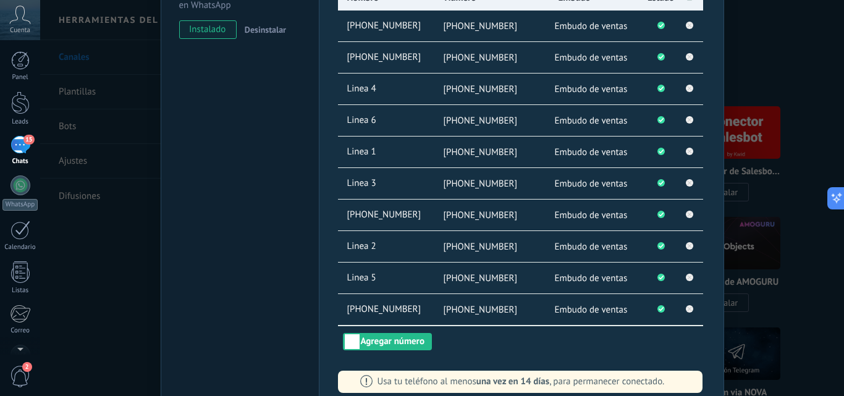
scroll to position [247, 0]
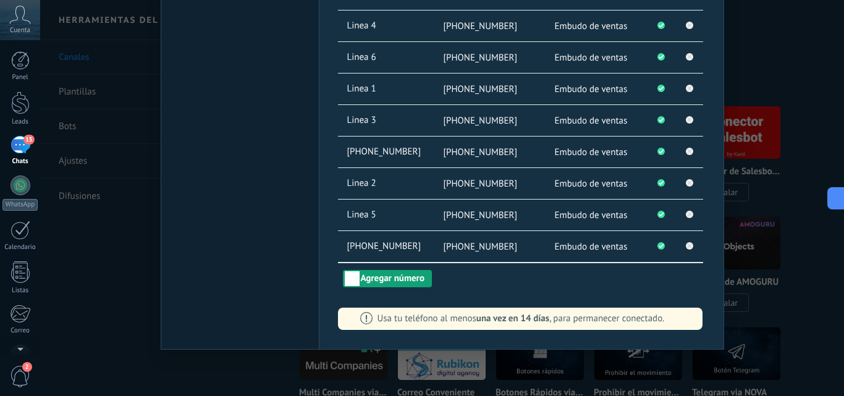
click at [399, 279] on button "Agregar número" at bounding box center [387, 278] width 89 height 17
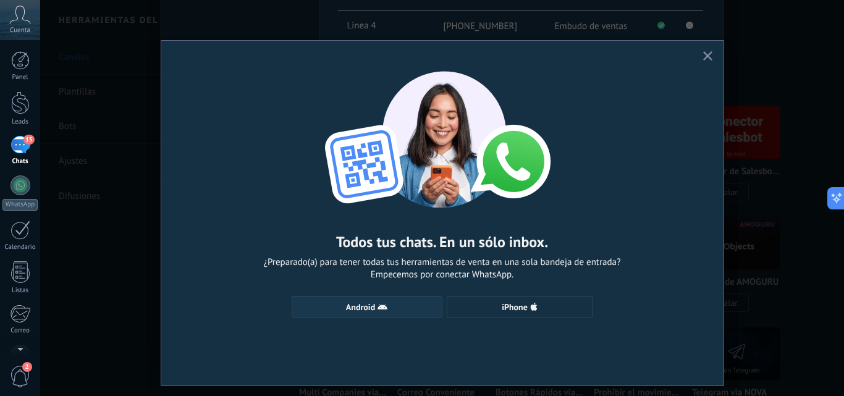
click at [370, 300] on button "Android" at bounding box center [367, 307] width 151 height 22
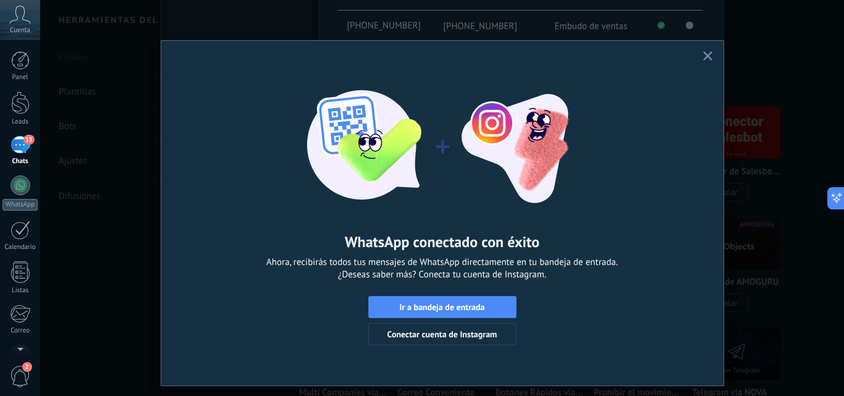
click at [706, 59] on icon "button" at bounding box center [707, 55] width 9 height 9
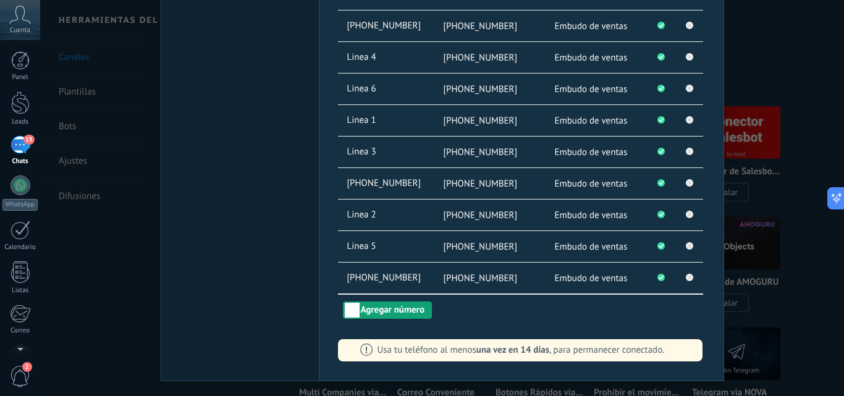
click at [360, 312] on button "Agregar número" at bounding box center [387, 310] width 89 height 17
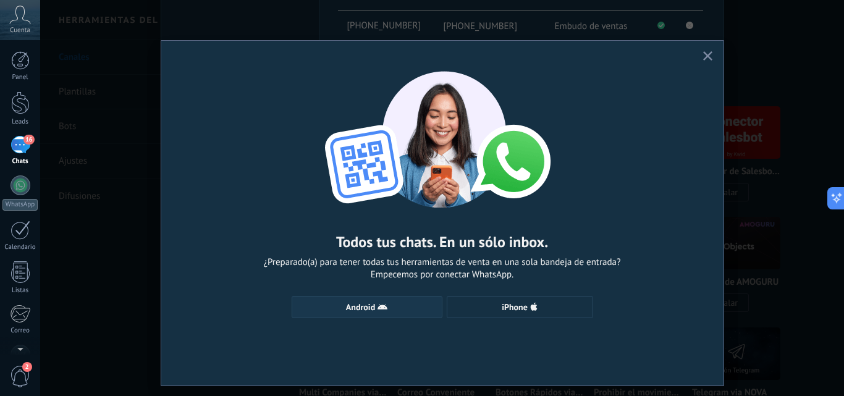
click at [368, 309] on span "Android" at bounding box center [360, 307] width 29 height 9
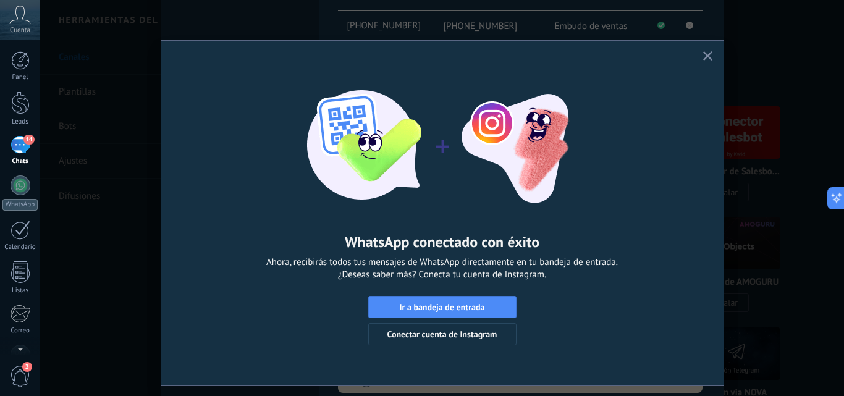
click at [706, 56] on use "button" at bounding box center [707, 55] width 9 height 9
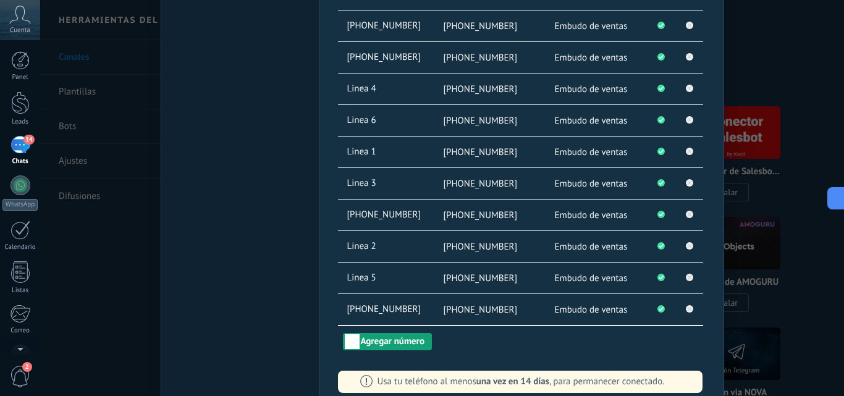
click at [405, 345] on button "Agregar número" at bounding box center [387, 341] width 89 height 17
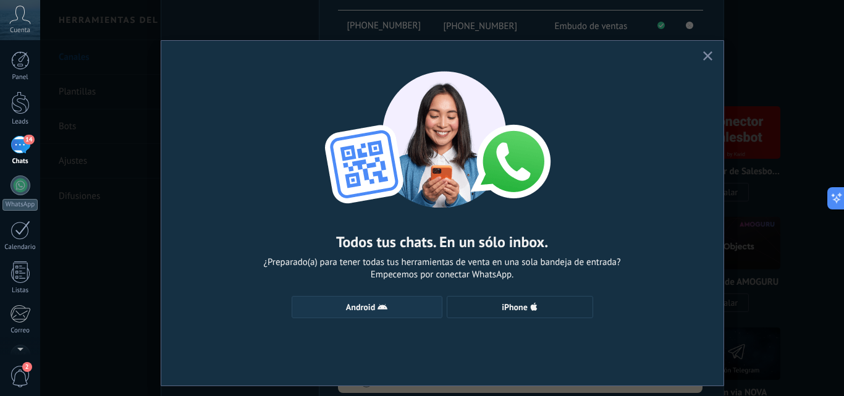
click at [407, 311] on span "Android" at bounding box center [366, 307] width 137 height 10
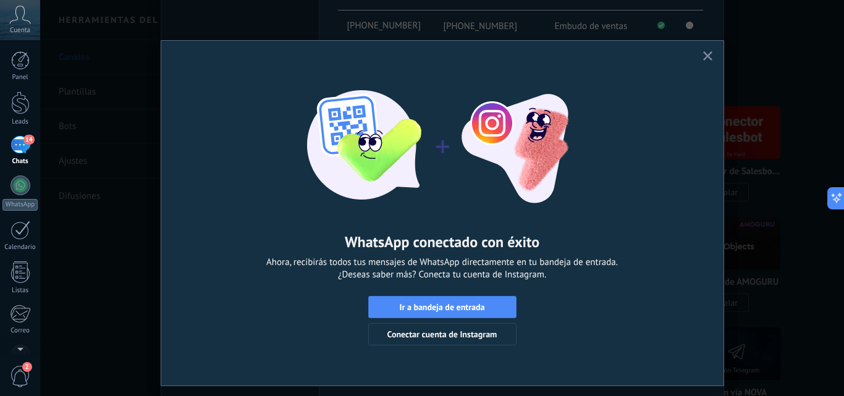
click at [708, 54] on icon "button" at bounding box center [707, 55] width 9 height 9
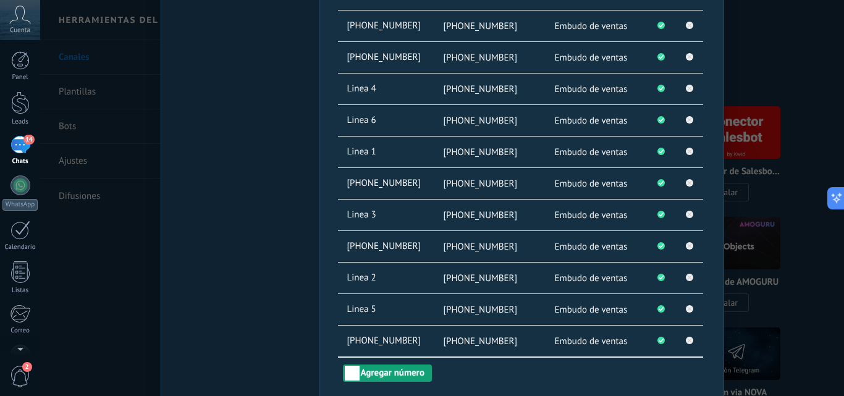
click at [374, 379] on button "Agregar número" at bounding box center [387, 373] width 89 height 17
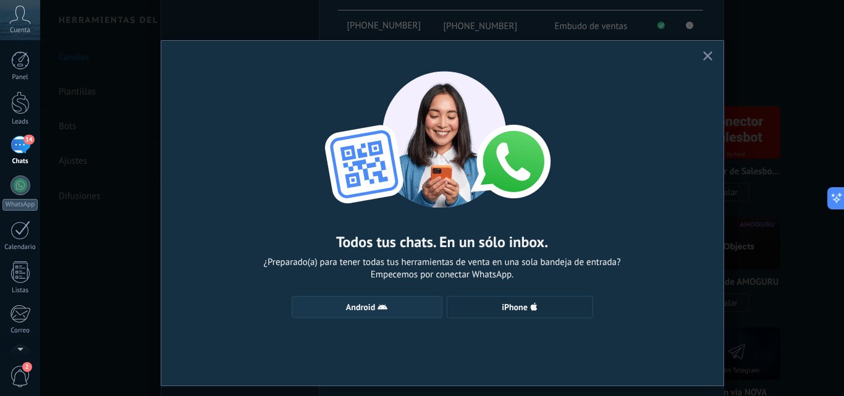
click at [407, 302] on button "Android" at bounding box center [367, 307] width 151 height 22
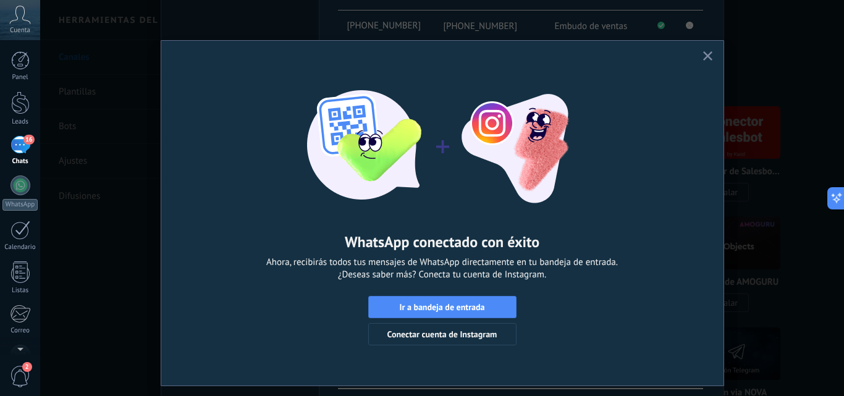
click at [709, 61] on span "button" at bounding box center [707, 56] width 9 height 11
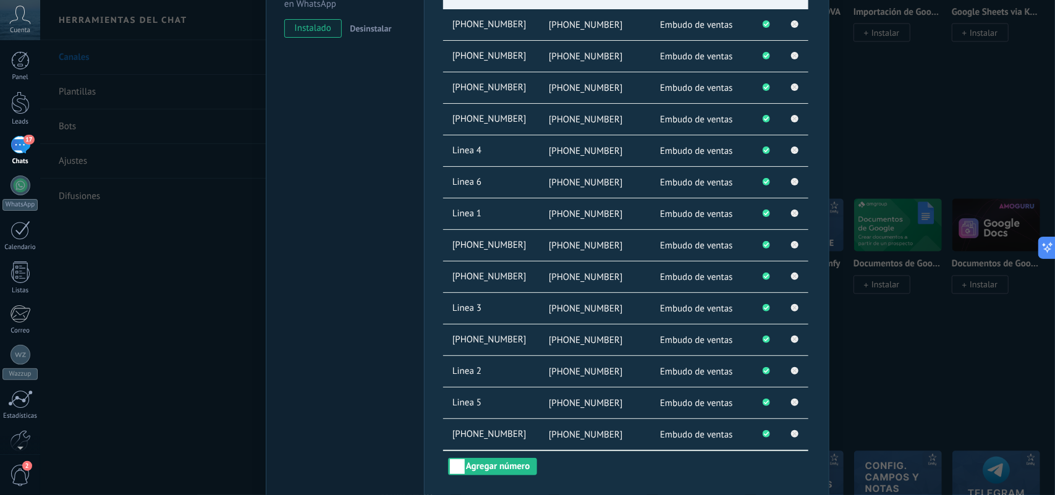
scroll to position [184, 0]
drag, startPoint x: 743, startPoint y: 0, endPoint x: 347, endPoint y: 300, distance: 496.2
click at [339, 303] on div "WhatsApp Lite Chatee gratis con prospectos en WhatsApp instalado Desinstalar" at bounding box center [345, 197] width 158 height 682
click at [479, 395] on button "Agregar número" at bounding box center [492, 466] width 89 height 17
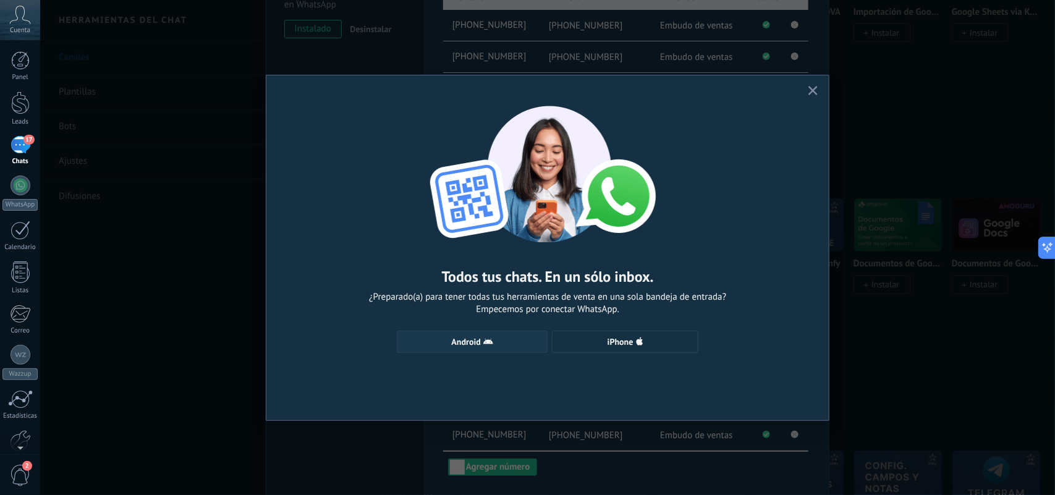
click at [484, 344] on use "button" at bounding box center [488, 342] width 10 height 6
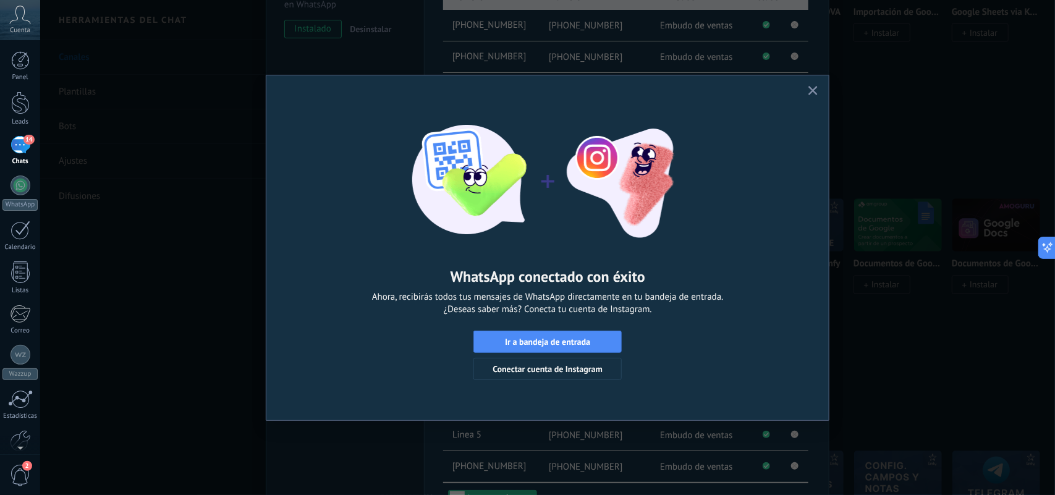
click at [811, 85] on button "button" at bounding box center [812, 91] width 15 height 17
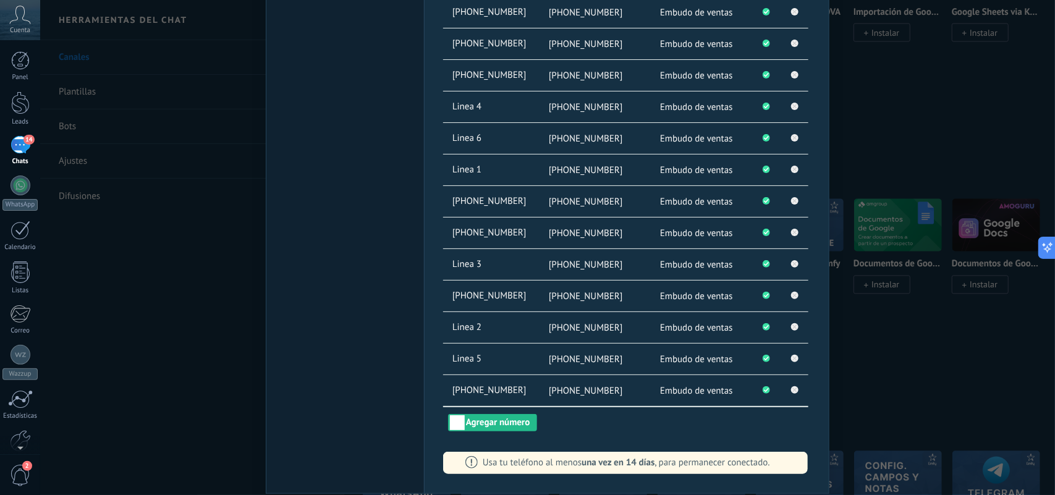
scroll to position [261, 0]
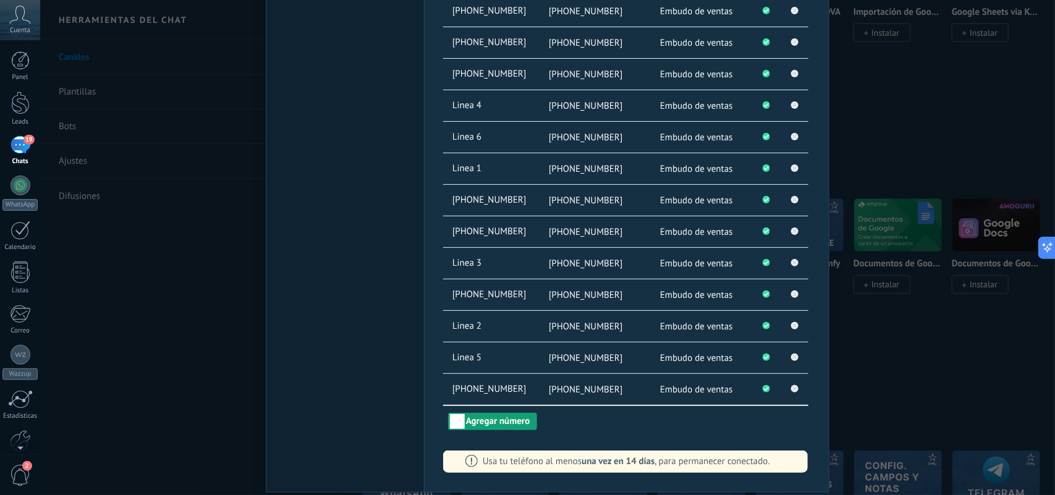
click at [499, 395] on button "Agregar número" at bounding box center [492, 421] width 89 height 17
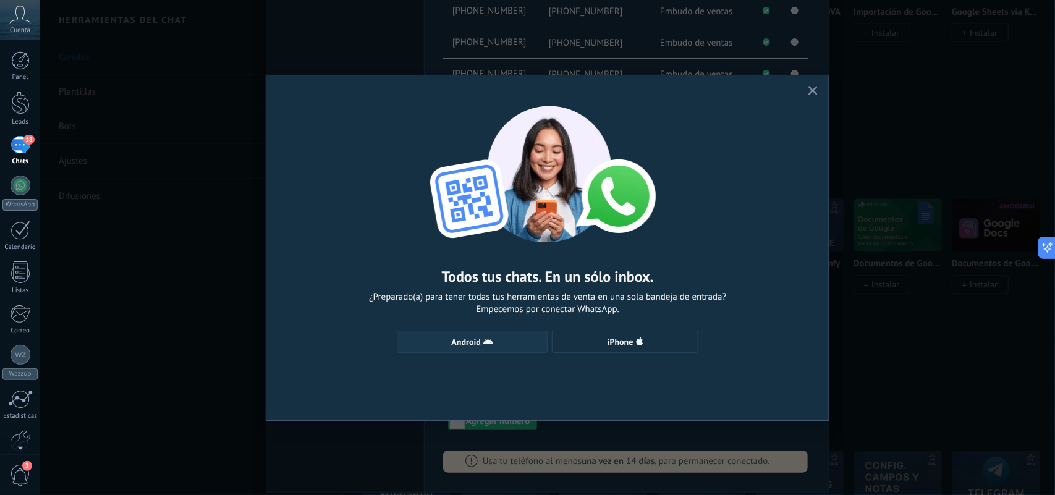
click at [458, 338] on span "Android" at bounding box center [466, 341] width 29 height 9
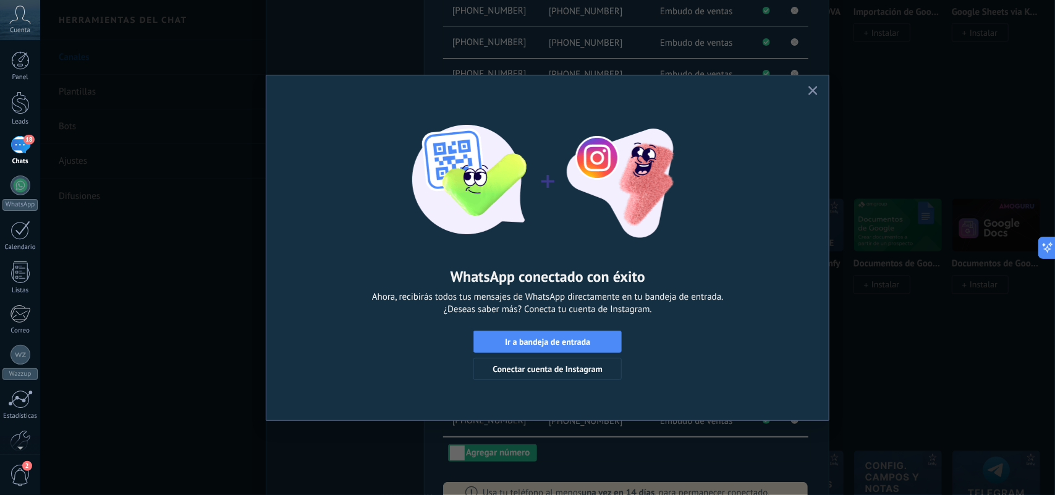
click at [816, 96] on span "button" at bounding box center [812, 91] width 9 height 11
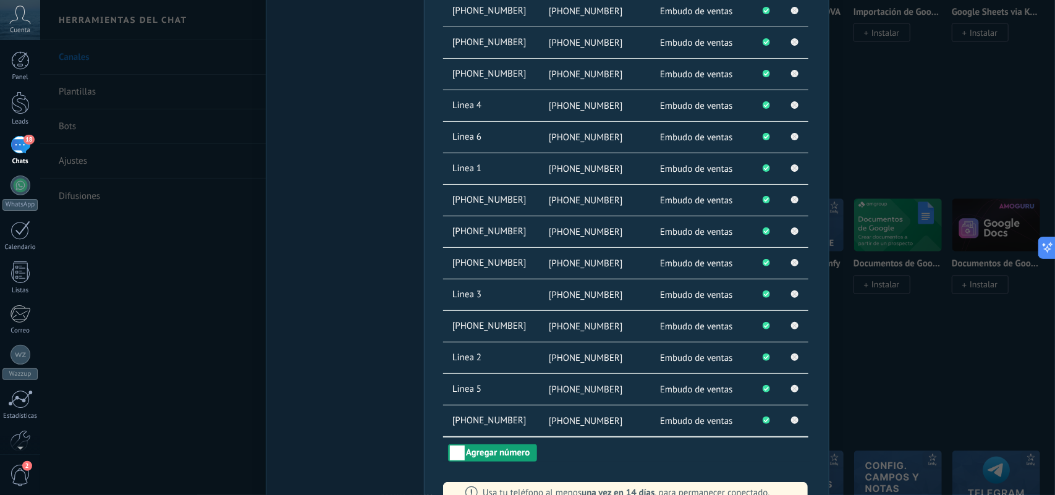
click at [487, 395] on button "Agregar número" at bounding box center [492, 452] width 89 height 17
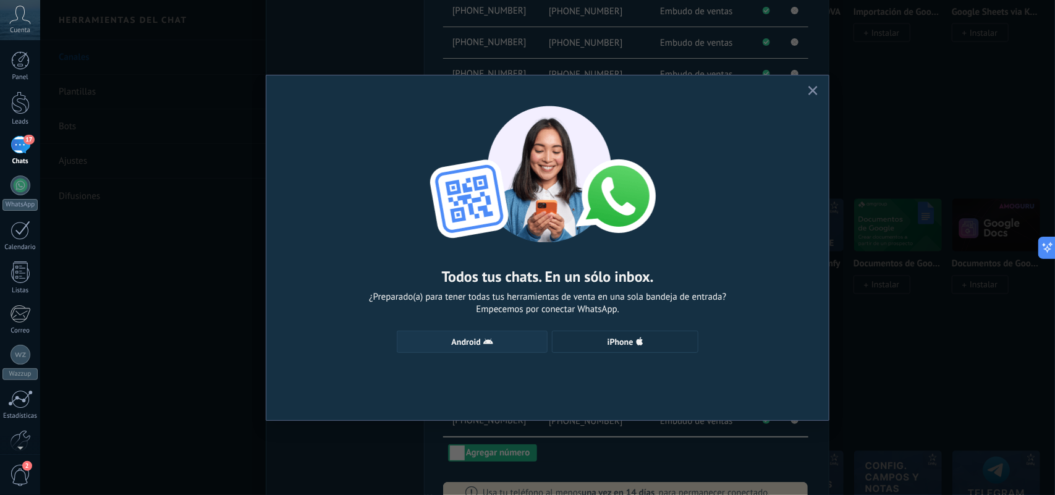
click at [482, 336] on button "Android" at bounding box center [472, 342] width 151 height 22
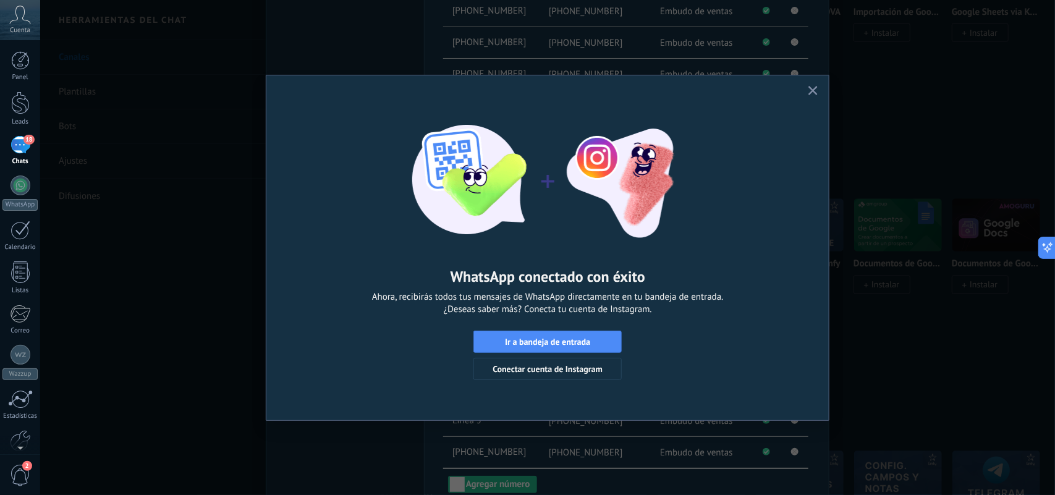
click at [817, 87] on button "button" at bounding box center [812, 91] width 15 height 17
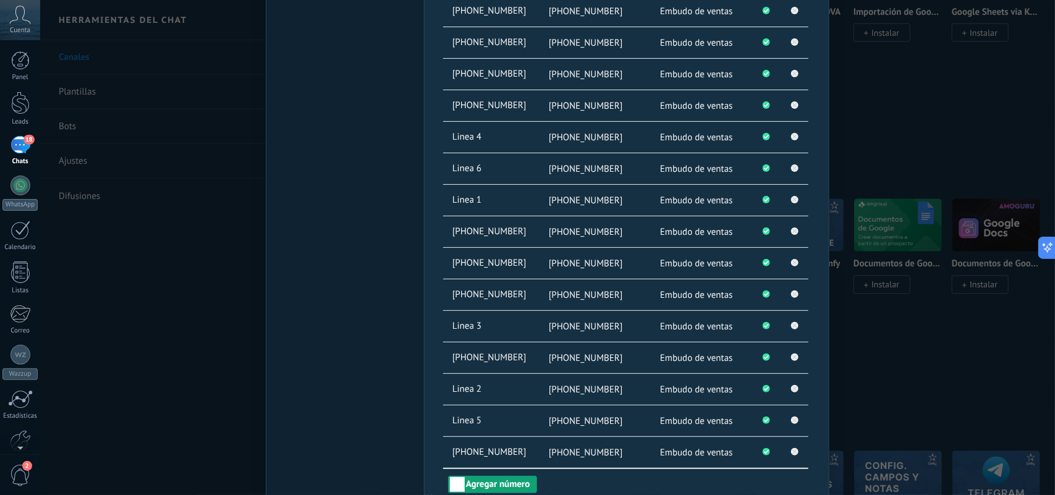
click at [489, 395] on button "Agregar número" at bounding box center [492, 484] width 89 height 17
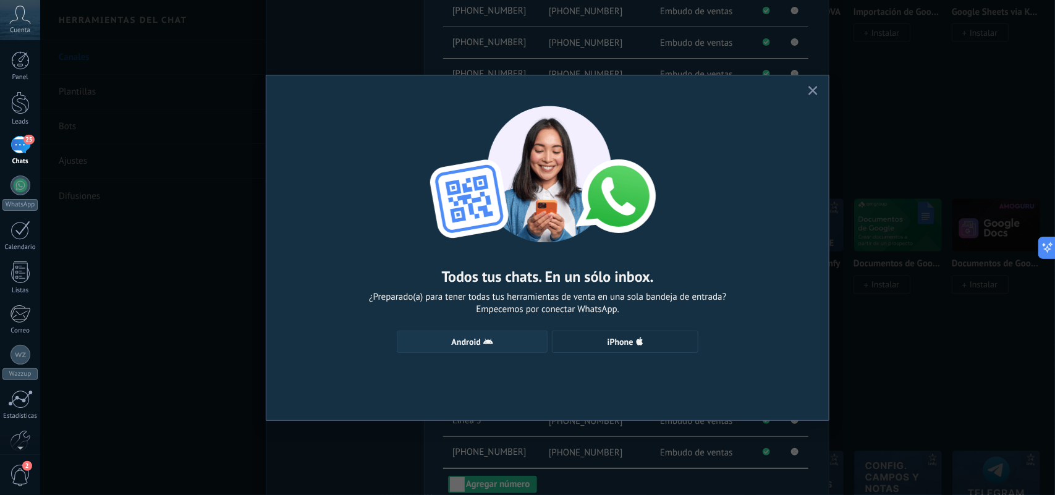
click at [502, 340] on span "Android" at bounding box center [471, 342] width 137 height 10
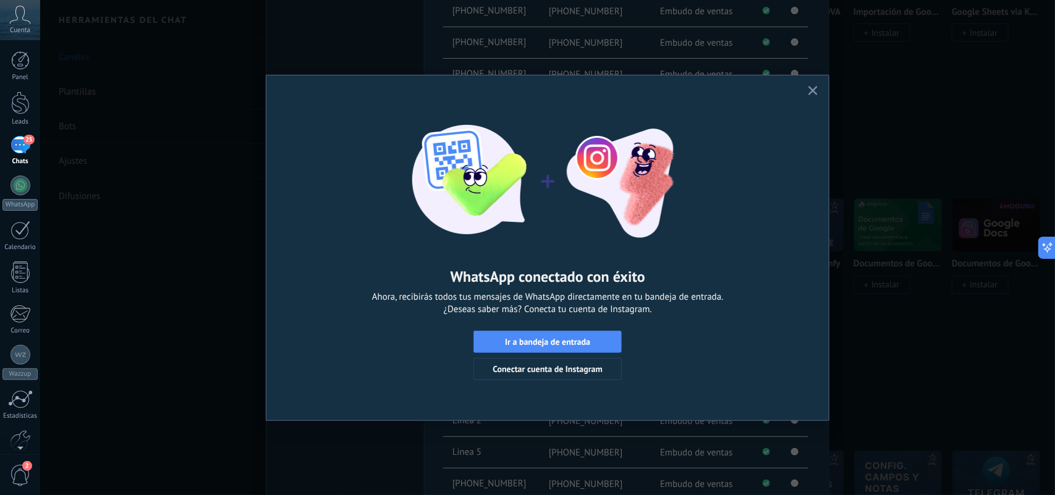
click at [816, 96] on span "button" at bounding box center [812, 91] width 9 height 11
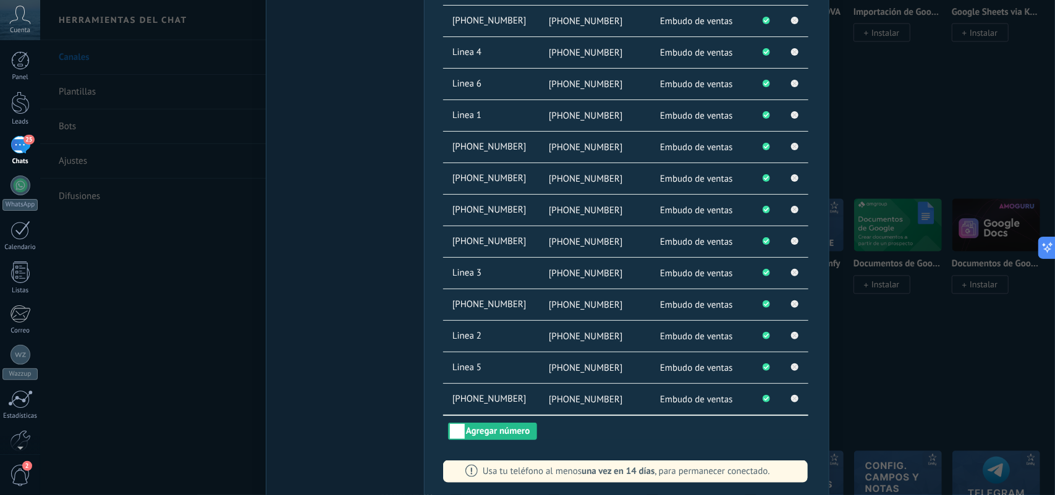
scroll to position [402, 0]
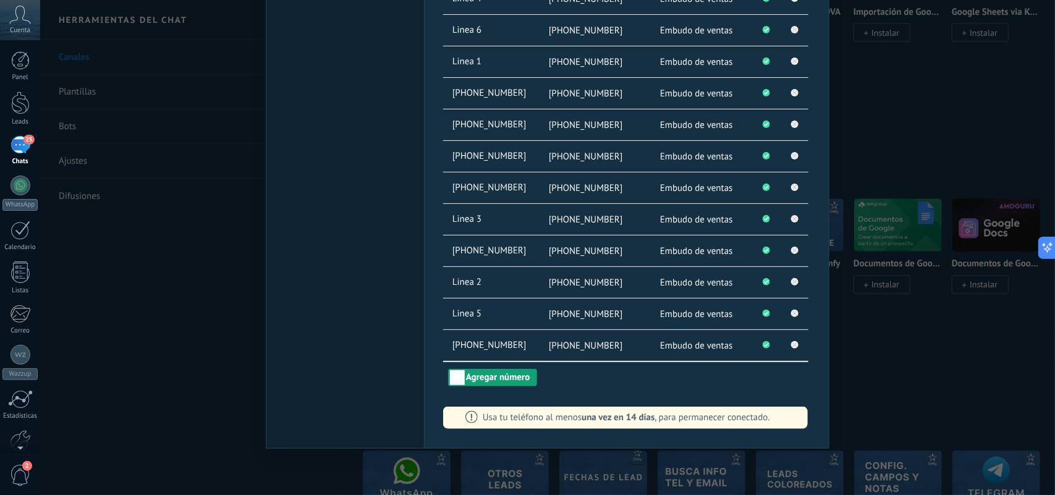
click at [496, 382] on button "Agregar número" at bounding box center [492, 377] width 89 height 17
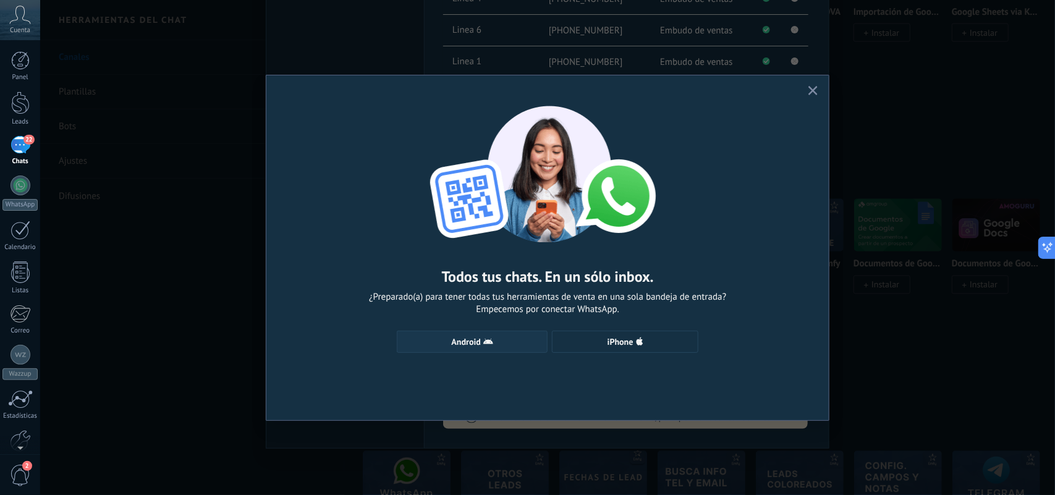
click at [465, 340] on span "Android" at bounding box center [466, 341] width 29 height 9
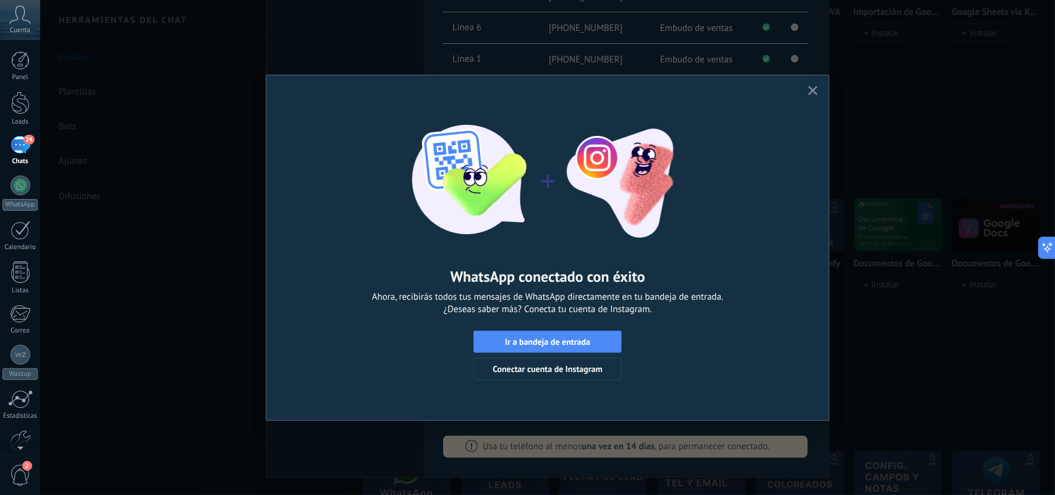
click at [814, 93] on icon "button" at bounding box center [812, 90] width 9 height 9
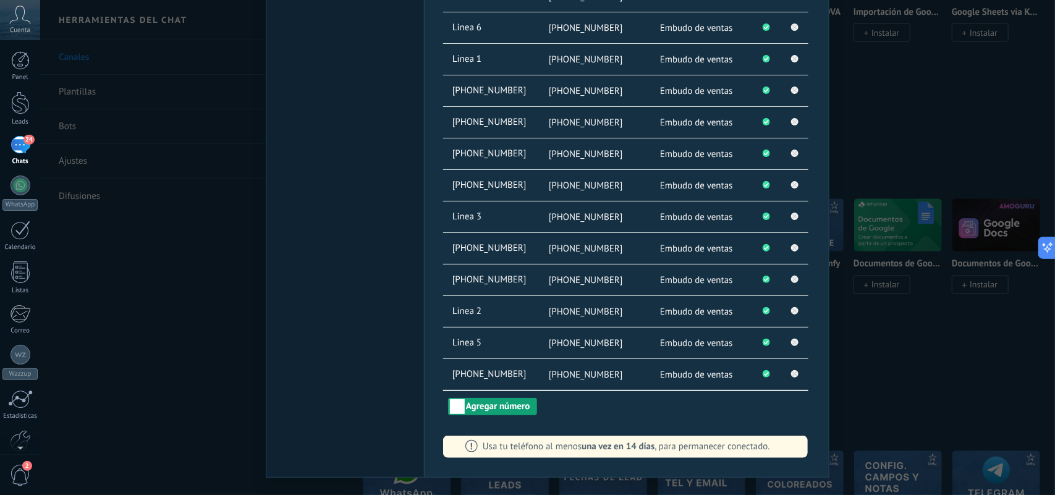
click at [491, 395] on button "Agregar número" at bounding box center [492, 406] width 89 height 17
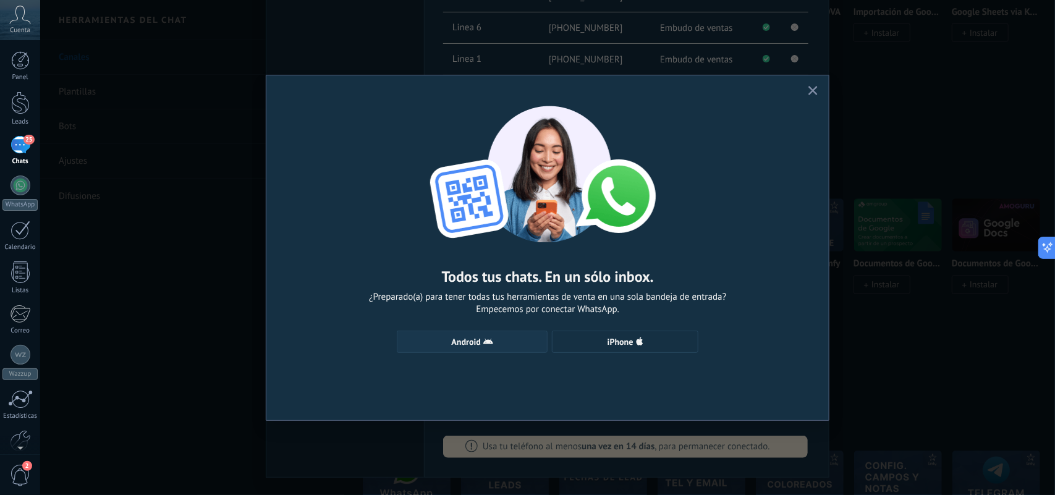
click at [489, 334] on button "Android" at bounding box center [472, 342] width 151 height 22
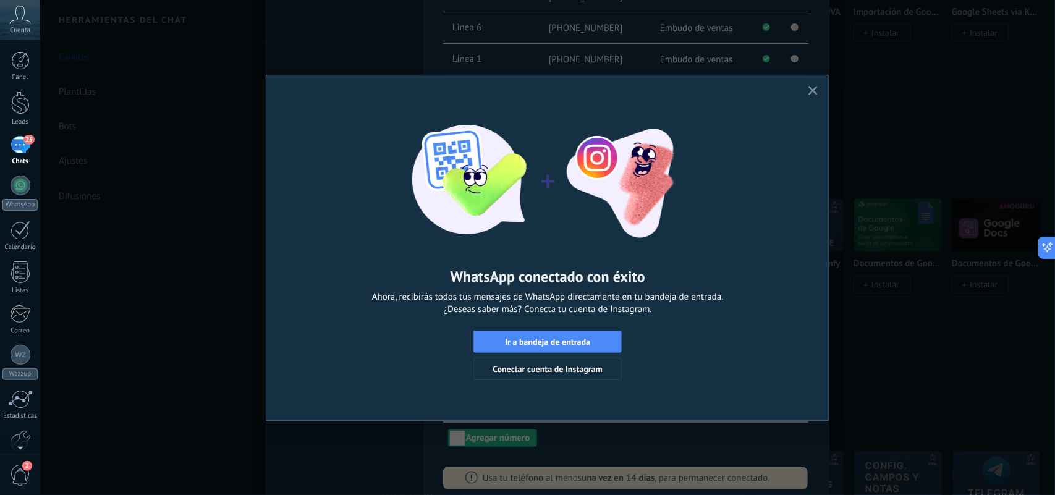
click at [814, 93] on use "button" at bounding box center [812, 90] width 9 height 9
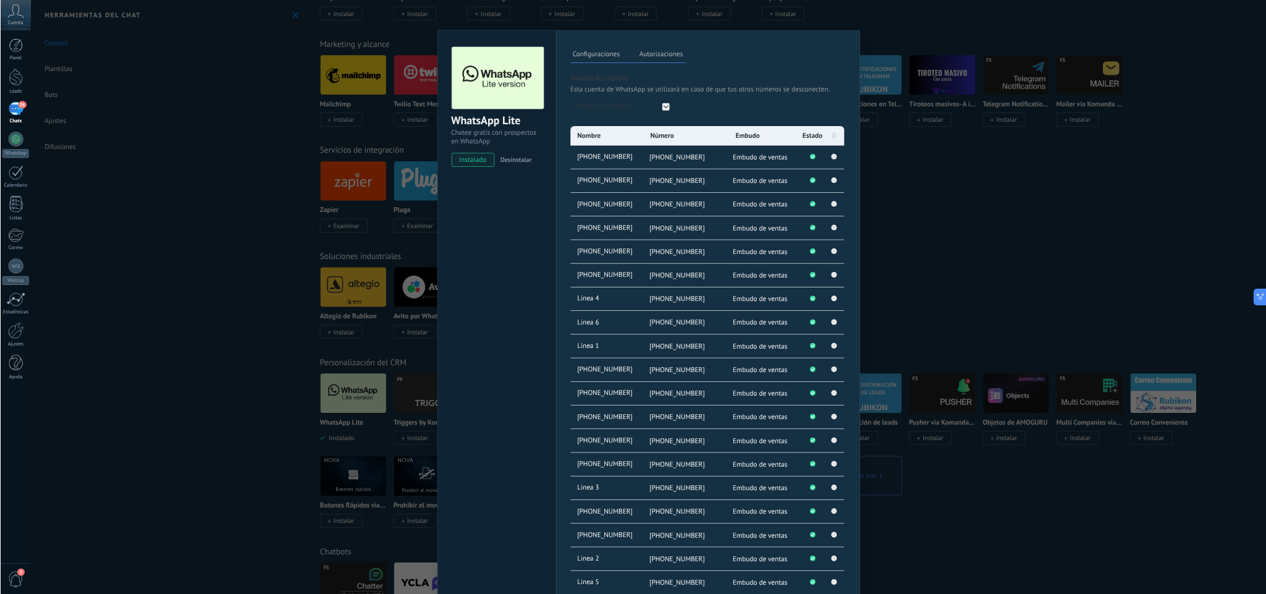
scroll to position [1530, 0]
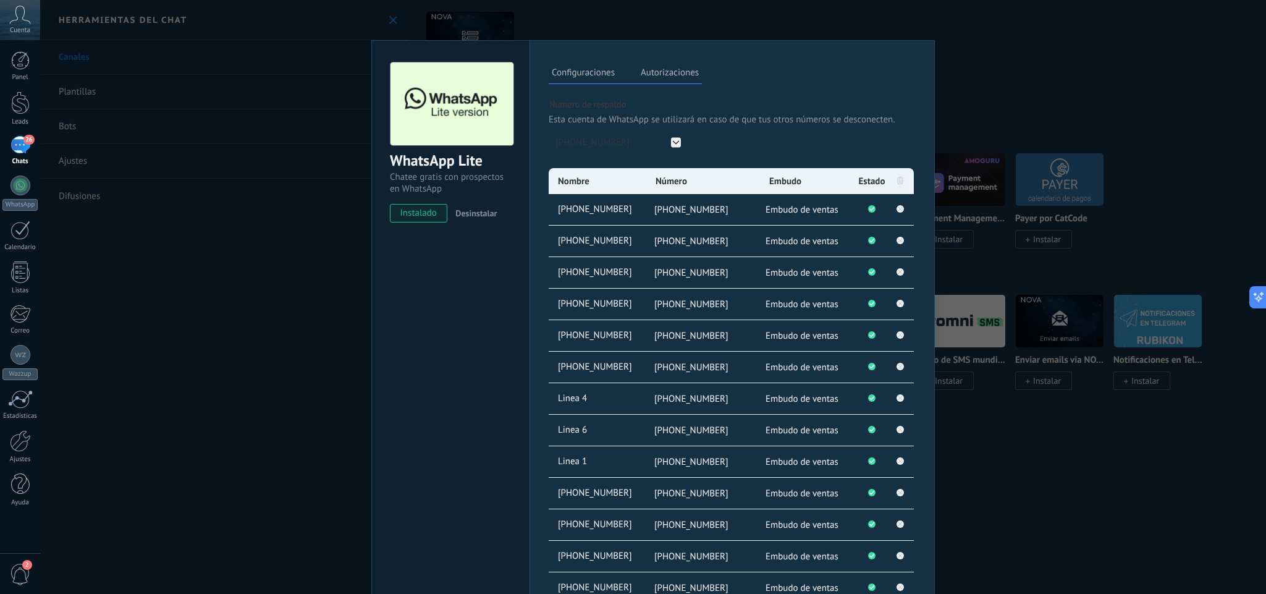
drag, startPoint x: 938, startPoint y: 4, endPoint x: 468, endPoint y: 371, distance: 596.5
click at [465, 395] on div "WhatsApp Lite Chatee gratis con prospectos en WhatsApp instalado Desinstalar" at bounding box center [450, 475] width 158 height 871
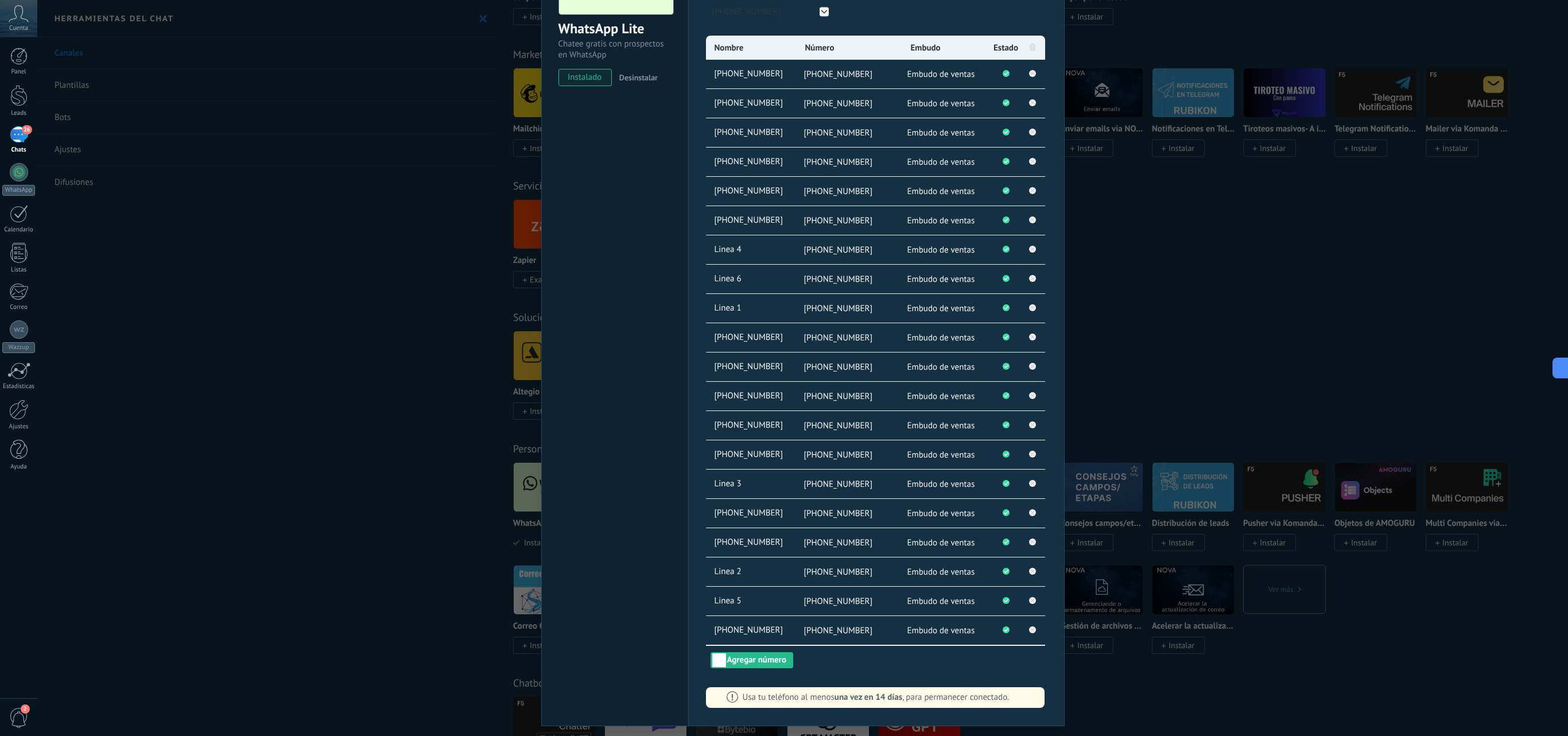
scroll to position [53, 0]
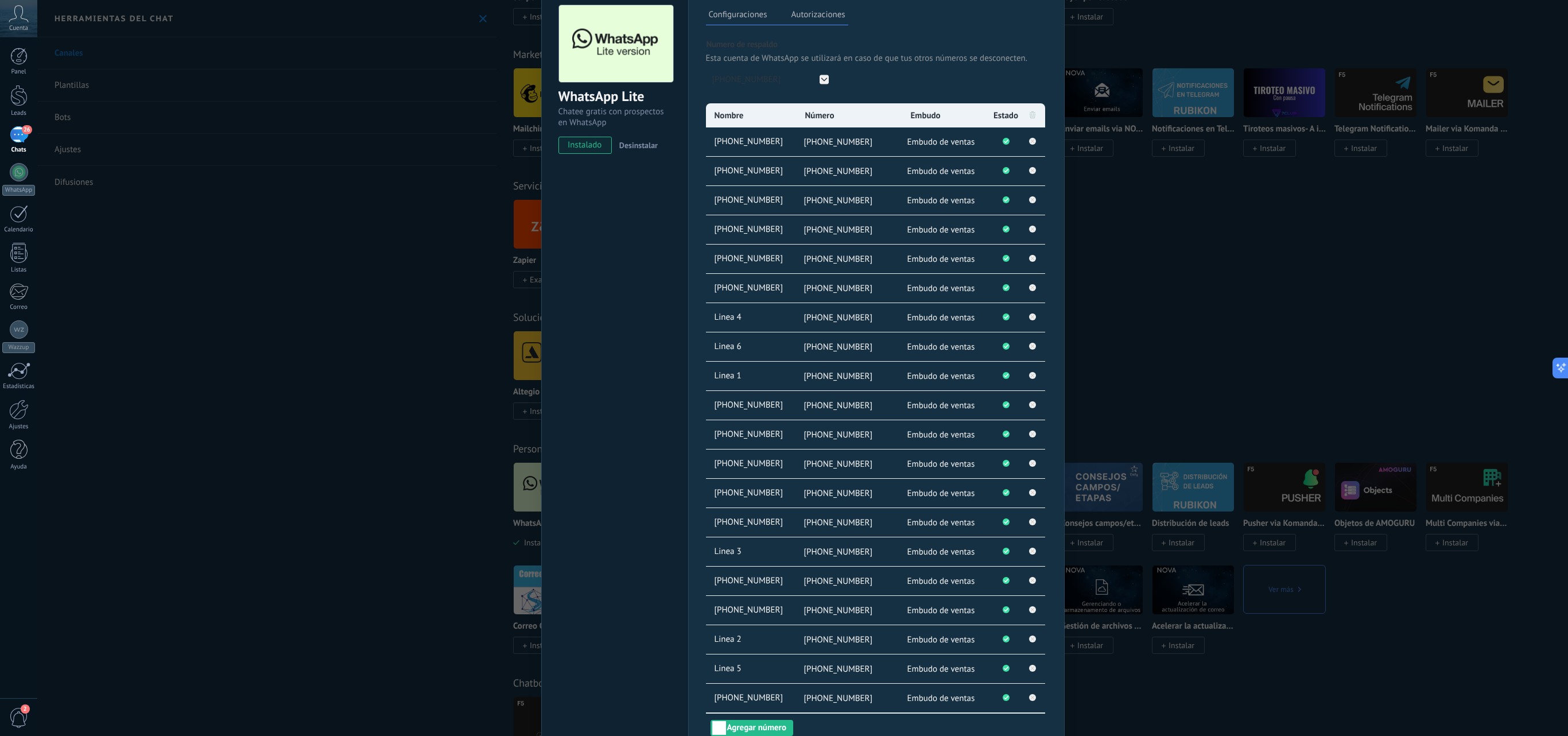
click at [605, 356] on div "WhatsApp Lite Chatee gratis con prospectos en WhatsApp instalado Desinstalar" at bounding box center [615, 388] width 147 height 809
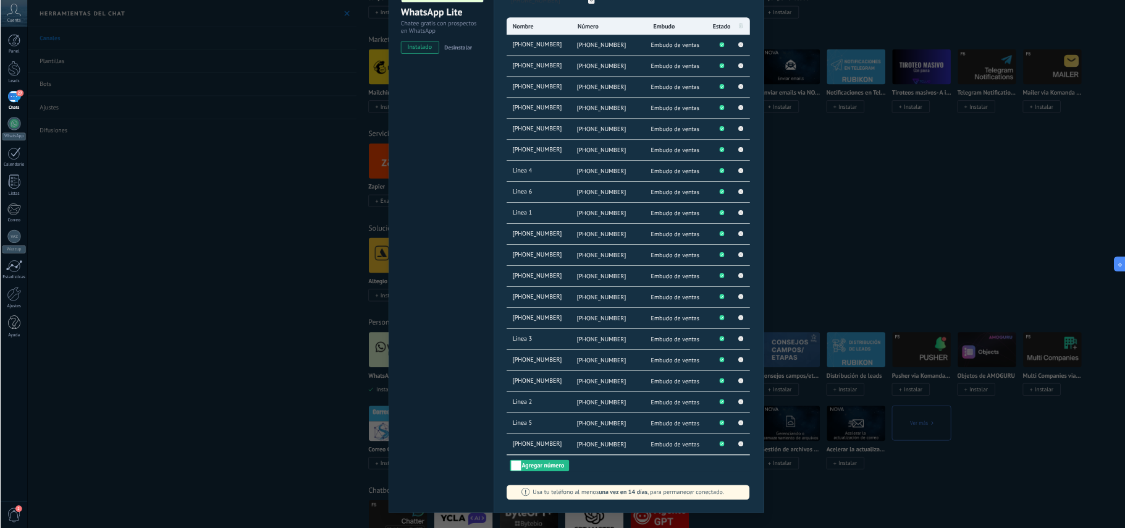
scroll to position [180, 0]
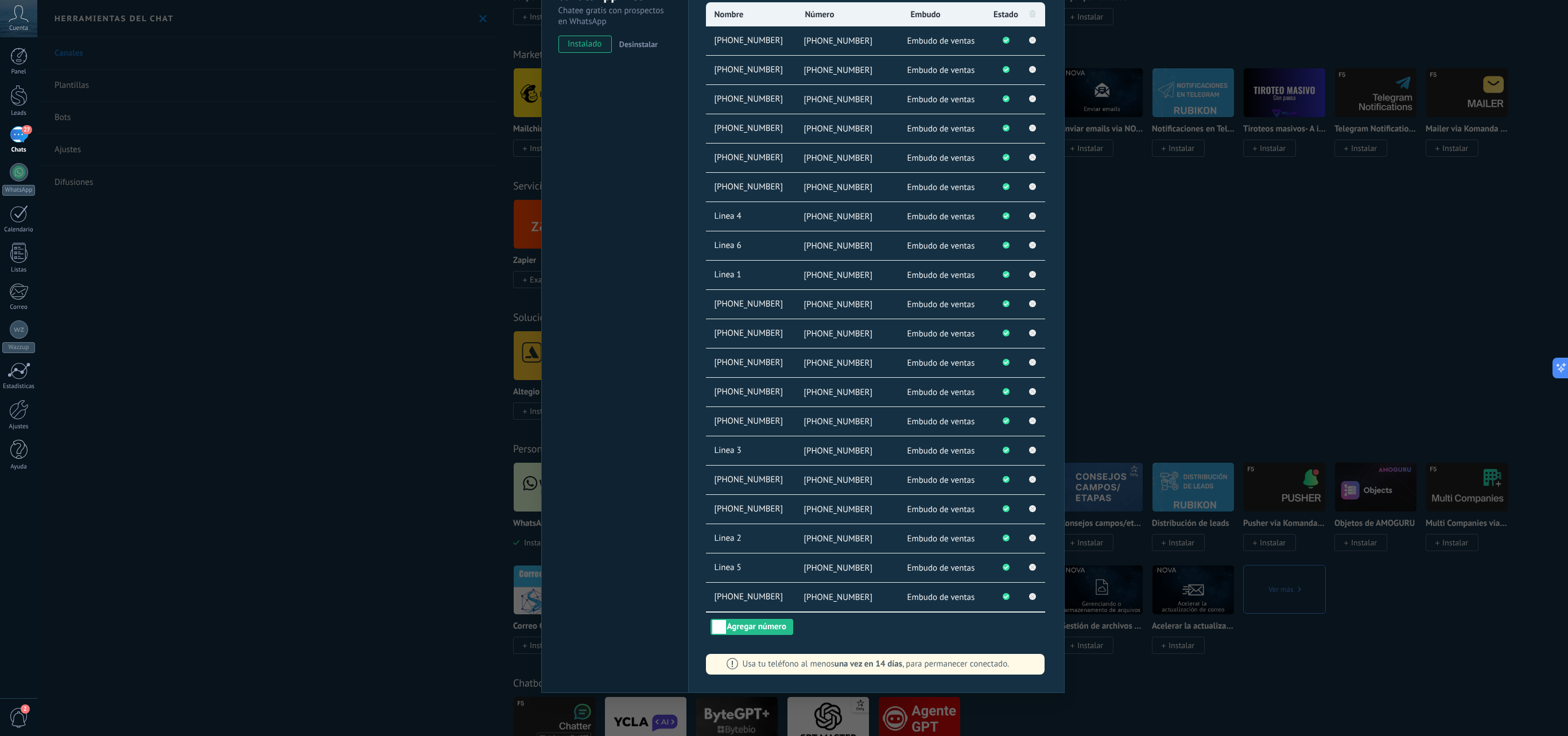
drag, startPoint x: 1559, startPoint y: 0, endPoint x: 608, endPoint y: 521, distance: 1084.4
click at [571, 367] on div "WhatsApp Lite Chatee gratis con prospectos en WhatsApp instalado Desinstalar" at bounding box center [615, 288] width 147 height 809
click at [768, 367] on button "Agregar número" at bounding box center [751, 626] width 83 height 16
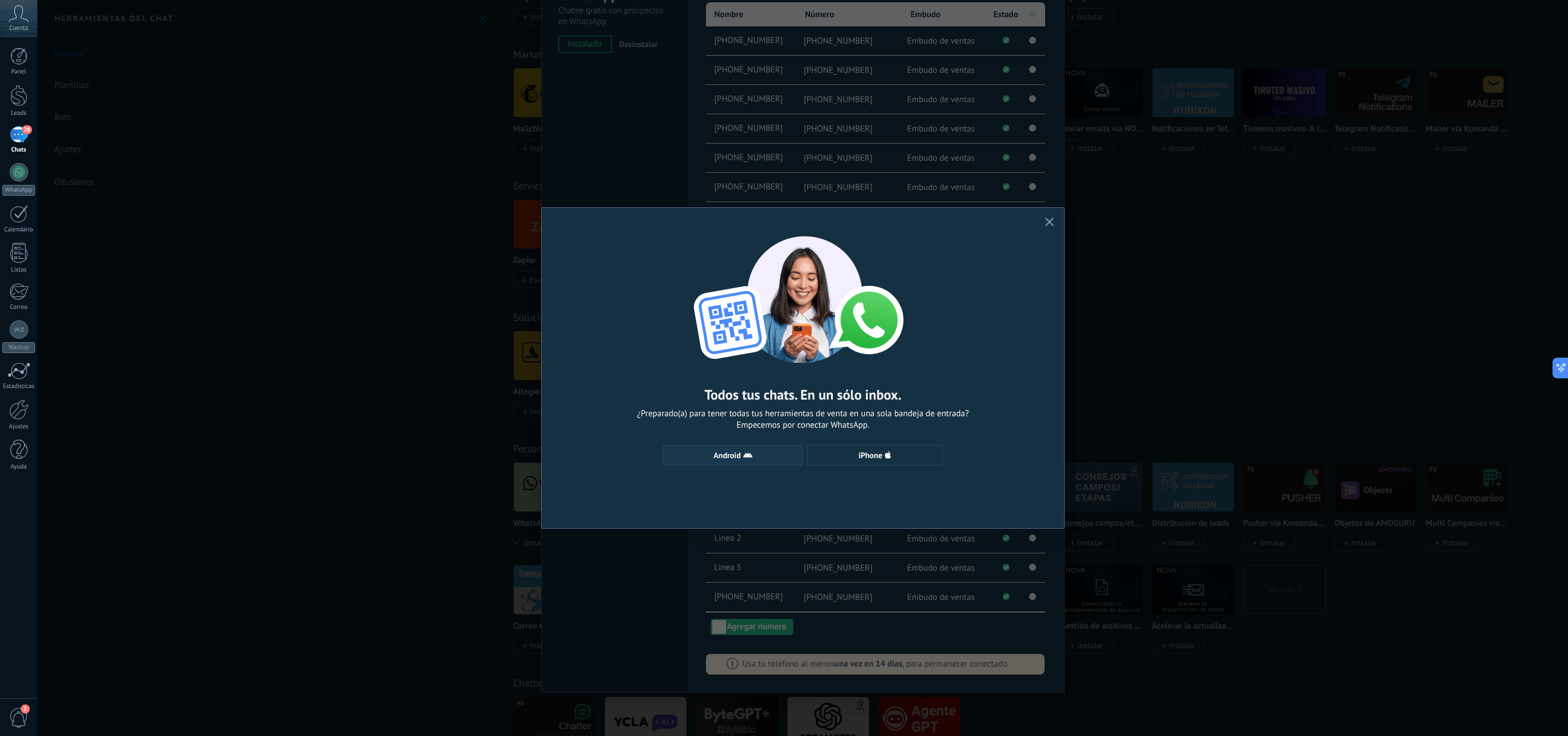
click at [721, 367] on span "Android" at bounding box center [726, 455] width 27 height 8
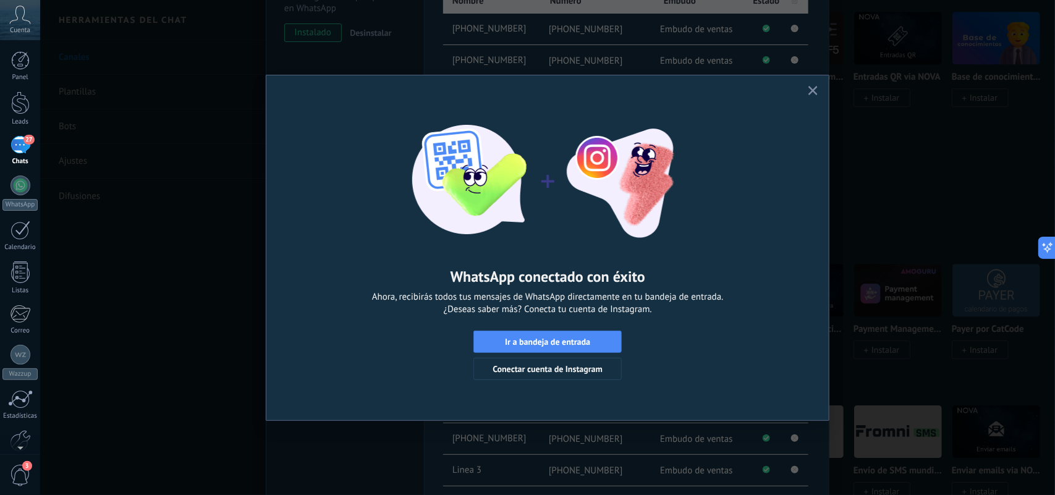
click at [811, 96] on span "button" at bounding box center [812, 91] width 9 height 11
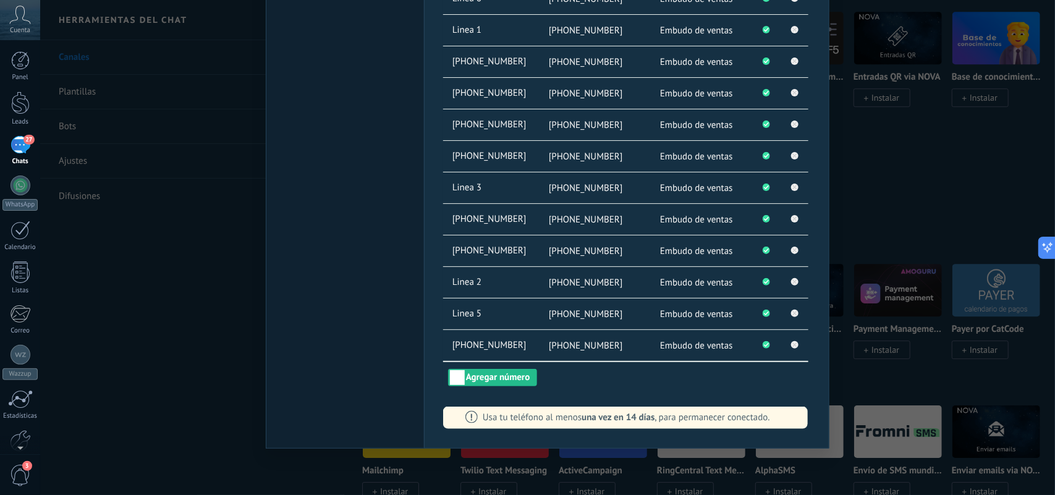
scroll to position [465, 0]
click at [499, 389] on div "Configuraciones Autorizaciones Esta pestaña registra a los usuarios que han con…" at bounding box center [626, 12] width 405 height 871
click at [486, 377] on button "Agregar número" at bounding box center [492, 377] width 89 height 17
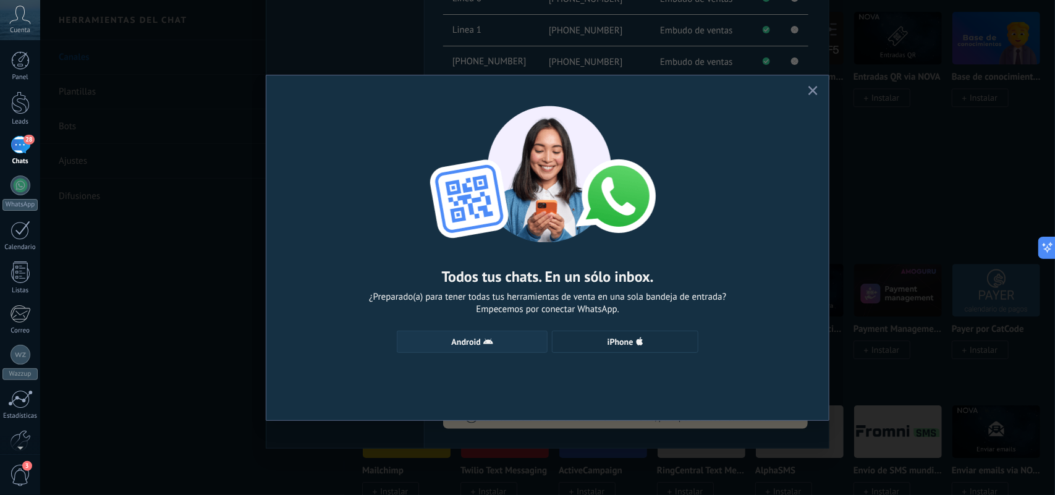
click at [483, 331] on button "Android" at bounding box center [472, 342] width 151 height 22
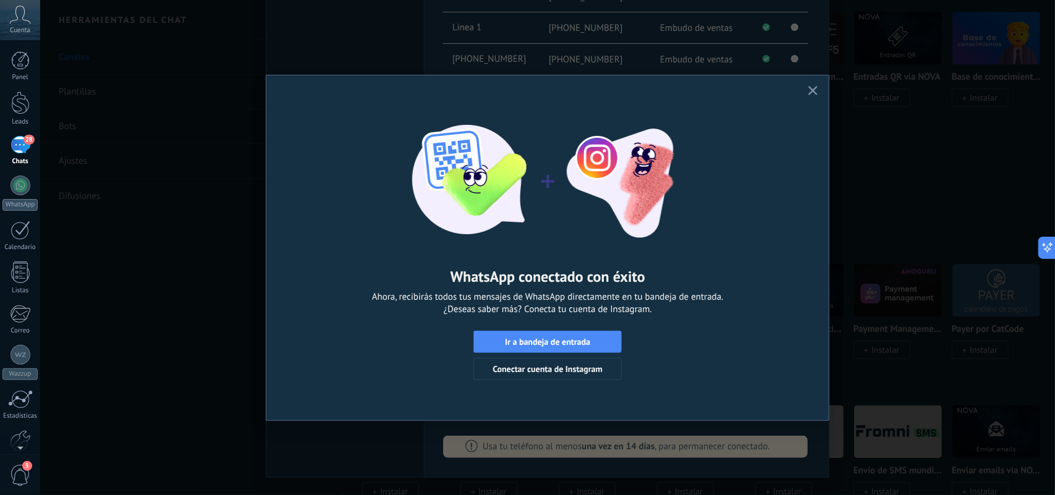
click at [812, 93] on icon "button" at bounding box center [812, 90] width 9 height 9
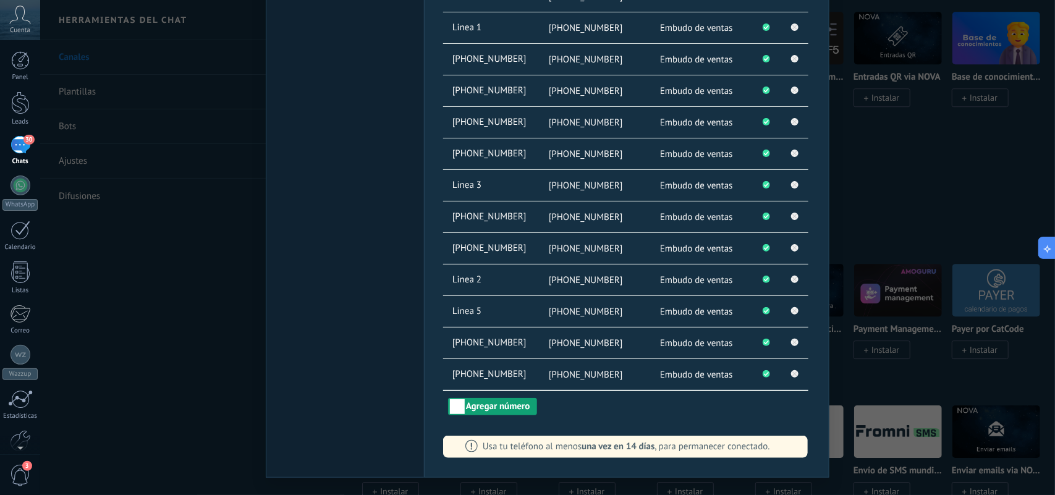
click at [501, 395] on button "Agregar número" at bounding box center [492, 406] width 89 height 17
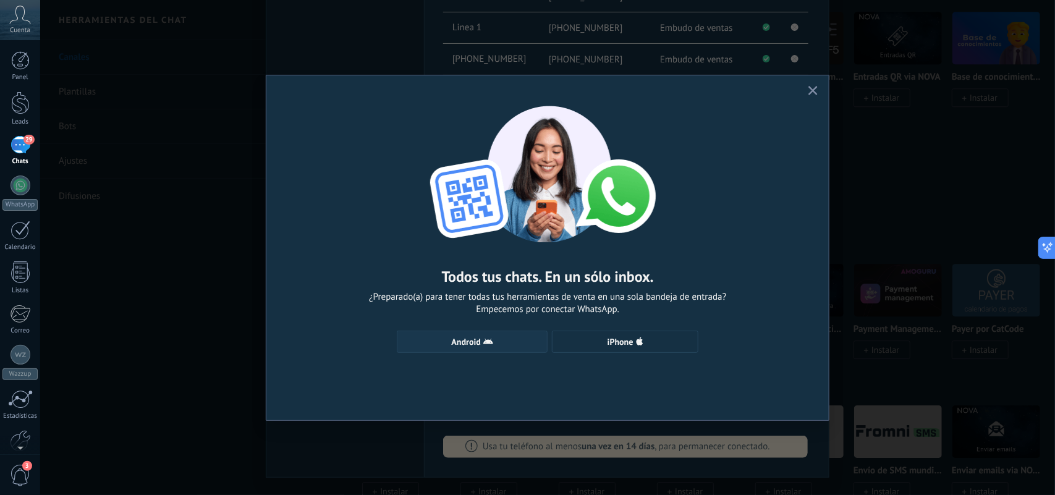
click at [490, 339] on icon "button" at bounding box center [488, 342] width 10 height 10
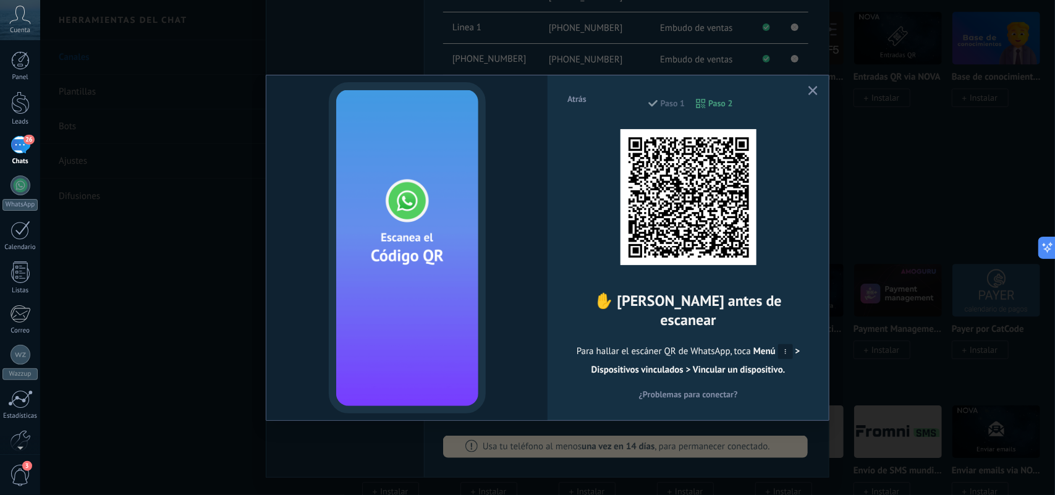
drag, startPoint x: 819, startPoint y: 87, endPoint x: 808, endPoint y: 87, distance: 11.1
click at [814, 87] on button "button" at bounding box center [812, 91] width 15 height 17
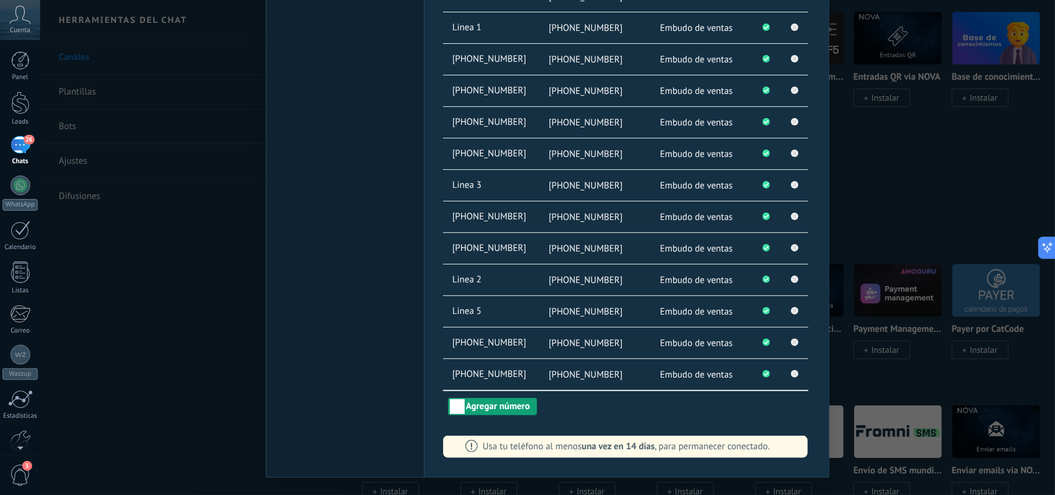
click at [505, 395] on button "Agregar número" at bounding box center [492, 406] width 89 height 17
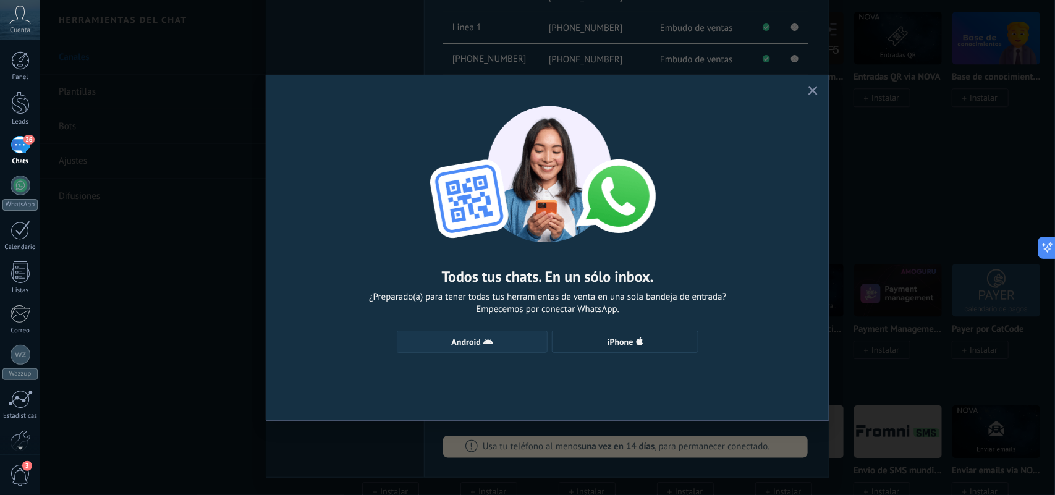
click at [455, 344] on span "Android" at bounding box center [466, 341] width 29 height 9
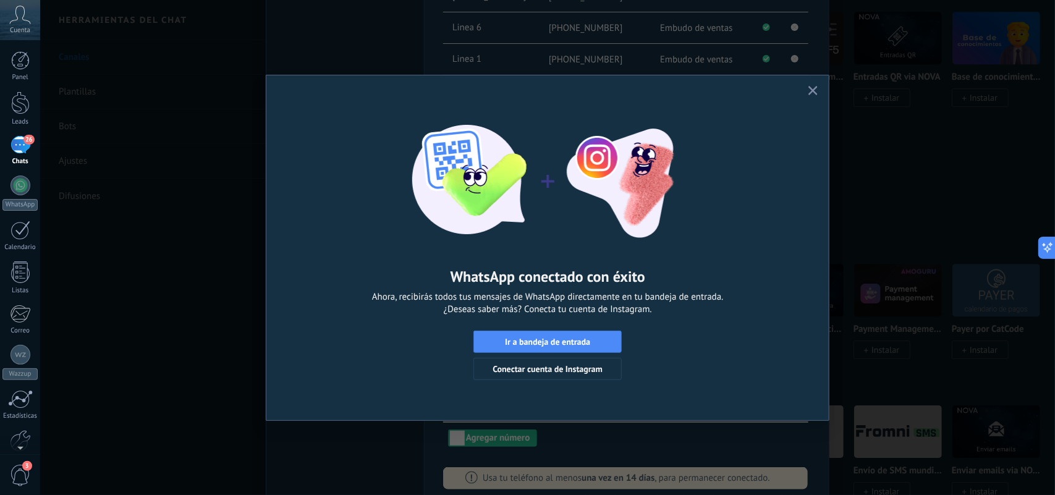
click at [814, 94] on icon "button" at bounding box center [812, 90] width 9 height 9
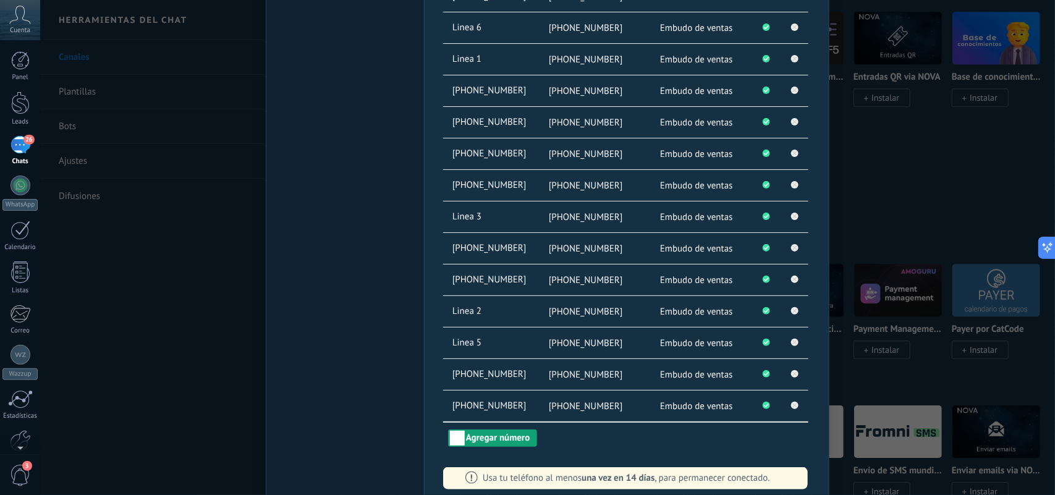
click at [492, 395] on button "Agregar número" at bounding box center [492, 437] width 89 height 17
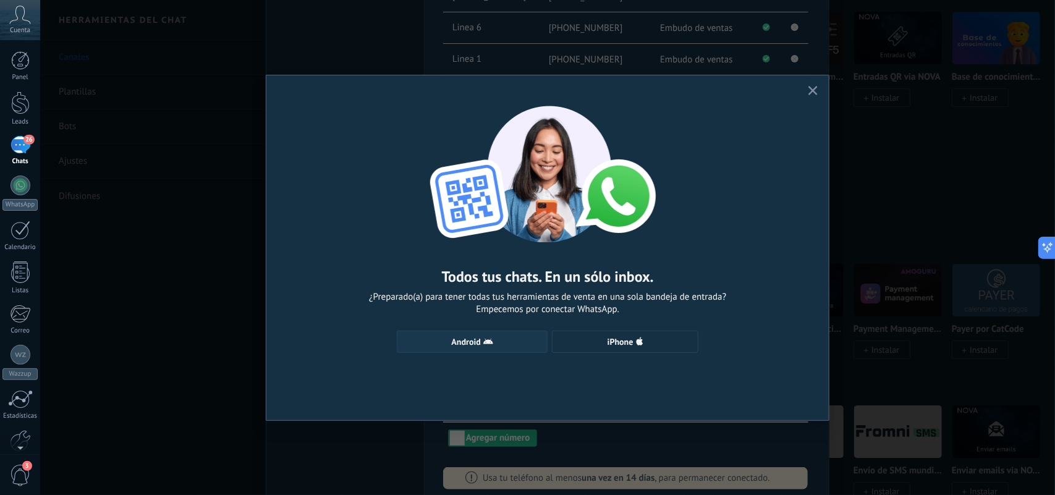
click at [488, 339] on icon "button" at bounding box center [488, 342] width 10 height 10
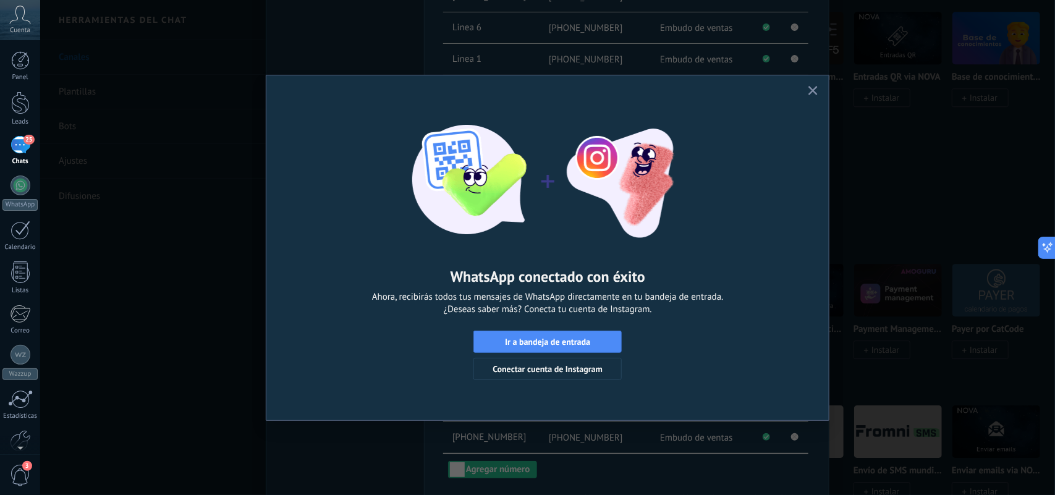
click at [813, 87] on icon "button" at bounding box center [812, 90] width 9 height 9
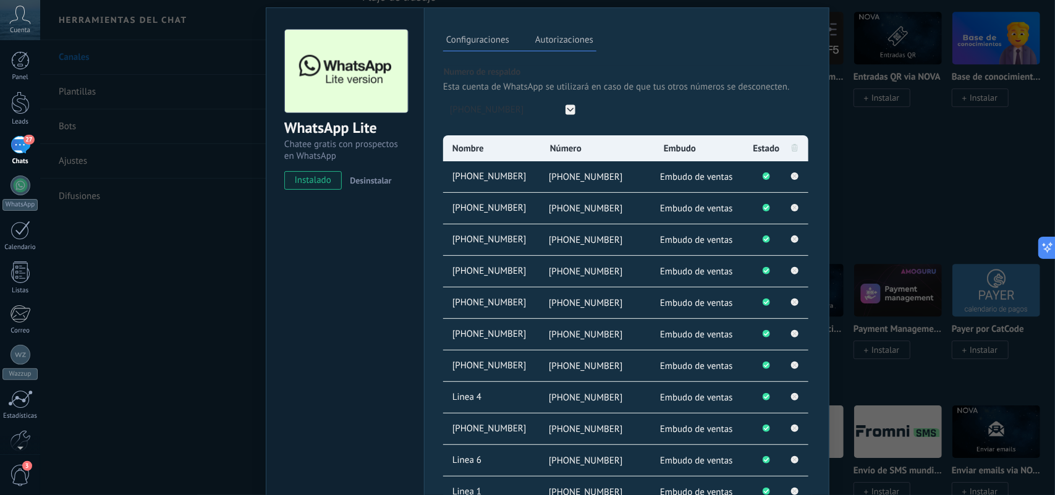
scroll to position [0, 0]
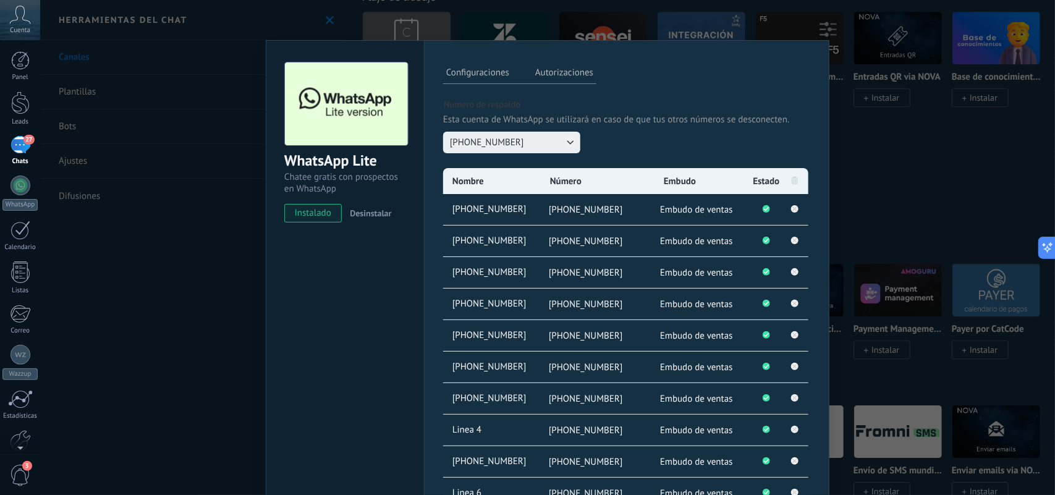
click at [576, 140] on button "[PHONE_NUMBER]" at bounding box center [511, 143] width 137 height 22
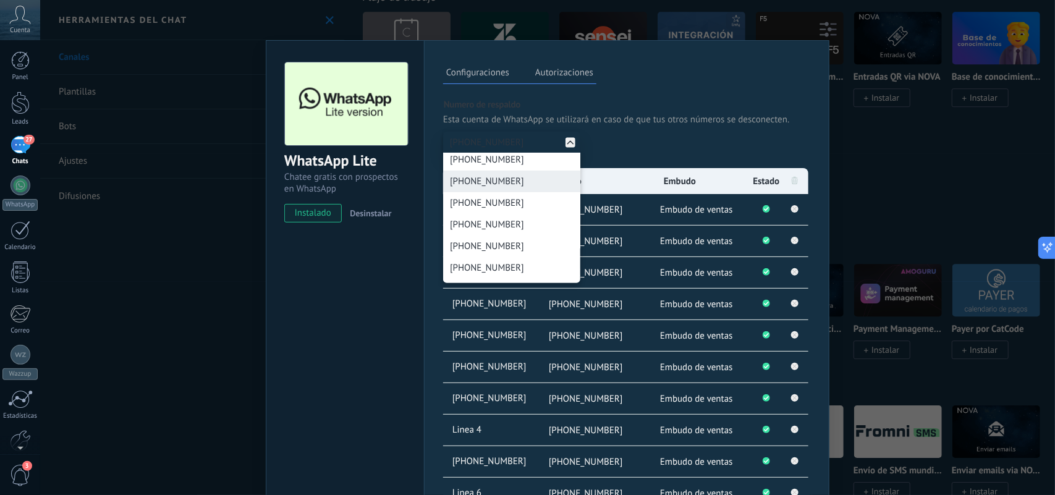
scroll to position [309, 0]
click at [499, 229] on span "[PHONE_NUMBER]" at bounding box center [487, 223] width 74 height 12
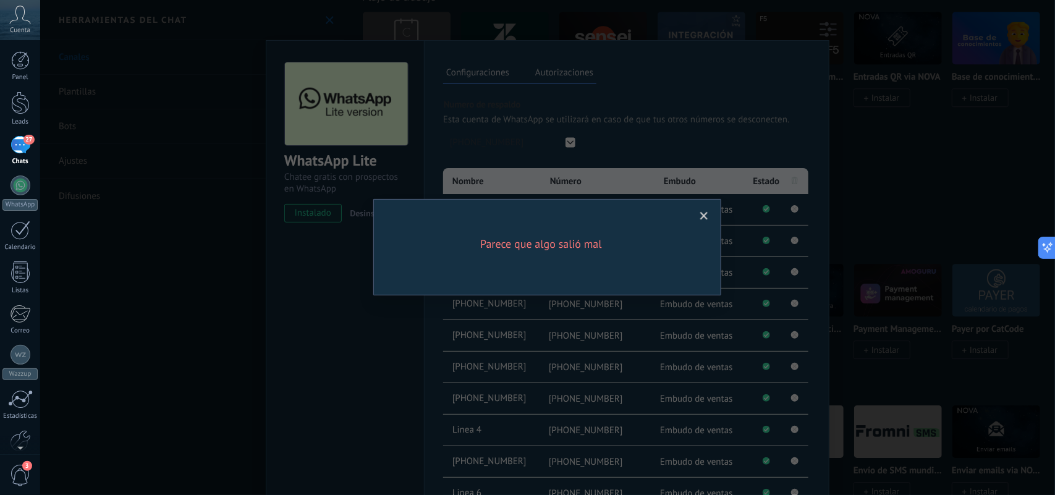
click at [639, 158] on div "Parece que algo salió mal" at bounding box center [547, 247] width 1015 height 495
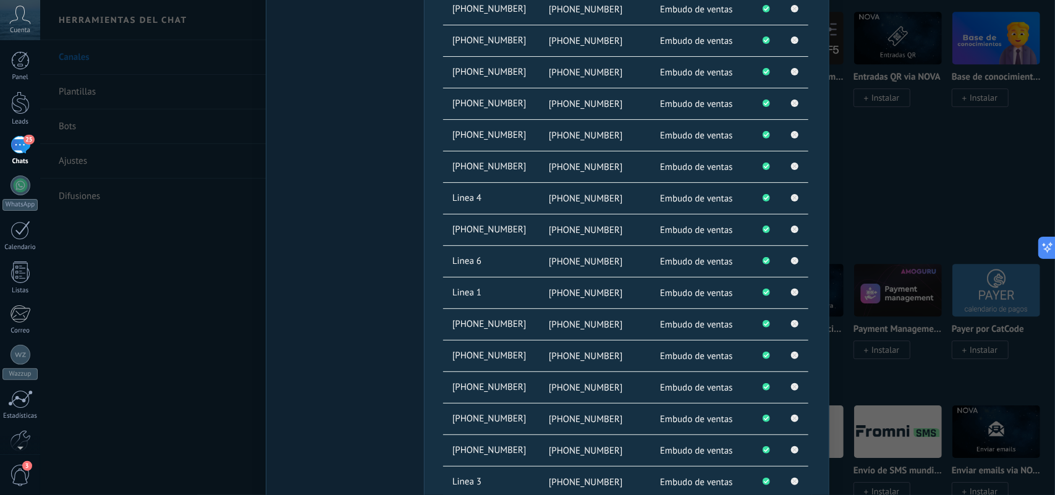
scroll to position [541, 0]
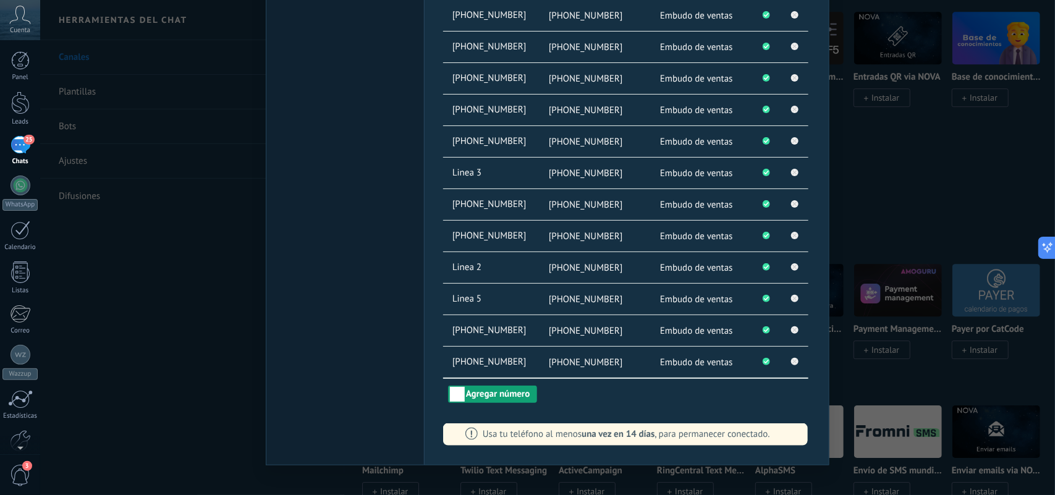
click at [515, 395] on button "Agregar número" at bounding box center [492, 394] width 89 height 17
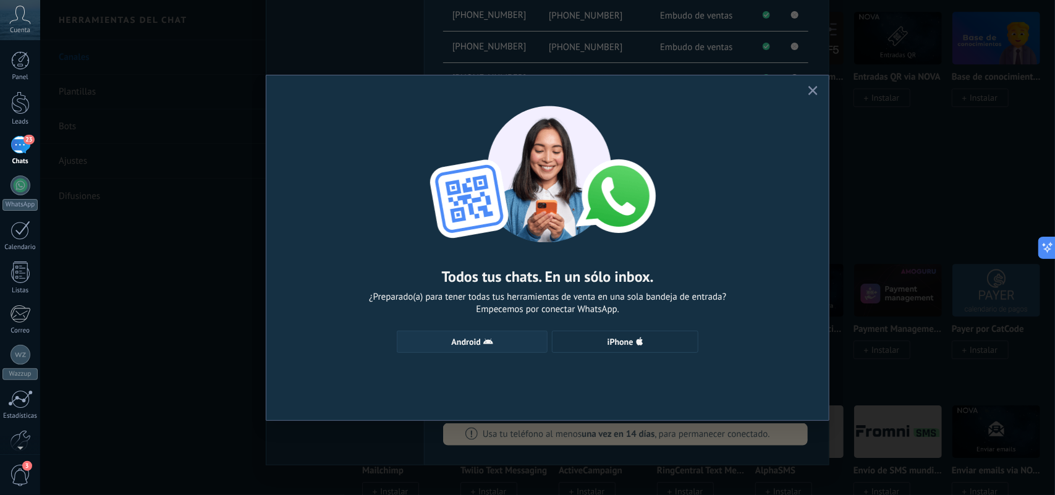
click at [483, 331] on button "Android" at bounding box center [472, 342] width 151 height 22
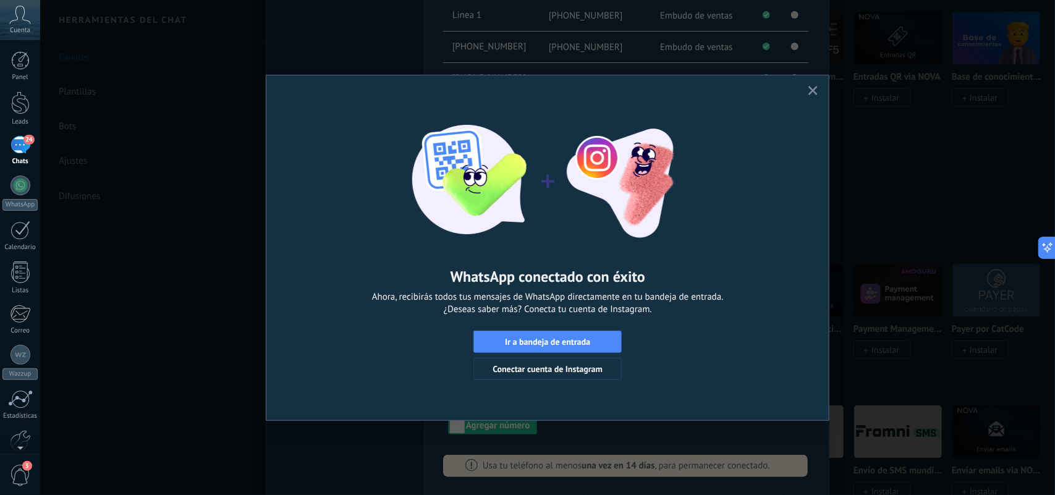
click at [816, 88] on use "button" at bounding box center [812, 90] width 9 height 9
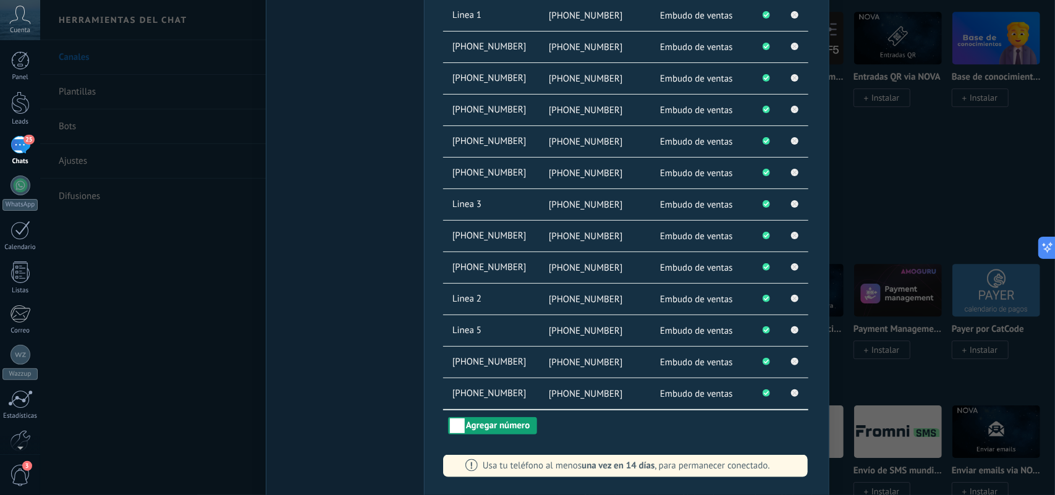
click at [528, 395] on button "Agregar número" at bounding box center [492, 425] width 89 height 17
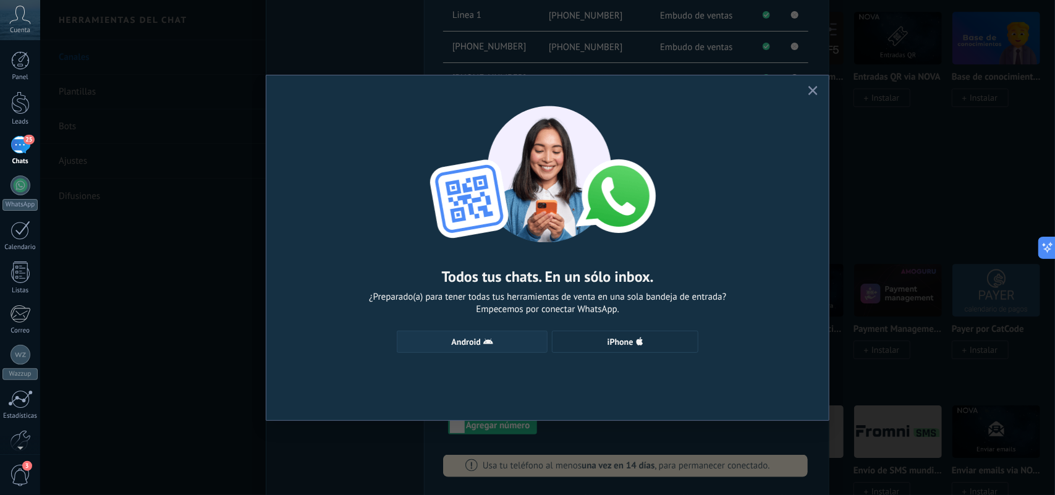
click at [419, 337] on button "Android" at bounding box center [472, 342] width 151 height 22
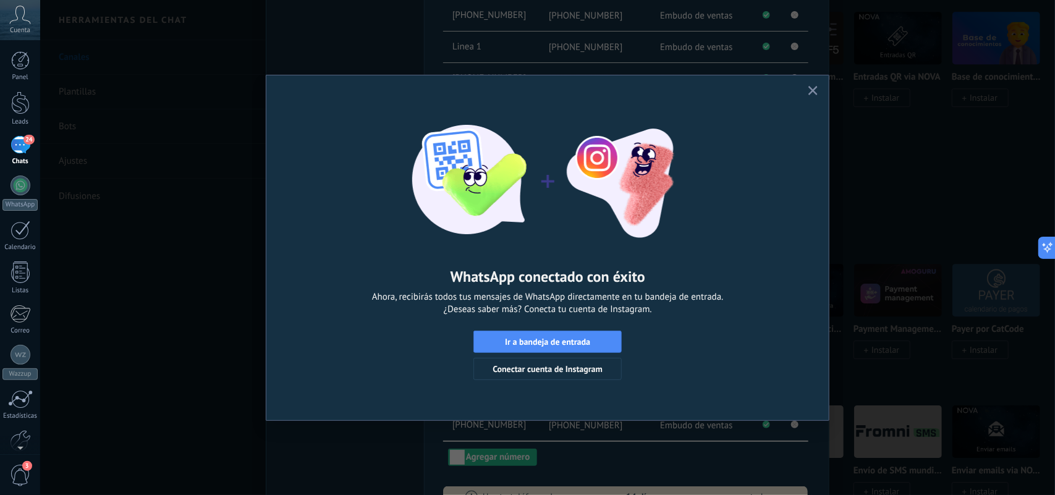
click at [814, 88] on icon "button" at bounding box center [812, 90] width 9 height 9
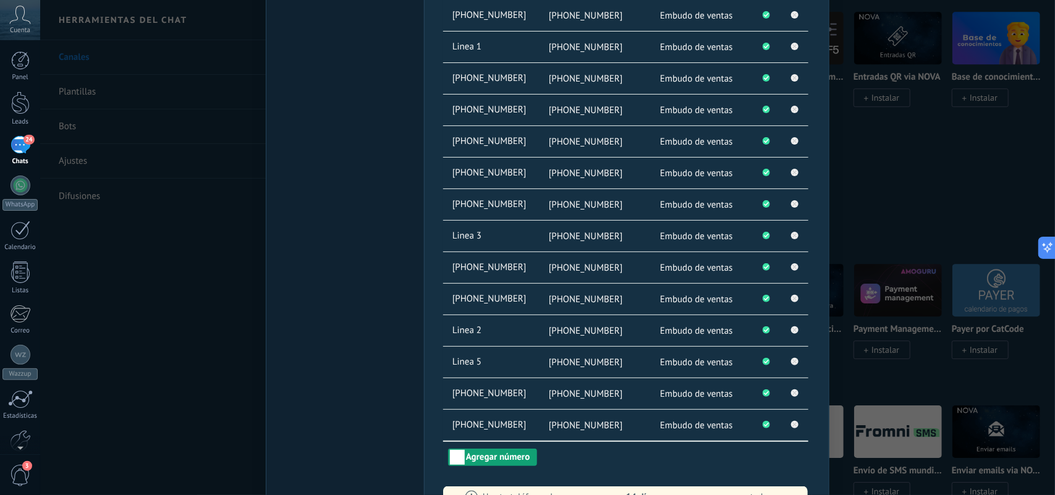
click at [478, 395] on button "Agregar número" at bounding box center [492, 457] width 89 height 17
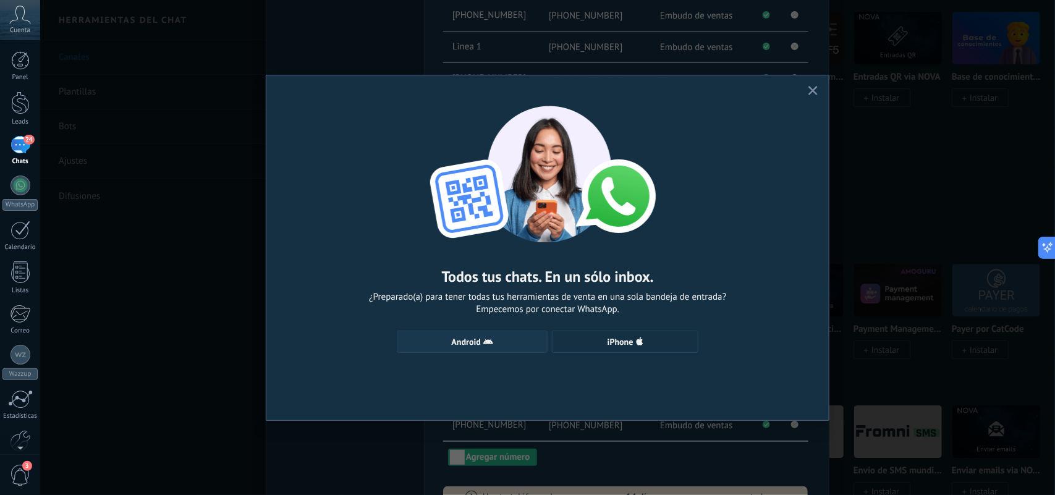
click at [510, 340] on span "Android" at bounding box center [471, 342] width 137 height 10
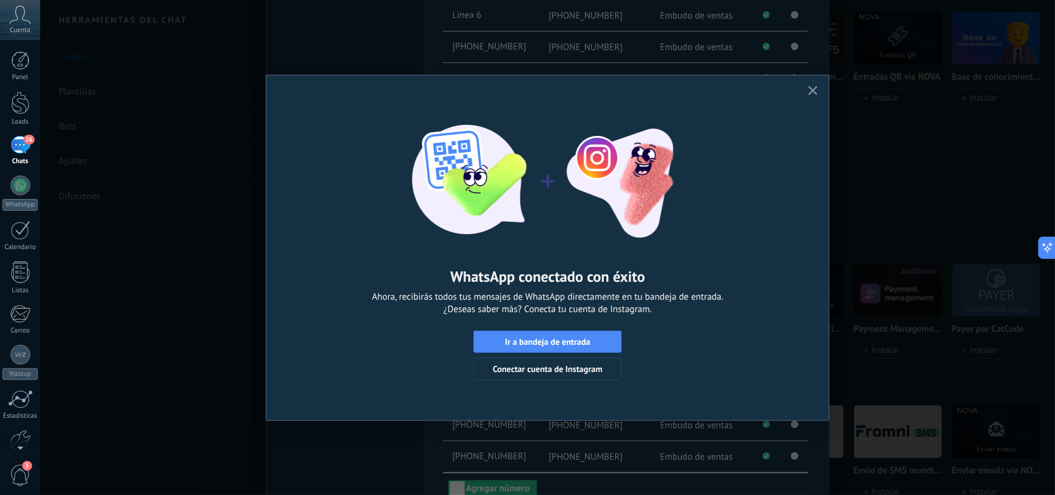
click at [813, 91] on icon "button" at bounding box center [812, 90] width 9 height 9
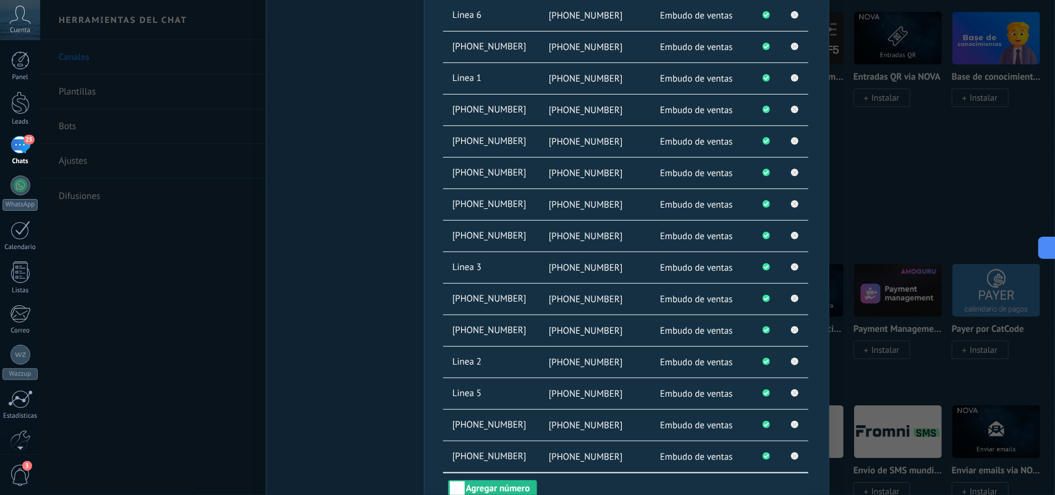
scroll to position [618, 0]
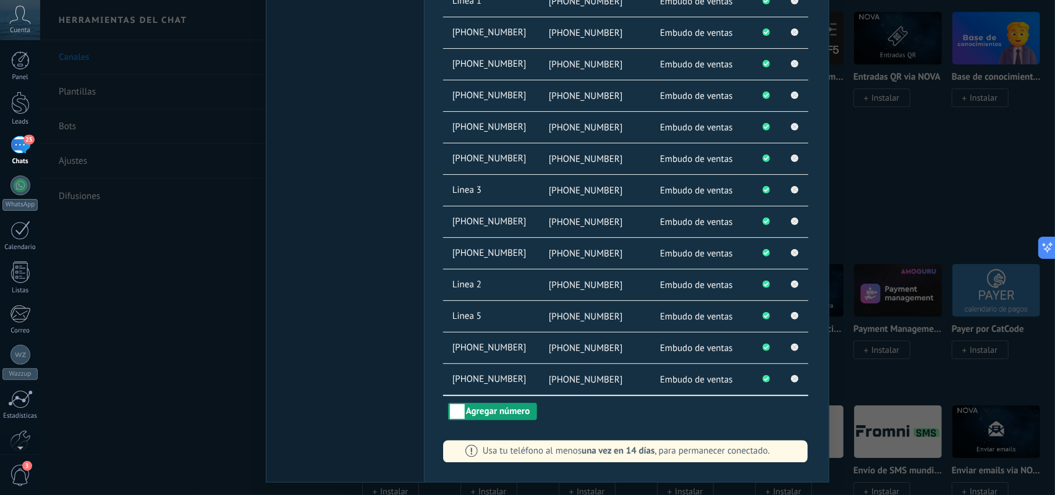
click at [497, 395] on button "Agregar número" at bounding box center [492, 411] width 89 height 17
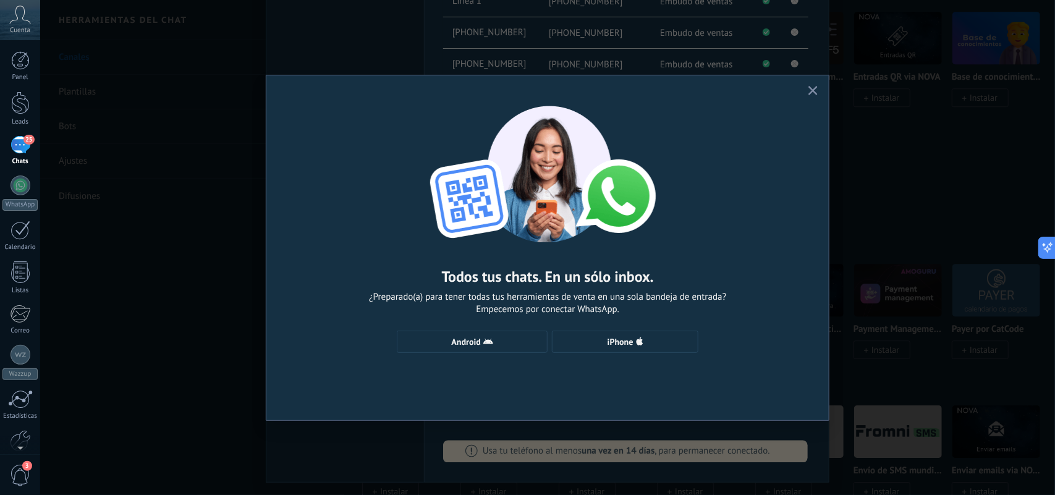
click at [490, 354] on div "Todos tus chats. En un sólo inbox. ¿Preparado(a) para tener todas tus herramien…" at bounding box center [547, 223] width 562 height 296
click at [492, 346] on icon "button" at bounding box center [488, 342] width 10 height 10
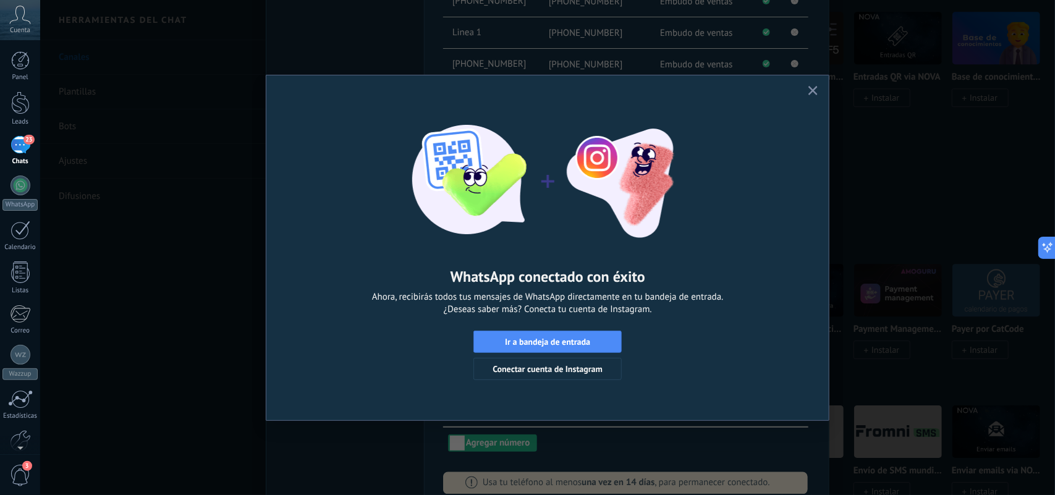
click at [809, 97] on button "button" at bounding box center [812, 91] width 15 height 17
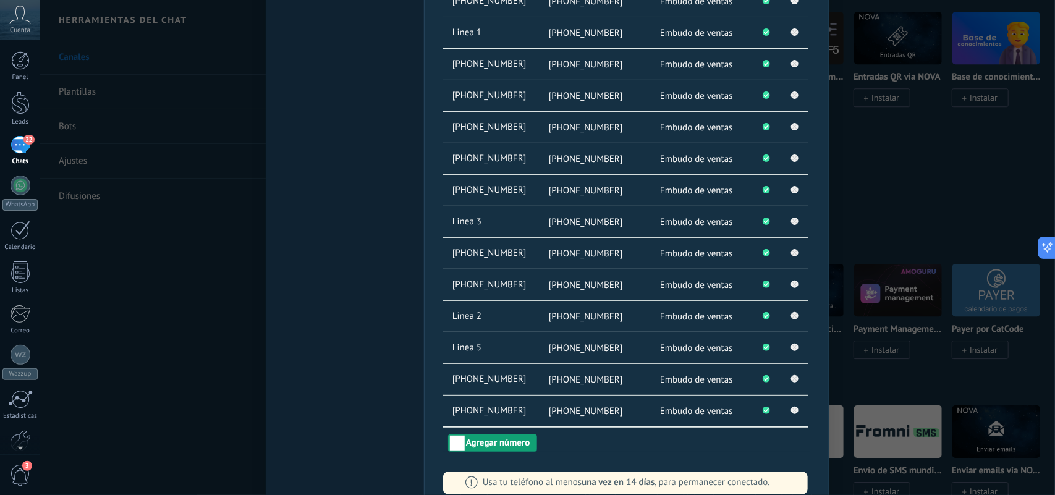
click at [484, 395] on button "Agregar número" at bounding box center [492, 442] width 89 height 17
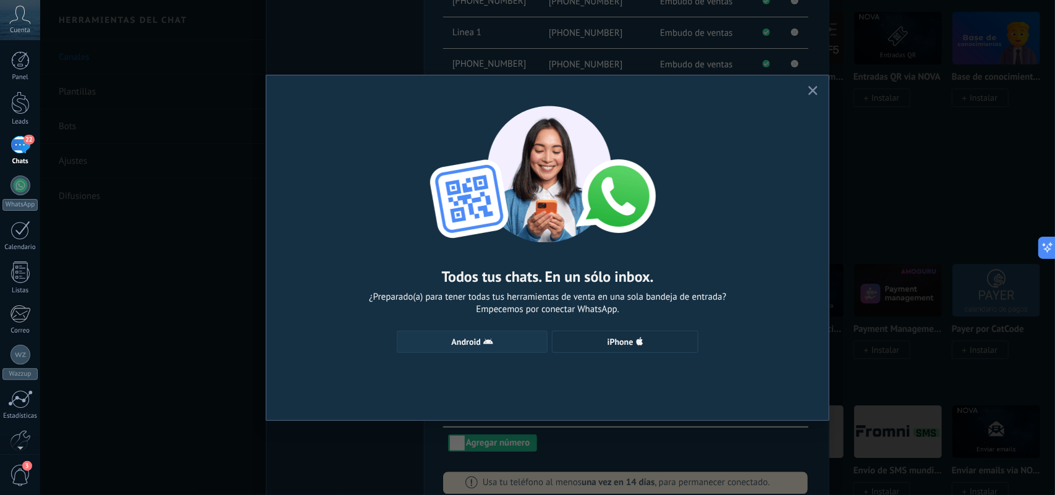
click at [466, 340] on span "Android" at bounding box center [466, 341] width 29 height 9
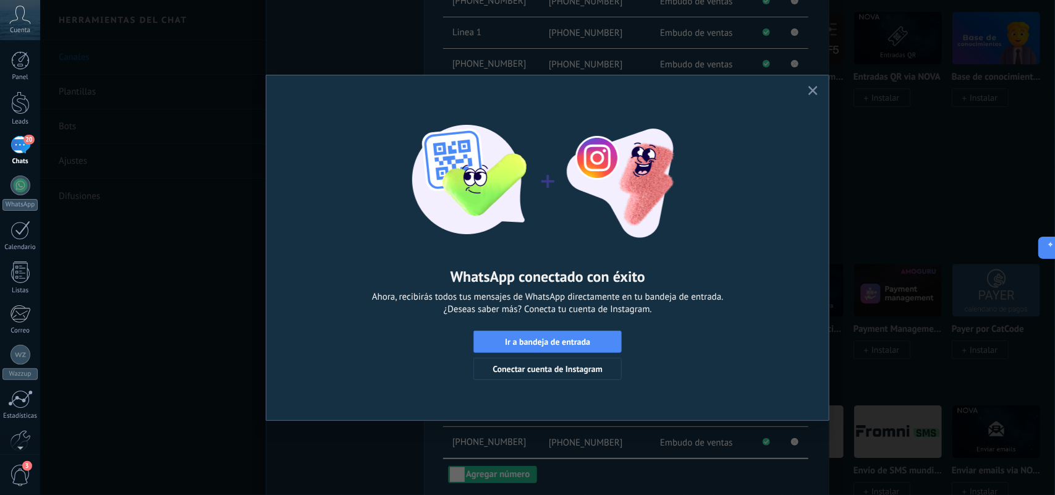
click at [813, 87] on icon "button" at bounding box center [812, 90] width 9 height 9
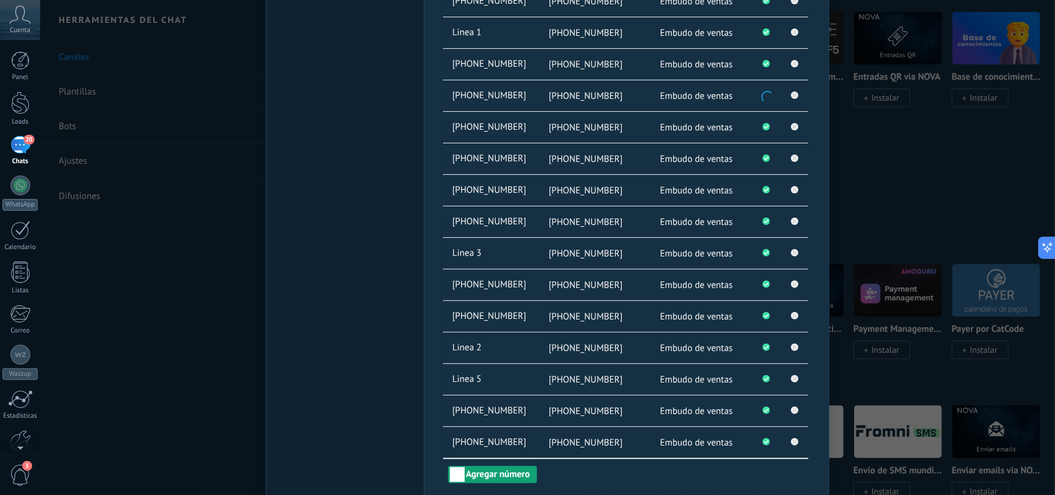
click at [496, 395] on button "Agregar número" at bounding box center [492, 474] width 89 height 17
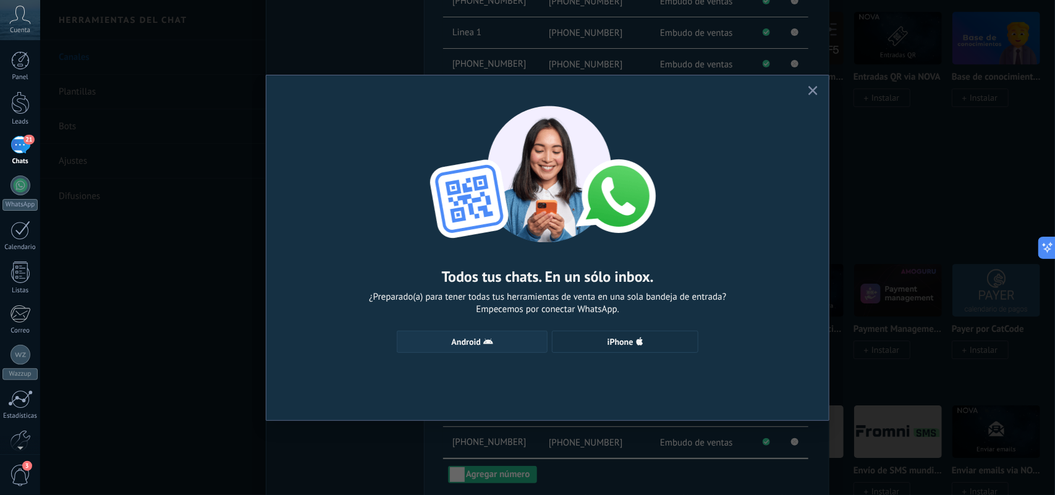
click at [473, 339] on span "Android" at bounding box center [466, 341] width 29 height 9
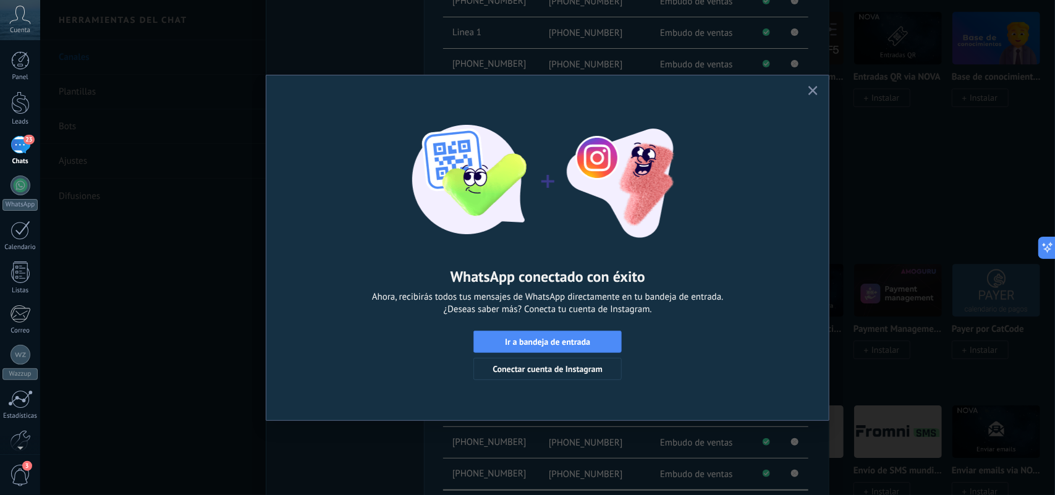
click at [812, 91] on use "button" at bounding box center [812, 90] width 9 height 9
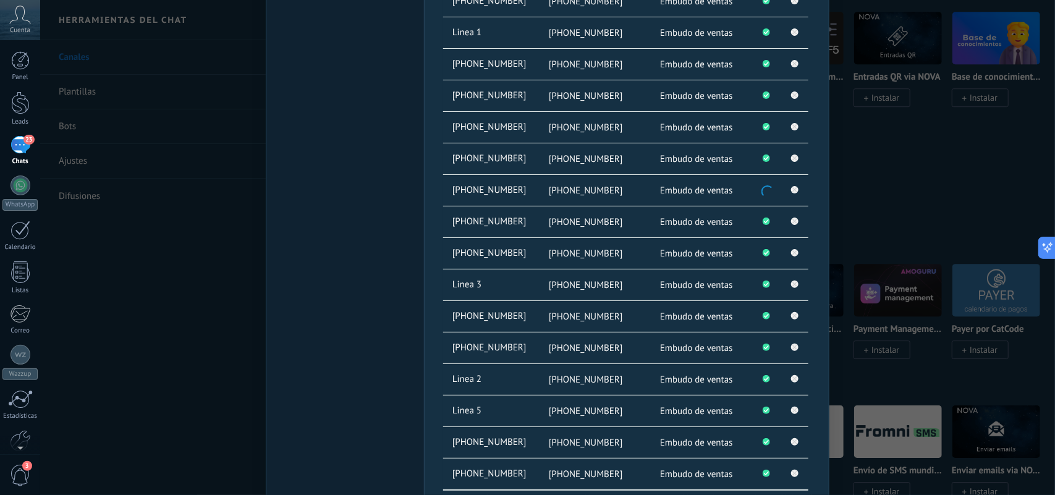
scroll to position [751, 0]
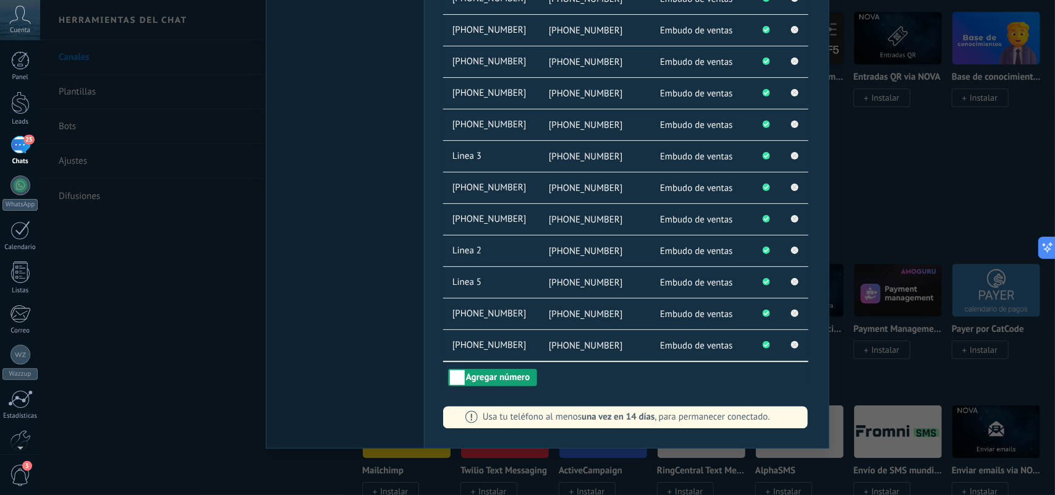
click at [532, 384] on button "Agregar número" at bounding box center [492, 377] width 89 height 17
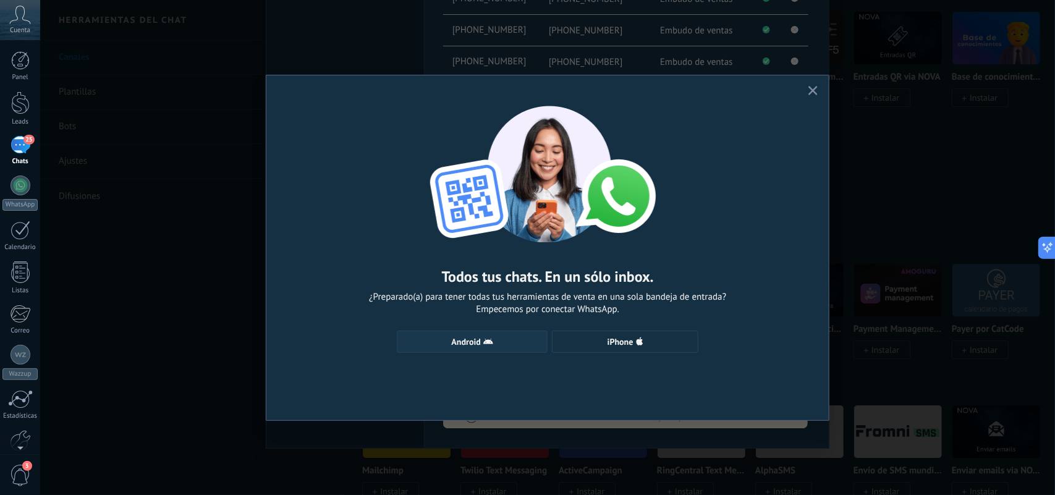
click at [484, 340] on icon "button" at bounding box center [488, 342] width 10 height 10
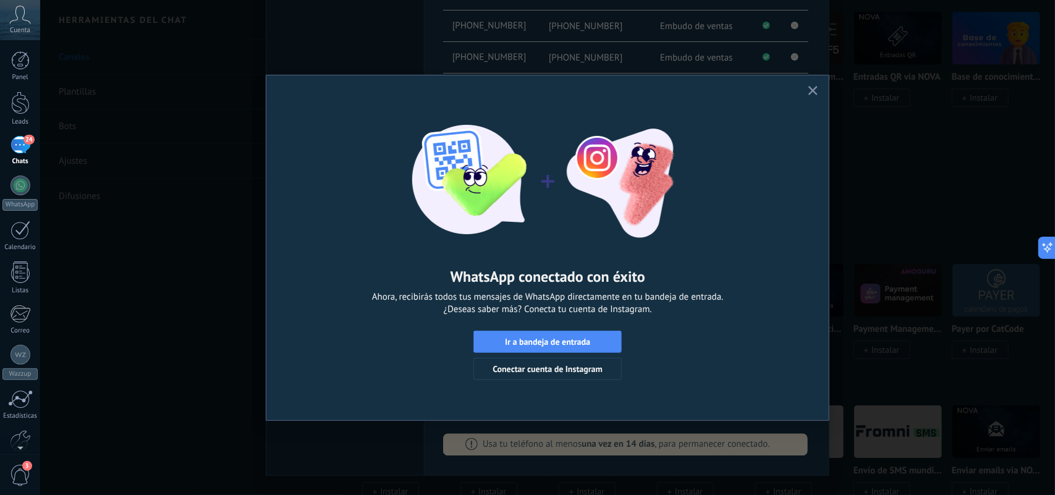
click at [814, 90] on use "button" at bounding box center [812, 90] width 9 height 9
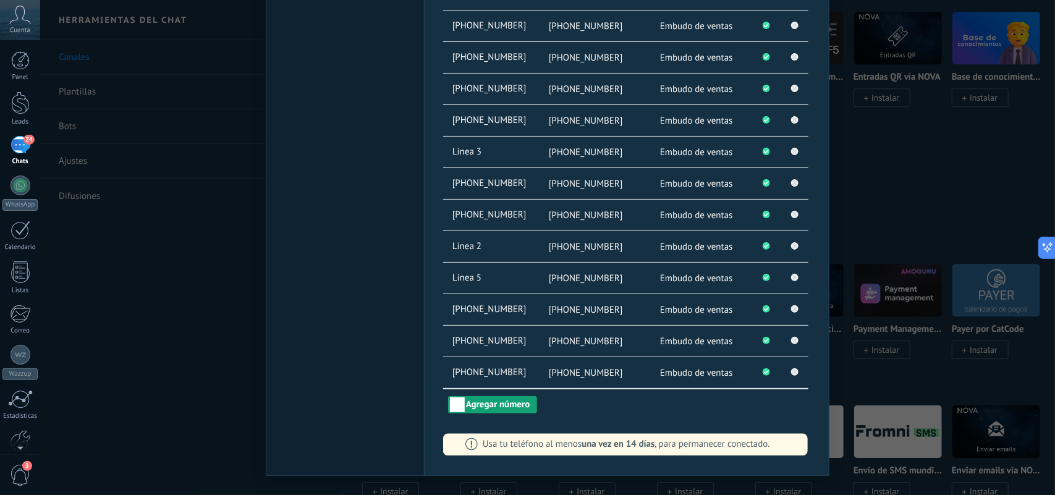
click at [492, 395] on button "Agregar número" at bounding box center [492, 404] width 89 height 17
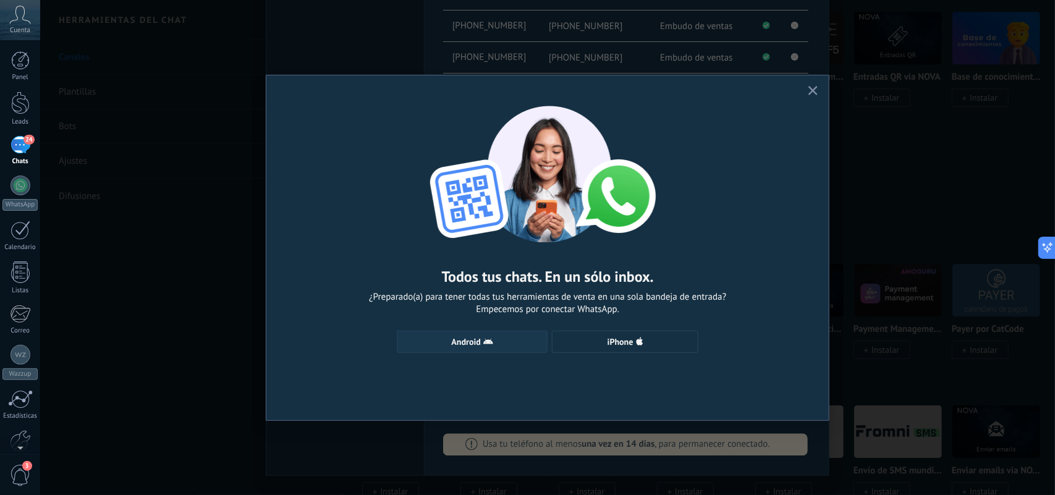
click at [493, 341] on span "Android" at bounding box center [471, 342] width 137 height 10
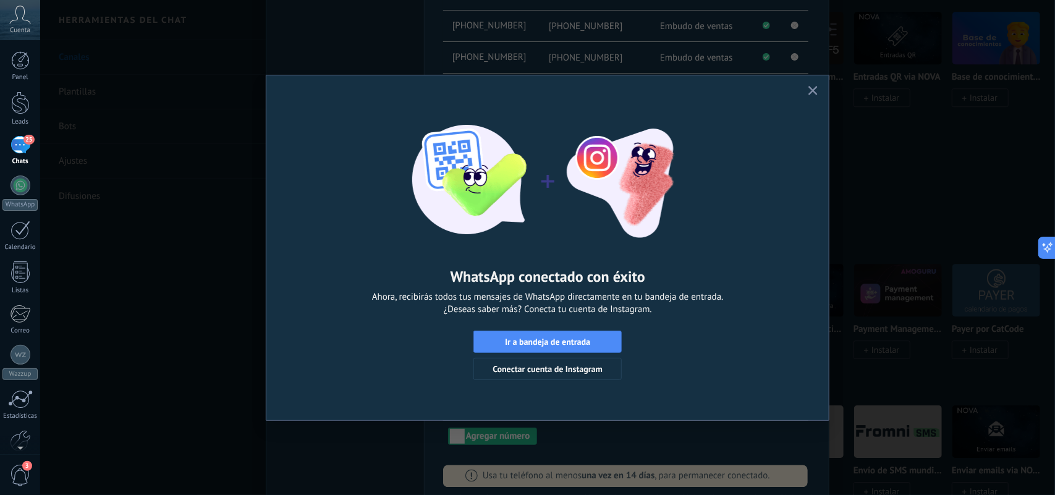
click at [812, 91] on use "button" at bounding box center [812, 90] width 9 height 9
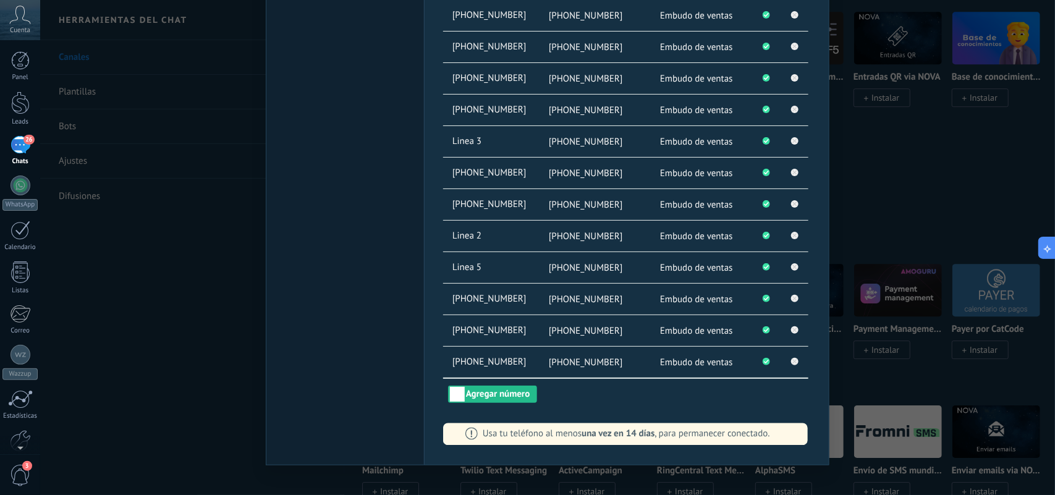
scroll to position [814, 0]
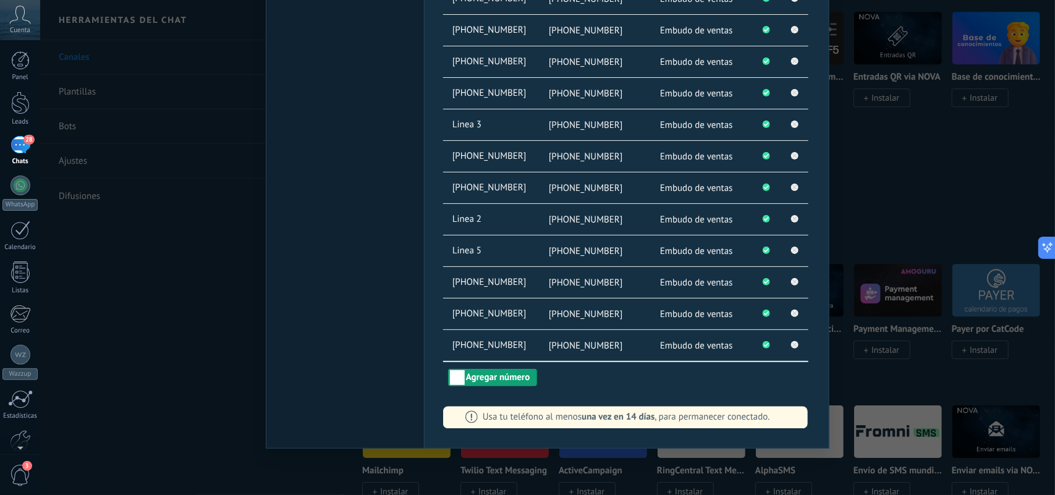
click at [530, 376] on button "Agregar número" at bounding box center [492, 377] width 89 height 17
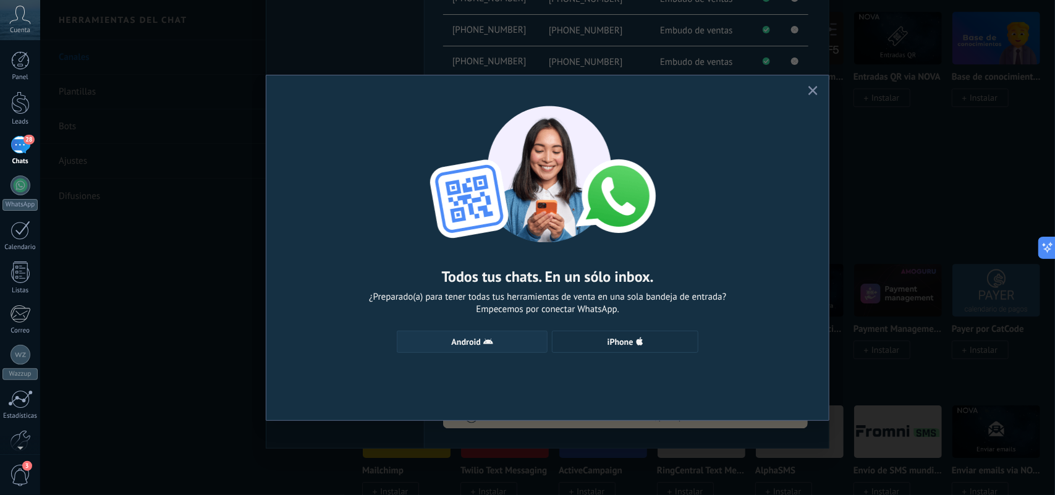
click at [511, 336] on button "Android" at bounding box center [472, 342] width 151 height 22
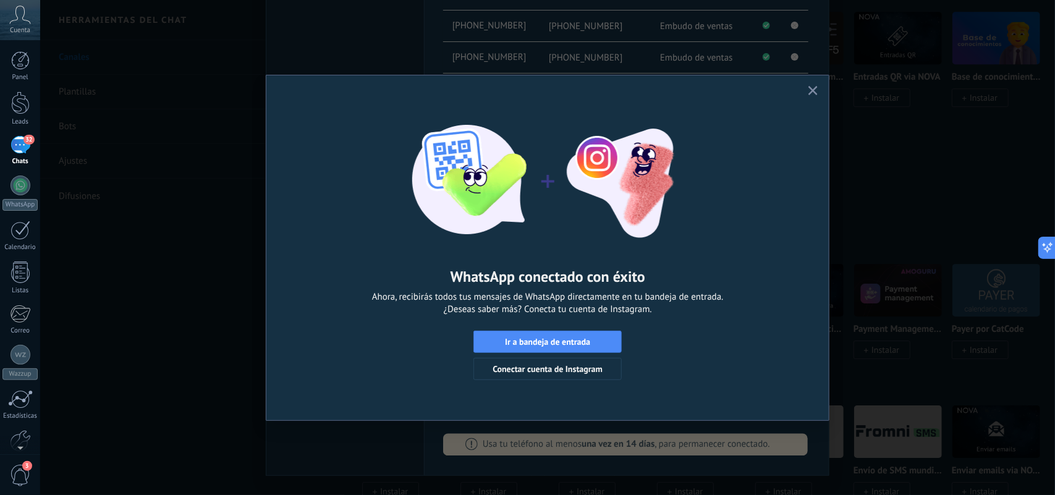
drag, startPoint x: 814, startPoint y: 93, endPoint x: 775, endPoint y: 107, distance: 41.2
click at [814, 93] on use "button" at bounding box center [812, 90] width 9 height 9
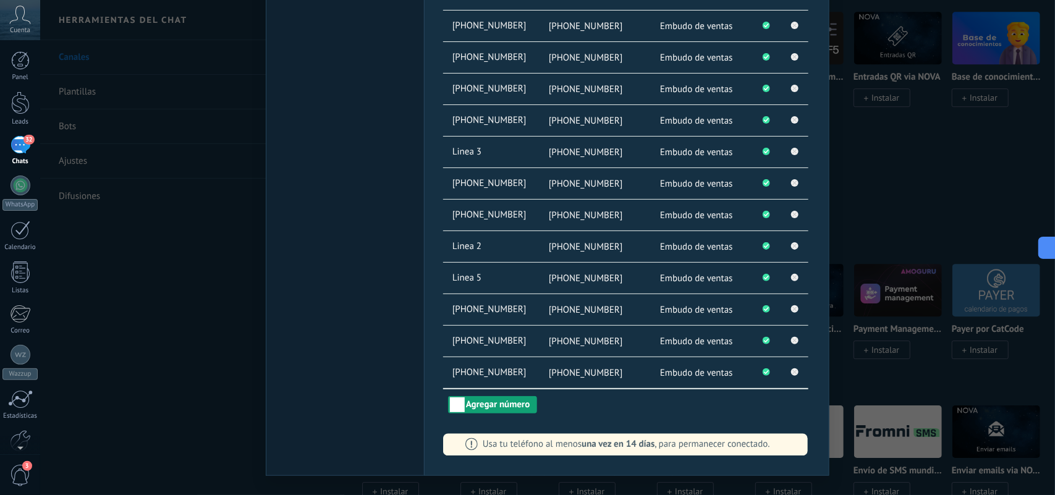
click at [465, 395] on button "Agregar número" at bounding box center [492, 404] width 89 height 17
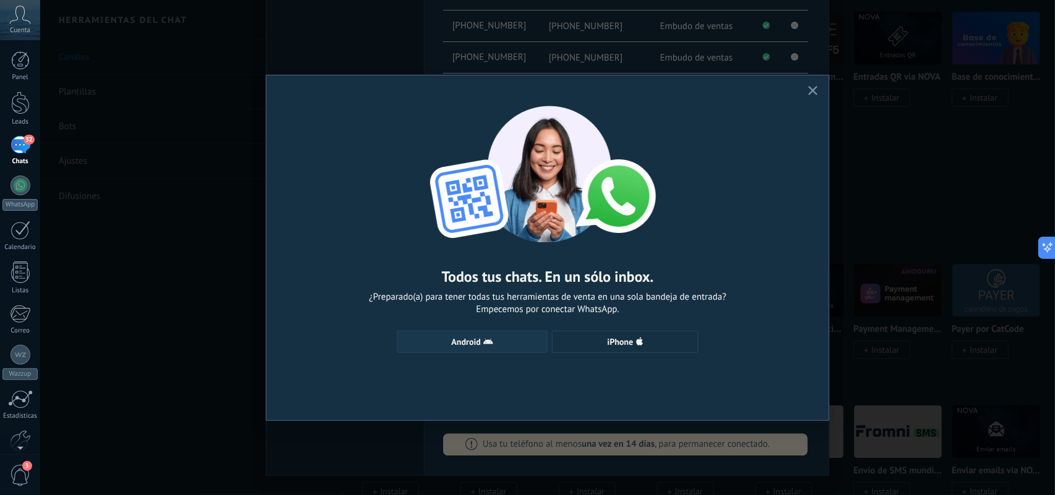
click at [453, 350] on button "Android" at bounding box center [472, 342] width 151 height 22
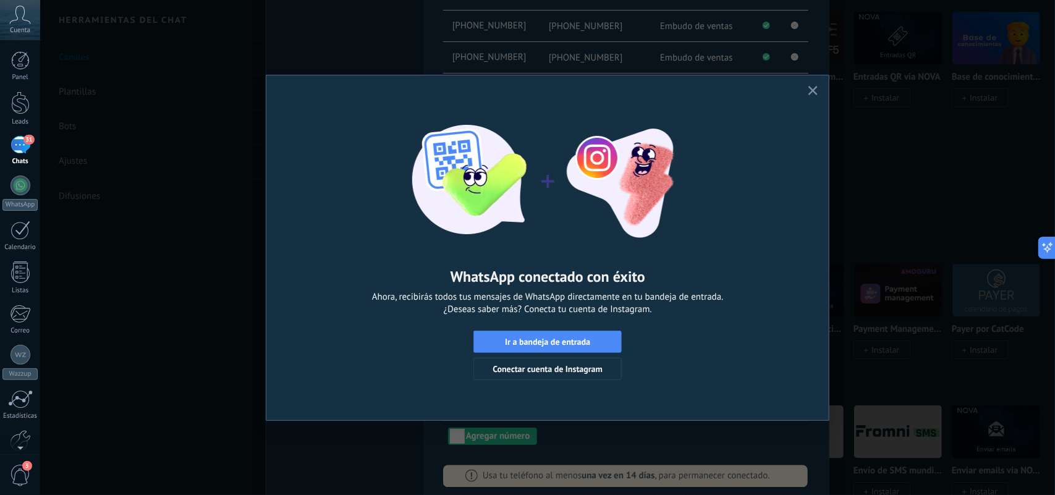
drag, startPoint x: 816, startPoint y: 91, endPoint x: 1054, endPoint y: 477, distance: 453.0
click at [817, 93] on button "button" at bounding box center [812, 91] width 15 height 17
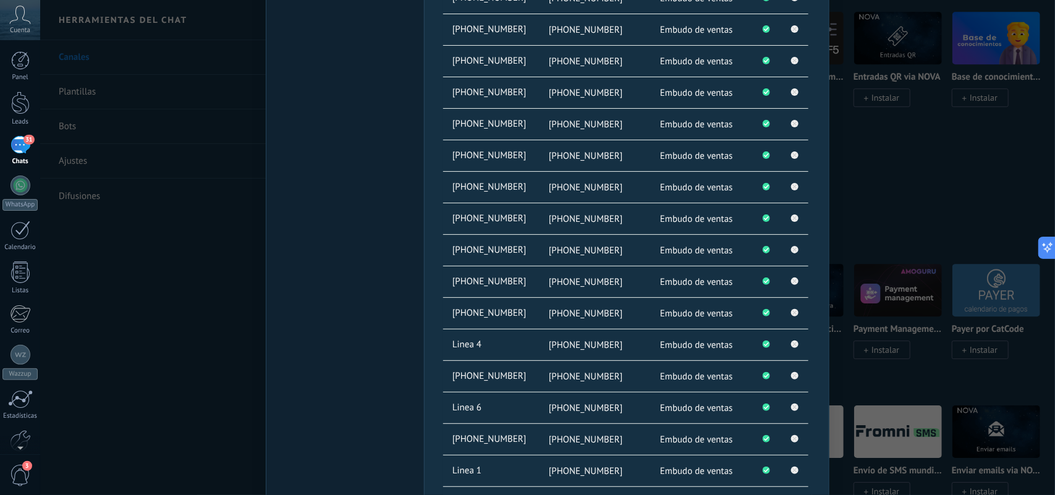
scroll to position [182, 0]
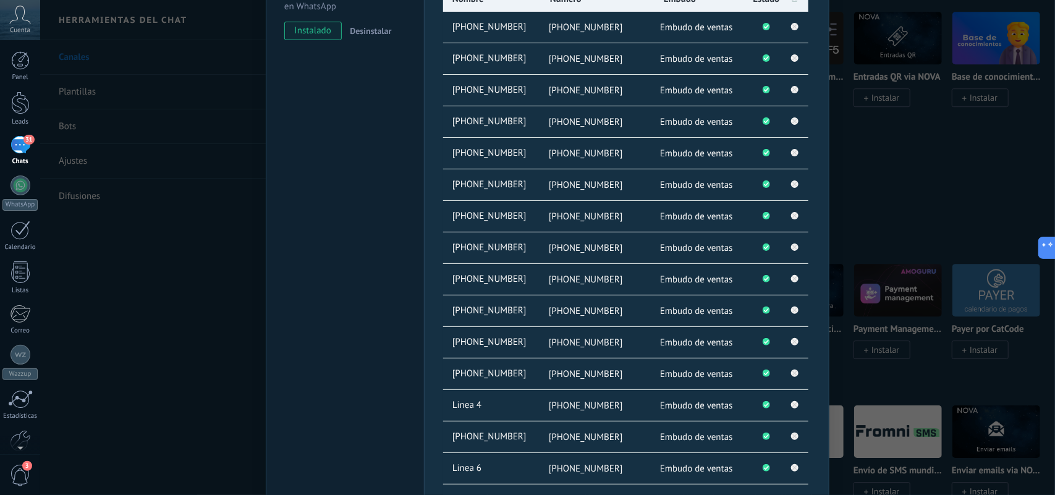
click at [421, 295] on div "WhatsApp Lite Chatee gratis con prospectos en WhatsApp instalado Desinstalar" at bounding box center [345, 498] width 158 height 1281
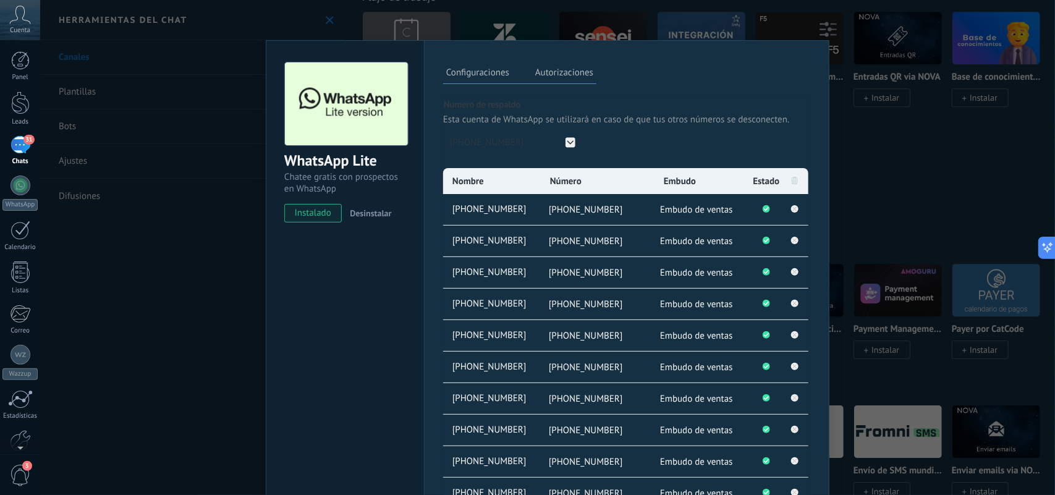
click at [843, 112] on div "WhatsApp Lite Chatee gratis con prospectos en WhatsApp instalado Desinstalar Co…" at bounding box center [547, 247] width 1015 height 495
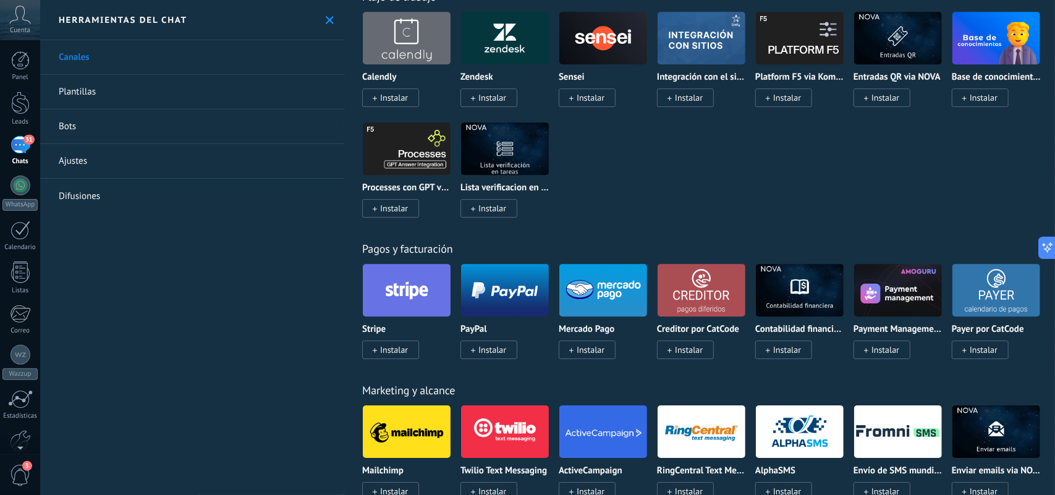
click at [17, 143] on div "31" at bounding box center [21, 145] width 20 height 18
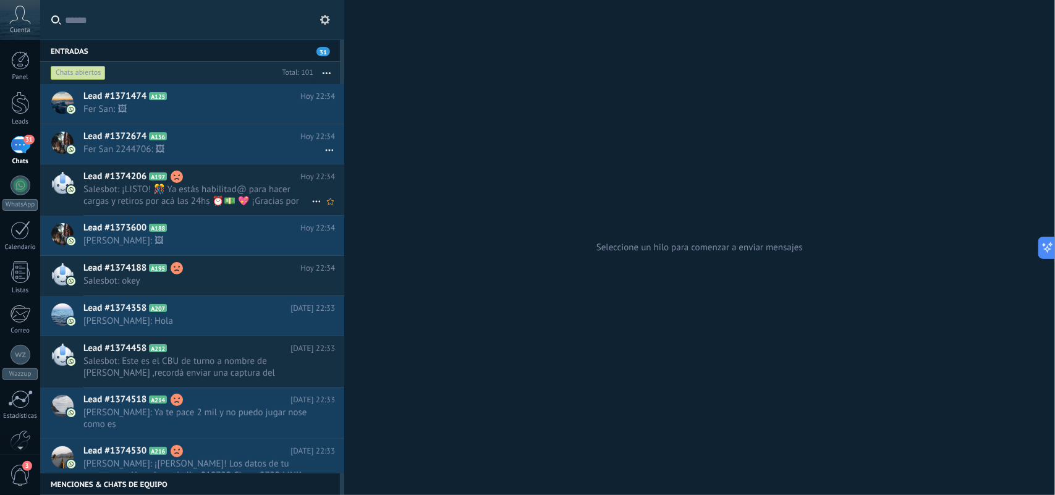
click at [252, 201] on span "Salesbot: ¡LISTO! 🎊 Ya estás habilitad@ para hacer cargas y retiros por acá las…" at bounding box center [197, 195] width 228 height 23
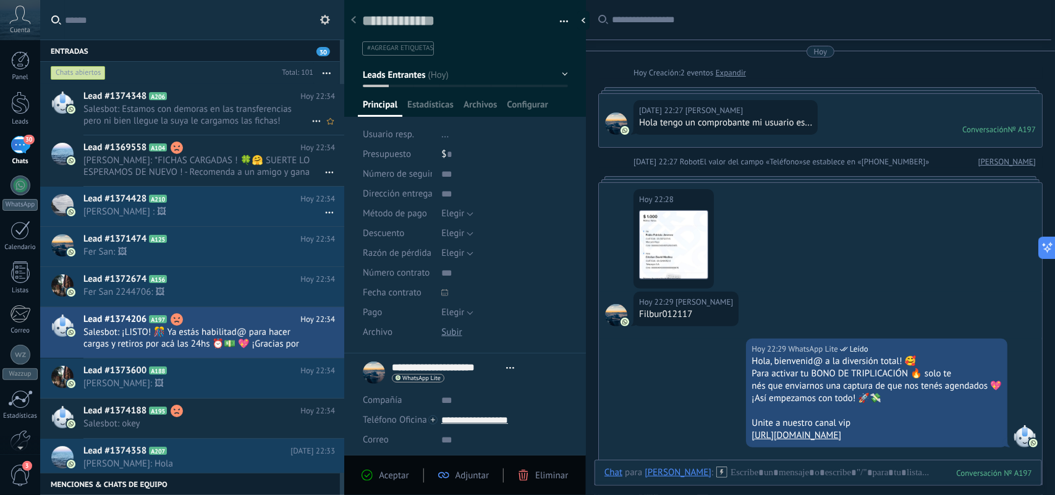
click at [171, 113] on span "Salesbot: Estamos con demoras en las transferencias pero ni bien llegue la suya…" at bounding box center [197, 114] width 228 height 23
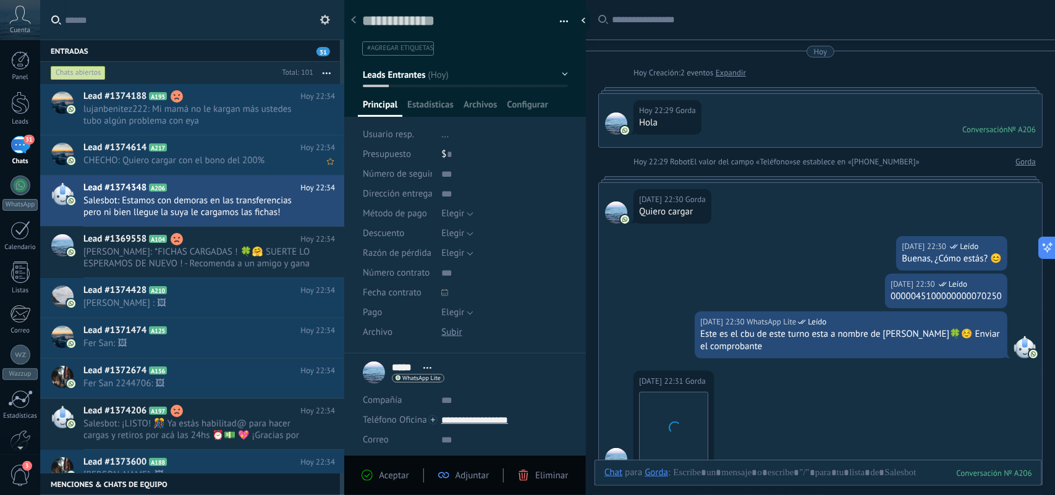
scroll to position [278, 0]
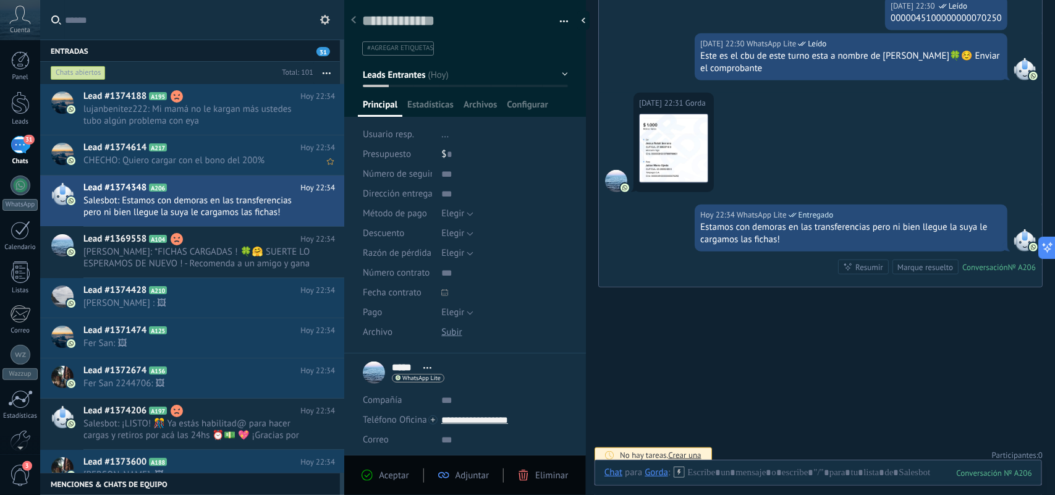
click at [162, 156] on span "CHECHO: Quiero cargar con el bono del 200%" at bounding box center [197, 160] width 228 height 12
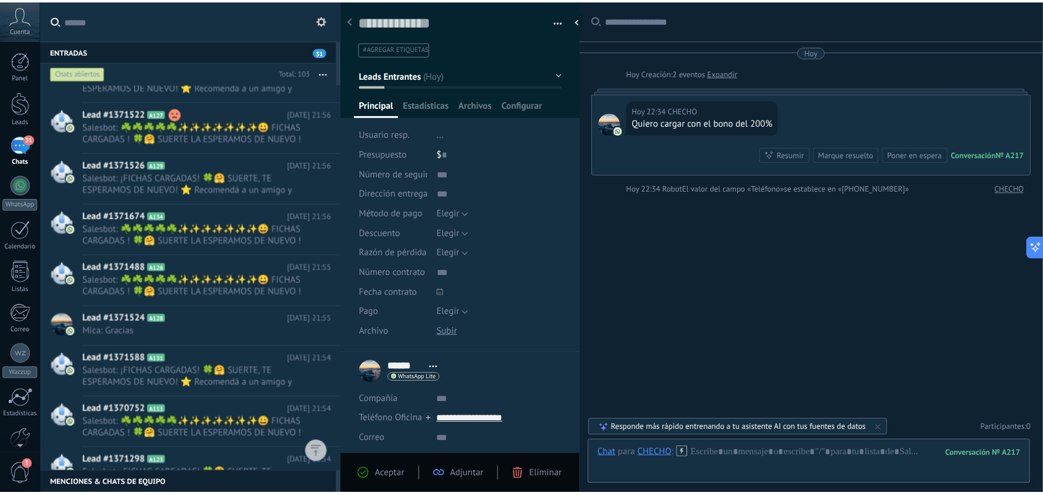
scroll to position [3365, 0]
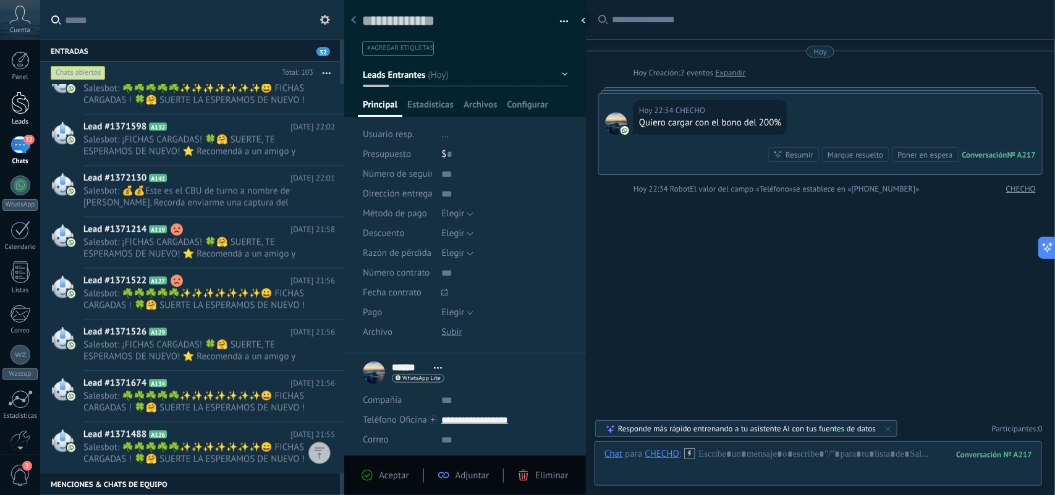
click at [23, 119] on div "Leads" at bounding box center [20, 122] width 36 height 8
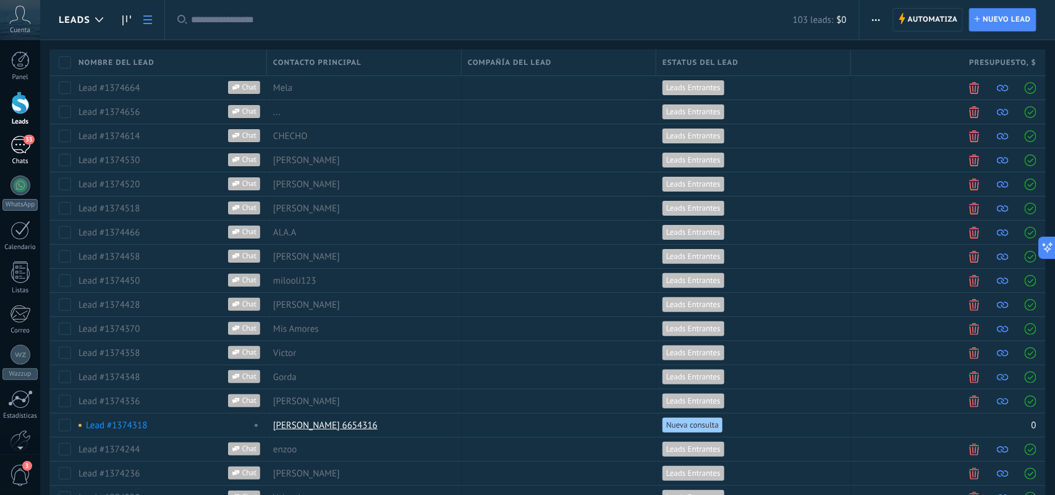
click at [20, 153] on div "33" at bounding box center [21, 145] width 20 height 18
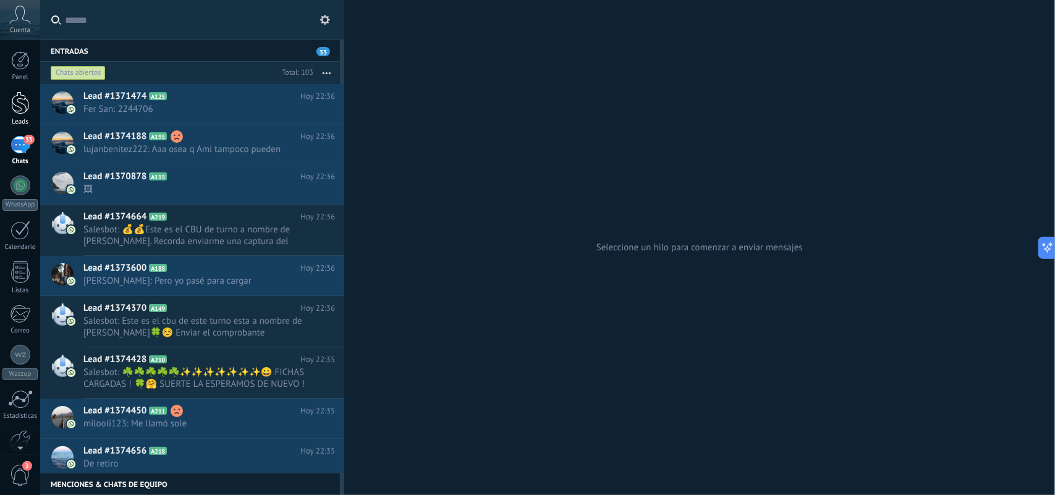
click at [14, 104] on div at bounding box center [20, 102] width 19 height 23
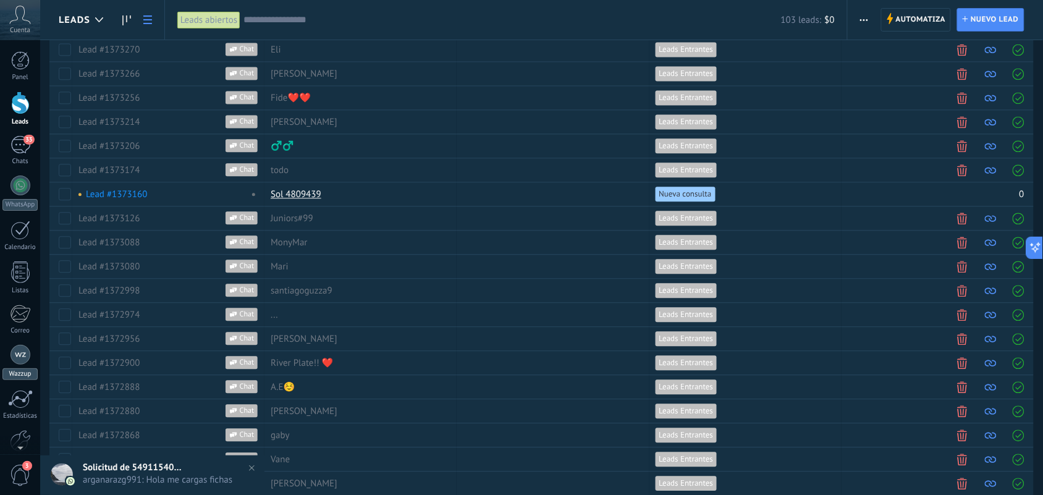
scroll to position [678, 0]
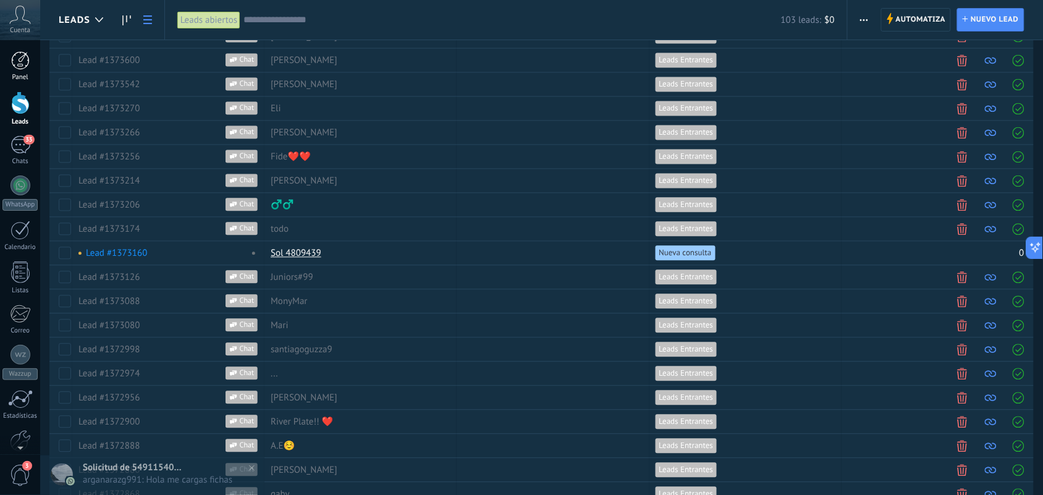
click at [16, 59] on div at bounding box center [20, 60] width 19 height 19
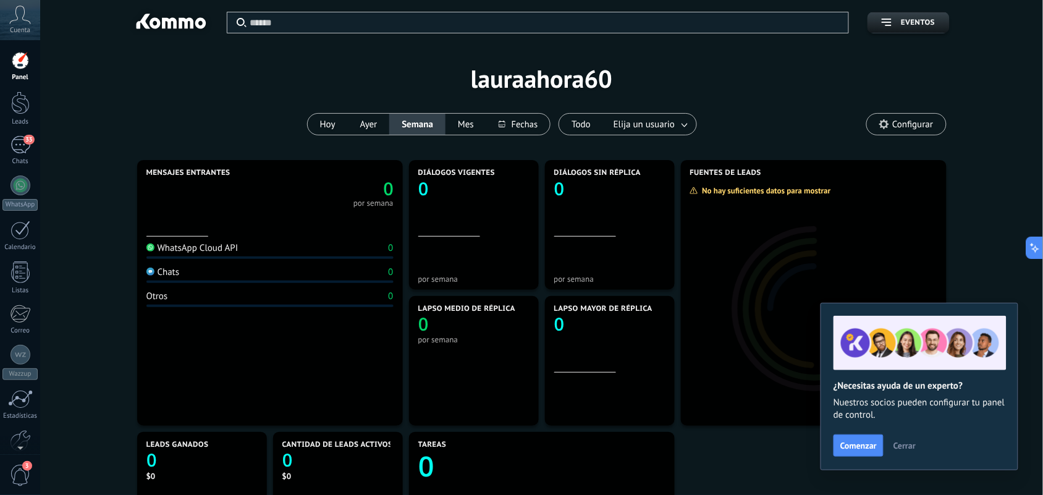
click at [843, 395] on button "Cerrar" at bounding box center [904, 445] width 33 height 19
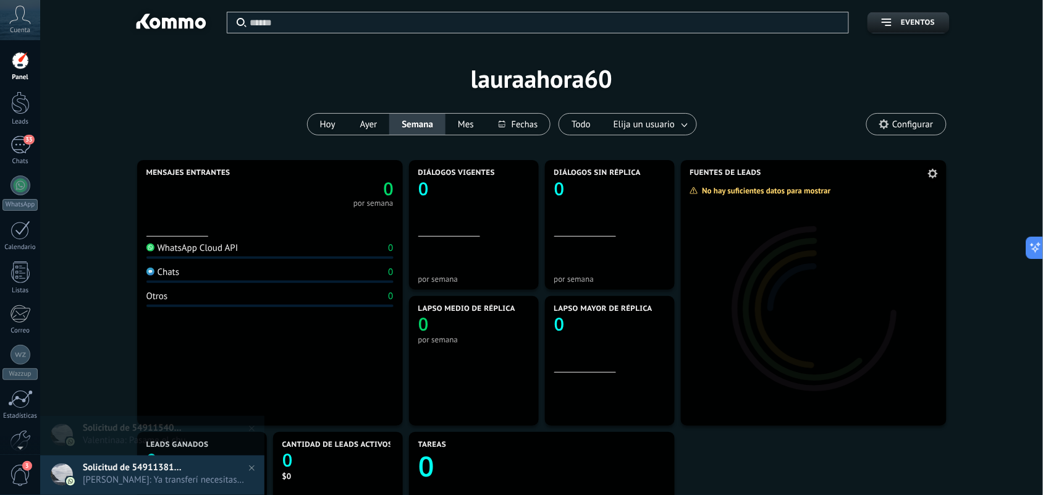
click at [727, 293] on div at bounding box center [814, 302] width 266 height 247
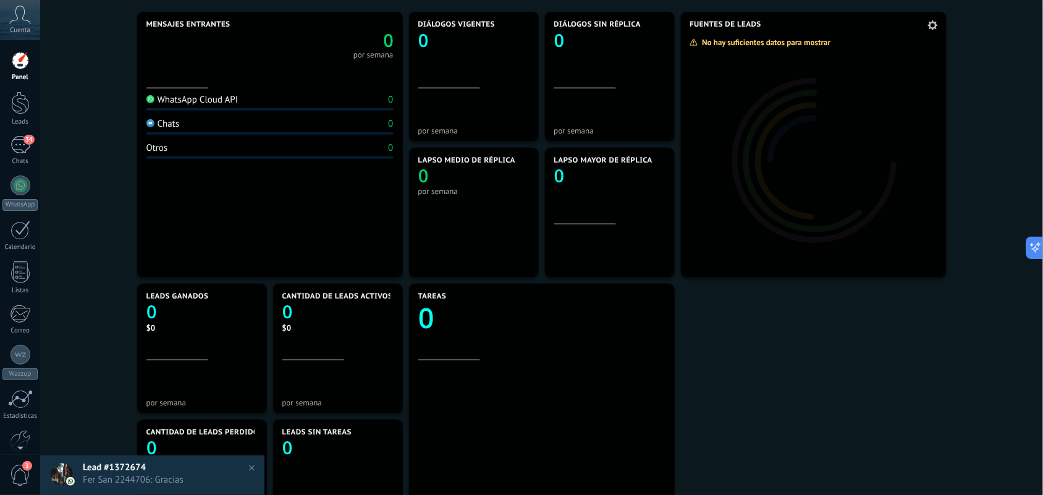
scroll to position [147, 0]
click at [801, 136] on div at bounding box center [814, 155] width 266 height 247
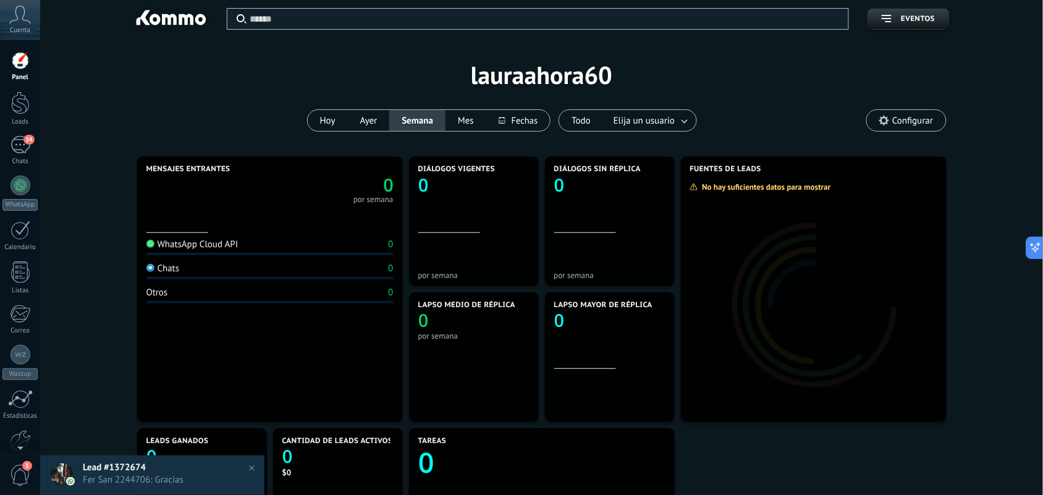
scroll to position [0, 0]
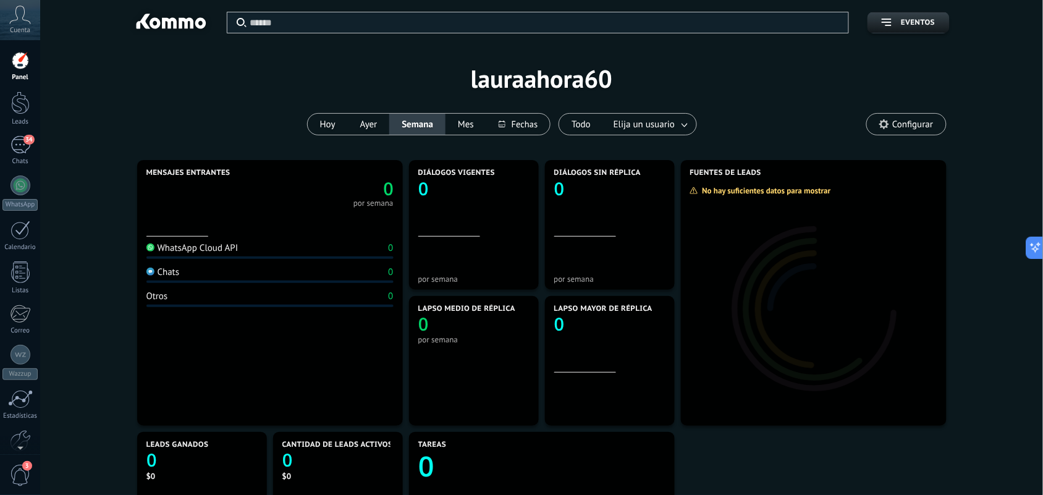
click at [843, 113] on div "Configurar" at bounding box center [906, 124] width 80 height 22
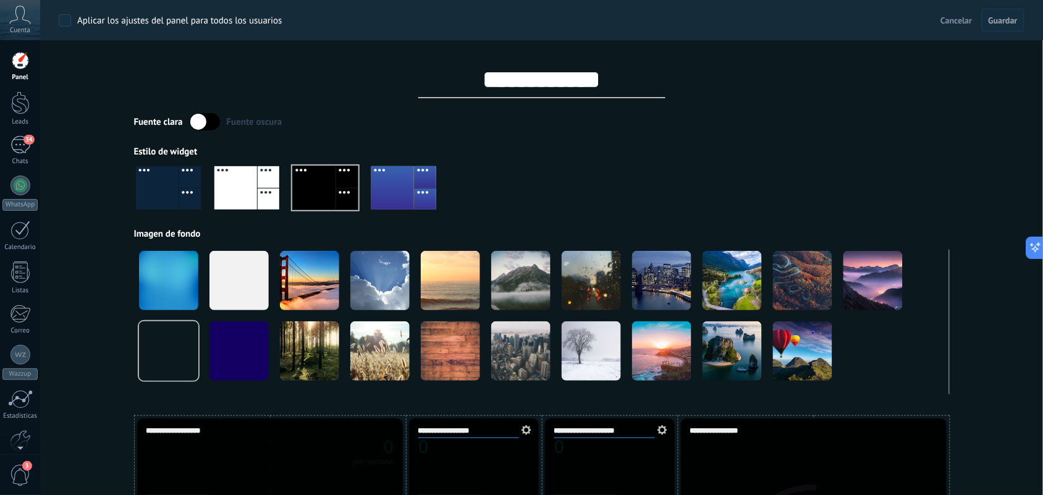
click at [843, 137] on div "Fuente clara Fuente oscura Estilo de widget Imagen de fondo" at bounding box center [542, 253] width 816 height 281
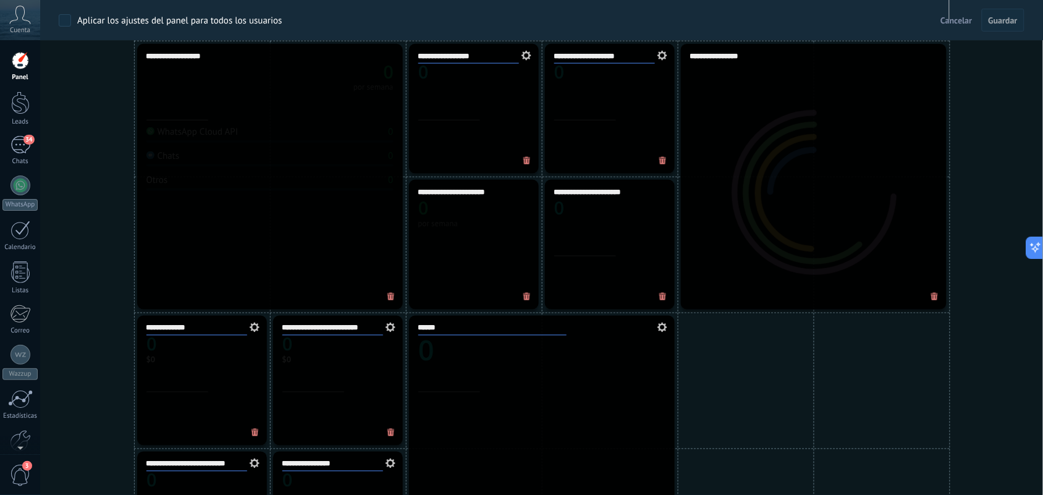
scroll to position [386, 0]
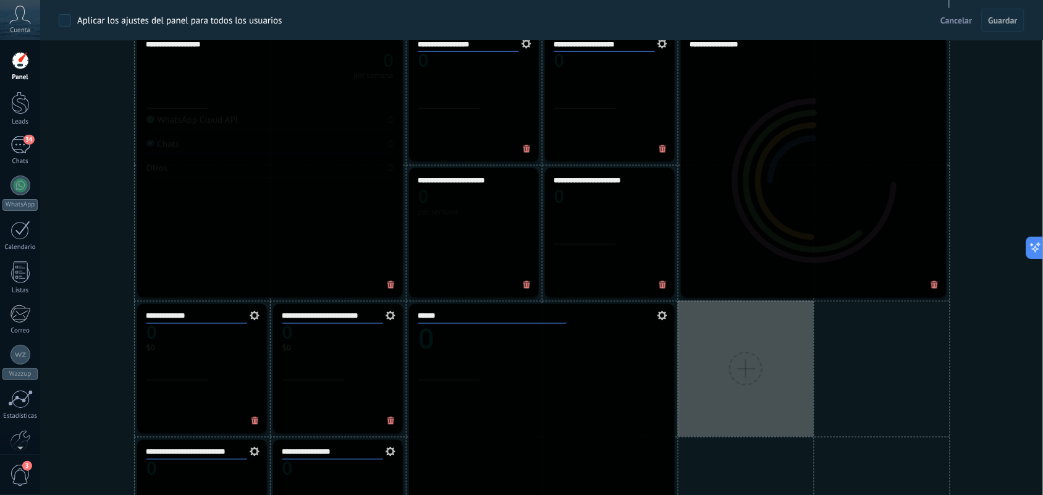
click at [761, 382] on div at bounding box center [746, 369] width 136 height 136
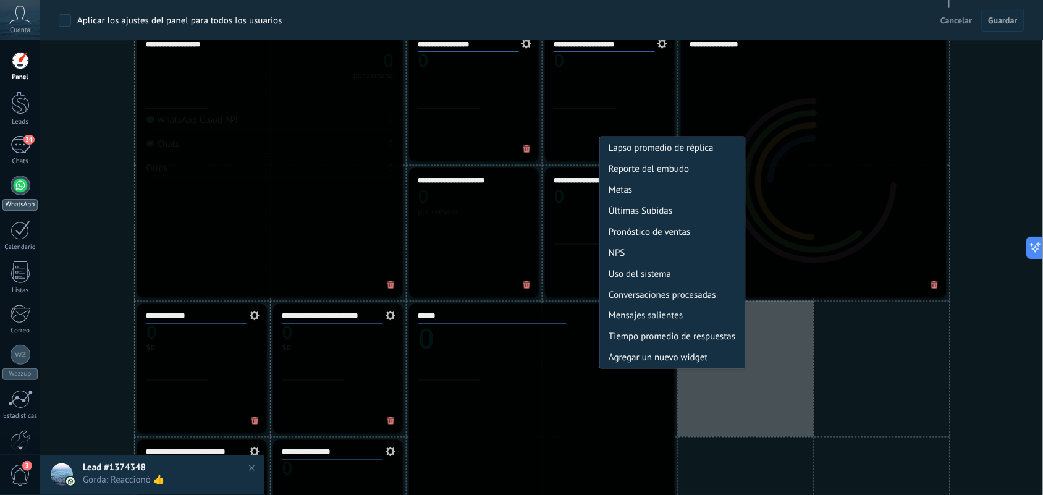
drag, startPoint x: 20, startPoint y: 211, endPoint x: 25, endPoint y: 198, distance: 13.9
click at [22, 209] on div "WhatsApp" at bounding box center [19, 205] width 35 height 12
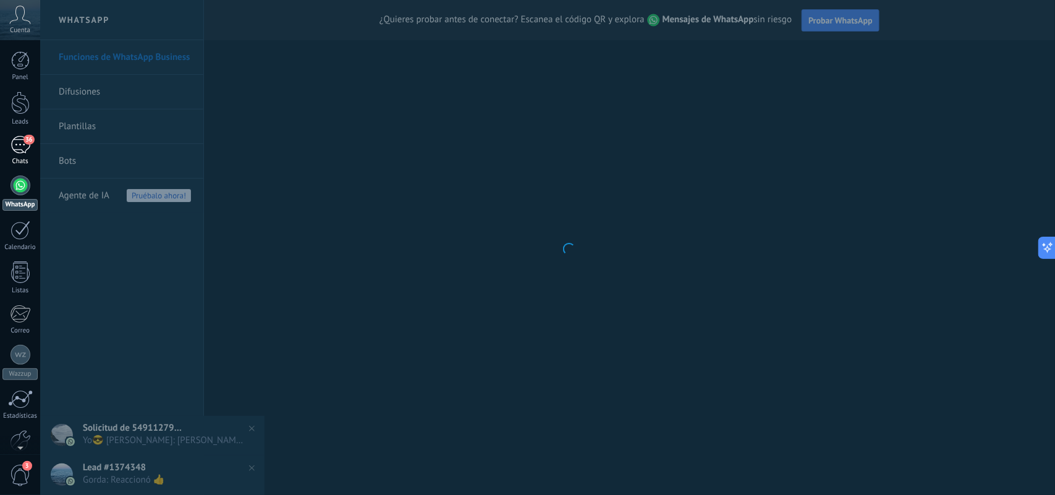
click at [19, 141] on div "36" at bounding box center [21, 145] width 20 height 18
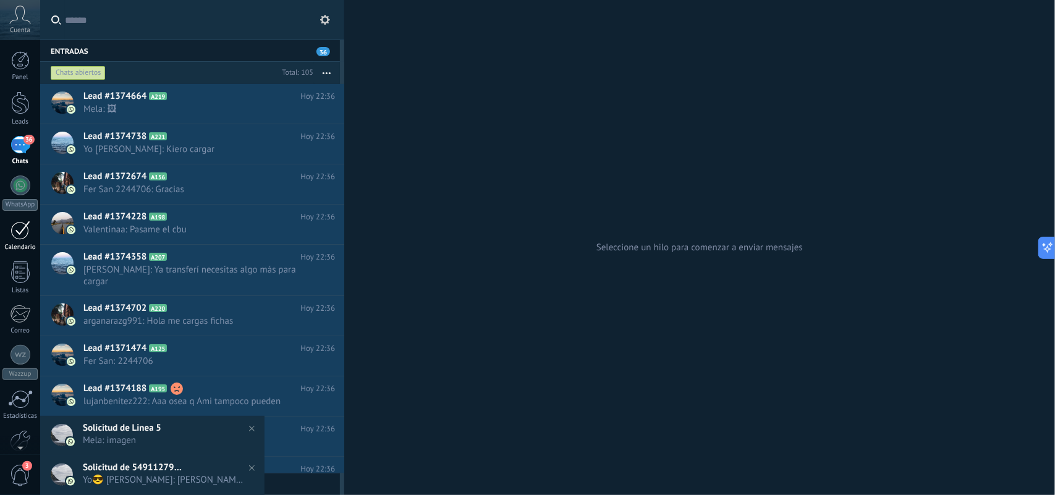
click at [22, 240] on div at bounding box center [21, 230] width 20 height 19
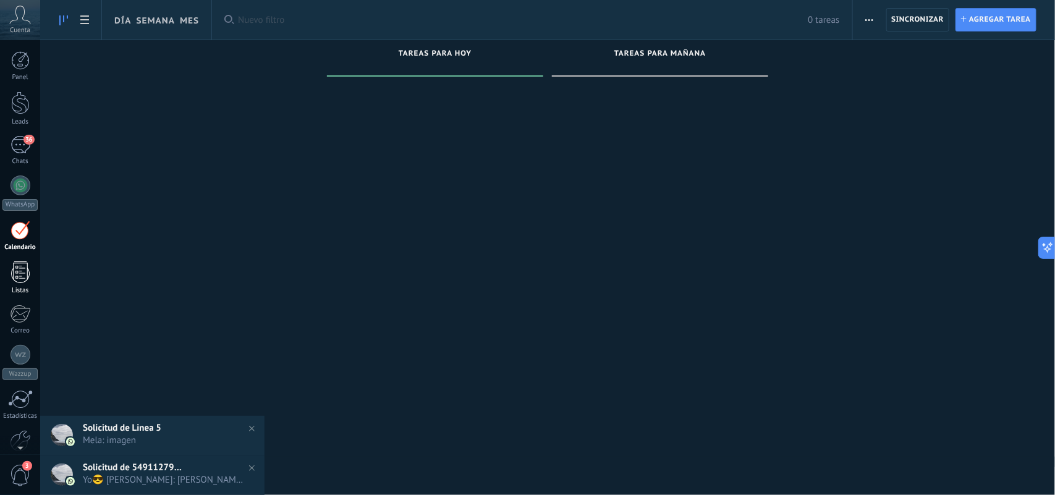
click at [28, 282] on div at bounding box center [20, 272] width 19 height 22
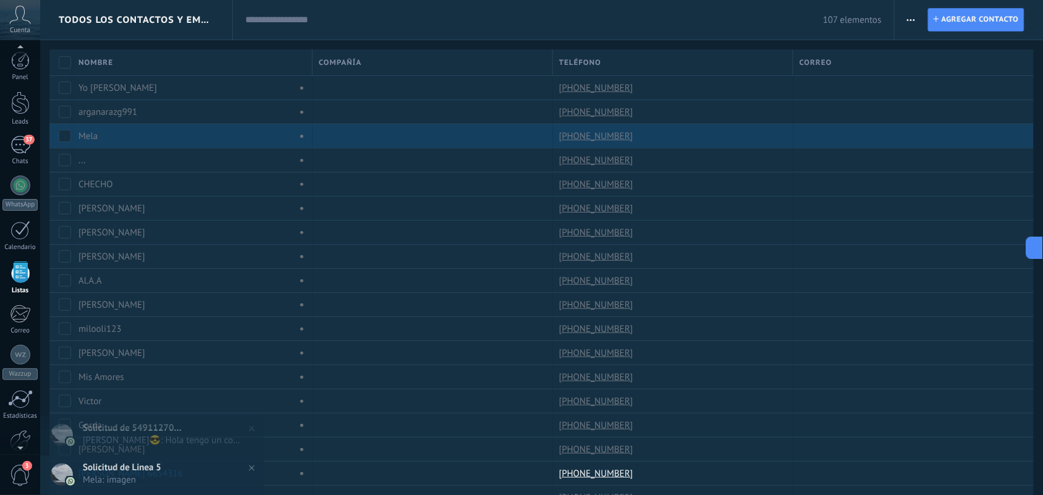
scroll to position [32, 0]
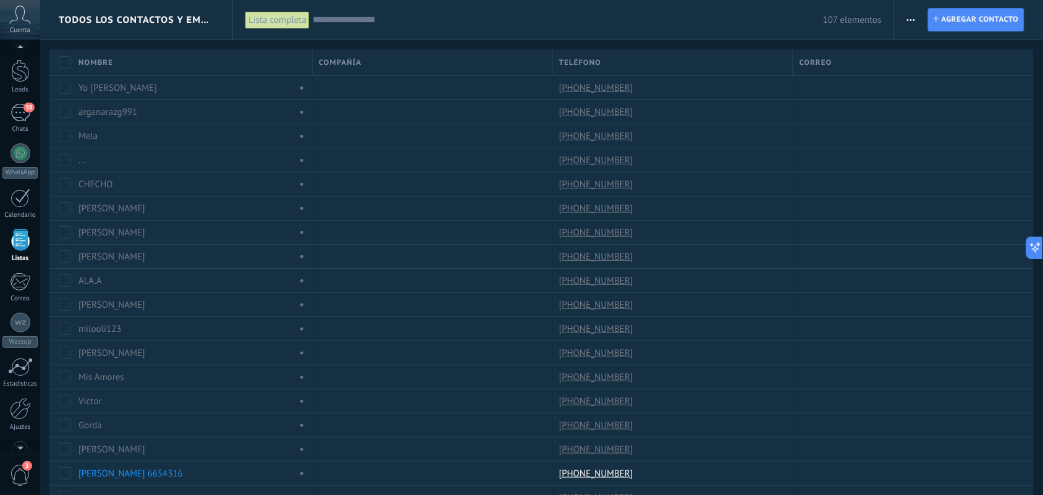
click at [23, 395] on span "3" at bounding box center [27, 466] width 10 height 10
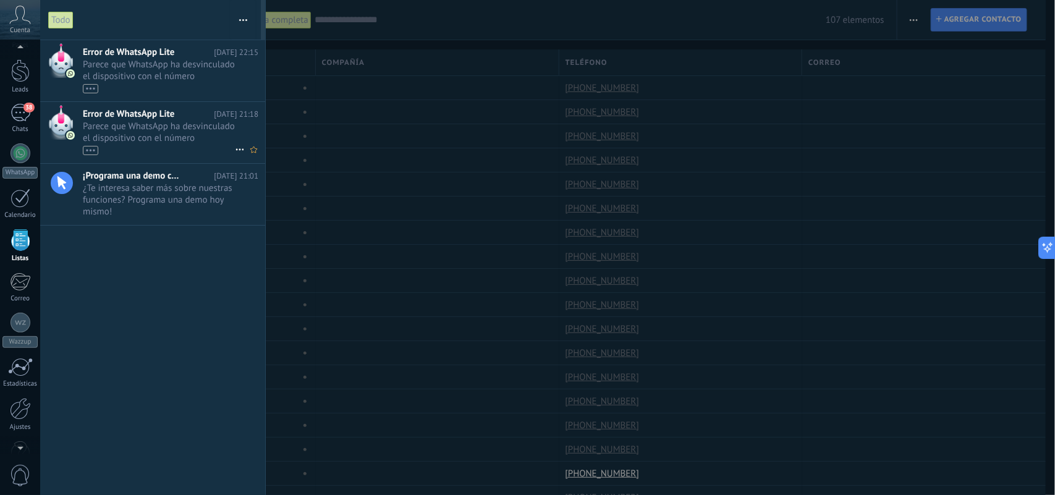
click at [159, 134] on span "Parece que WhatsApp ha desvinculado el dispositivo con el número (5491160454930…" at bounding box center [159, 137] width 152 height 35
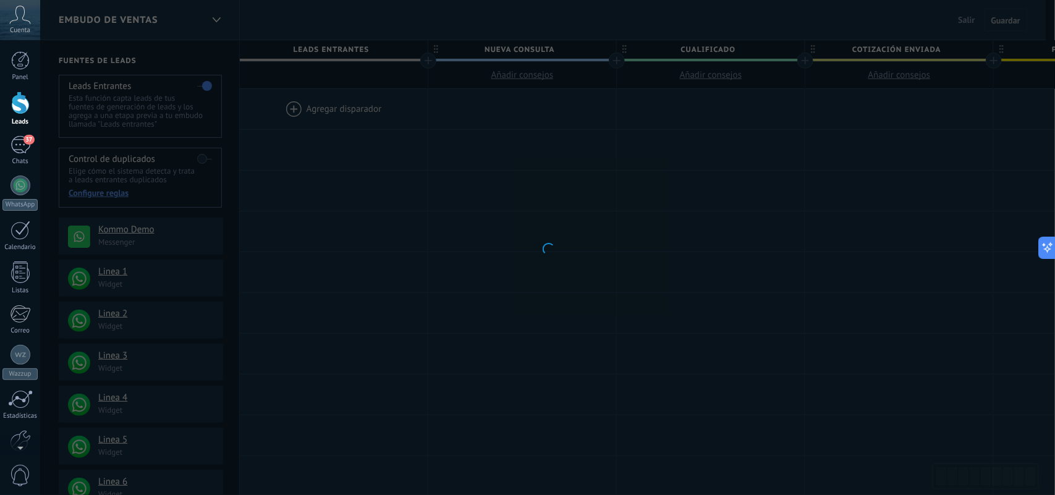
click at [343, 269] on div at bounding box center [547, 247] width 1015 height 495
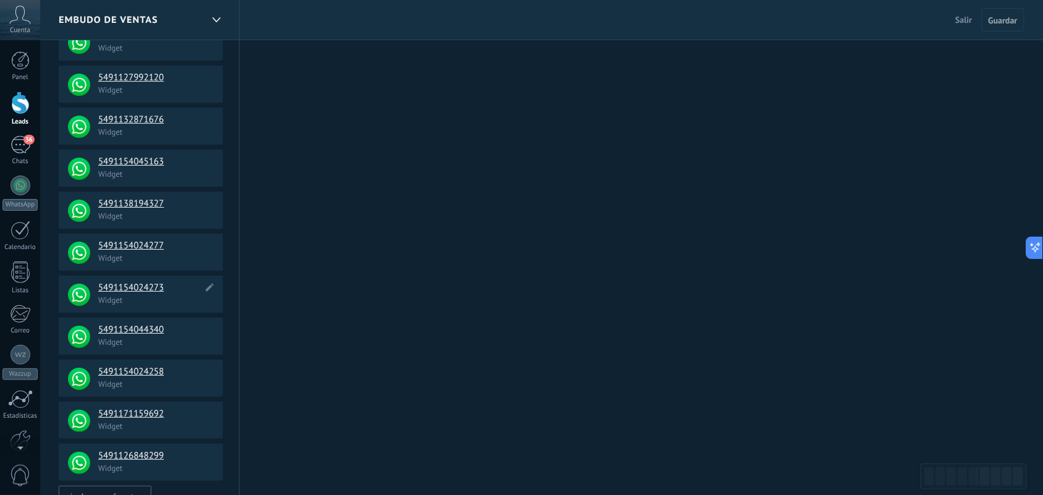
scroll to position [1289, 0]
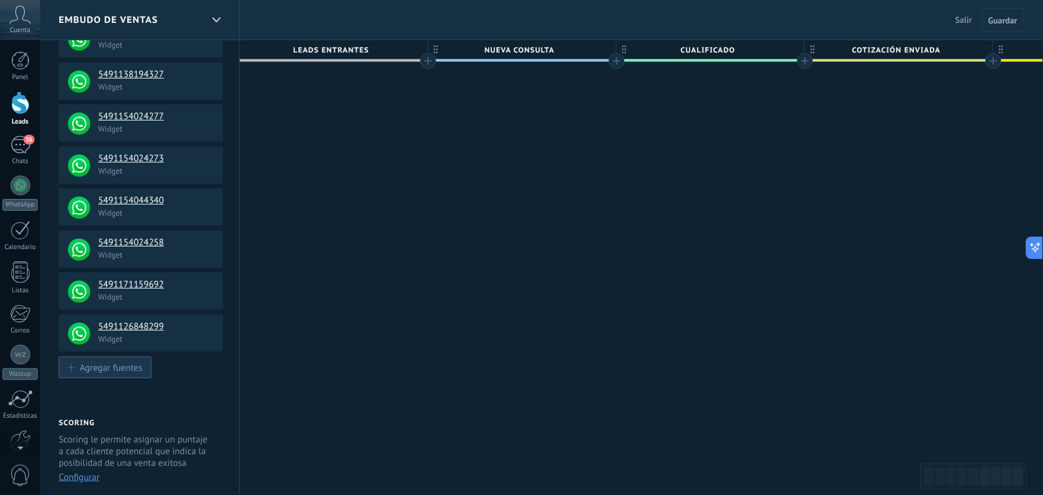
click at [98, 373] on div "Agregar fuentes" at bounding box center [111, 367] width 62 height 11
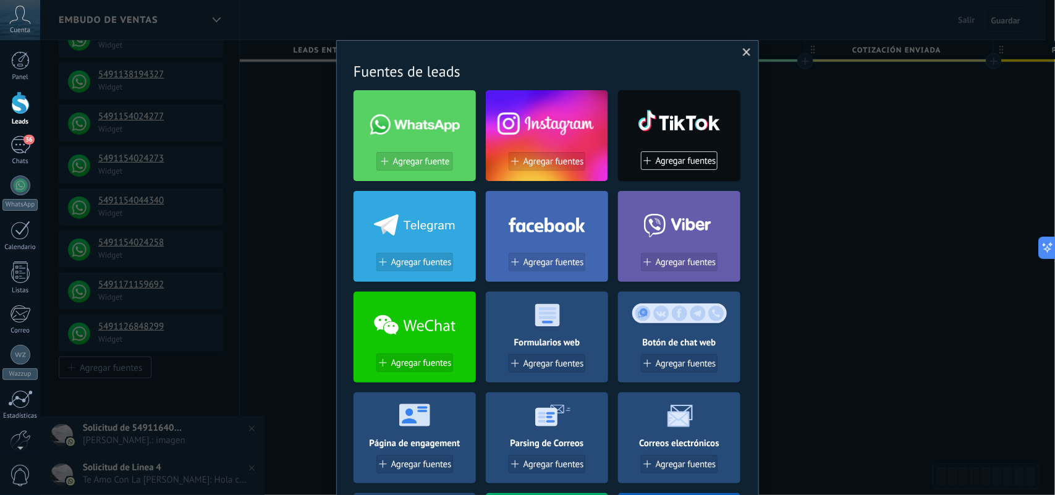
click at [743, 48] on span at bounding box center [747, 52] width 8 height 9
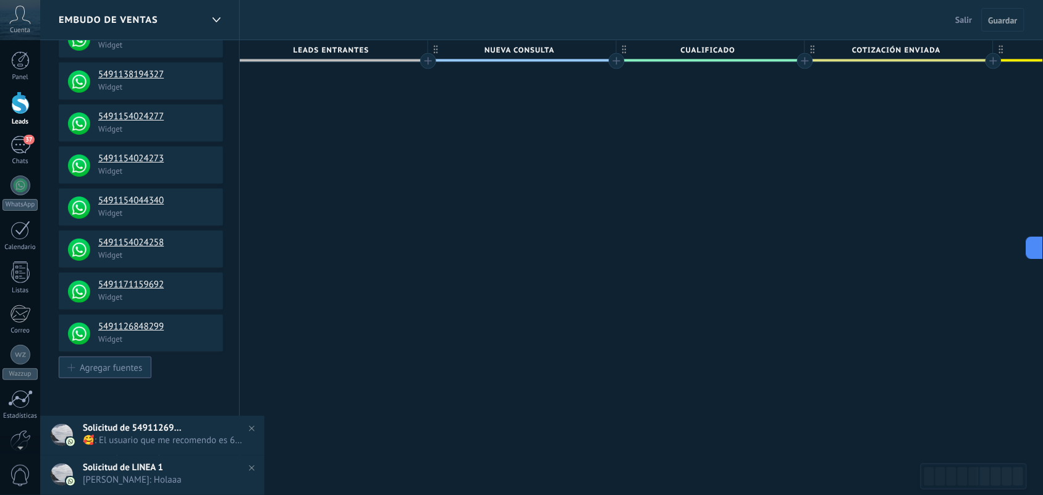
click at [103, 368] on div "Agregar fuentes" at bounding box center [111, 367] width 62 height 11
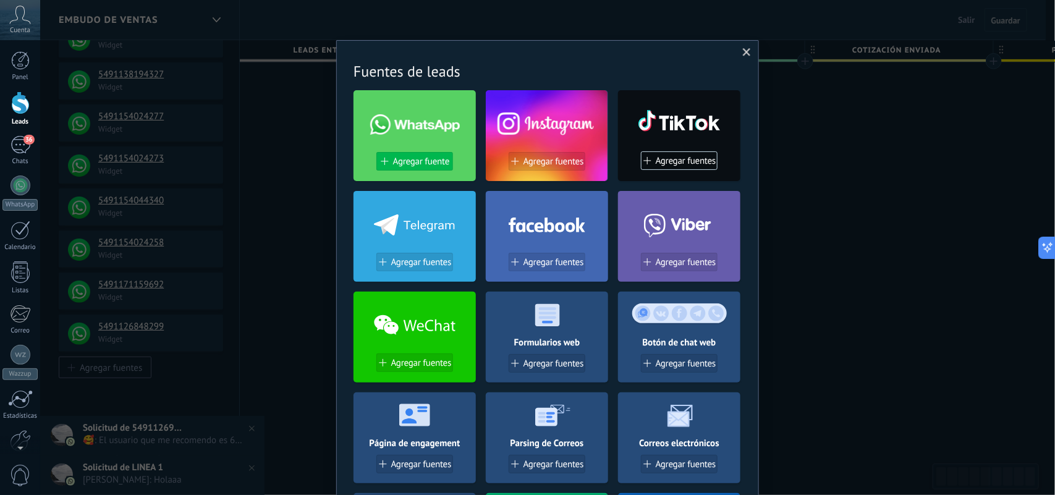
click at [426, 162] on span "Agregar fuente" at bounding box center [421, 161] width 56 height 11
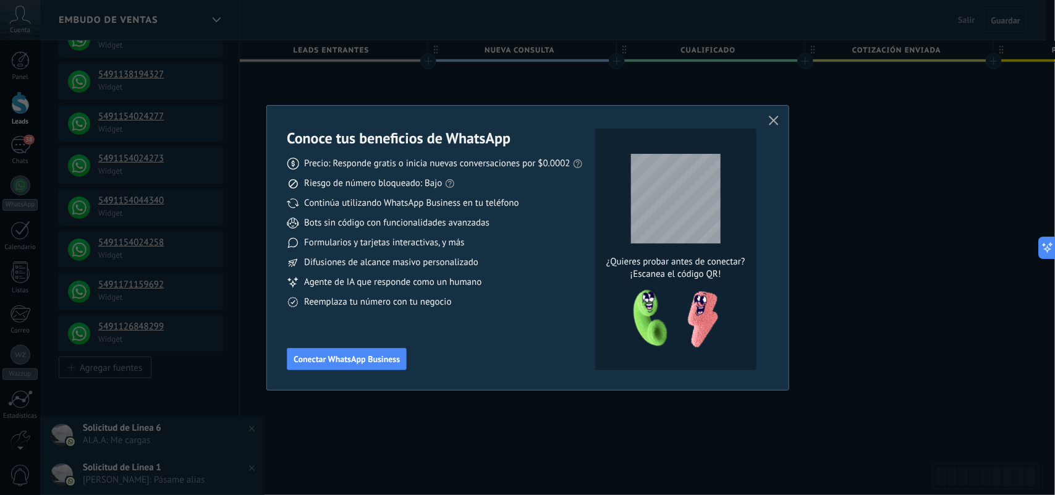
drag, startPoint x: 179, startPoint y: 363, endPoint x: 272, endPoint y: 340, distance: 96.2
click at [180, 363] on div "Conoce tus beneficios de WhatsApp Precio: Responde gratis o inicia nuevas conve…" at bounding box center [527, 247] width 1055 height 495
click at [772, 122] on icon "button" at bounding box center [774, 121] width 10 height 10
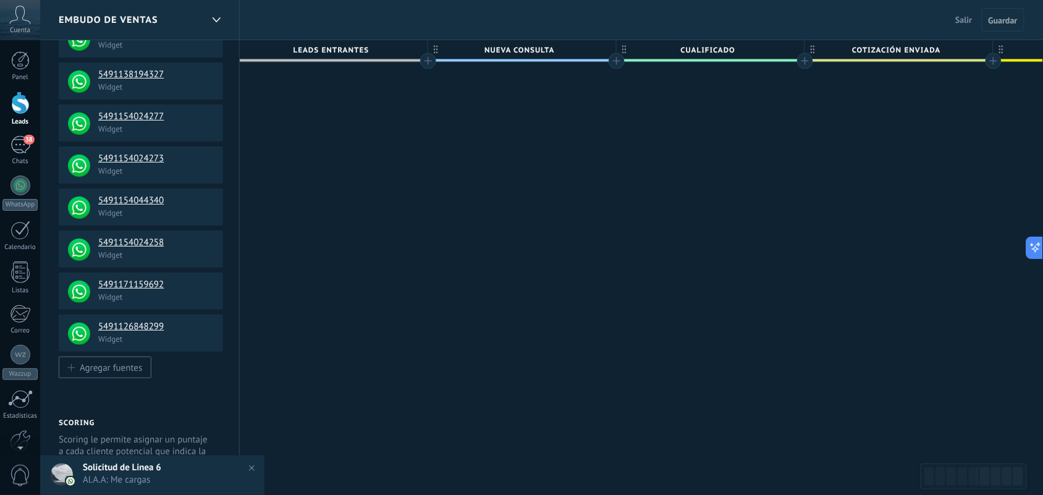
click at [156, 395] on span "Solicitud de Linea 6" at bounding box center [122, 468] width 78 height 12
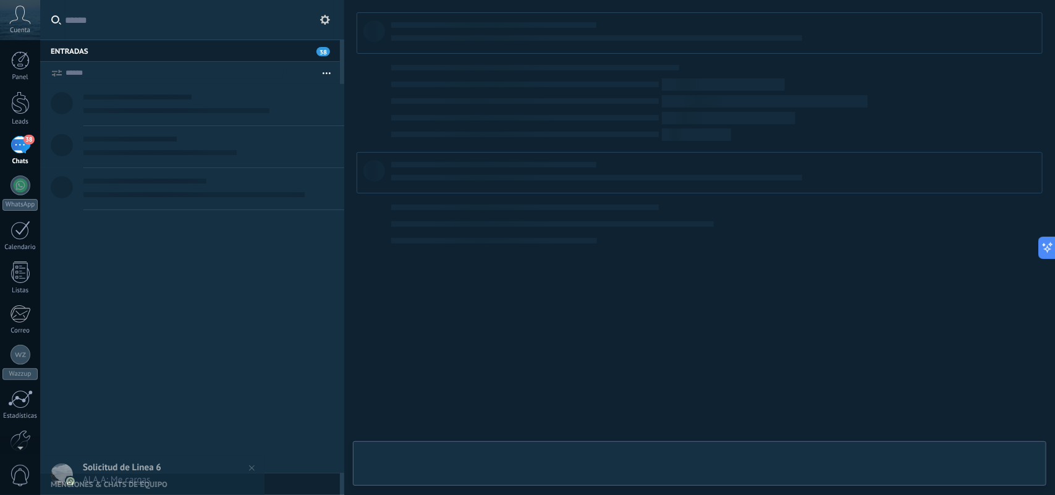
type textarea "**********"
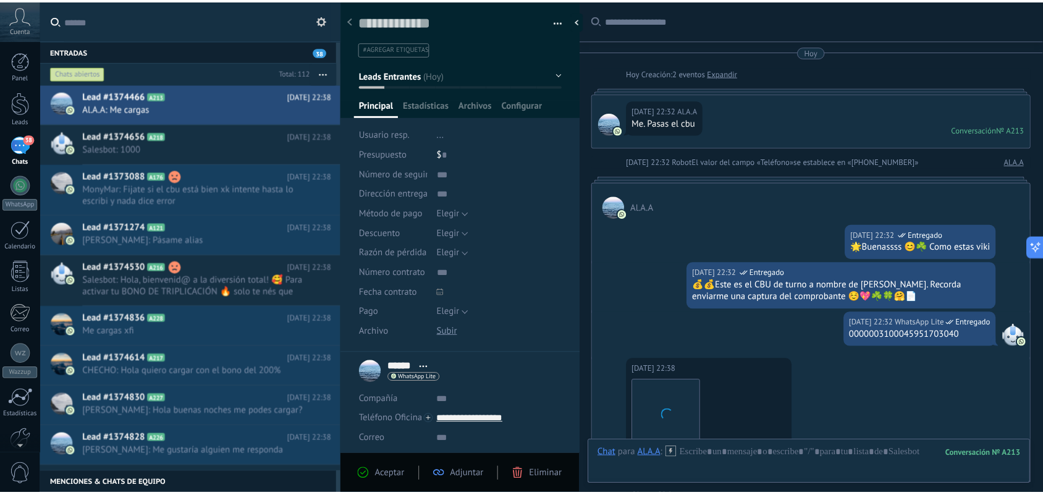
scroll to position [282, 0]
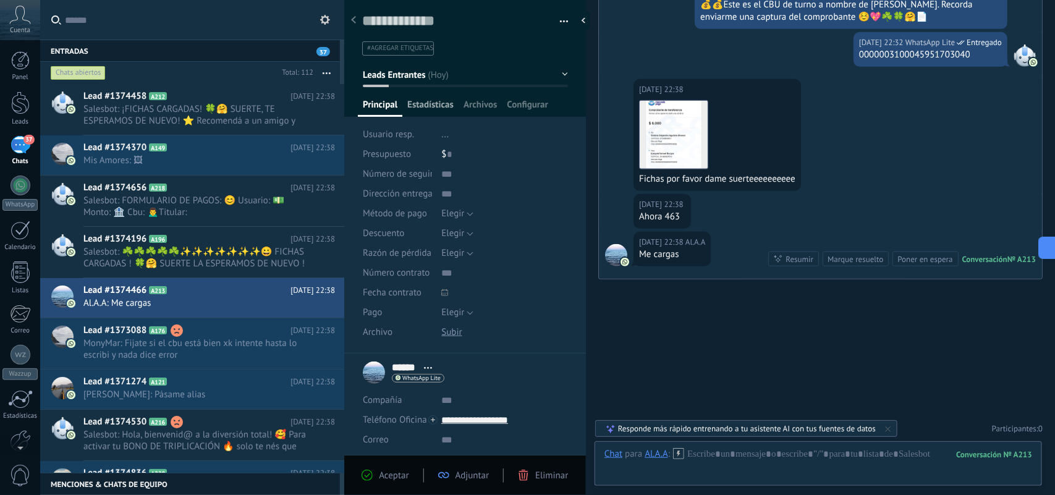
click at [423, 107] on span "Estadísticas" at bounding box center [430, 108] width 46 height 18
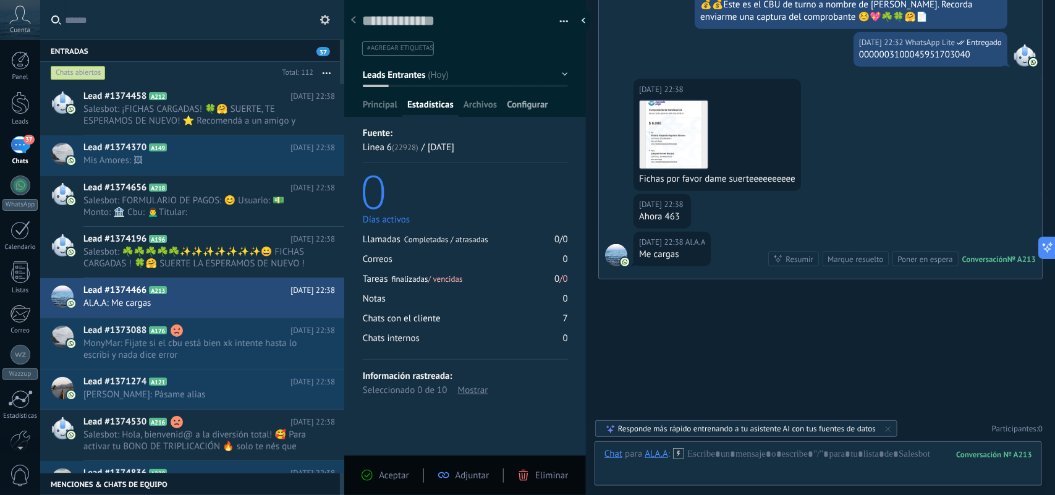
click at [505, 100] on div "Configurar" at bounding box center [527, 108] width 51 height 18
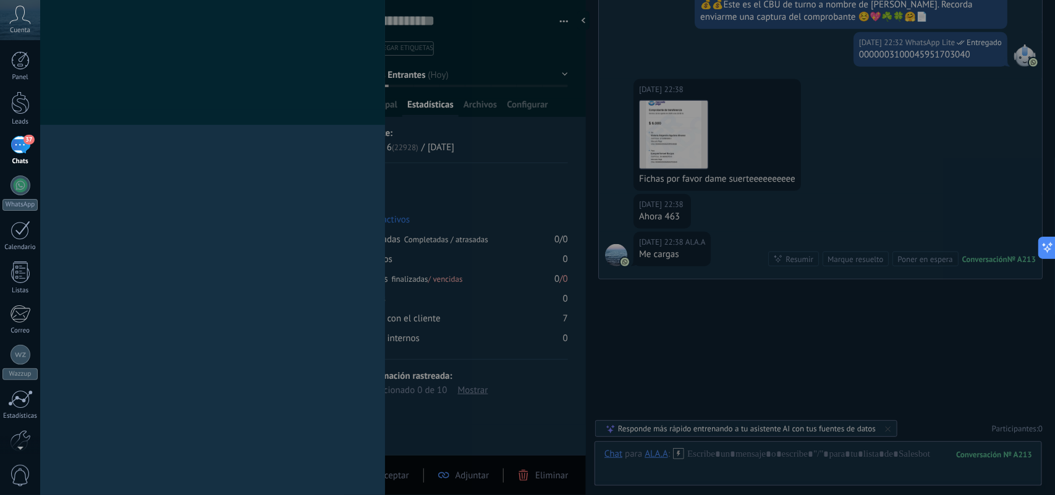
click at [476, 107] on div "Campos y grupos En Kommo puedes añadir tus propios campos y usarlos para cualqu…" at bounding box center [547, 247] width 1015 height 495
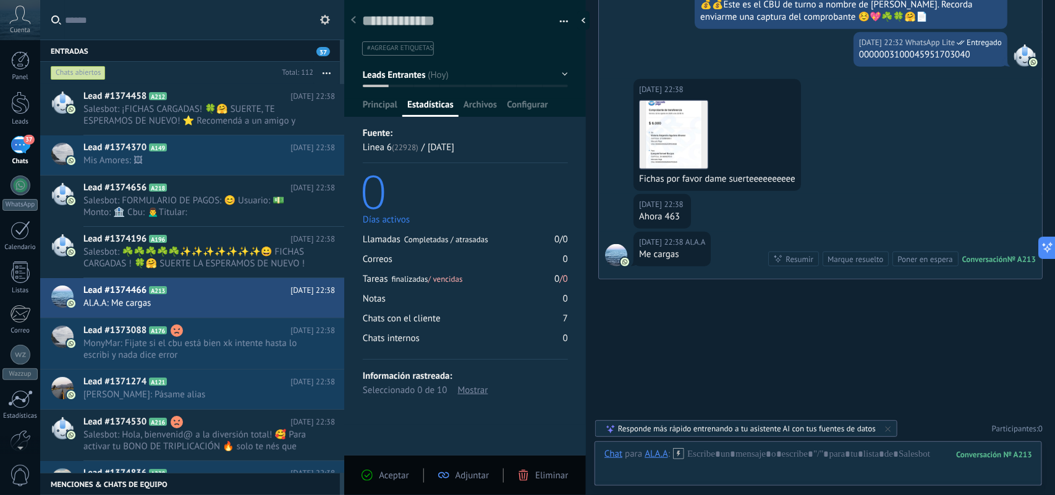
click at [25, 38] on div "Cuenta" at bounding box center [20, 20] width 40 height 40
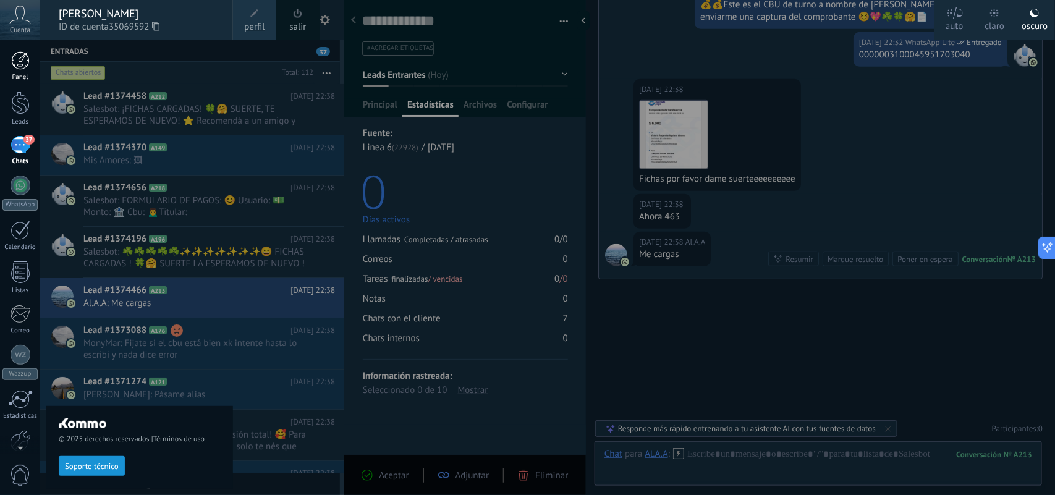
click at [23, 57] on div at bounding box center [20, 60] width 19 height 19
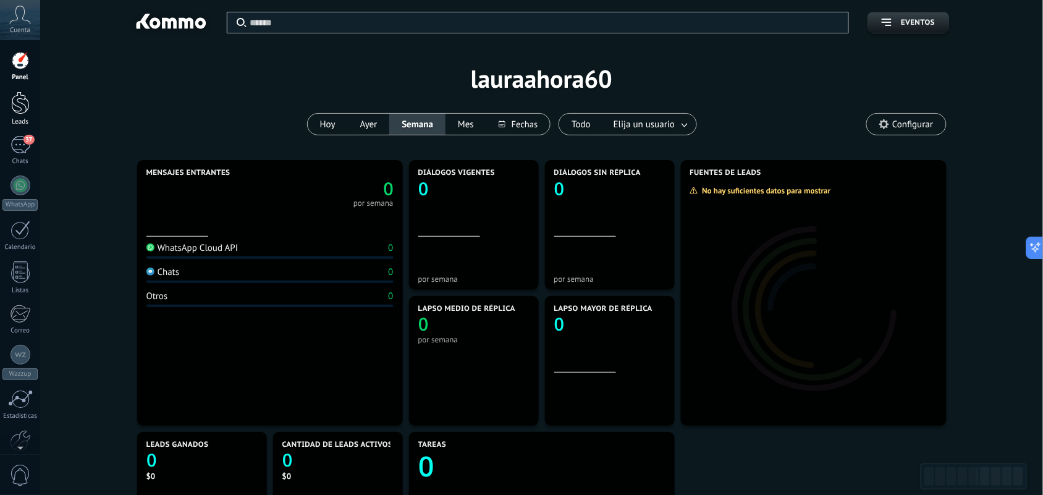
click at [23, 101] on div at bounding box center [20, 102] width 19 height 23
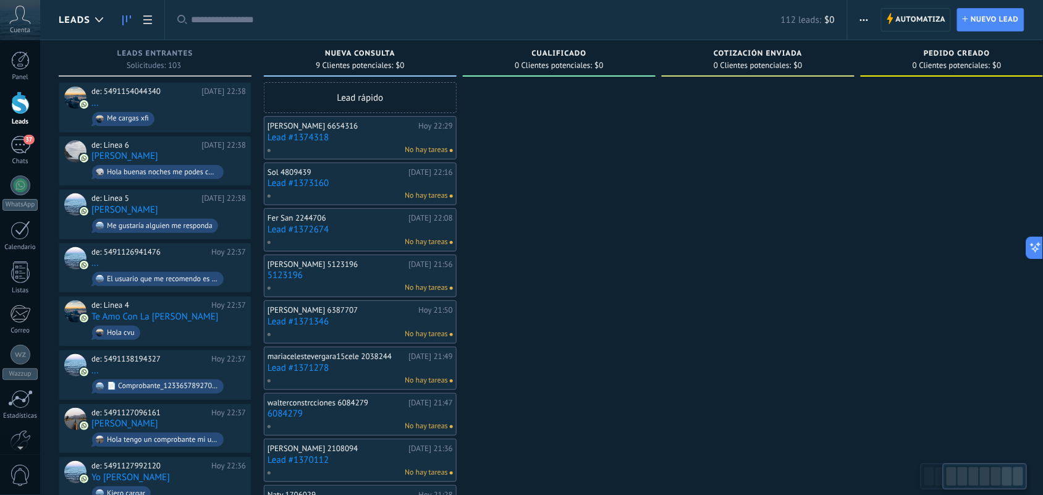
click at [327, 124] on div "Tammy 6654316" at bounding box center [342, 126] width 148 height 10
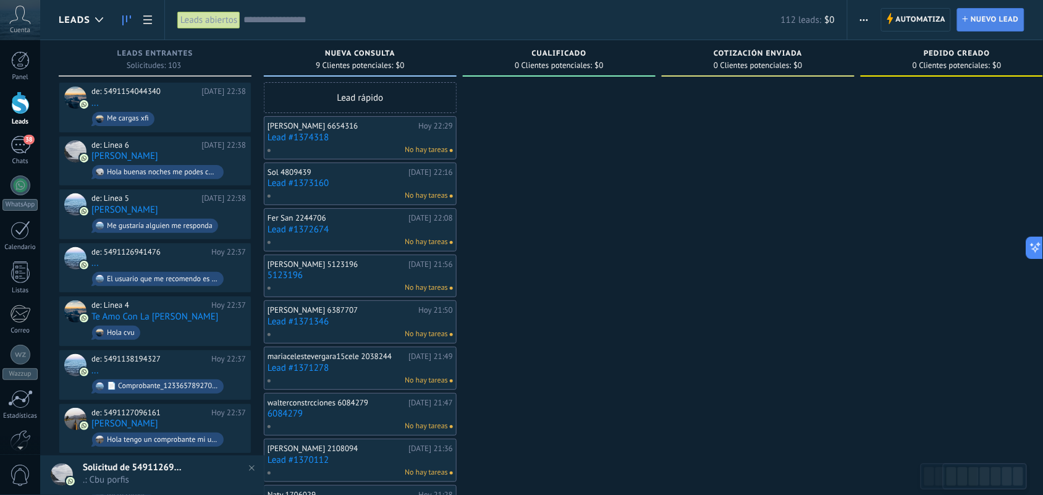
click at [1002, 15] on span "Nuevo lead" at bounding box center [995, 20] width 48 height 22
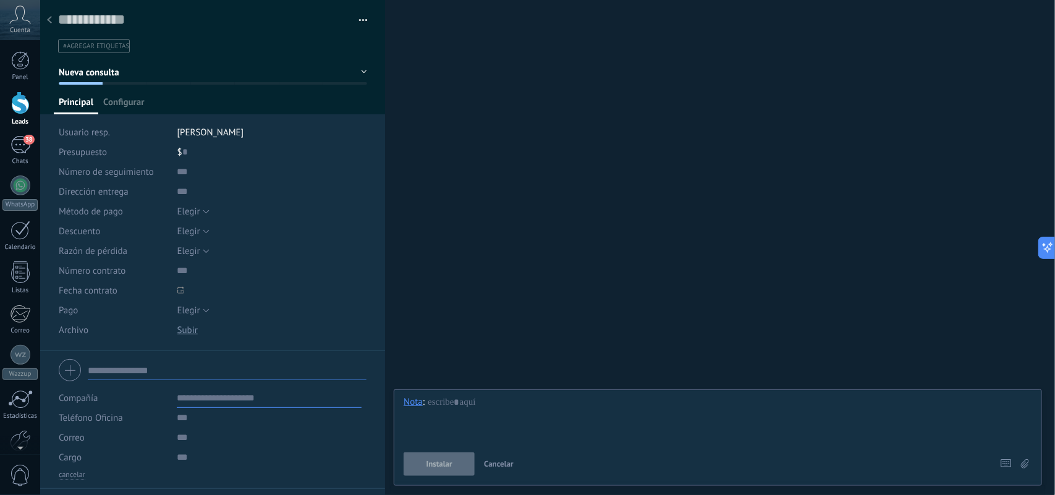
click at [805, 300] on div "Buscar Carga más Participantes: 0 Agregar usuario Bots: 0" at bounding box center [720, 247] width 670 height 495
click at [29, 136] on span "37" at bounding box center [28, 140] width 11 height 10
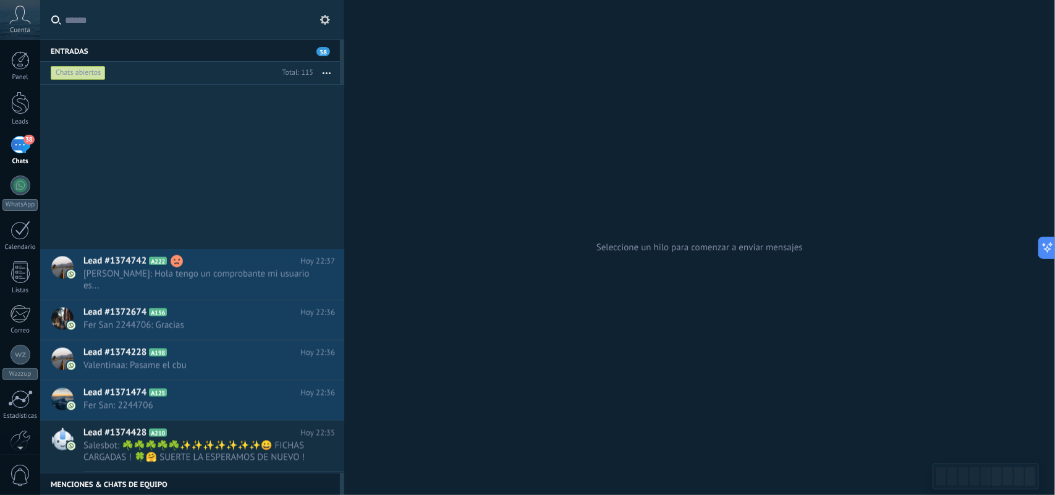
scroll to position [1589, 0]
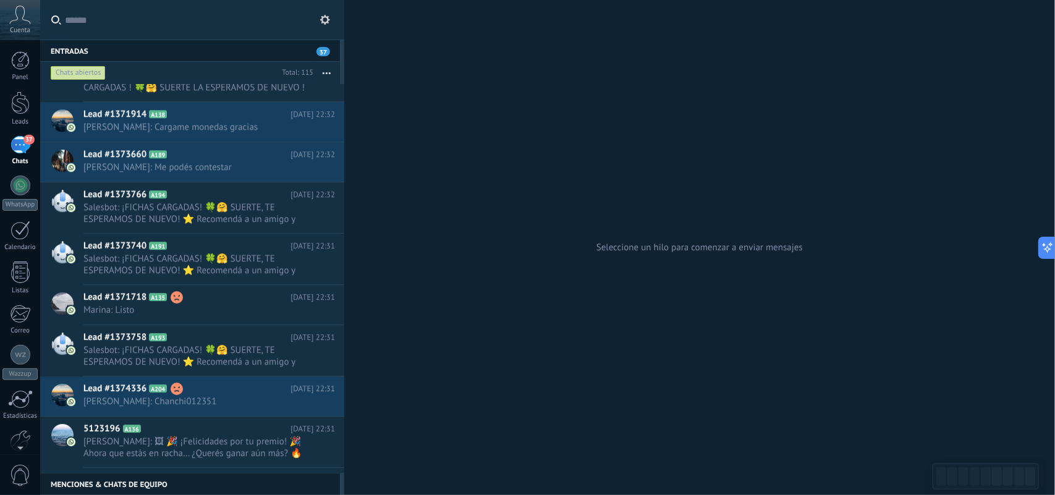
click at [323, 23] on icon at bounding box center [325, 20] width 10 height 10
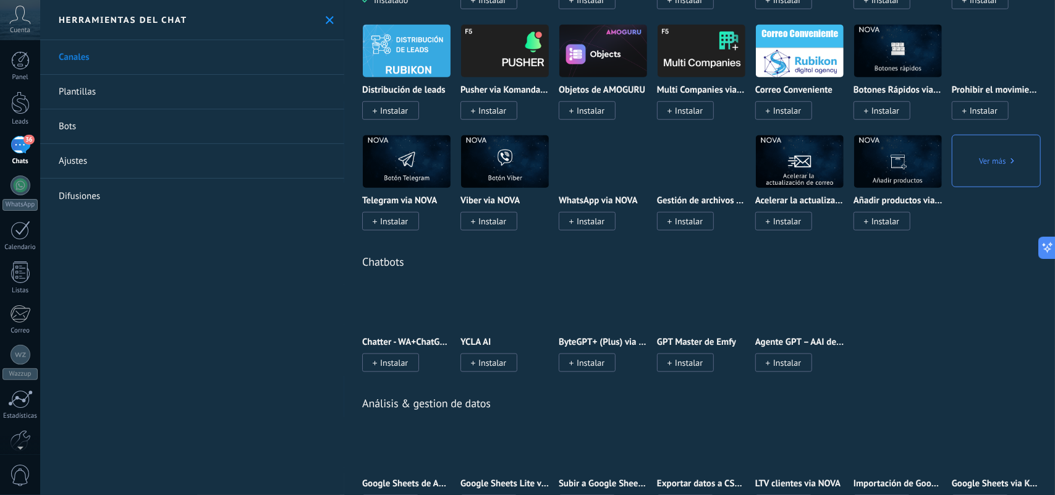
scroll to position [2703, 0]
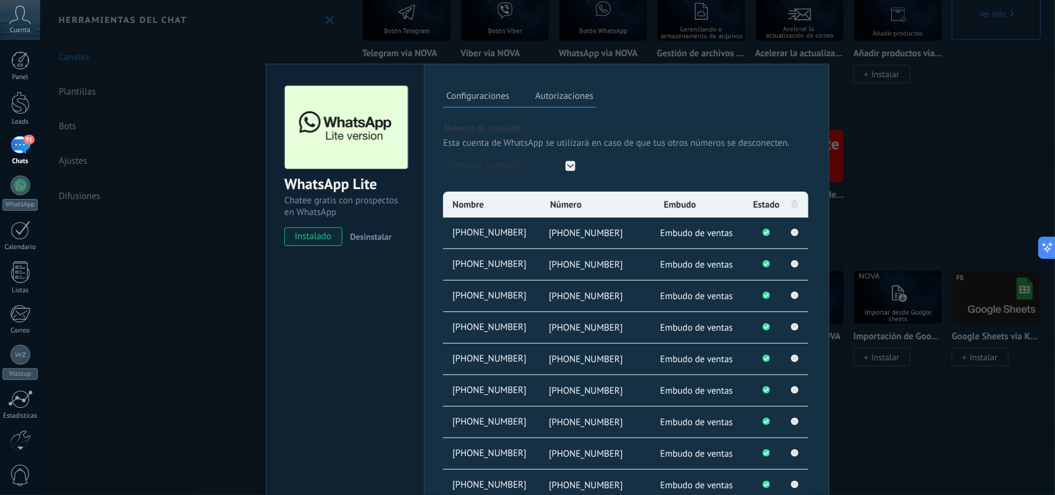
scroll to position [1679, 0]
click at [227, 393] on div "WhatsApp Lite Chatee gratis con prospectos en WhatsApp instalado Desinstalar Co…" at bounding box center [547, 247] width 1015 height 495
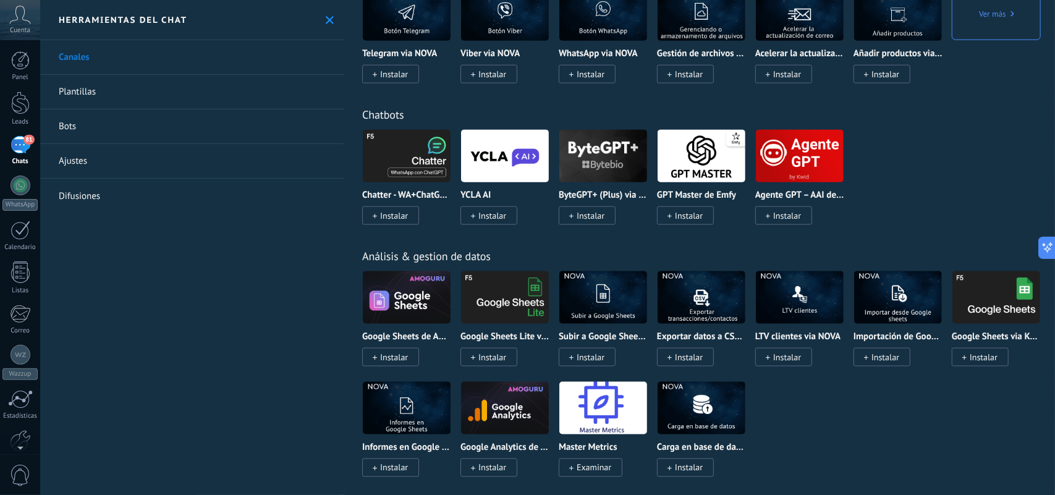
scroll to position [1608, 0]
